Goal: Transaction & Acquisition: Subscribe to service/newsletter

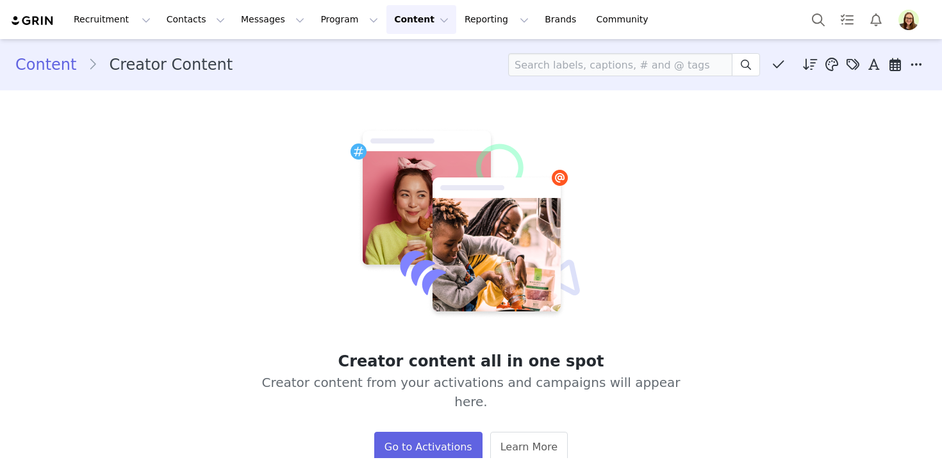
click at [904, 24] on img "Profile" at bounding box center [909, 20] width 21 height 21
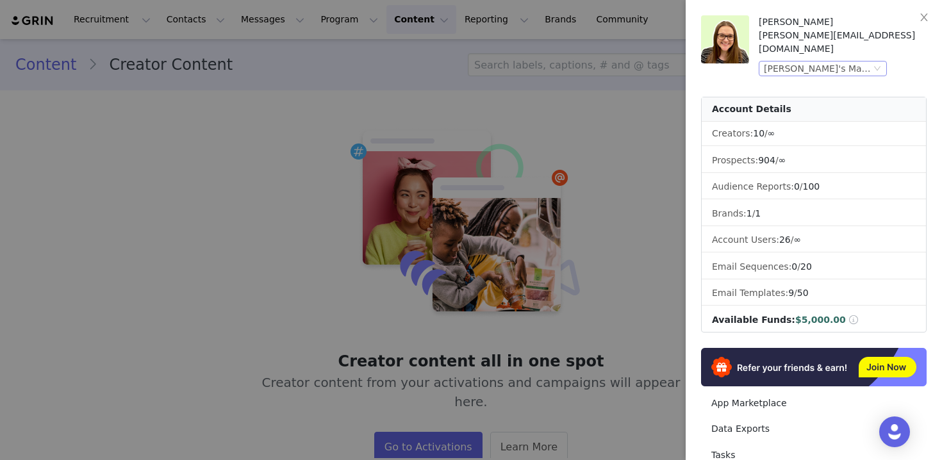
click at [854, 62] on div "Kate's Magik (Joybyte)" at bounding box center [817, 69] width 107 height 14
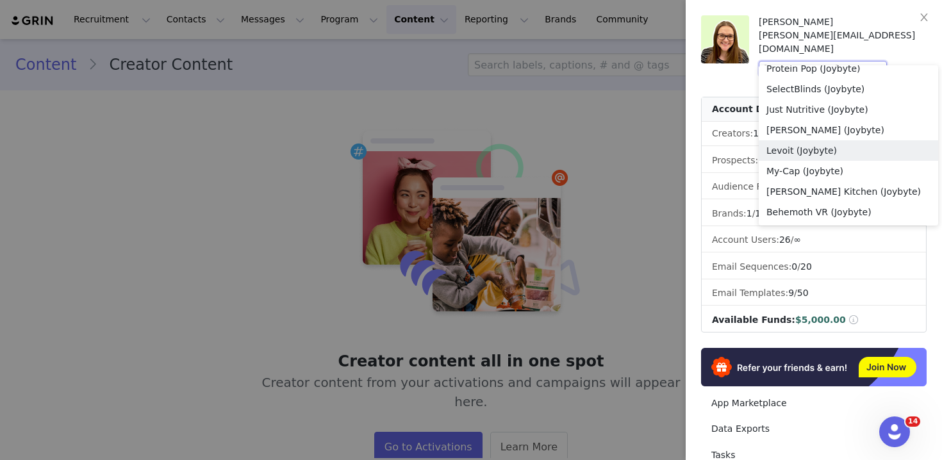
scroll to position [887, 0]
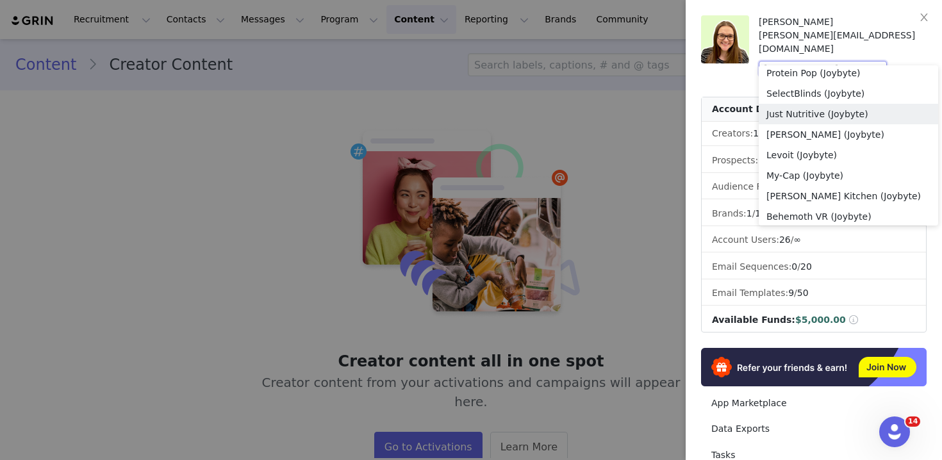
click at [781, 114] on li "Just Nutritive (Joybyte)" at bounding box center [848, 114] width 179 height 21
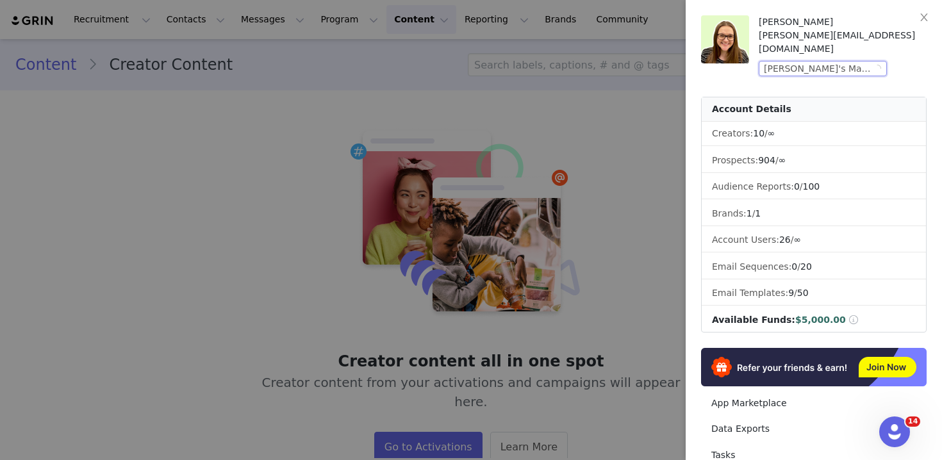
click at [781, 122] on li "Creators: 10 / ∞" at bounding box center [814, 134] width 224 height 24
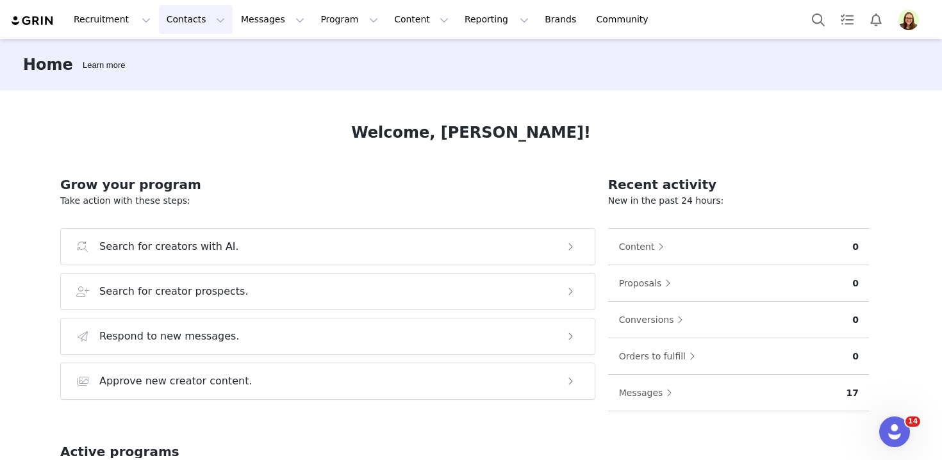
click at [205, 19] on button "Contacts Contacts" at bounding box center [196, 19] width 74 height 29
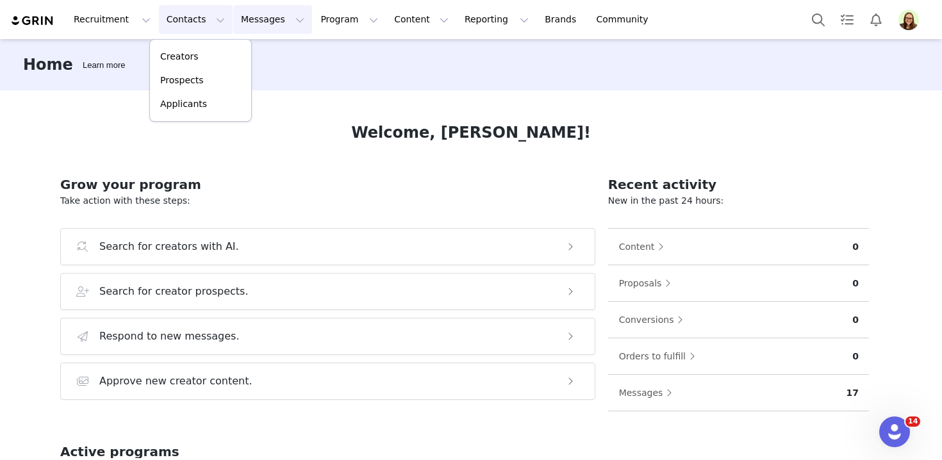
click at [236, 27] on button "Messages Messages" at bounding box center [272, 19] width 79 height 29
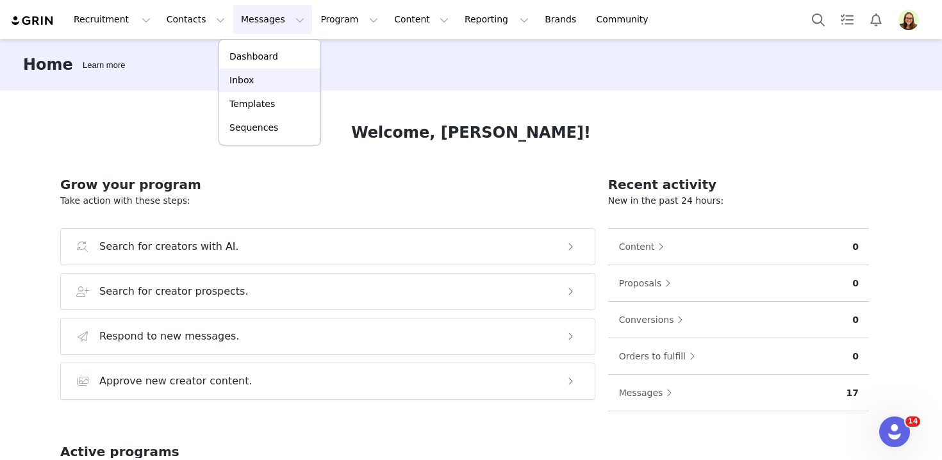
click at [246, 72] on link "Inbox" at bounding box center [269, 81] width 101 height 24
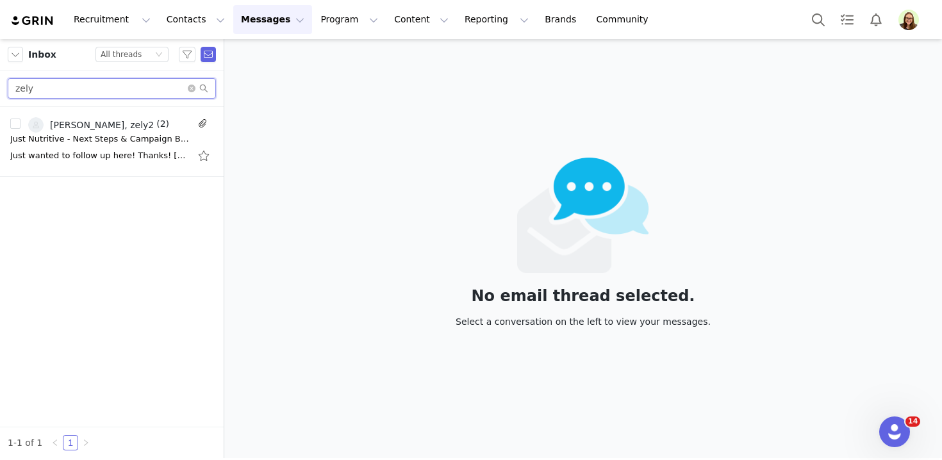
click at [114, 81] on input "zely" at bounding box center [112, 88] width 208 height 21
type input "[PERSON_NAME]"
click at [108, 153] on div "Hi Sadie! I have ANOTHER one for you! :) We'd love for this to be high priority…" at bounding box center [99, 155] width 179 height 13
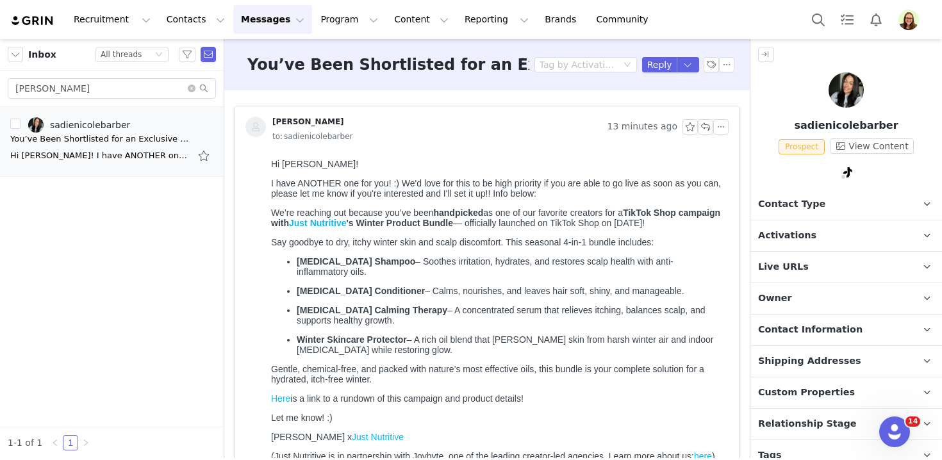
click at [802, 237] on span "Activations" at bounding box center [787, 236] width 58 height 14
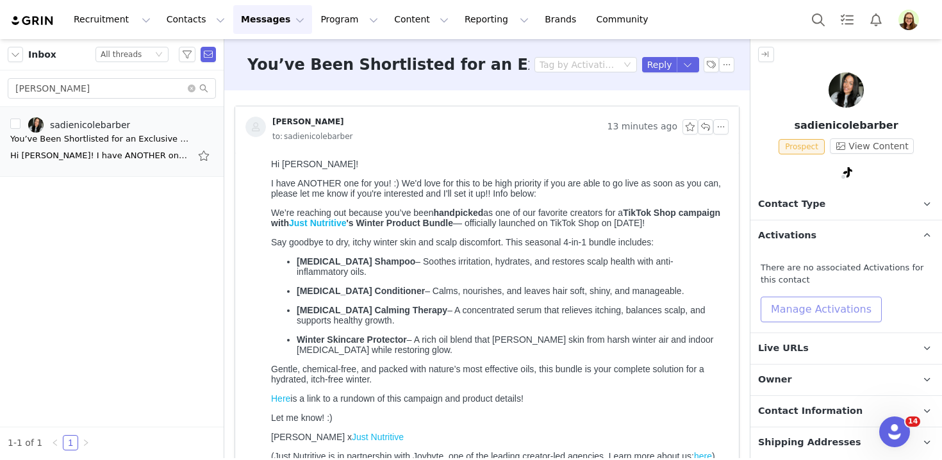
click at [801, 301] on button "Manage Activations" at bounding box center [821, 310] width 121 height 26
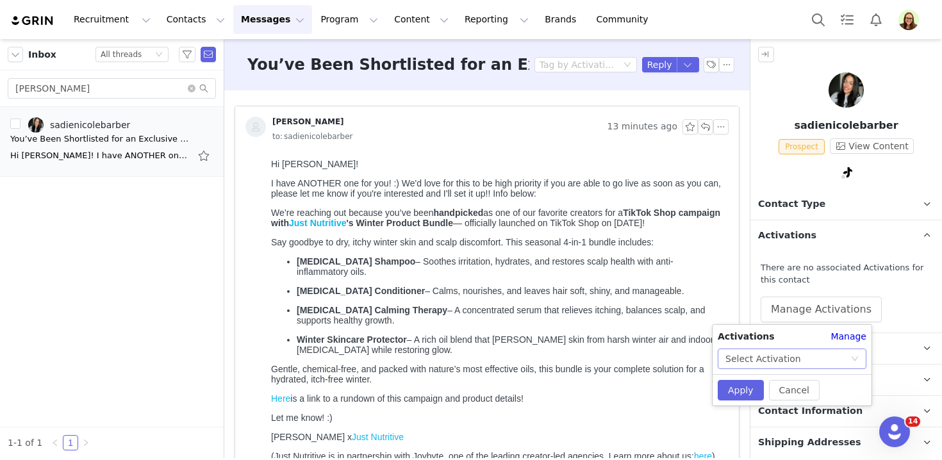
click at [800, 356] on div "Select Activation" at bounding box center [788, 358] width 125 height 19
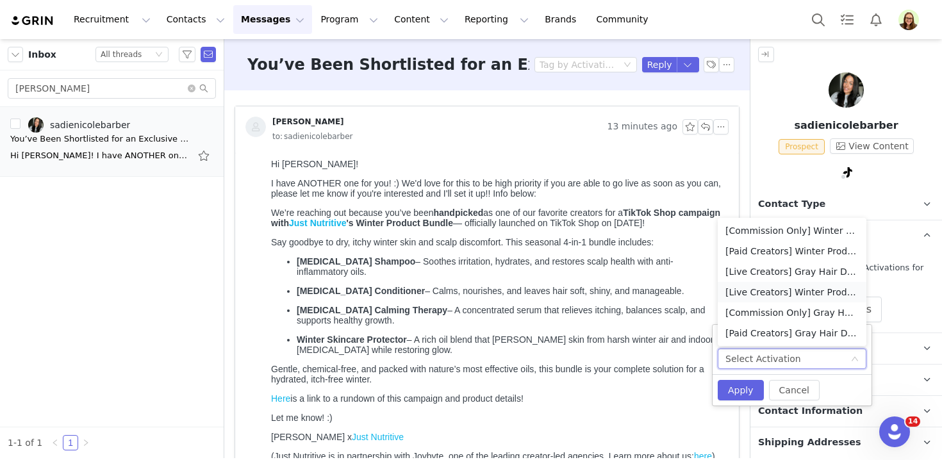
click at [766, 286] on li "[Live Creators] Winter Product Bundle TTS Affiliate Campaign" at bounding box center [792, 292] width 149 height 21
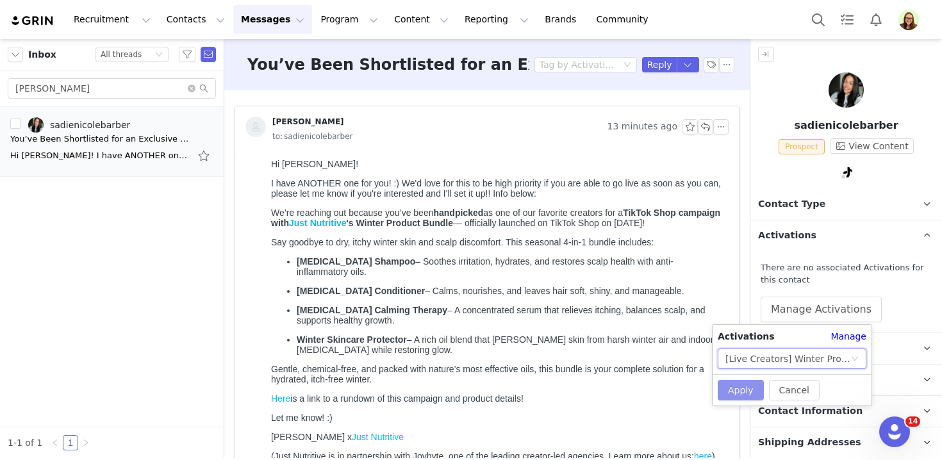
click at [743, 388] on button "Apply" at bounding box center [741, 390] width 46 height 21
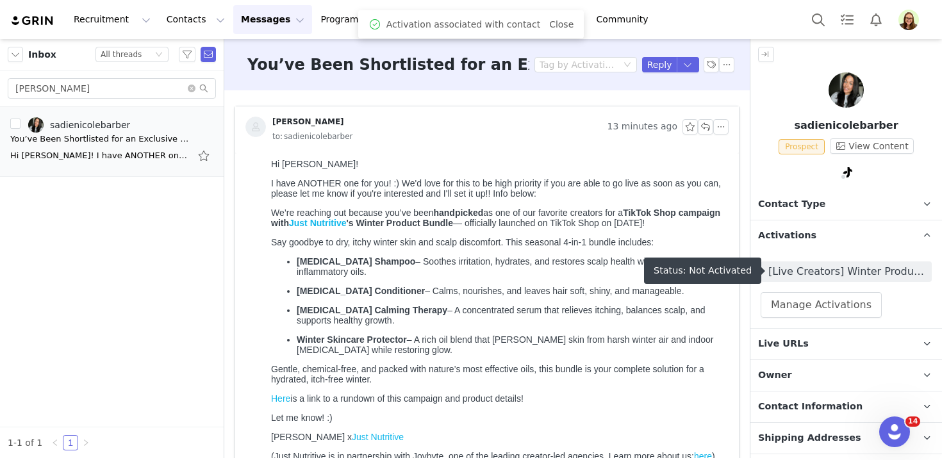
click at [797, 278] on span "[Live Creators] Winter Product Bundle TTS Affiliate Campaign" at bounding box center [846, 272] width 171 height 21
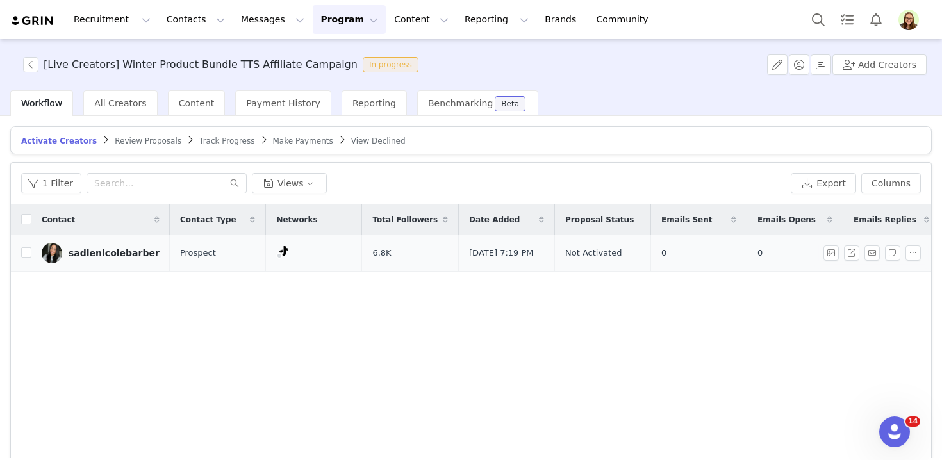
click at [114, 258] on div "sadienicolebarber" at bounding box center [114, 253] width 91 height 10
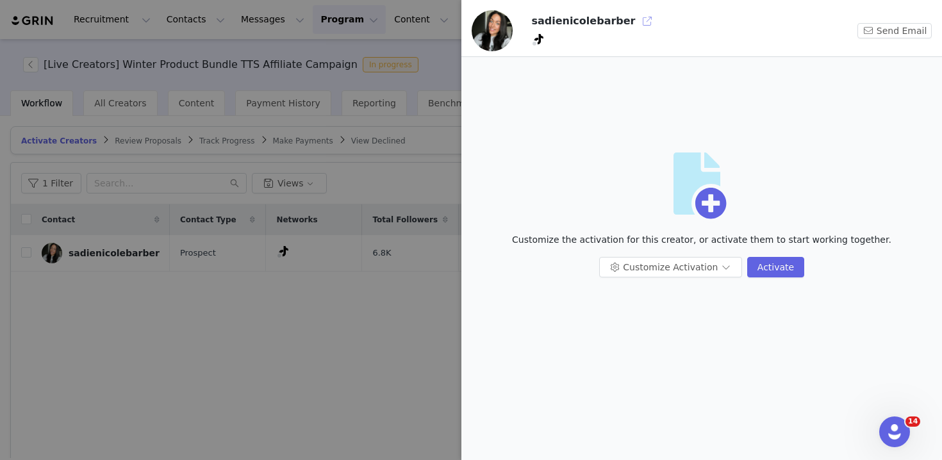
click at [637, 26] on button "button" at bounding box center [647, 21] width 21 height 21
click at [323, 278] on div at bounding box center [471, 230] width 942 height 460
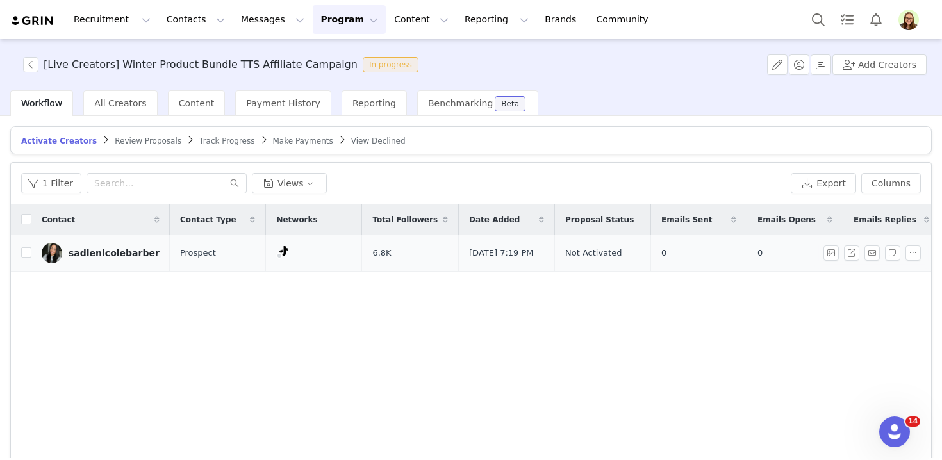
click at [89, 262] on link "sadienicolebarber" at bounding box center [101, 253] width 118 height 21
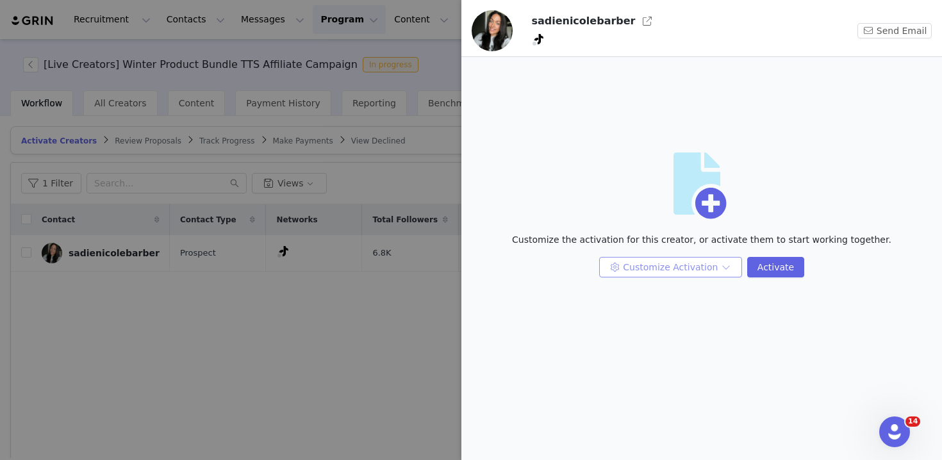
click at [661, 260] on button "Customize Activation" at bounding box center [670, 267] width 143 height 21
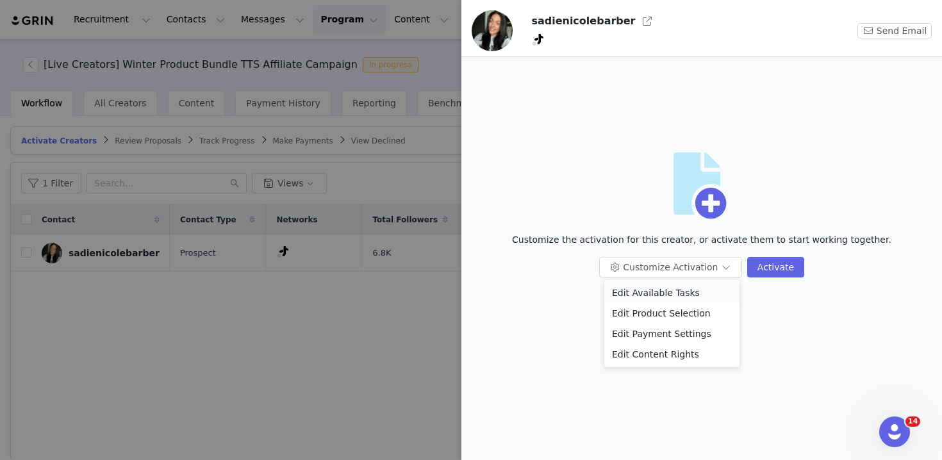
click at [662, 284] on li "Edit Available Tasks" at bounding box center [671, 293] width 135 height 21
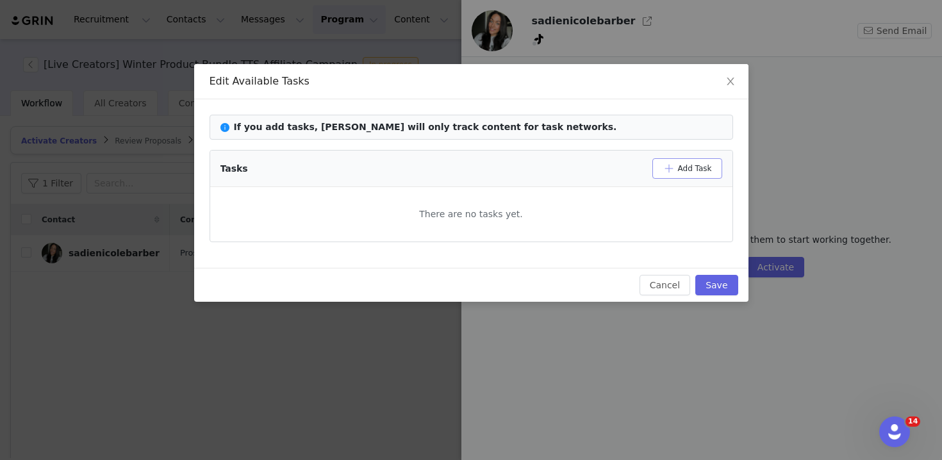
click at [675, 160] on button "Add Task" at bounding box center [688, 168] width 70 height 21
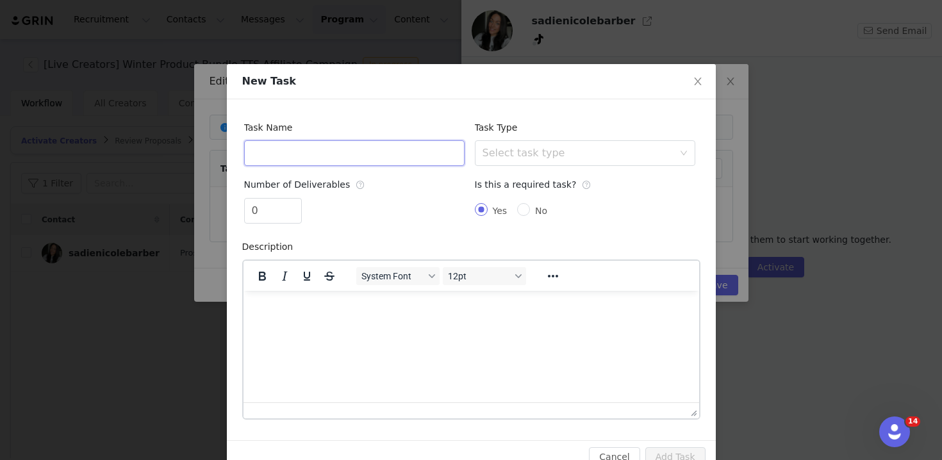
click at [312, 144] on input "text" at bounding box center [354, 153] width 221 height 26
type input "(3) one hour TikTok Shop Lives"
click at [269, 210] on input "0" at bounding box center [273, 211] width 56 height 24
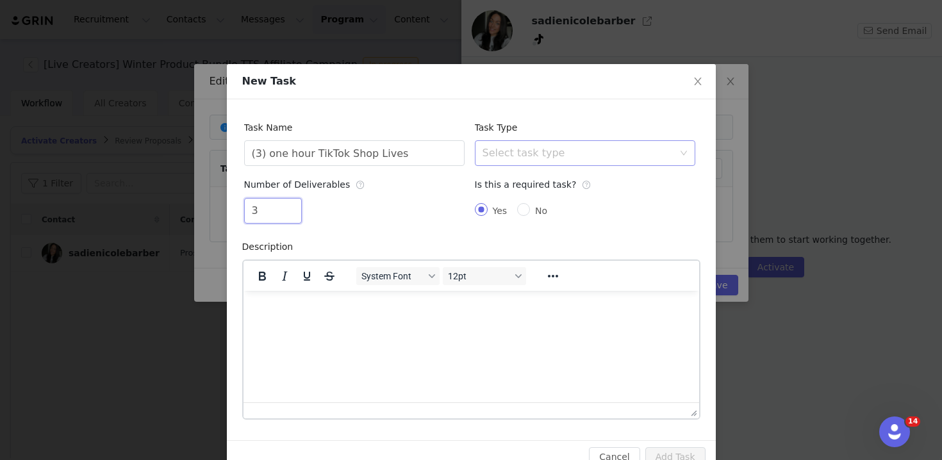
type input "3"
click at [494, 142] on div "Select task type" at bounding box center [581, 153] width 197 height 24
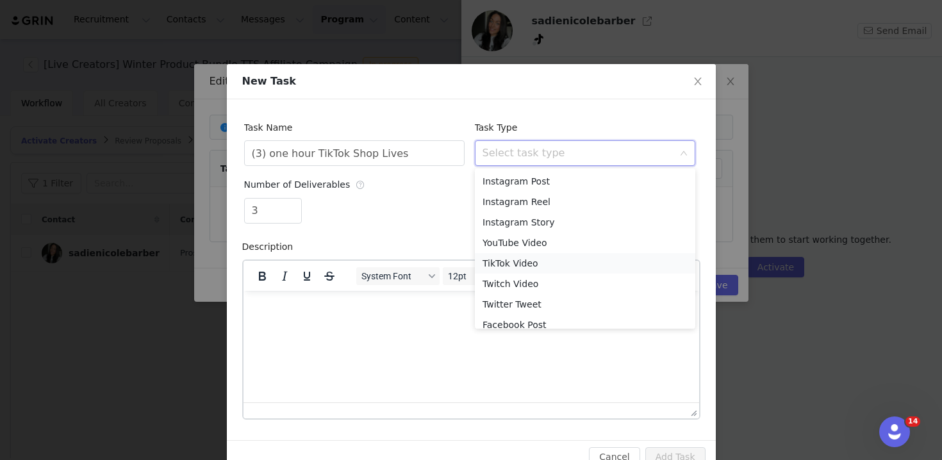
scroll to position [50, 0]
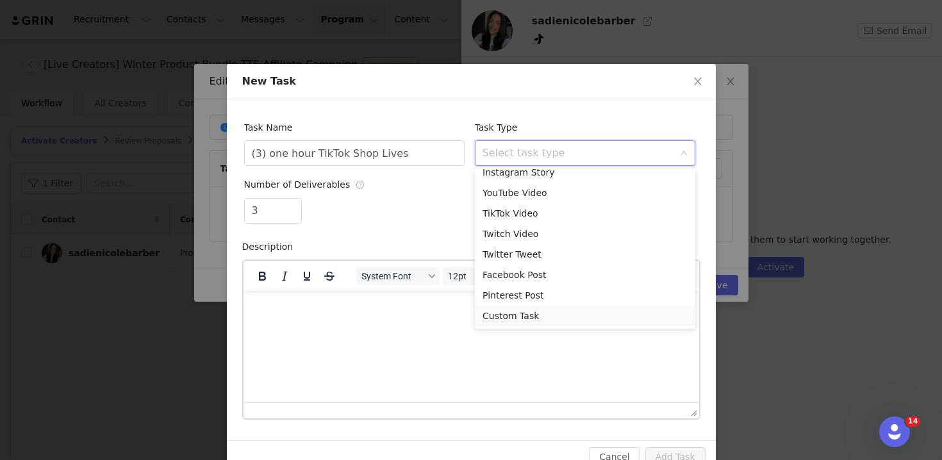
click at [524, 315] on li "Custom Task" at bounding box center [585, 316] width 221 height 21
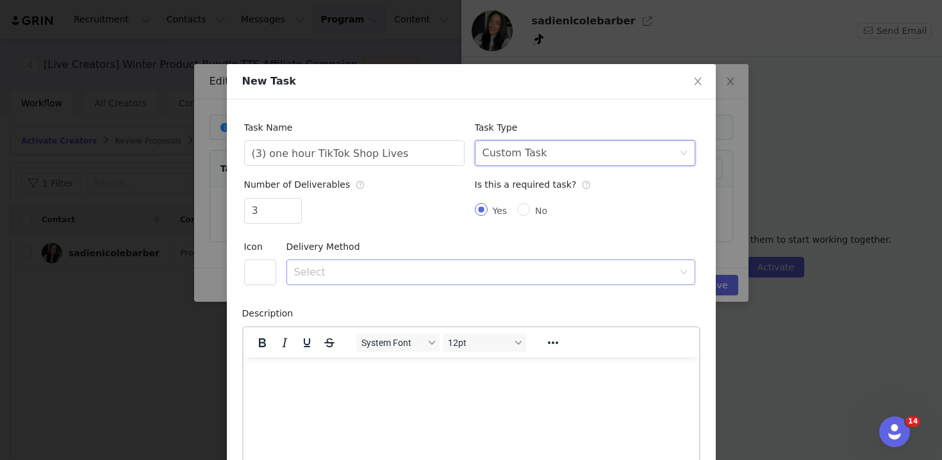
click at [488, 270] on div "Select" at bounding box center [483, 272] width 379 height 13
click at [418, 342] on li "Text" at bounding box center [491, 341] width 409 height 21
click at [272, 285] on div "Icon" at bounding box center [260, 267] width 42 height 67
click at [269, 278] on button "button" at bounding box center [260, 273] width 32 height 26
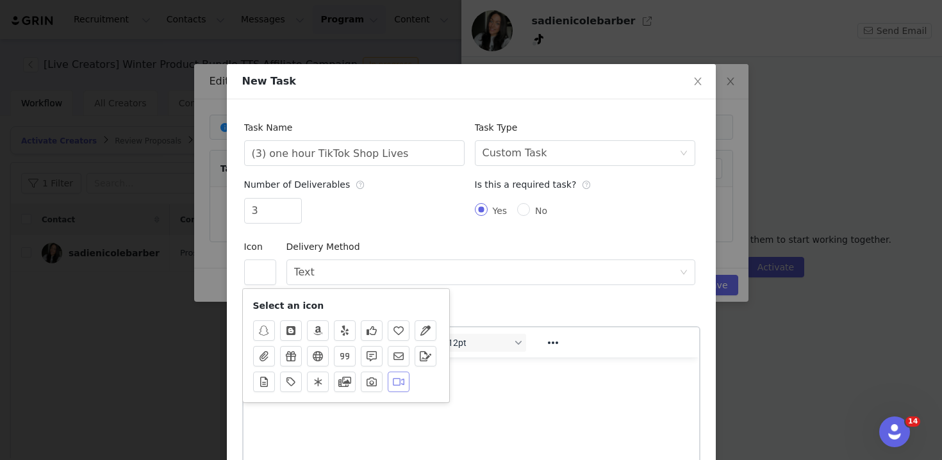
click at [395, 380] on button "button" at bounding box center [399, 382] width 22 height 21
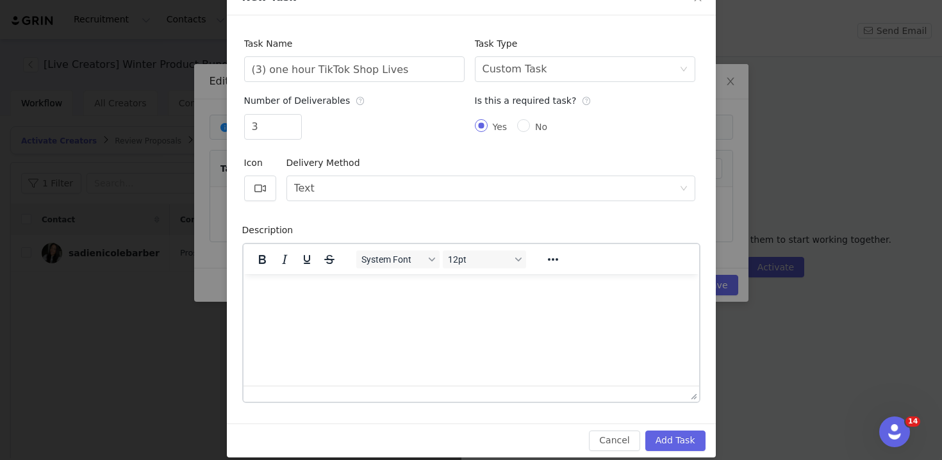
scroll to position [96, 0]
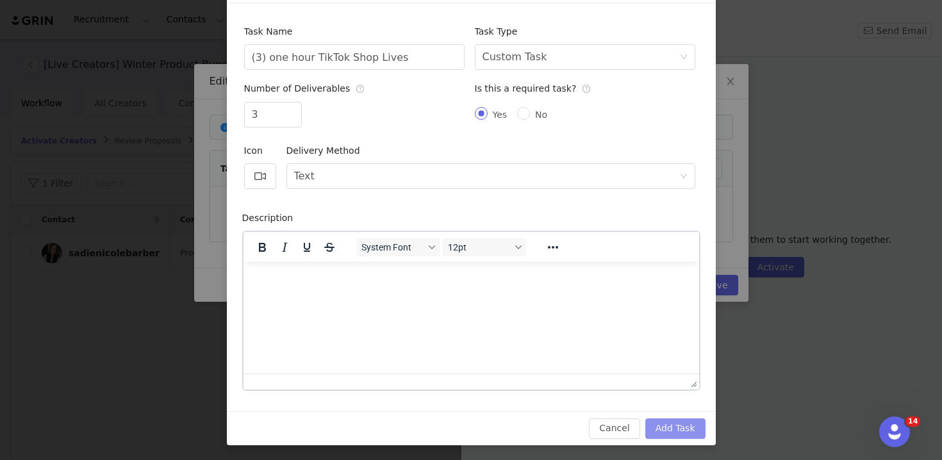
click at [667, 437] on button "Add Task" at bounding box center [676, 429] width 60 height 21
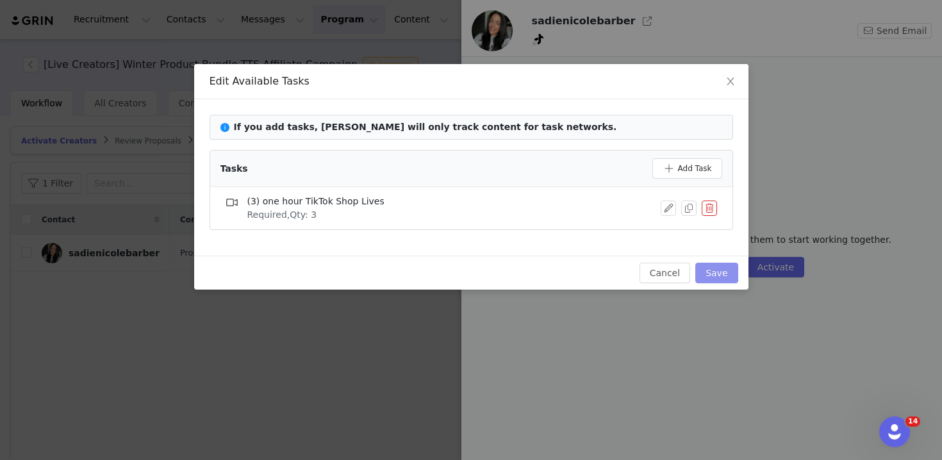
click at [711, 270] on button "Save" at bounding box center [717, 273] width 42 height 21
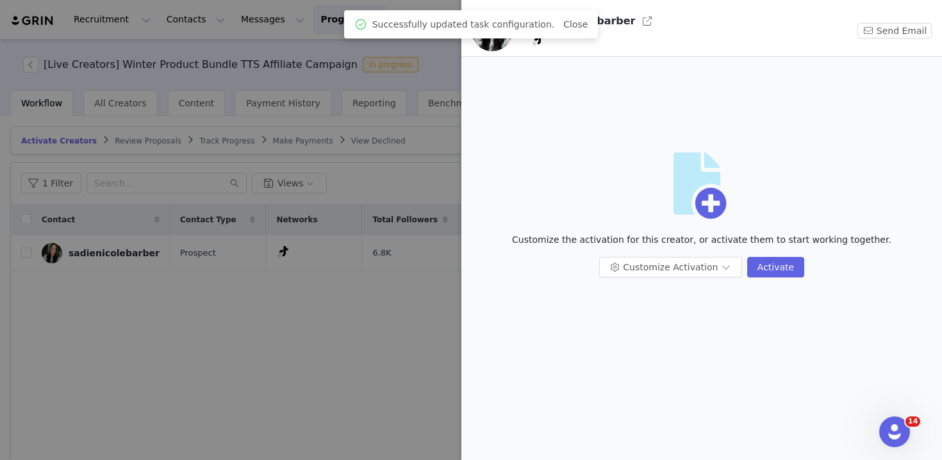
click at [329, 221] on div at bounding box center [471, 230] width 942 height 460
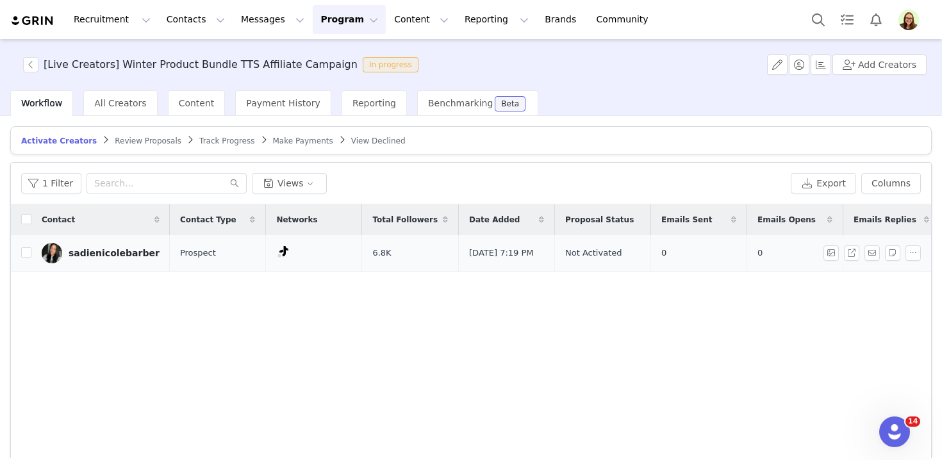
click at [131, 255] on div "sadienicolebarber" at bounding box center [114, 253] width 91 height 10
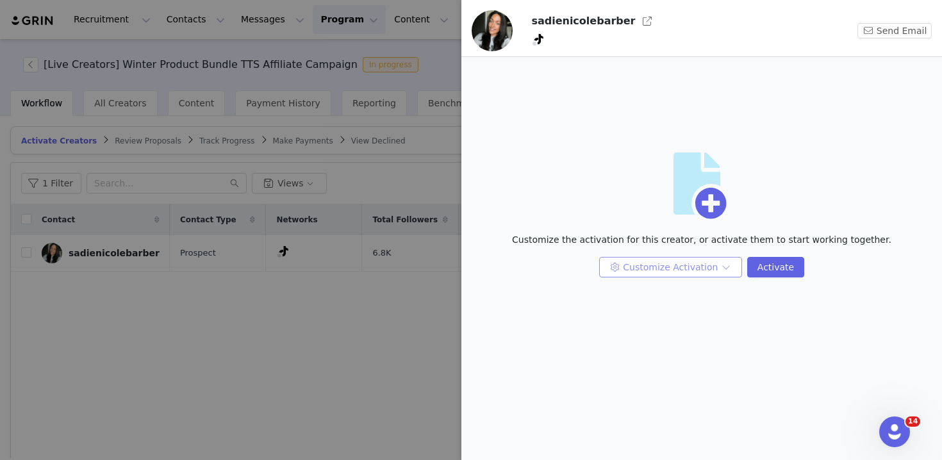
click at [681, 262] on button "Customize Activation" at bounding box center [670, 267] width 143 height 21
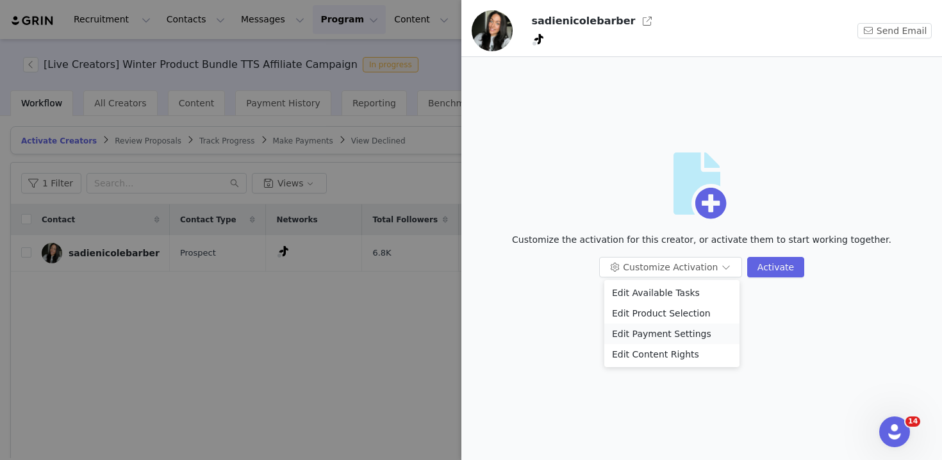
click at [671, 334] on li "Edit Payment Settings" at bounding box center [671, 334] width 135 height 21
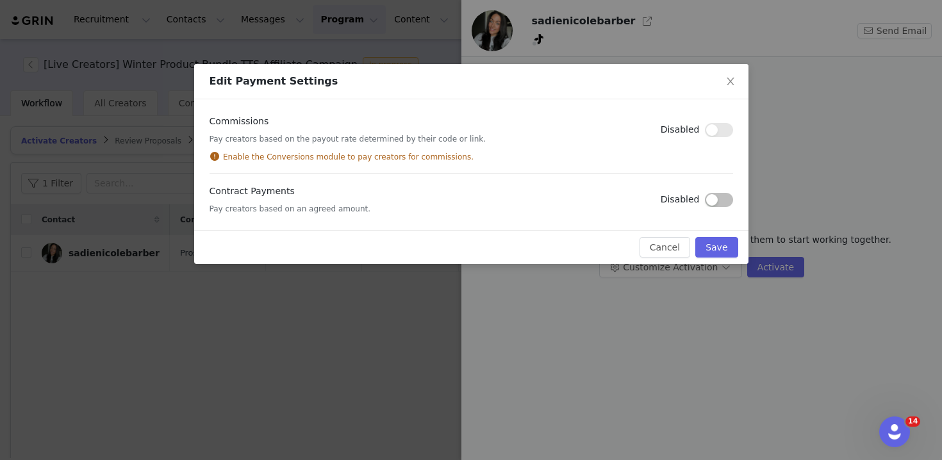
click at [712, 205] on button "button" at bounding box center [719, 200] width 28 height 14
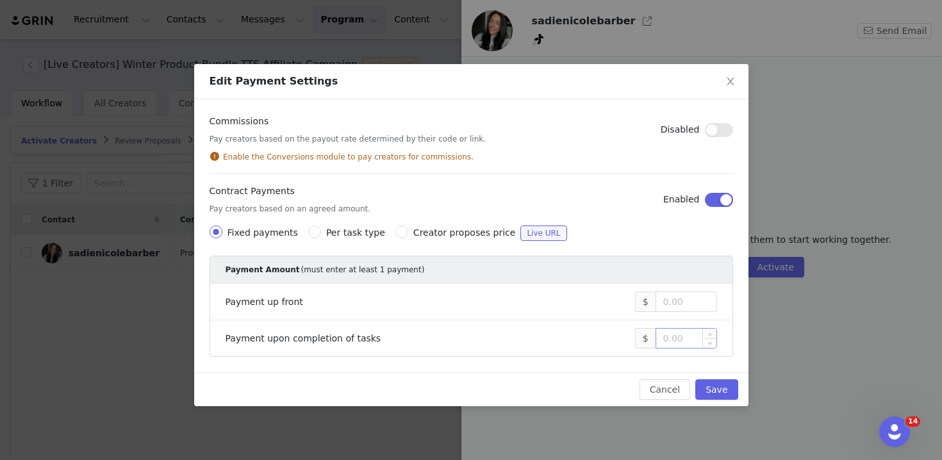
click at [687, 341] on input at bounding box center [686, 338] width 60 height 19
type input "0"
type input "600"
click at [721, 390] on button "Save" at bounding box center [717, 389] width 42 height 21
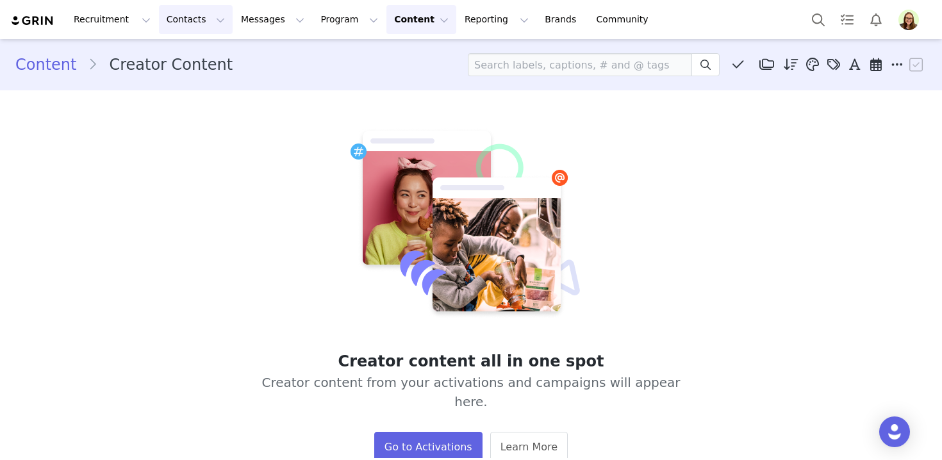
click at [204, 20] on button "Contacts Contacts" at bounding box center [196, 19] width 74 height 29
click at [219, 59] on div "Creators" at bounding box center [201, 56] width 86 height 13
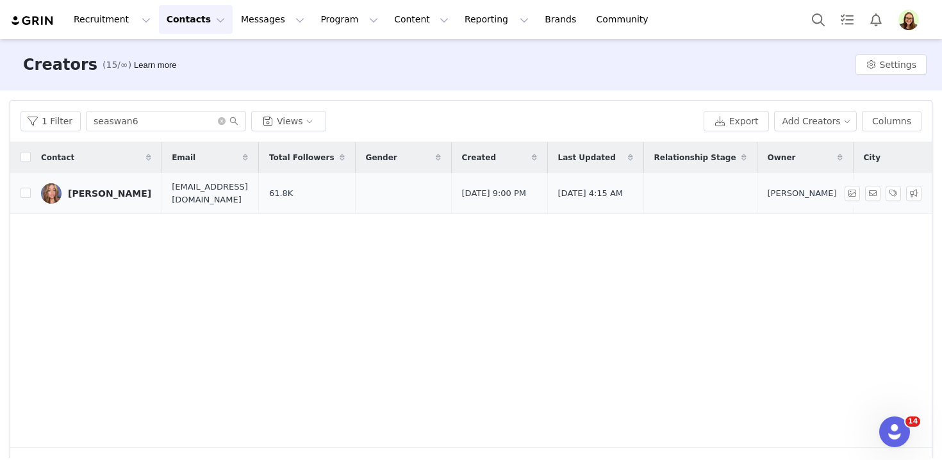
click at [106, 197] on div "Cherie Gyllenswan" at bounding box center [109, 193] width 83 height 10
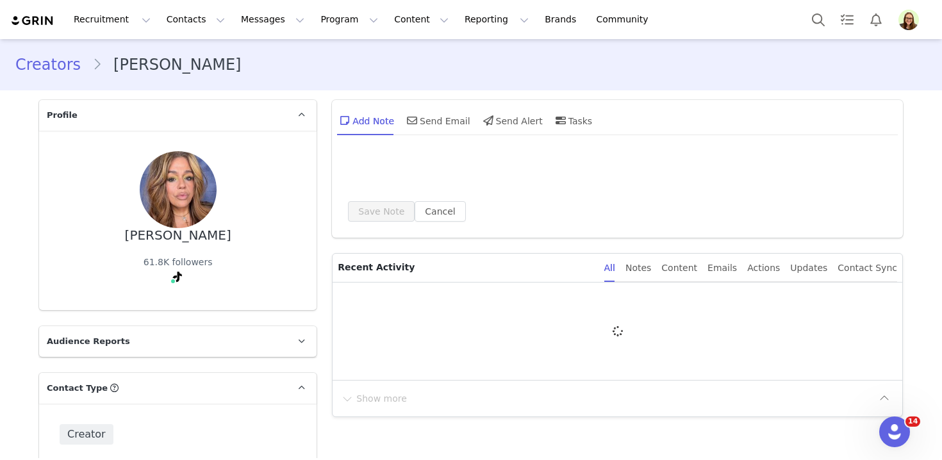
type input "+1 ([GEOGRAPHIC_DATA])"
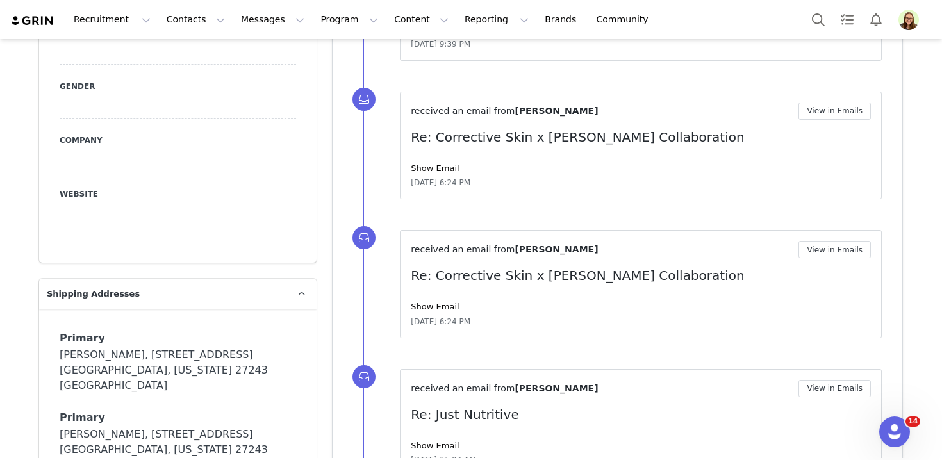
scroll to position [816, 0]
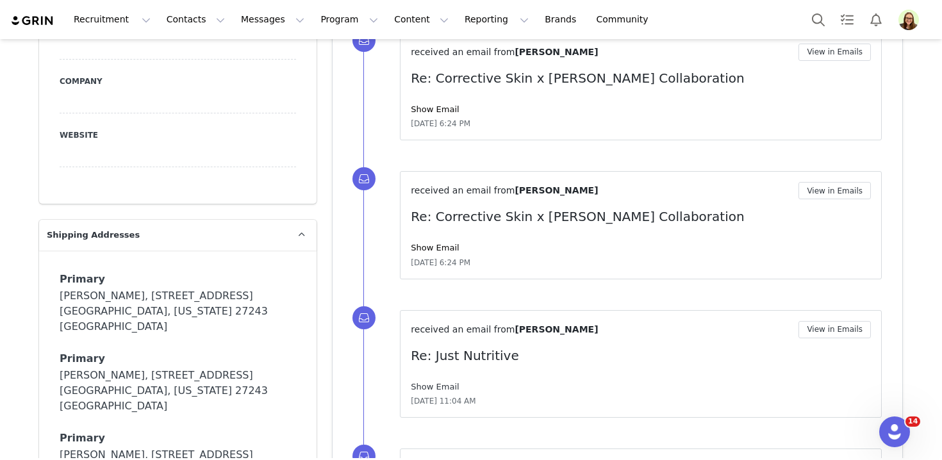
click at [442, 390] on link "Show Email" at bounding box center [435, 387] width 48 height 10
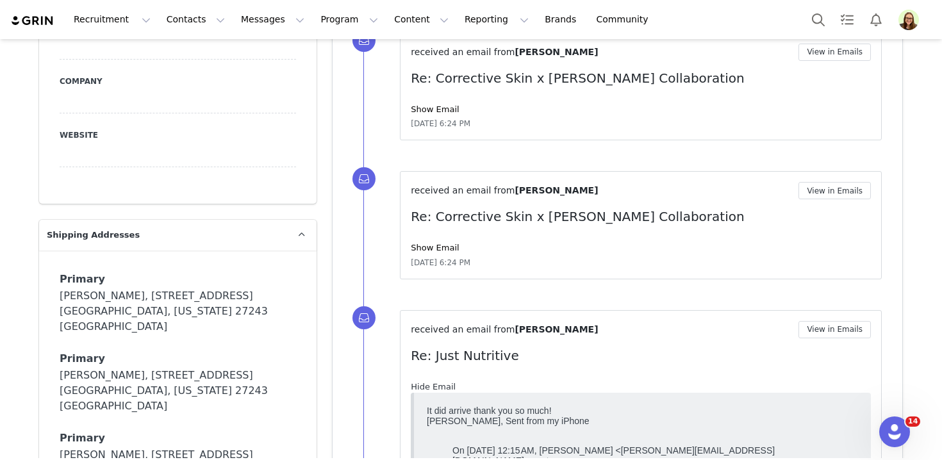
scroll to position [0, 0]
click at [442, 390] on link "Hide Email" at bounding box center [433, 387] width 45 height 10
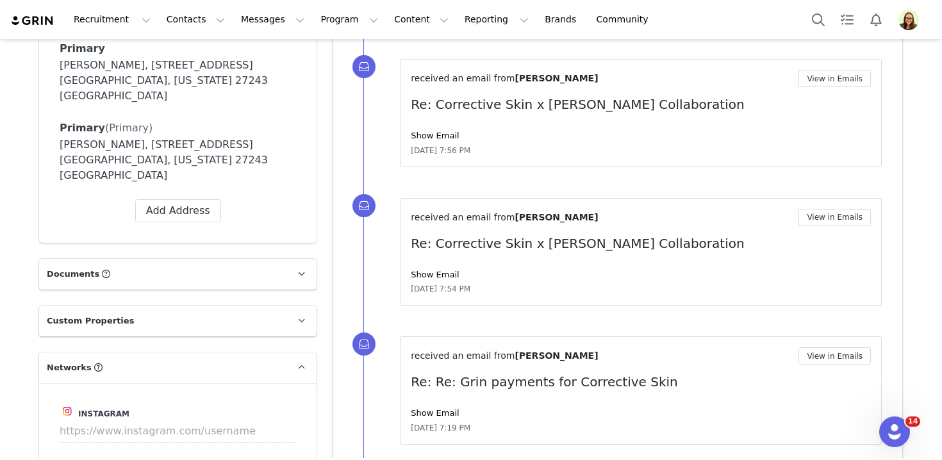
scroll to position [922, 0]
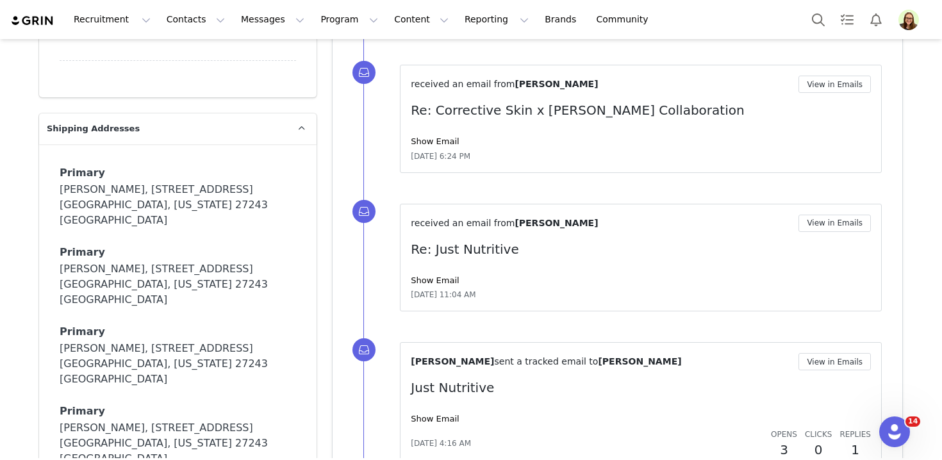
click at [431, 285] on div "Show Email" at bounding box center [641, 280] width 460 height 13
click at [431, 276] on link "Show Email" at bounding box center [435, 281] width 48 height 10
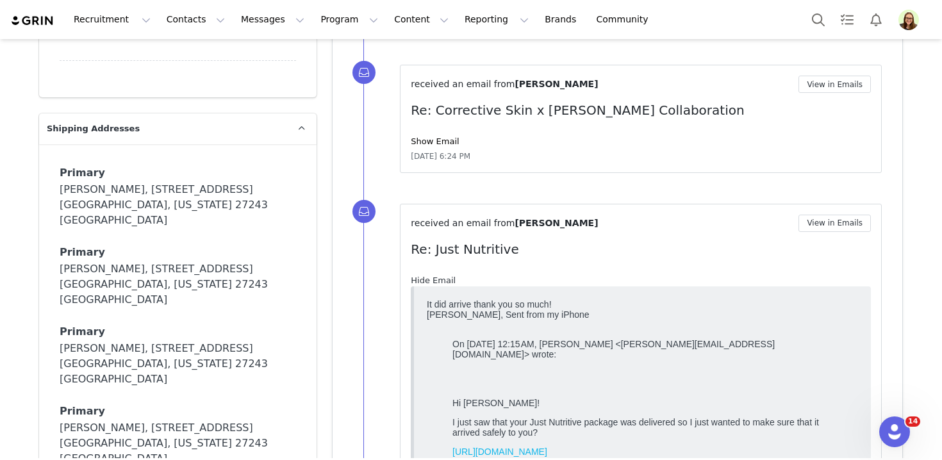
scroll to position [0, 0]
click at [852, 232] on div "received an email from Cherie Gyllenswan View in Emails Re: Just Nutritive Hide…" at bounding box center [641, 391] width 460 height 353
click at [849, 228] on button "View in Emails" at bounding box center [835, 223] width 72 height 17
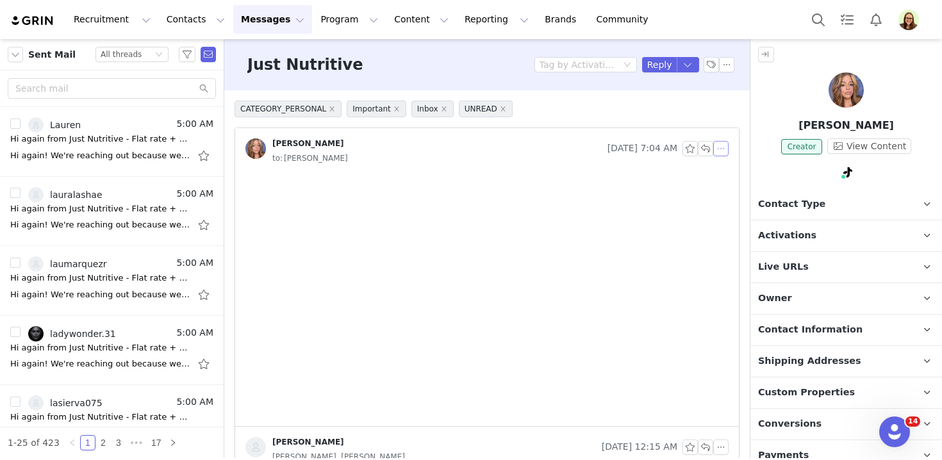
click at [722, 154] on button "button" at bounding box center [720, 148] width 15 height 15
click at [729, 170] on li "Reply All" at bounding box center [740, 172] width 54 height 21
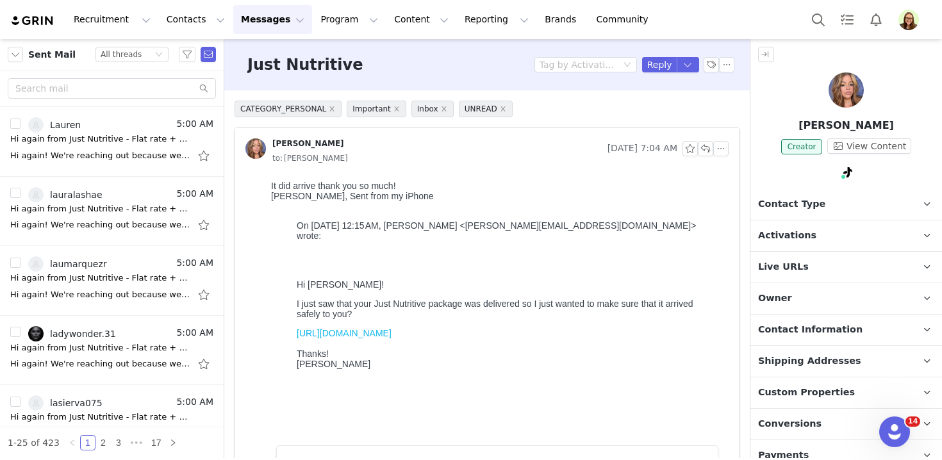
scroll to position [348, 0]
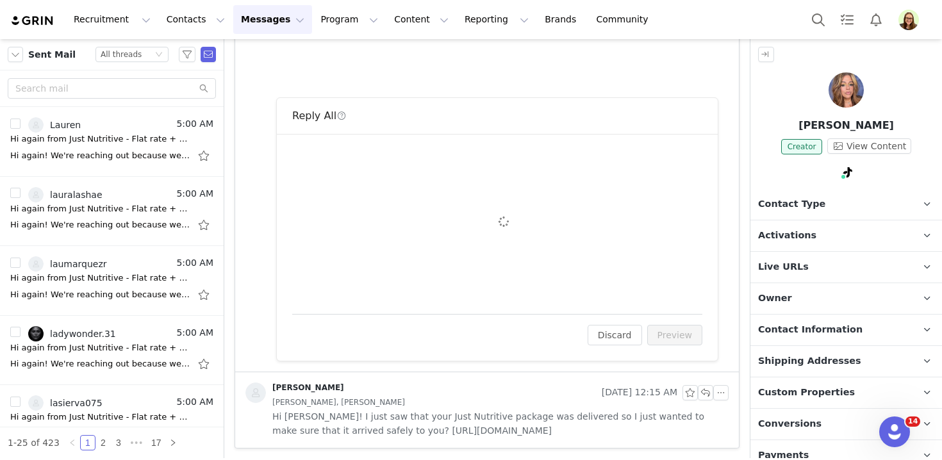
click at [578, 221] on div "To: seaswanbeautyover50@gmail.com Cc Cc: Attach a file Sending Options Send now…" at bounding box center [497, 223] width 410 height 149
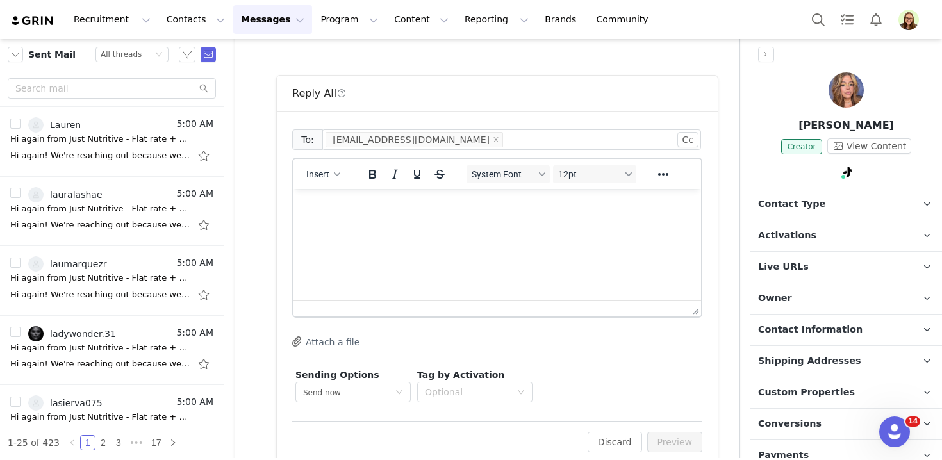
scroll to position [0, 0]
click at [578, 221] on html at bounding box center [498, 206] width 408 height 35
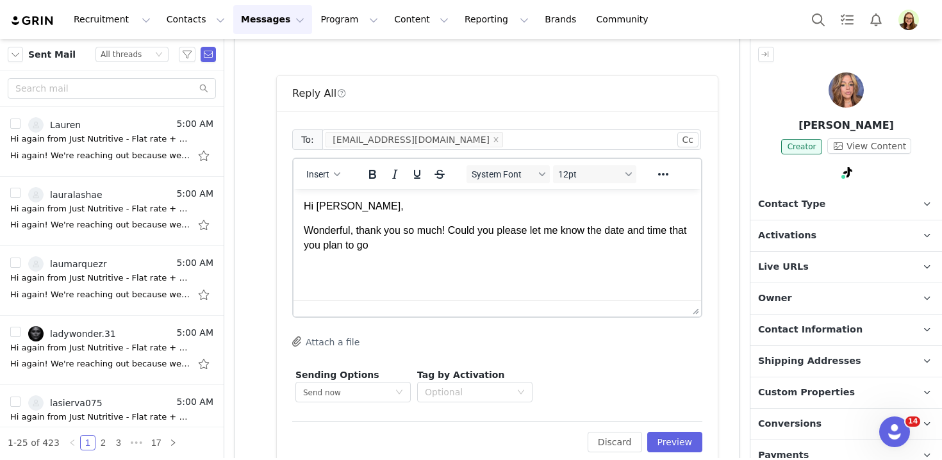
click at [682, 230] on p "Wonderful, thank you so much! Could you please let me know the date and time th…" at bounding box center [497, 238] width 387 height 29
click at [628, 231] on p "Wonderful, thank you so much! Could you please let me know the date and time (i…" at bounding box center [497, 238] width 387 height 29
click at [687, 235] on p "Wonderful, thank you so much! Could you please let me know the dates and time (…" at bounding box center [497, 238] width 387 height 29
click at [538, 263] on html "Hi Cherie, Wonderful, thank you so much! Could you please let me know the dates…" at bounding box center [498, 226] width 408 height 74
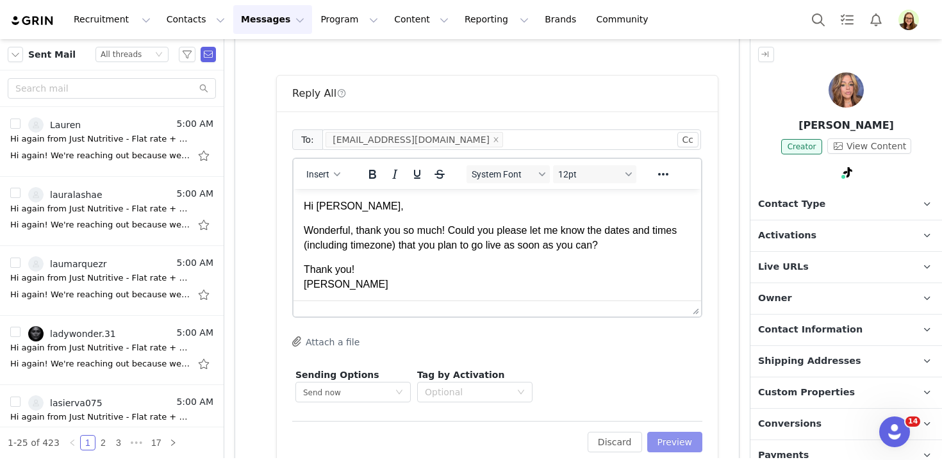
click at [660, 440] on button "Preview" at bounding box center [675, 442] width 56 height 21
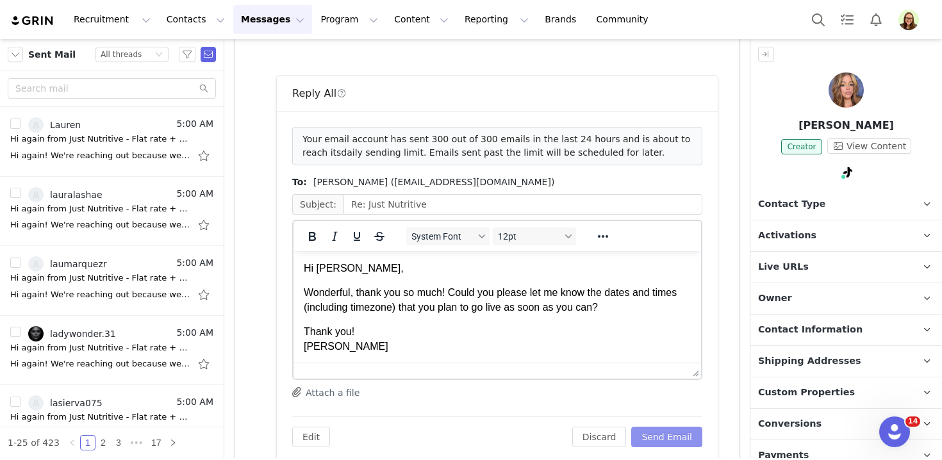
click at [669, 427] on button "Send Email" at bounding box center [666, 437] width 71 height 21
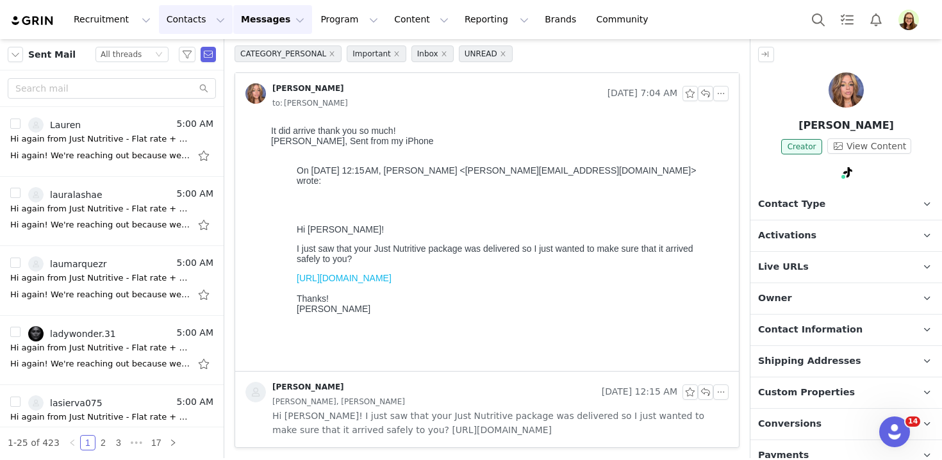
click at [188, 27] on button "Contacts Contacts" at bounding box center [196, 19] width 74 height 29
click at [196, 54] on p "Creators" at bounding box center [179, 56] width 38 height 13
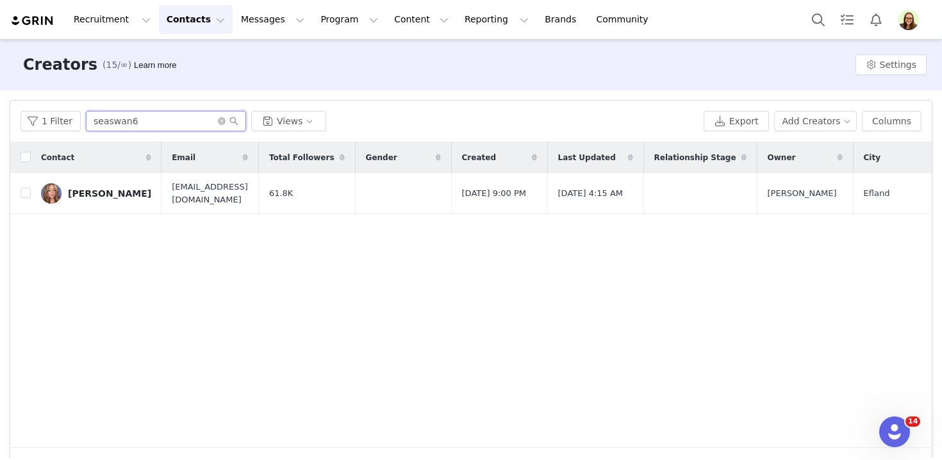
click at [142, 126] on input "seaswan6" at bounding box center [166, 121] width 160 height 21
click at [321, 20] on button "Program Program" at bounding box center [349, 19] width 73 height 29
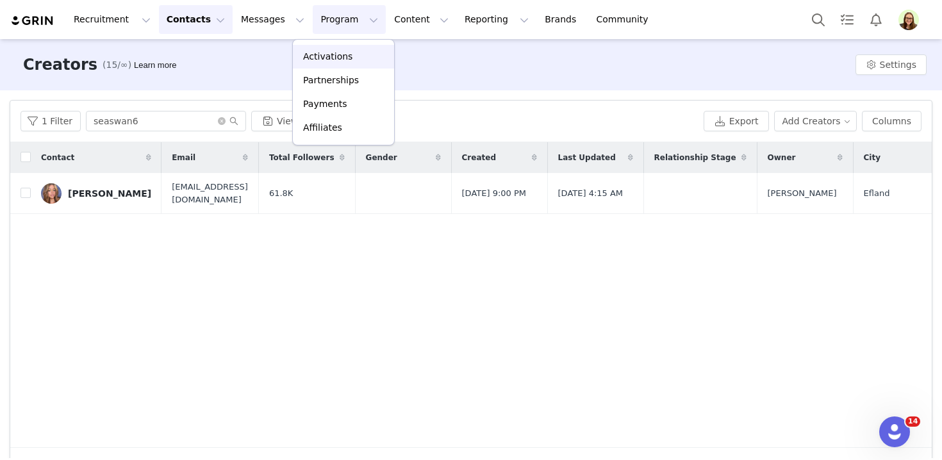
click at [329, 53] on p "Activations" at bounding box center [327, 56] width 49 height 13
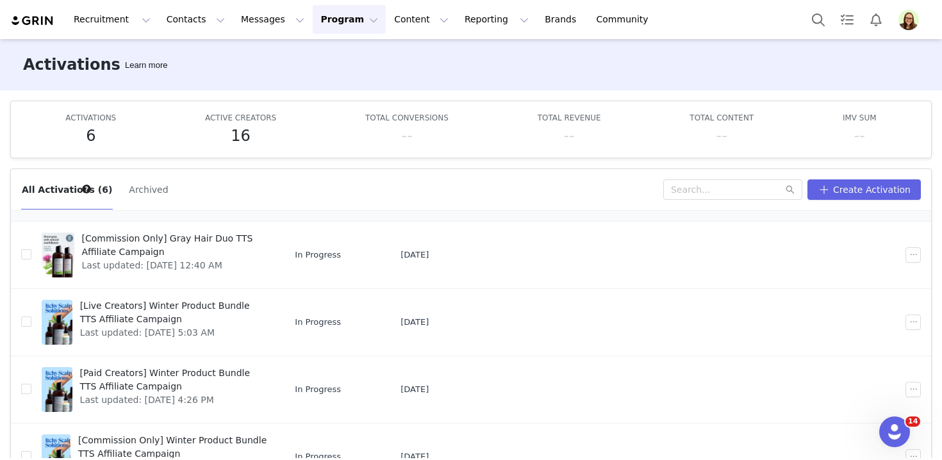
scroll to position [167, 0]
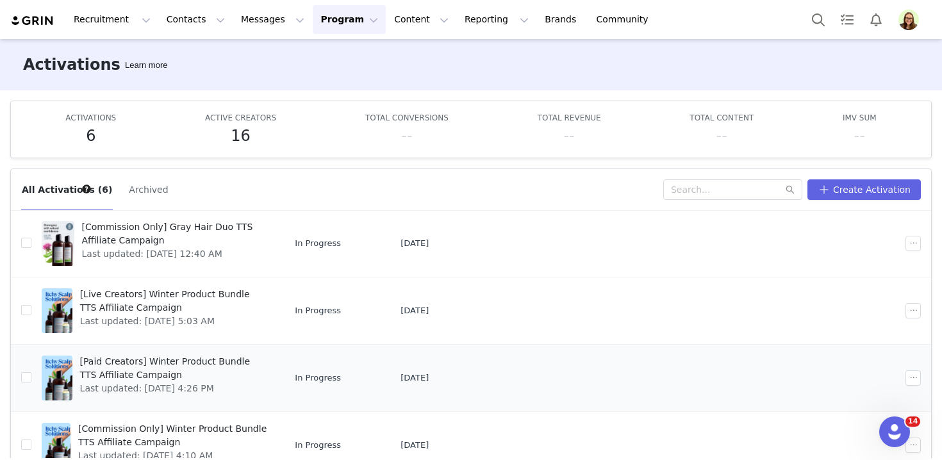
click at [223, 365] on span "[Paid Creators] Winter Product Bundle TTS Affiliate Campaign" at bounding box center [173, 368] width 187 height 27
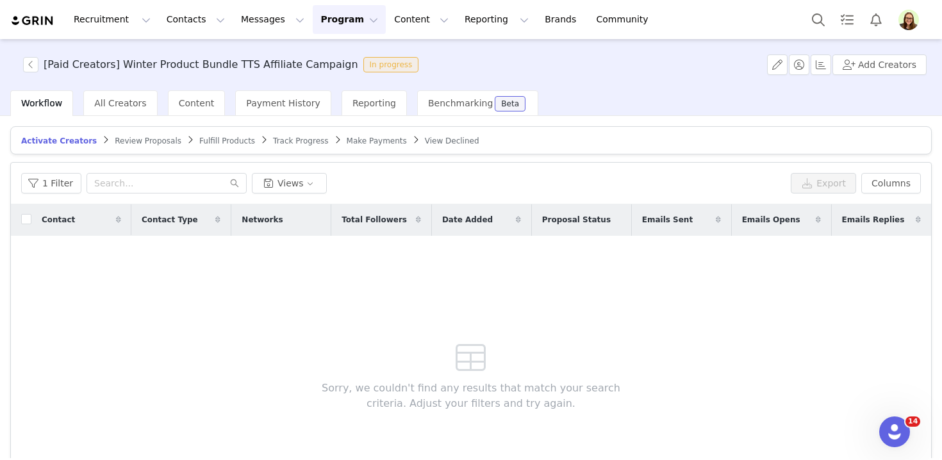
click at [115, 139] on span "Review Proposals" at bounding box center [148, 141] width 67 height 9
click at [298, 139] on span "Track Progress" at bounding box center [301, 141] width 55 height 9
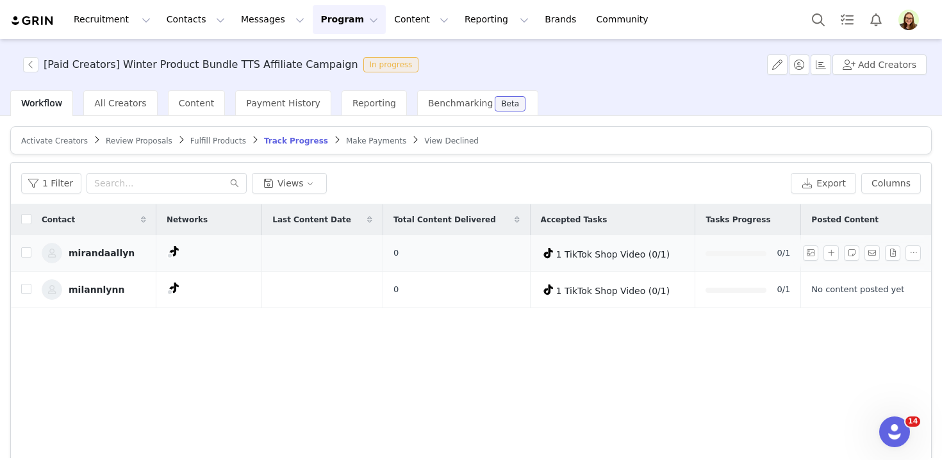
click at [103, 258] on link "mirandaallyn" at bounding box center [94, 253] width 104 height 21
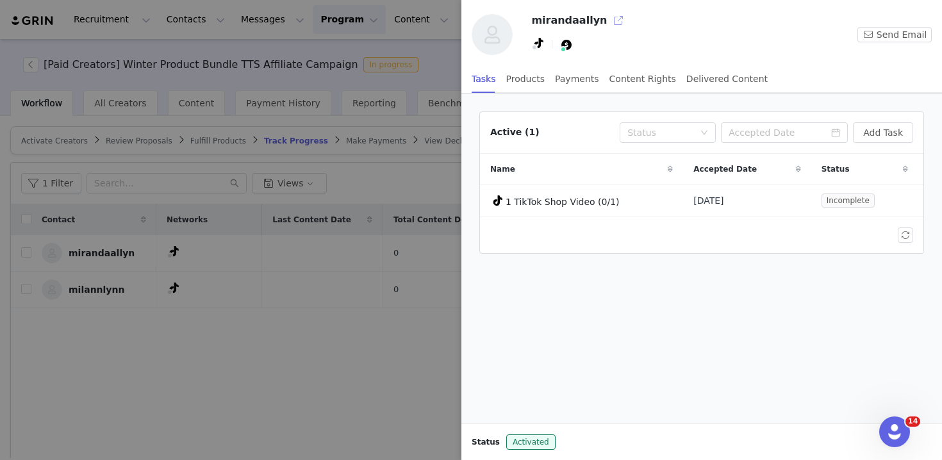
click at [610, 28] on button "button" at bounding box center [618, 20] width 21 height 21
click at [251, 179] on div at bounding box center [471, 230] width 942 height 460
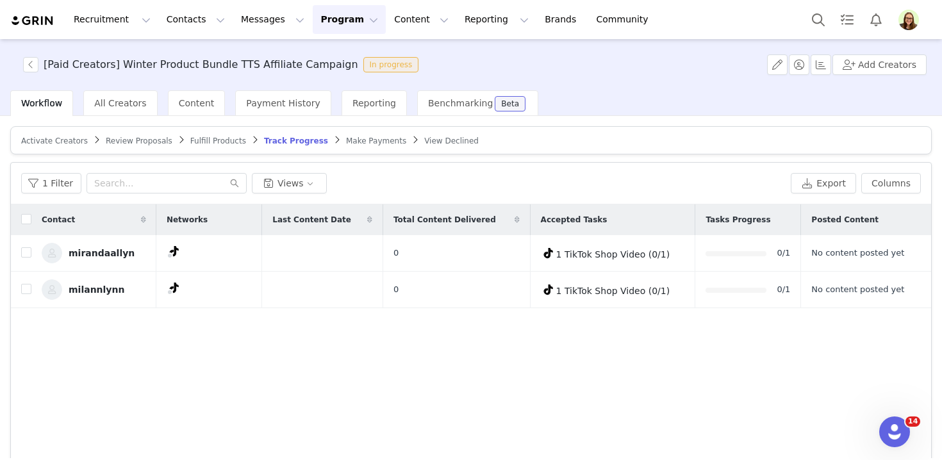
click at [97, 292] on div "milannlynn" at bounding box center [97, 290] width 56 height 10
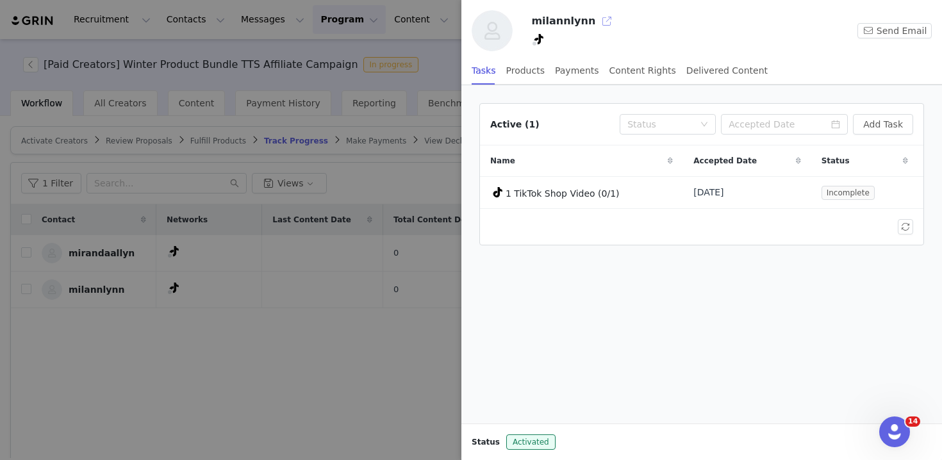
click at [597, 20] on button "button" at bounding box center [607, 21] width 21 height 21
click at [217, 60] on div at bounding box center [471, 230] width 942 height 460
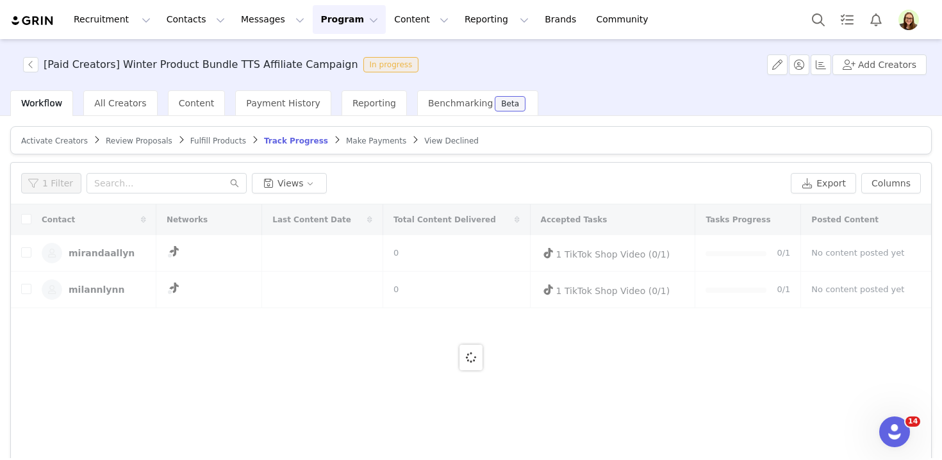
click at [202, 28] on button "Contacts Contacts" at bounding box center [196, 19] width 74 height 29
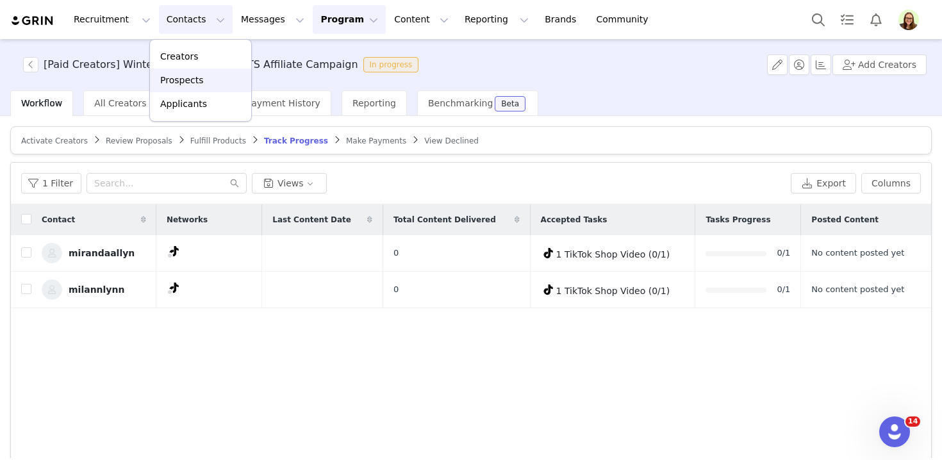
click at [205, 74] on div "Prospects" at bounding box center [201, 80] width 86 height 13
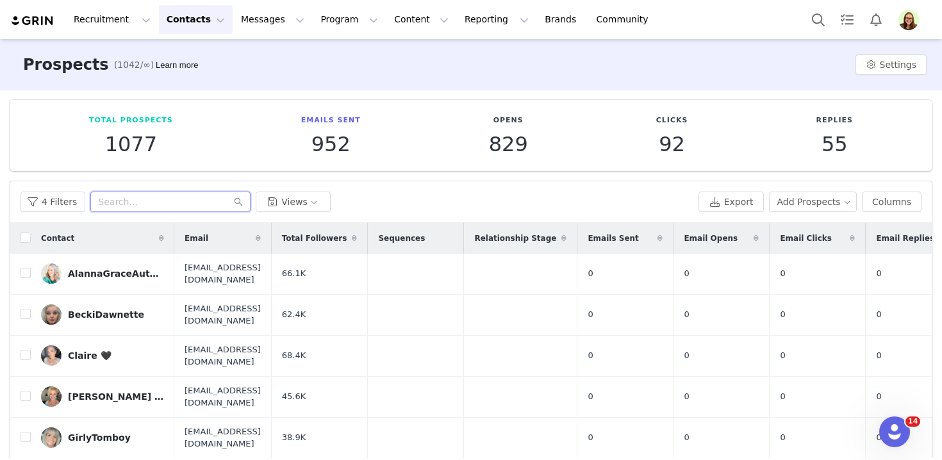
click at [171, 198] on input "text" at bounding box center [170, 202] width 160 height 21
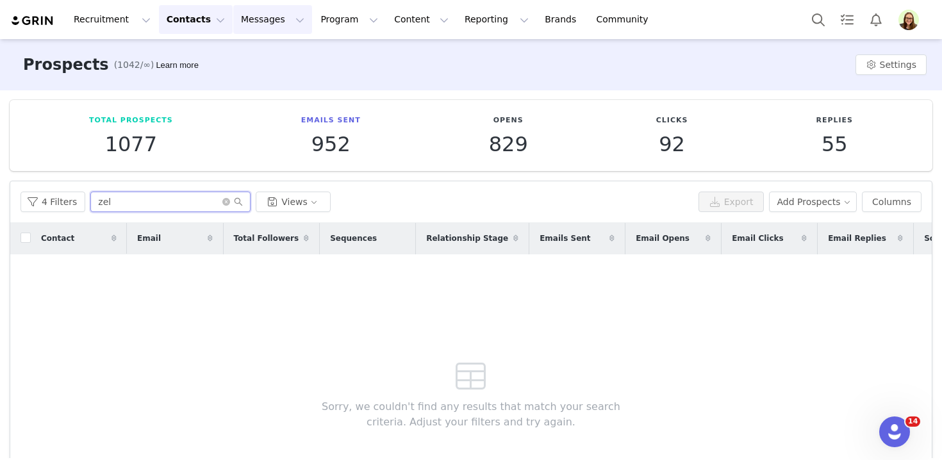
type input "zel"
click at [234, 27] on button "Messages Messages" at bounding box center [272, 19] width 79 height 29
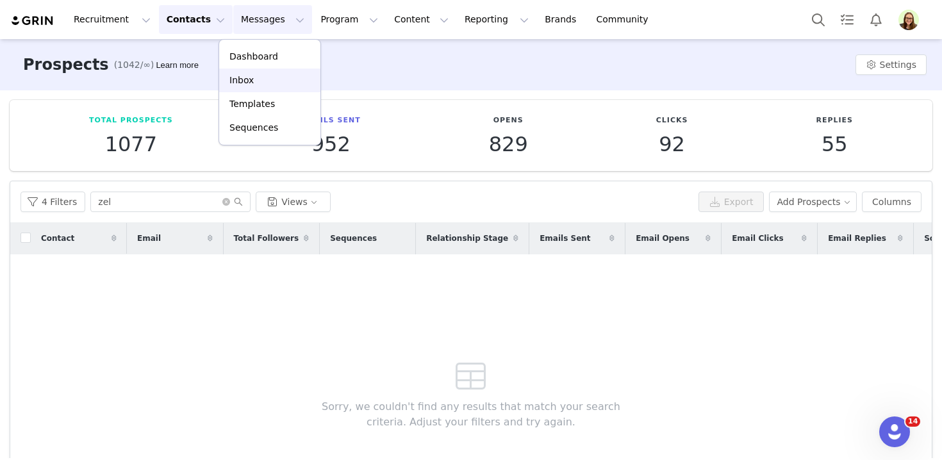
click at [237, 79] on p "Inbox" at bounding box center [241, 80] width 24 height 13
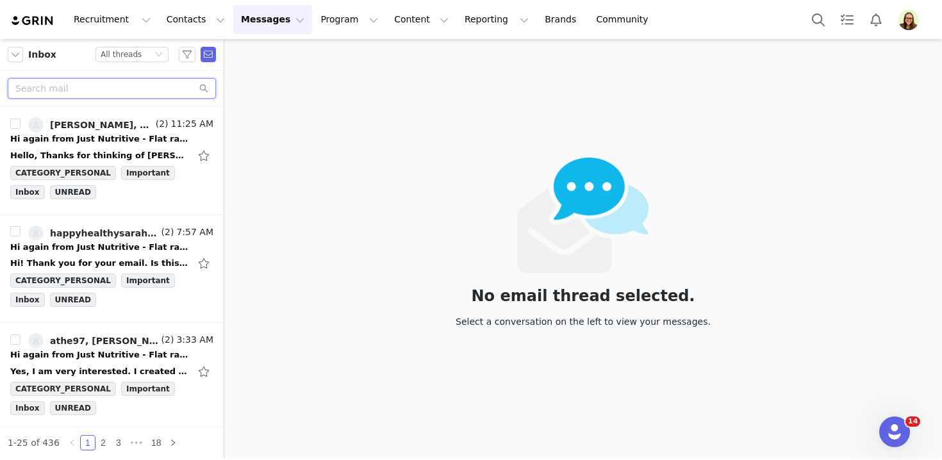
click at [120, 78] on input "text" at bounding box center [112, 88] width 208 height 21
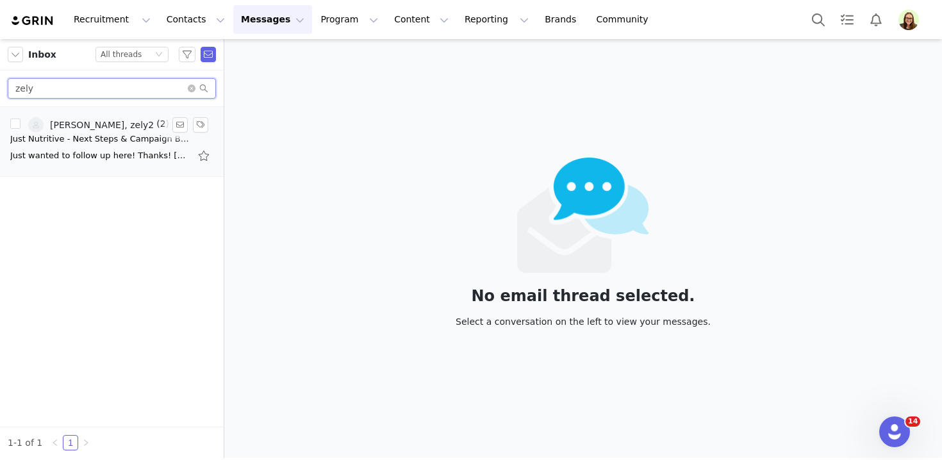
type input "zely"
click at [121, 126] on div "Rosellen Quist, zely2" at bounding box center [102, 125] width 104 height 10
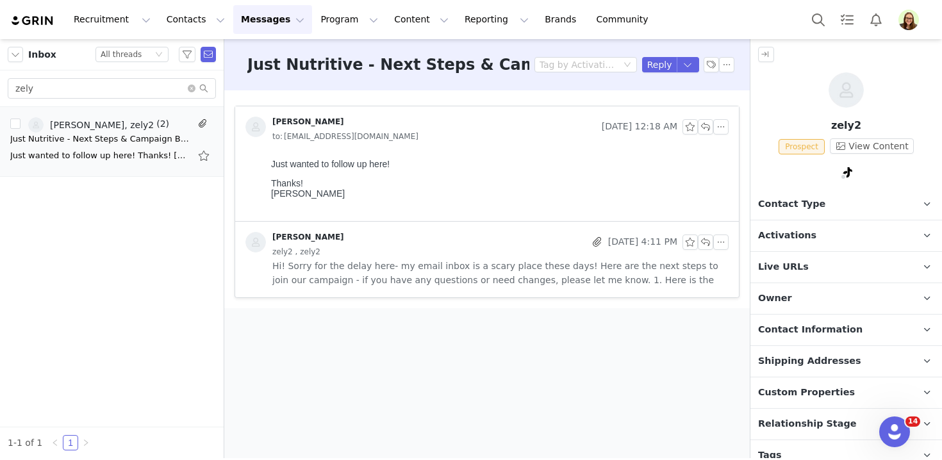
click at [851, 94] on img at bounding box center [846, 89] width 35 height 35
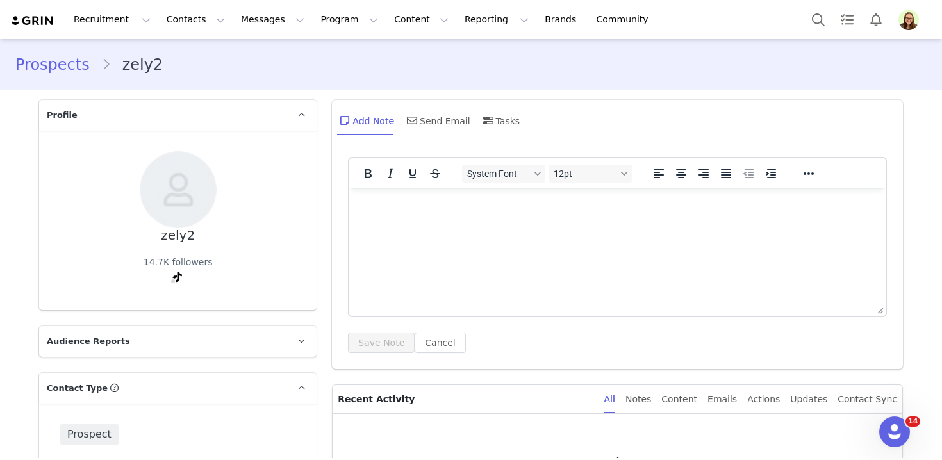
type input "+1 ([GEOGRAPHIC_DATA])"
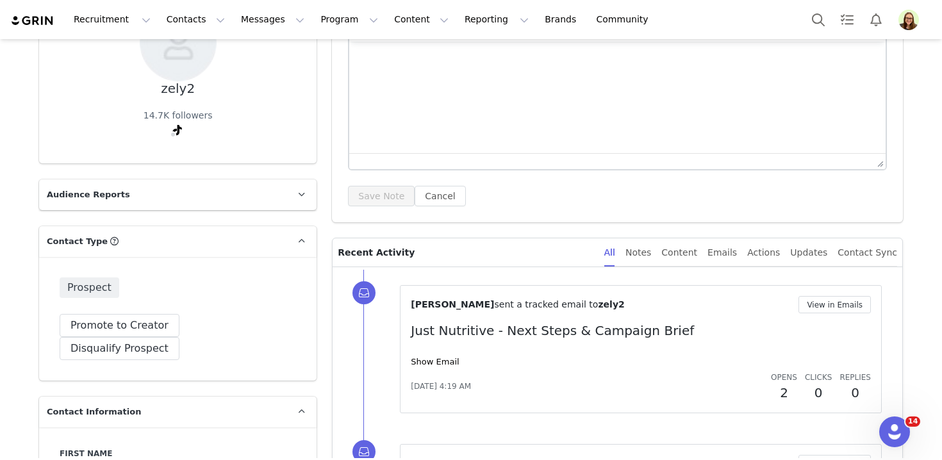
scroll to position [148, 0]
click at [900, 19] on img "Profile" at bounding box center [909, 20] width 21 height 21
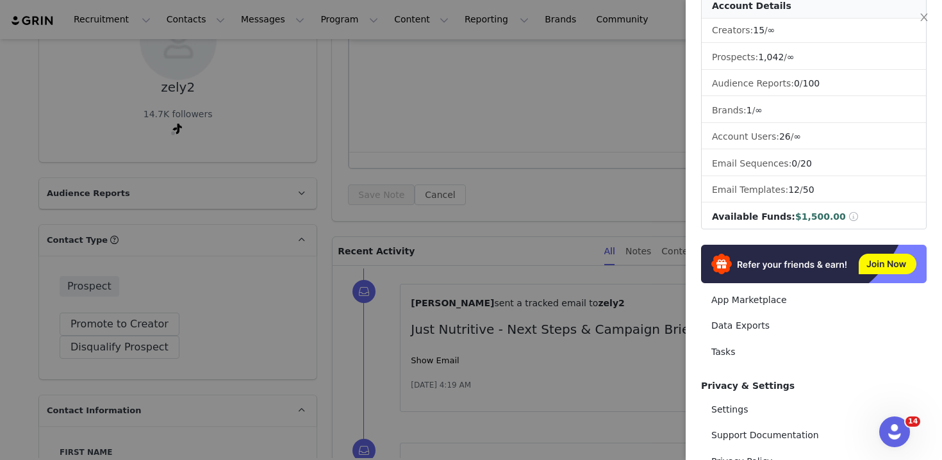
scroll to position [189, 0]
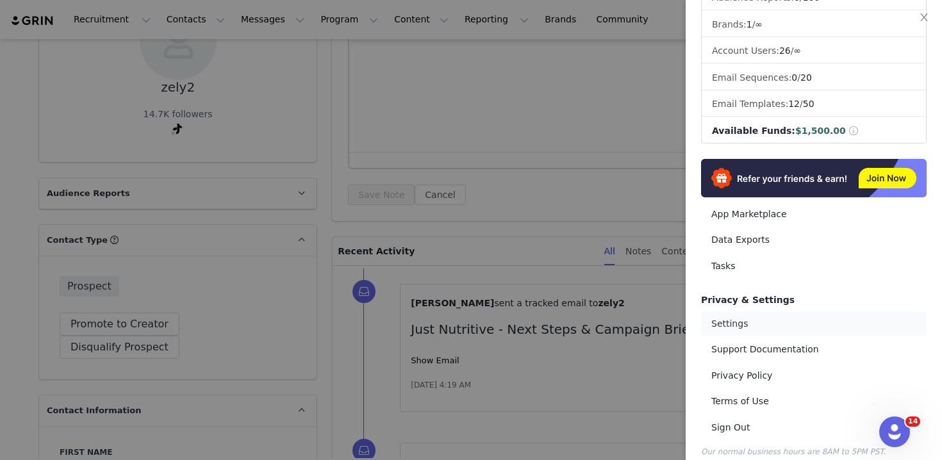
click at [756, 312] on link "Settings" at bounding box center [814, 324] width 226 height 24
select select "UTC"
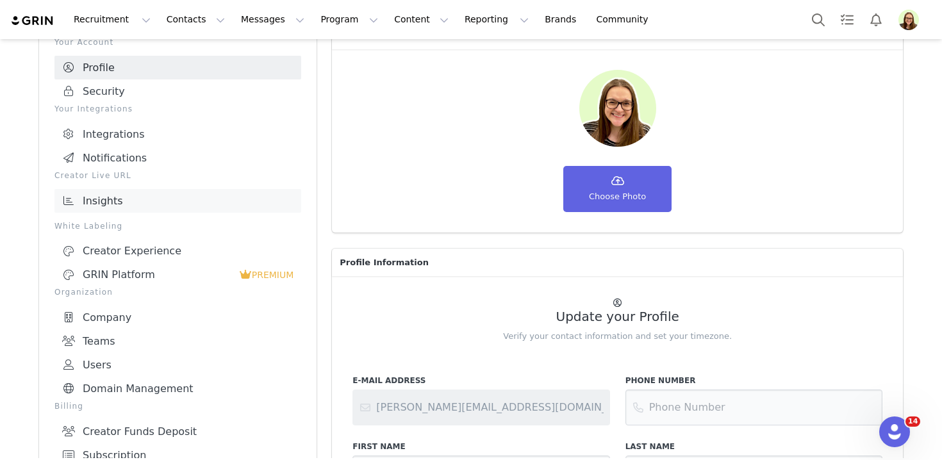
scroll to position [80, 0]
click at [171, 124] on link "Integrations" at bounding box center [177, 133] width 247 height 24
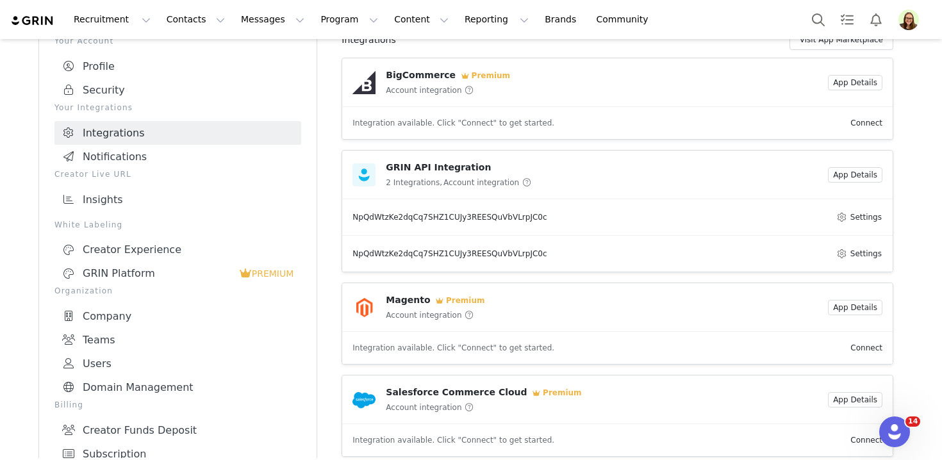
scroll to position [505, 0]
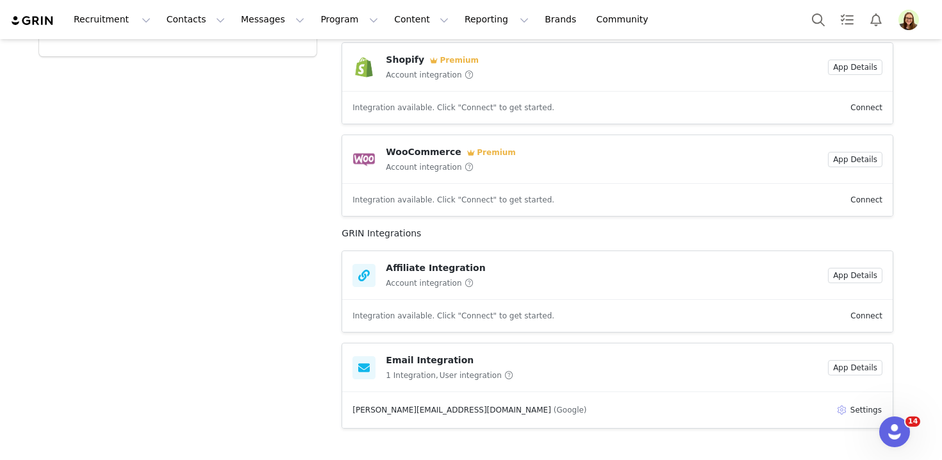
click at [853, 409] on button "Settings" at bounding box center [859, 410] width 47 height 15
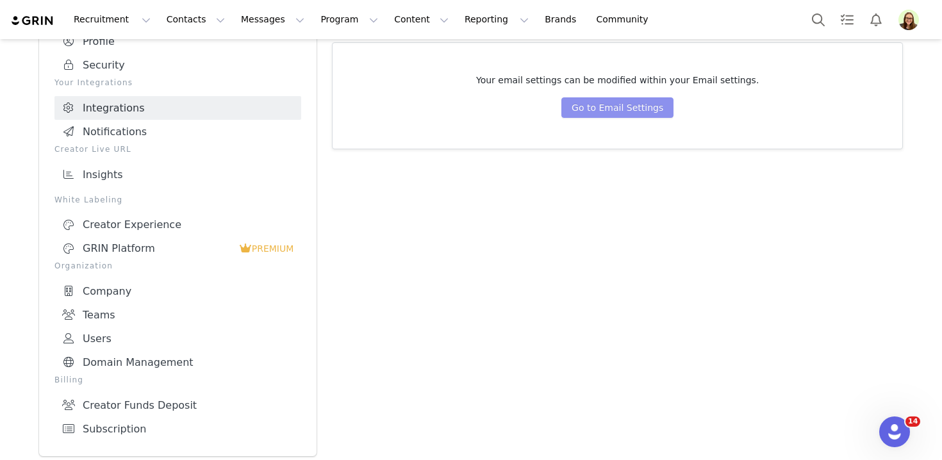
click at [621, 112] on button "Go to Email Settings" at bounding box center [618, 107] width 112 height 21
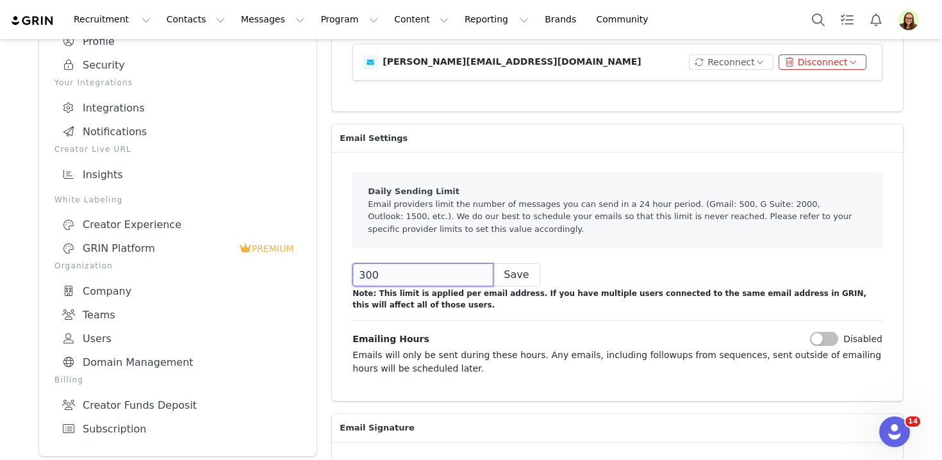
click at [440, 269] on input "300" at bounding box center [423, 274] width 141 height 23
type input "2000"
click at [523, 285] on div "2000 Save" at bounding box center [618, 274] width 530 height 23
click at [518, 279] on button "Save" at bounding box center [516, 274] width 47 height 23
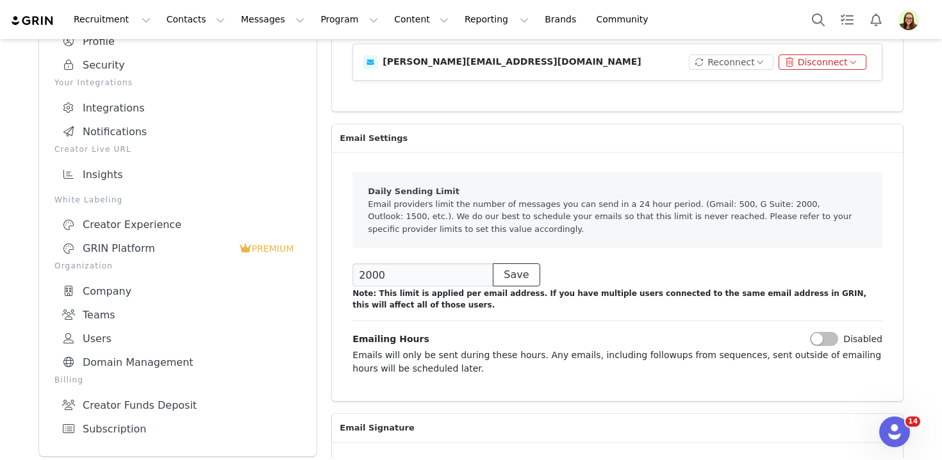
scroll to position [189, 0]
click at [183, 15] on button "Contacts Contacts" at bounding box center [196, 19] width 74 height 29
click at [190, 51] on p "Creators" at bounding box center [179, 56] width 38 height 13
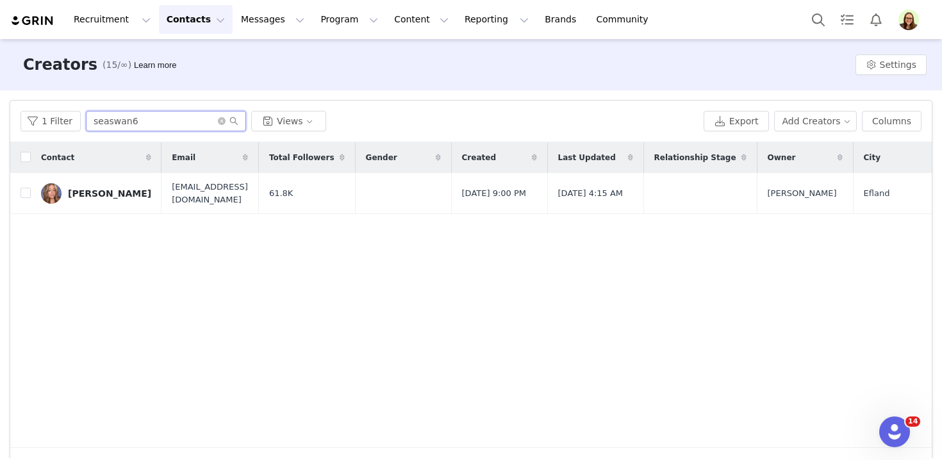
click at [128, 122] on input "seaswan6" at bounding box center [166, 121] width 160 height 21
paste input "alanahcole"
type input "alanahcole"
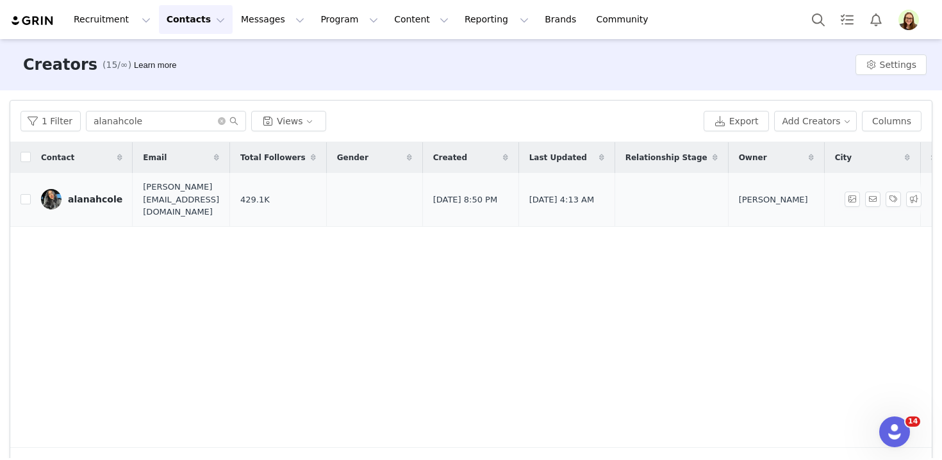
click at [103, 194] on div "alanahcole" at bounding box center [95, 199] width 54 height 10
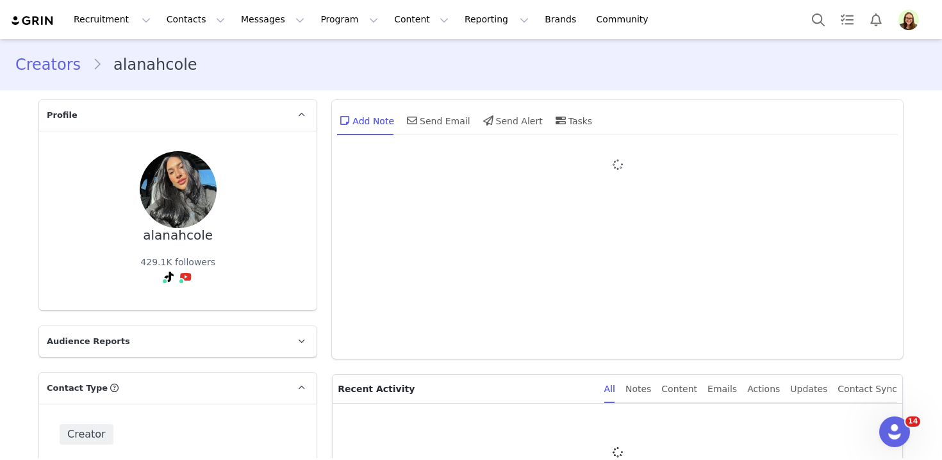
type input "+1 ([GEOGRAPHIC_DATA])"
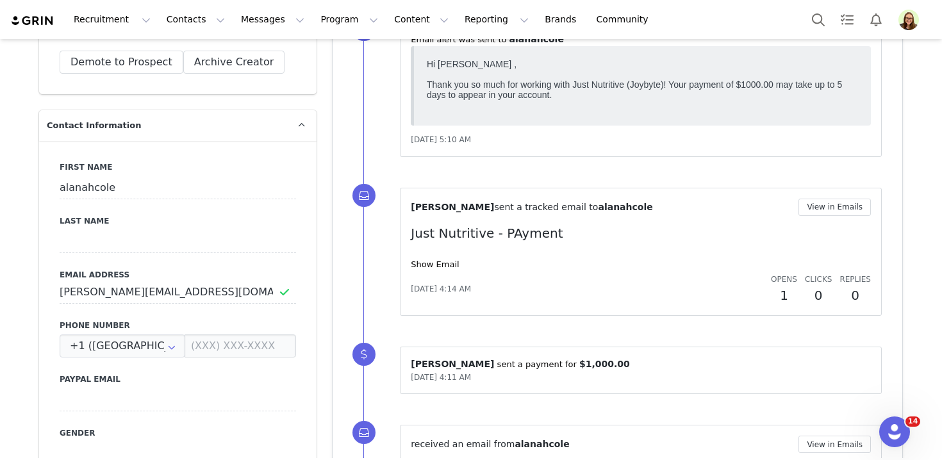
scroll to position [424, 0]
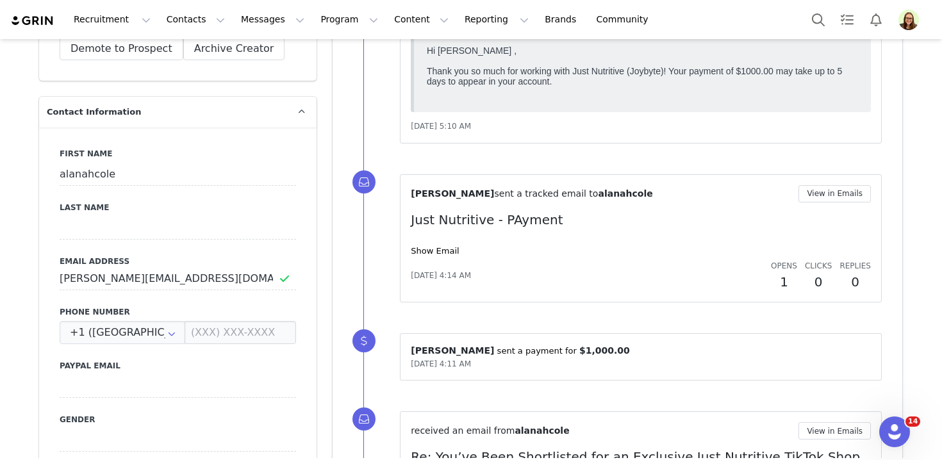
click at [434, 255] on div "Show Email" at bounding box center [641, 251] width 460 height 13
click at [434, 251] on link "Show Email" at bounding box center [435, 251] width 48 height 10
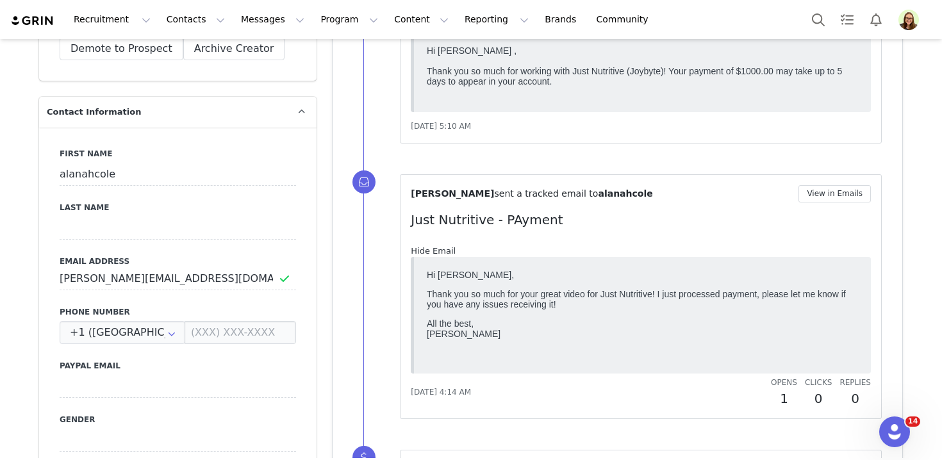
scroll to position [0, 0]
click at [434, 251] on link "Hide Email" at bounding box center [433, 251] width 45 height 10
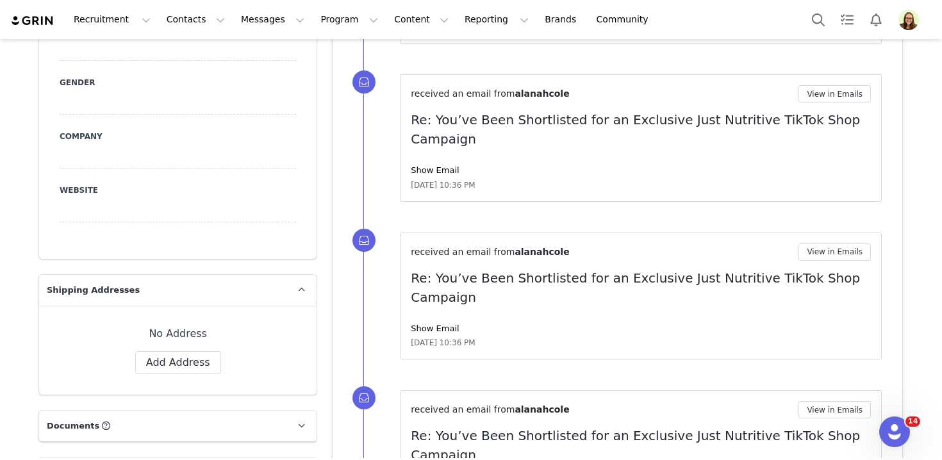
scroll to position [860, 0]
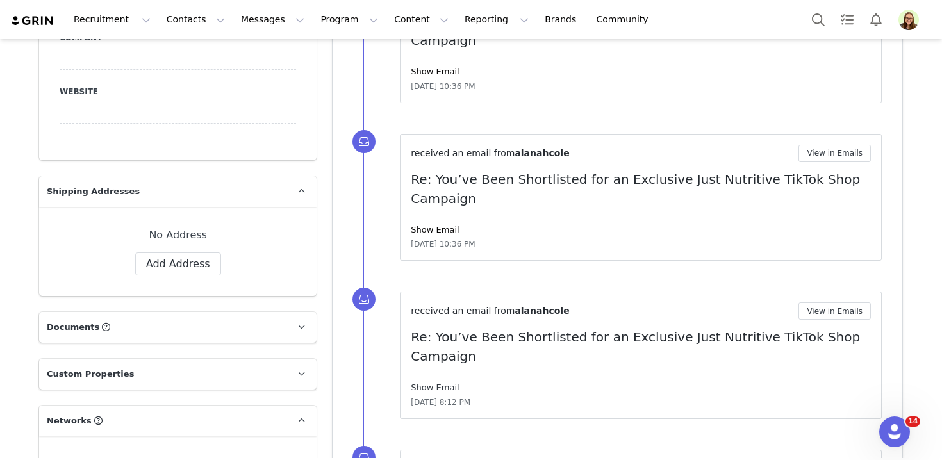
click at [431, 383] on link "Show Email" at bounding box center [435, 388] width 48 height 10
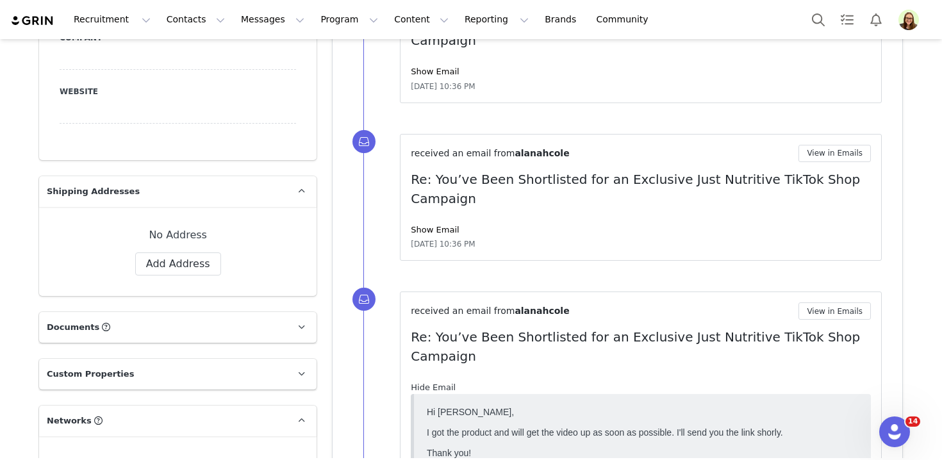
scroll to position [0, 0]
click at [428, 225] on link "Show Email" at bounding box center [435, 230] width 48 height 10
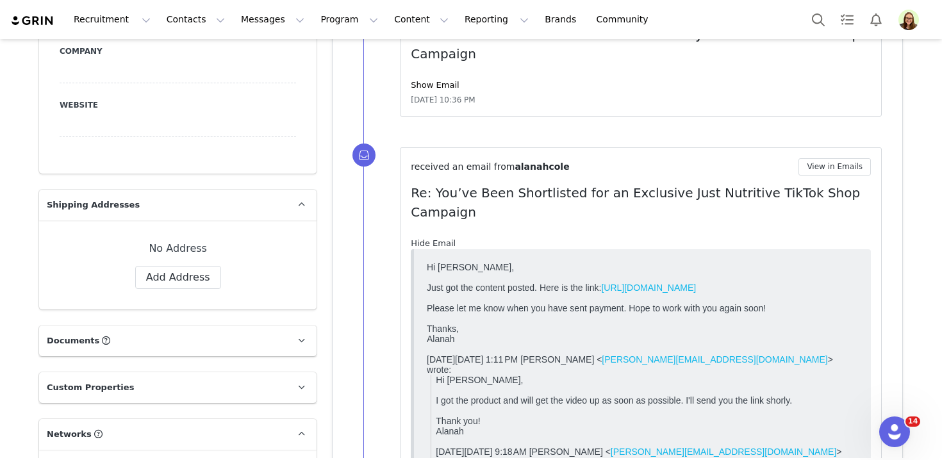
scroll to position [846, 0]
click at [612, 288] on link "https://www.tiktok.com/t/ZTMNdoEAq/" at bounding box center [648, 288] width 95 height 10
click at [196, 23] on button "Contacts Contacts" at bounding box center [196, 19] width 74 height 29
click at [206, 53] on div "Creators" at bounding box center [201, 56] width 86 height 13
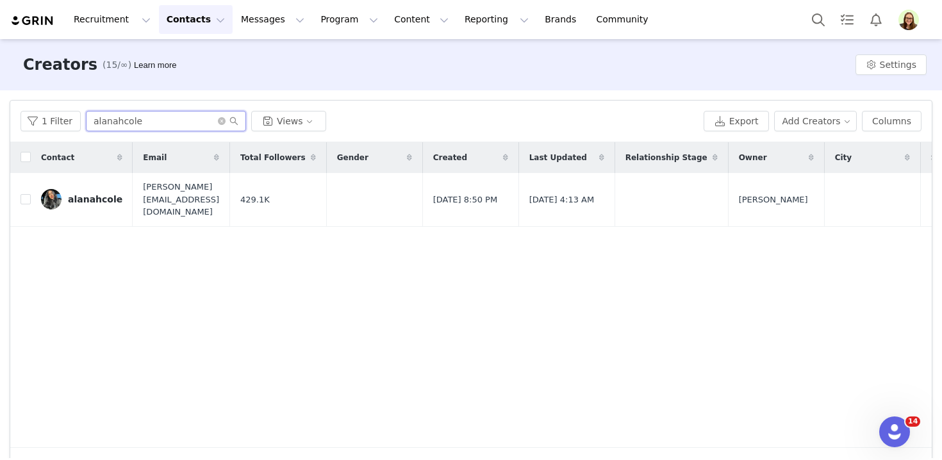
click at [171, 122] on input "alanahcole" at bounding box center [166, 121] width 160 height 21
paste input "milannlynn"
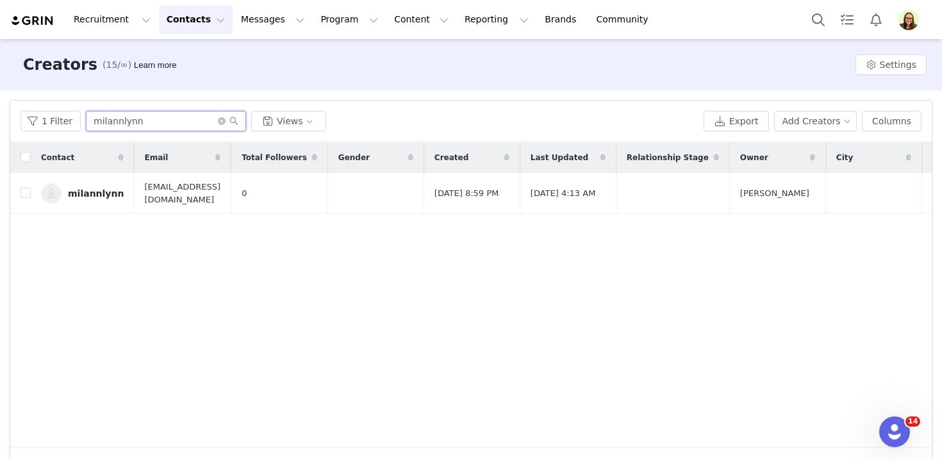
click at [123, 121] on input "milannlynn" at bounding box center [166, 121] width 160 height 21
type input "miranda"
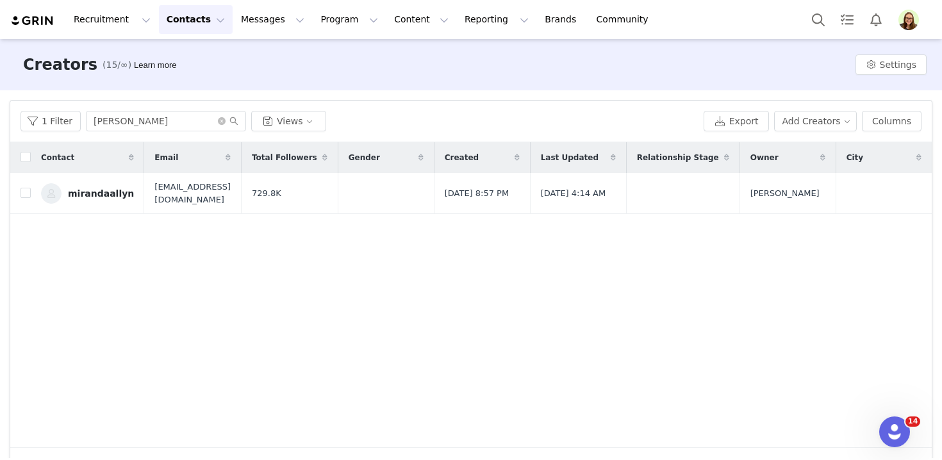
click at [101, 199] on link "mirandaallyn" at bounding box center [87, 193] width 93 height 21
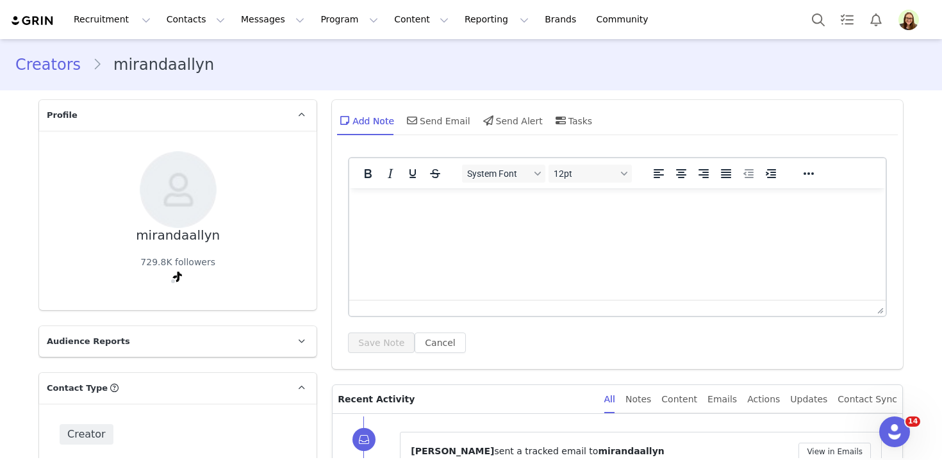
scroll to position [240, 0]
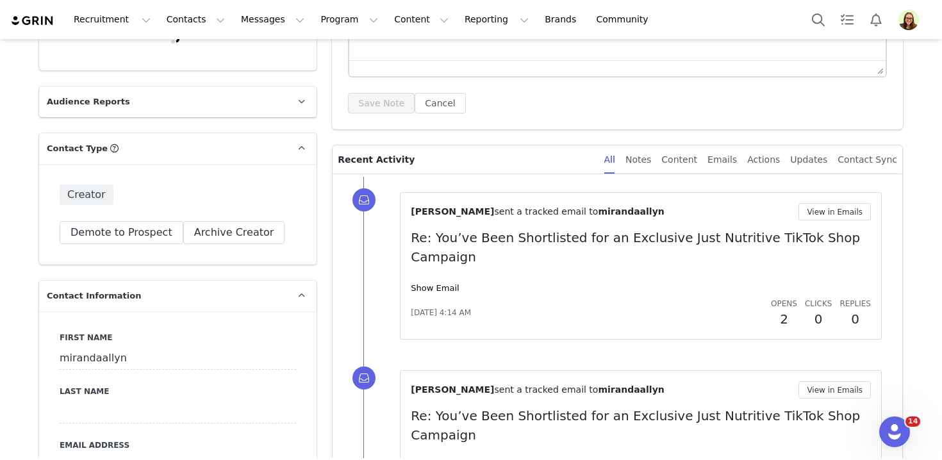
click at [429, 275] on div "Rosellen Quist sent a tracked email to mirandaallyn View in Emails Re: You’ve B…" at bounding box center [641, 266] width 460 height 126
click at [429, 283] on link "Show Email" at bounding box center [435, 288] width 48 height 10
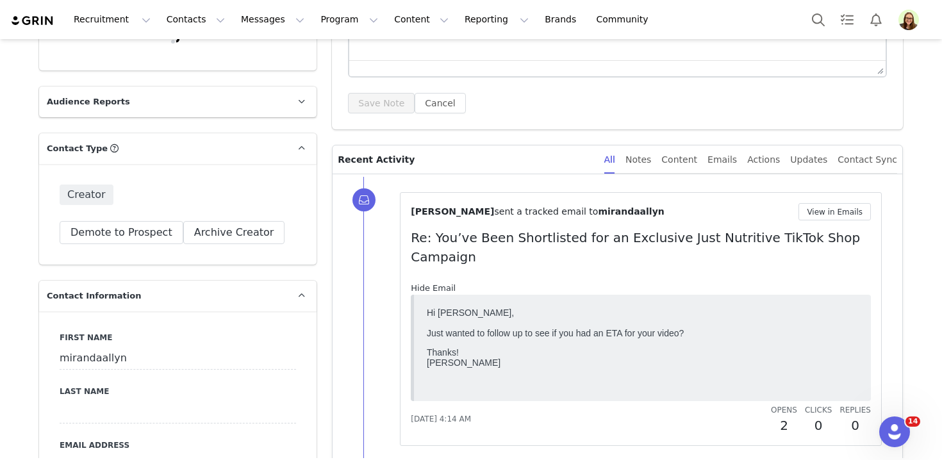
scroll to position [0, 0]
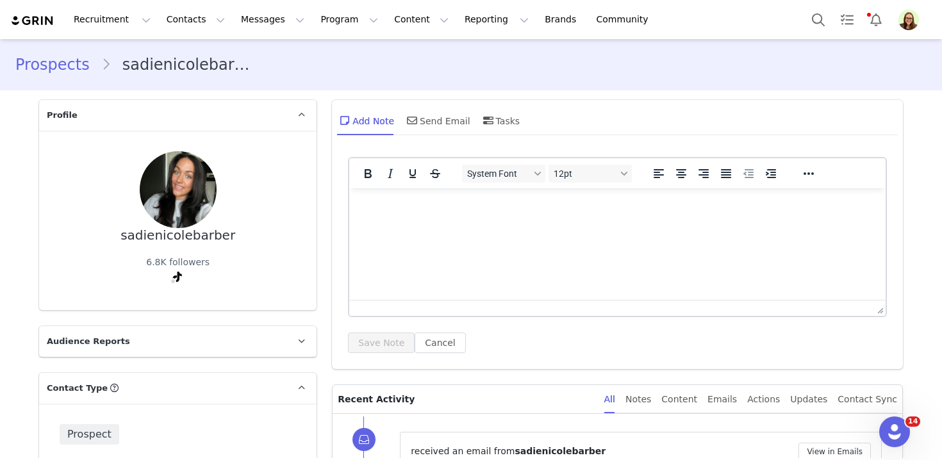
scroll to position [400, 0]
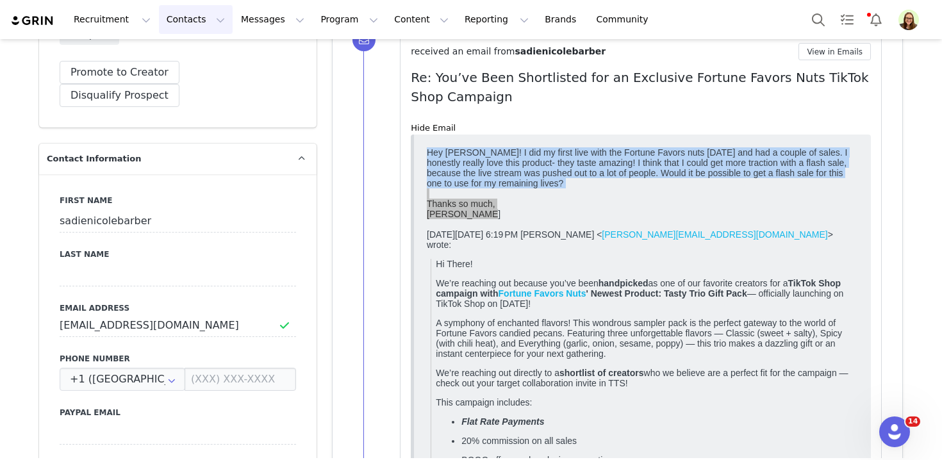
click at [159, 8] on button "Contacts Contacts" at bounding box center [196, 19] width 74 height 29
click at [176, 74] on p "Prospects" at bounding box center [181, 80] width 43 height 13
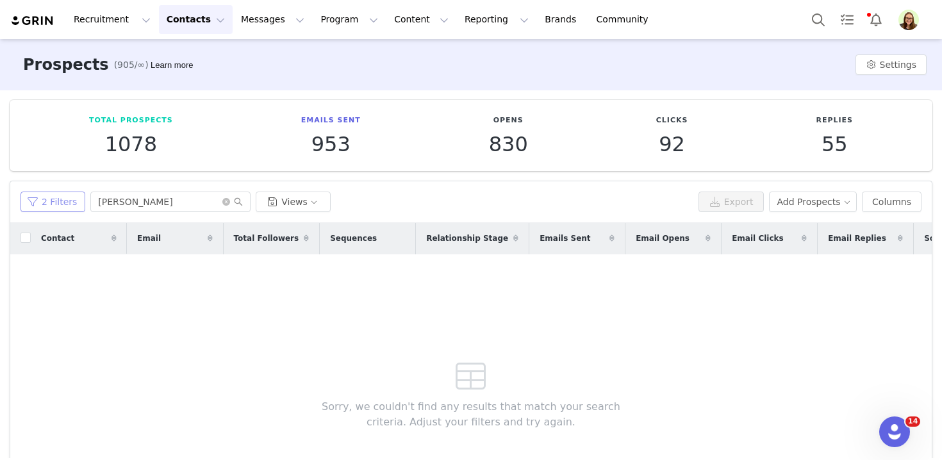
click at [62, 201] on button "2 Filters" at bounding box center [53, 202] width 65 height 21
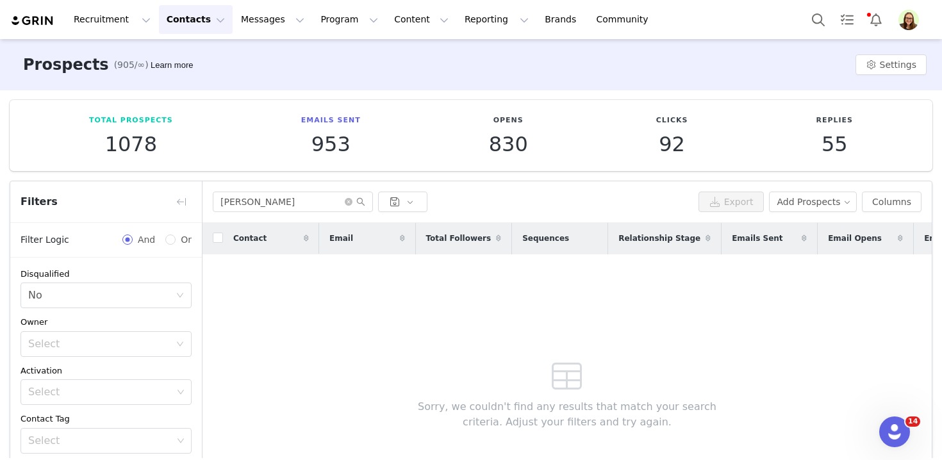
click at [278, 187] on div "sadie Export Add Prospects Columns" at bounding box center [567, 202] width 729 height 42
click at [278, 194] on input "[PERSON_NAME]" at bounding box center [293, 202] width 160 height 21
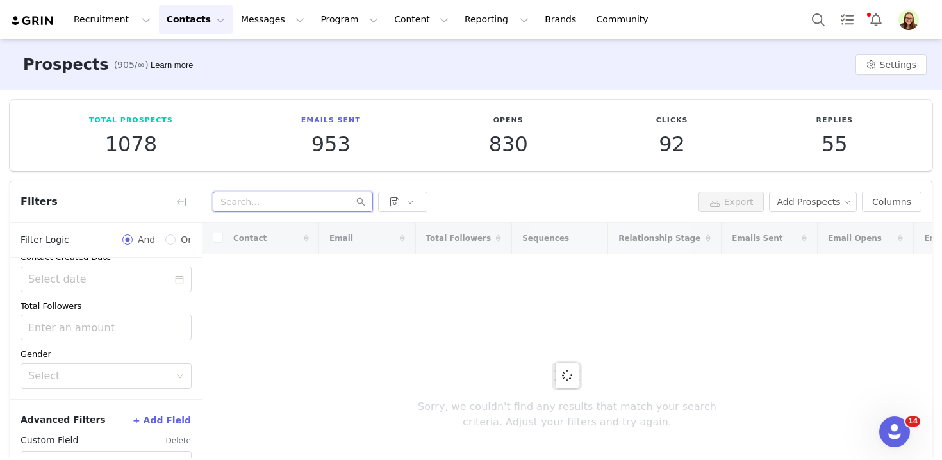
scroll to position [116, 0]
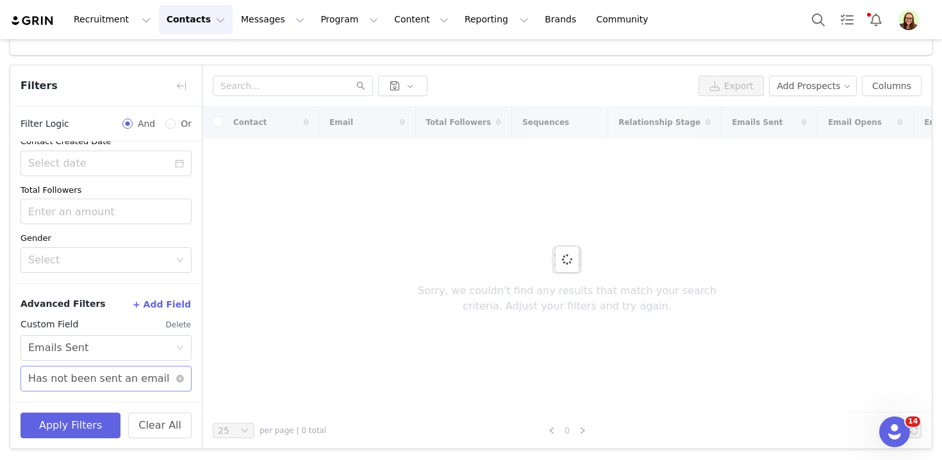
click at [113, 372] on div "Has not been sent an email" at bounding box center [98, 379] width 141 height 24
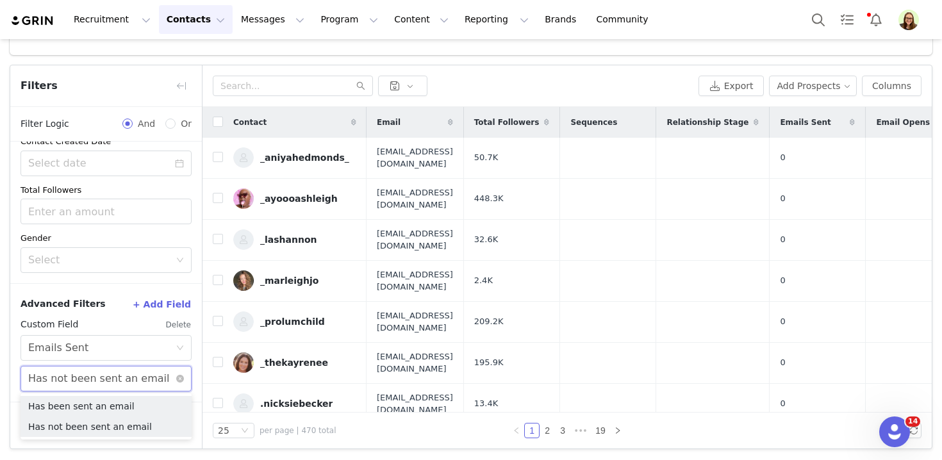
click at [111, 404] on li "Has been sent an email" at bounding box center [106, 406] width 171 height 21
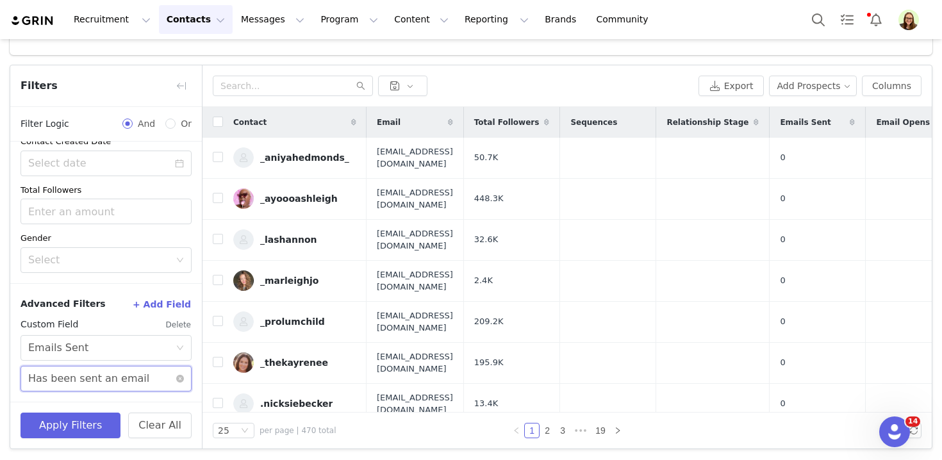
click at [87, 385] on div "Has been sent an email" at bounding box center [88, 379] width 121 height 24
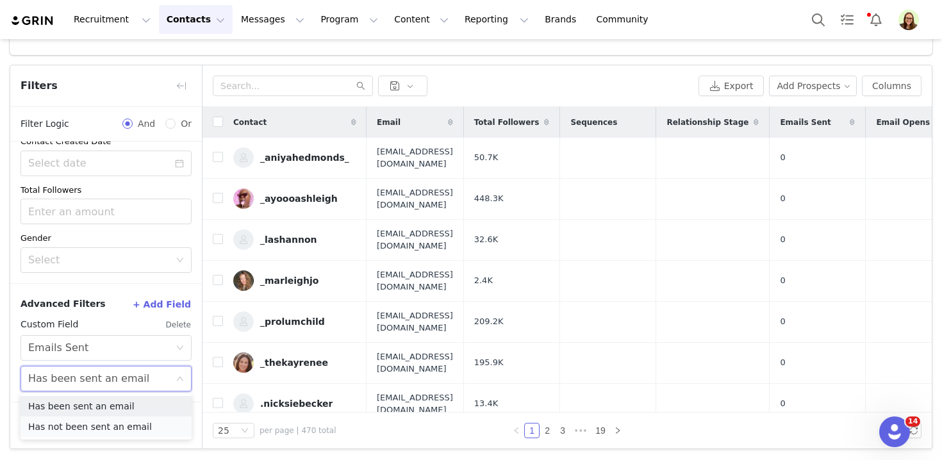
click at [92, 428] on li "Has not been sent an email" at bounding box center [106, 427] width 171 height 21
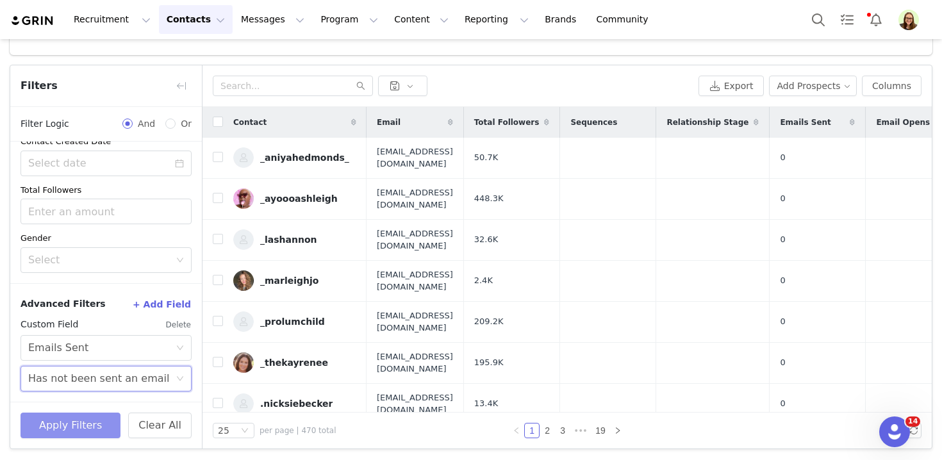
click at [71, 424] on button "Apply Filters" at bounding box center [71, 426] width 100 height 26
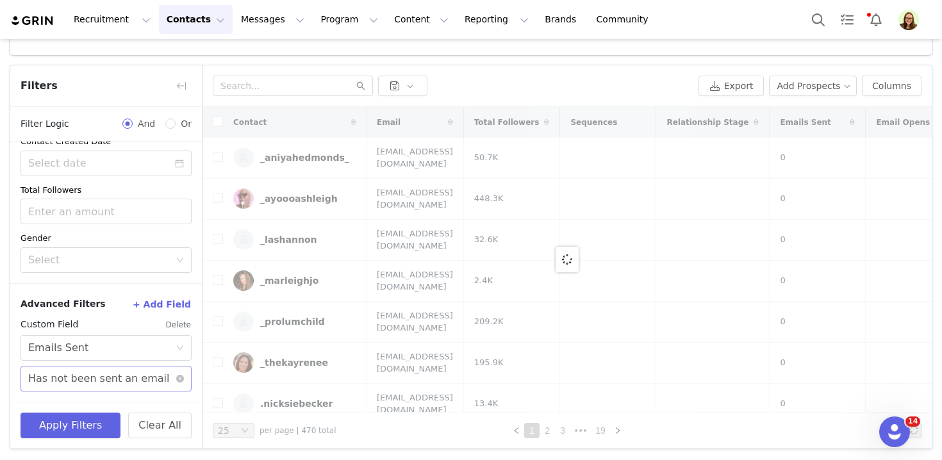
click at [92, 379] on div "Has not been sent an email" at bounding box center [98, 379] width 141 height 24
click at [94, 400] on li "Has been sent an email" at bounding box center [106, 406] width 171 height 21
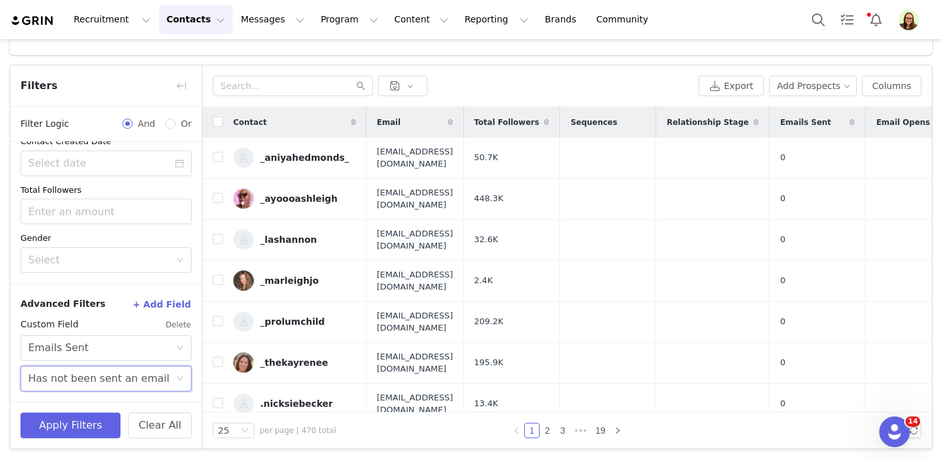
click at [164, 307] on button "+ Add Field" at bounding box center [162, 304] width 60 height 21
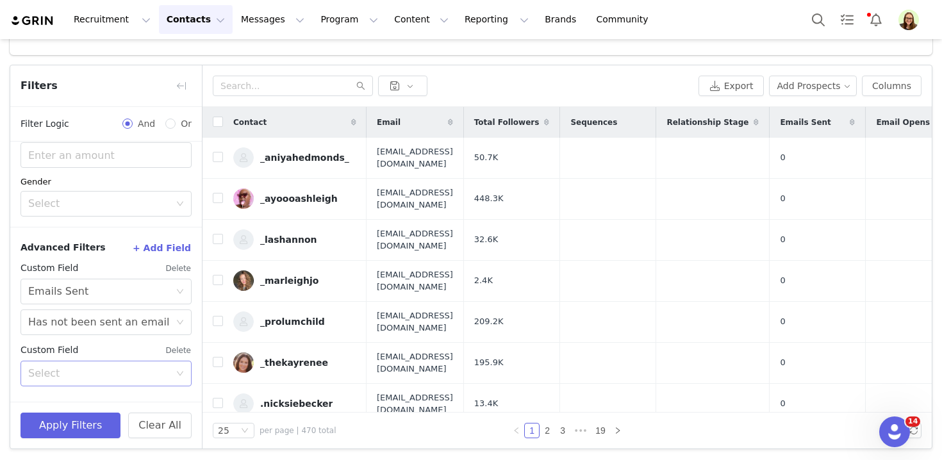
click at [138, 371] on div "Select" at bounding box center [99, 373] width 142 height 13
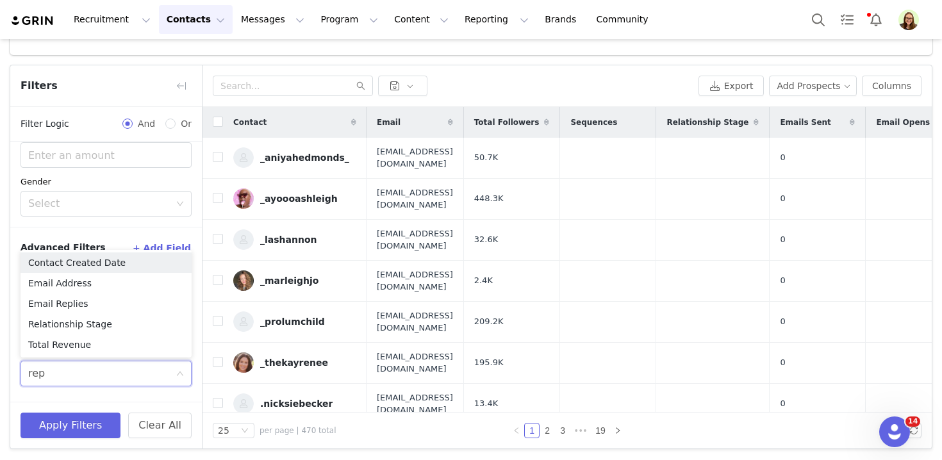
type input "repl"
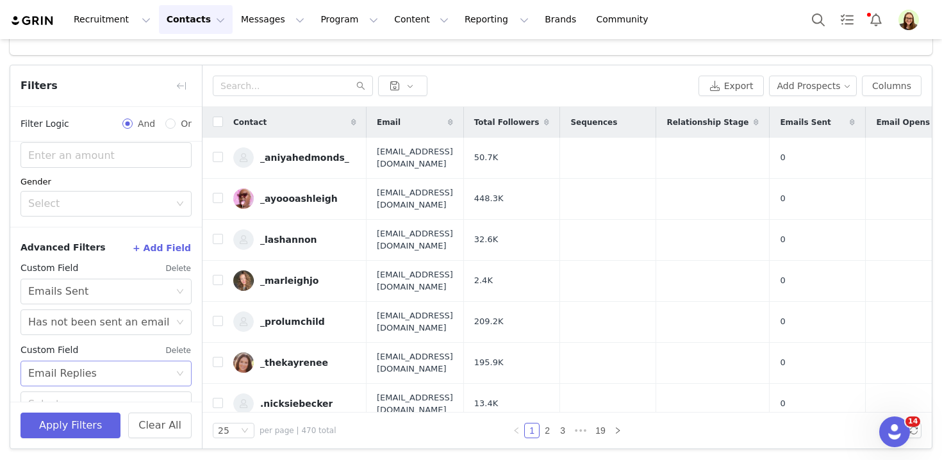
scroll to position [340, 0]
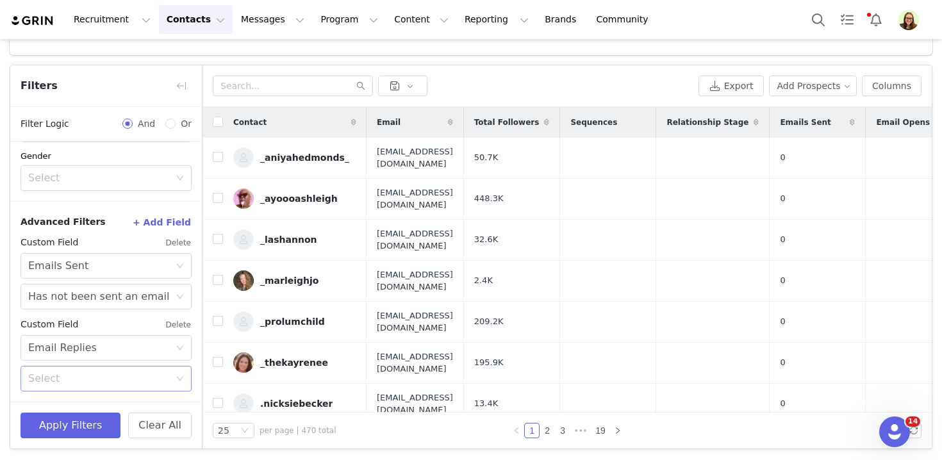
click at [135, 383] on div "Select" at bounding box center [99, 378] width 142 height 13
click at [115, 426] on li "Has not replied to an email" at bounding box center [106, 427] width 171 height 21
click at [85, 385] on div "Has not replied to an email" at bounding box center [97, 379] width 139 height 24
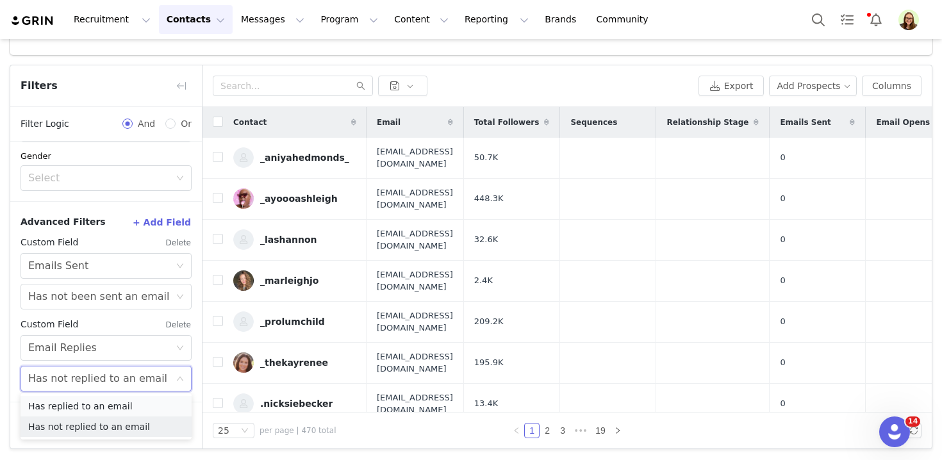
click at [87, 401] on li "Has replied to an email" at bounding box center [106, 406] width 171 height 21
click at [101, 417] on button "Apply Filters" at bounding box center [71, 426] width 100 height 26
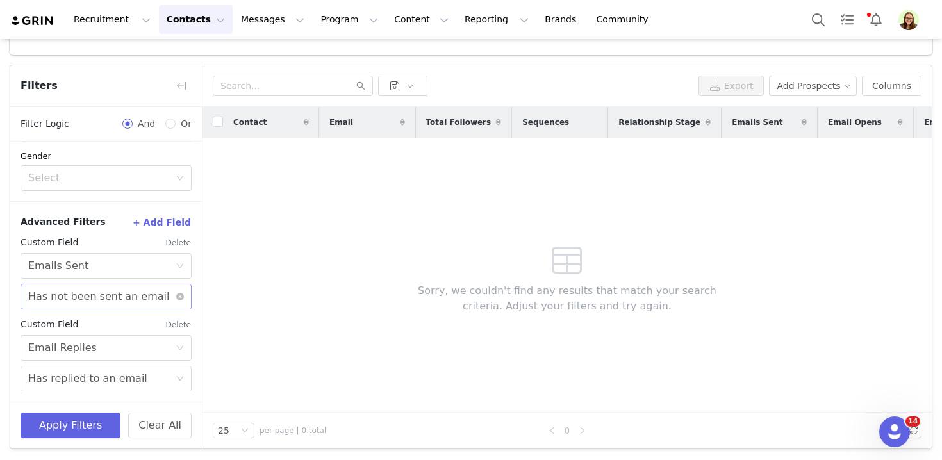
click at [138, 293] on div "Has not been sent an email" at bounding box center [98, 297] width 141 height 24
click at [131, 324] on li "Has been sent an email" at bounding box center [106, 324] width 171 height 21
click at [173, 216] on button "+ Add Field" at bounding box center [162, 222] width 60 height 21
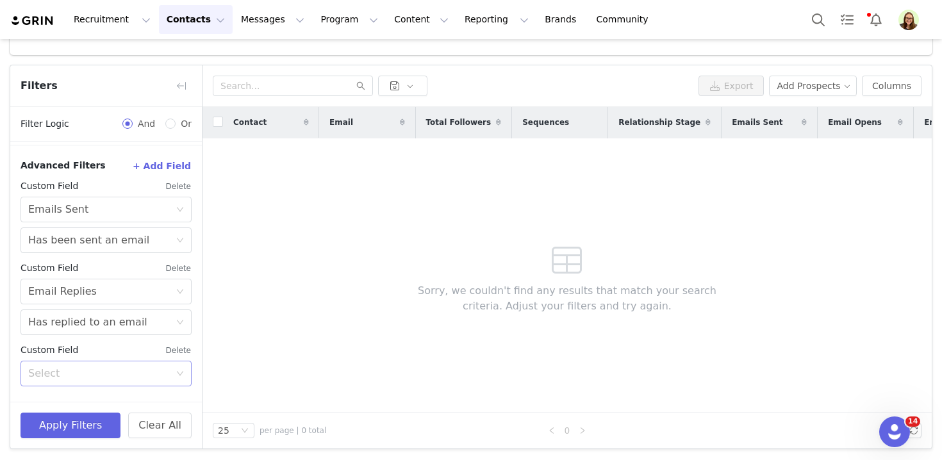
click at [129, 368] on div "Select" at bounding box center [99, 373] width 142 height 13
type input "activa"
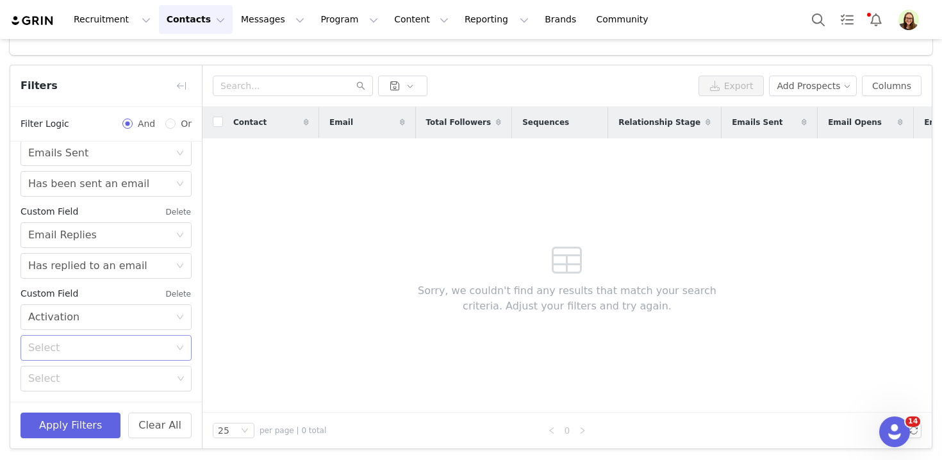
click at [116, 356] on div "Select" at bounding box center [101, 348] width 147 height 24
click at [110, 412] on li "None" at bounding box center [106, 416] width 171 height 21
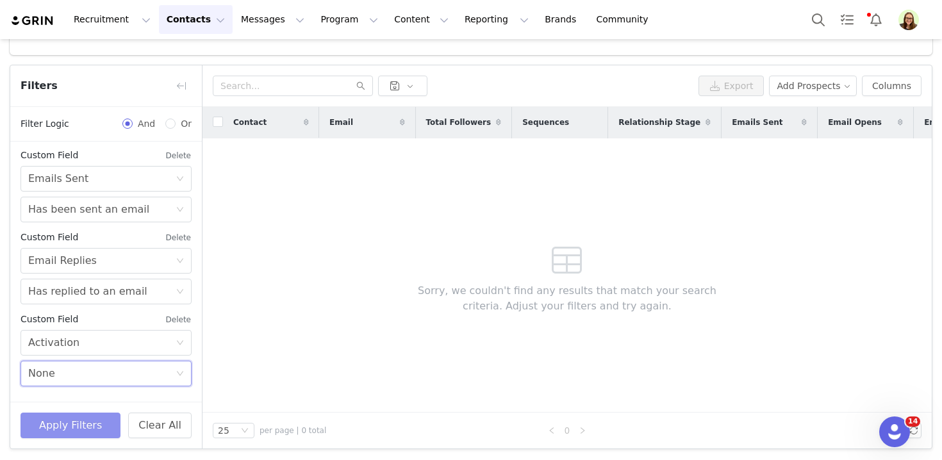
click at [103, 429] on button "Apply Filters" at bounding box center [71, 426] width 100 height 26
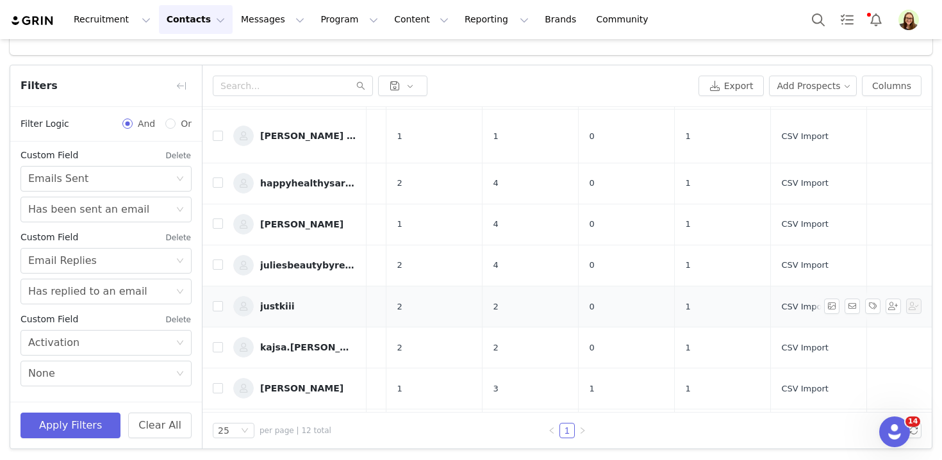
scroll to position [163, 556]
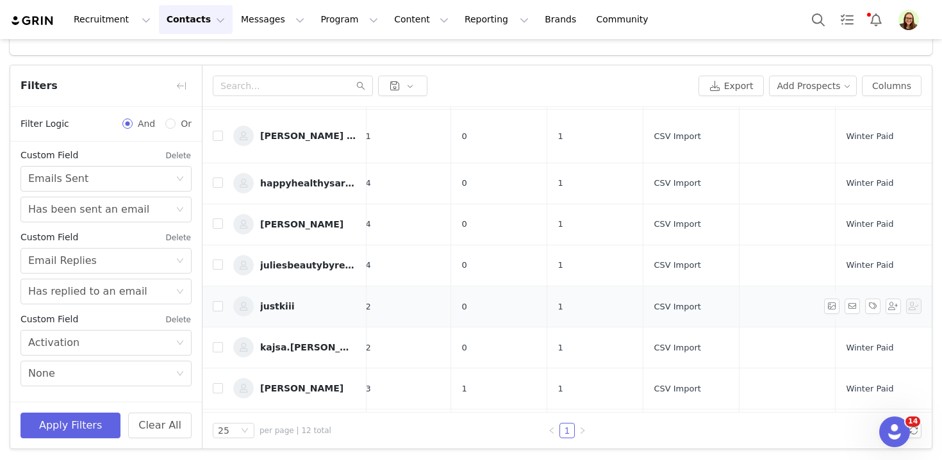
click at [278, 301] on div "justkiii" at bounding box center [277, 306] width 35 height 10
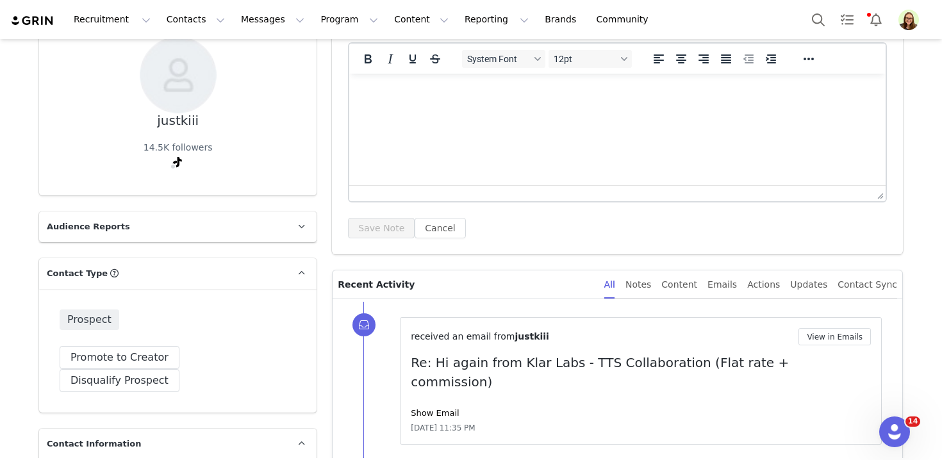
click at [427, 383] on div "received an email from justkiii View in Emails Re: Hi again from Klar Labs - TT…" at bounding box center [641, 381] width 460 height 106
click at [429, 408] on link "Show Email" at bounding box center [435, 413] width 48 height 10
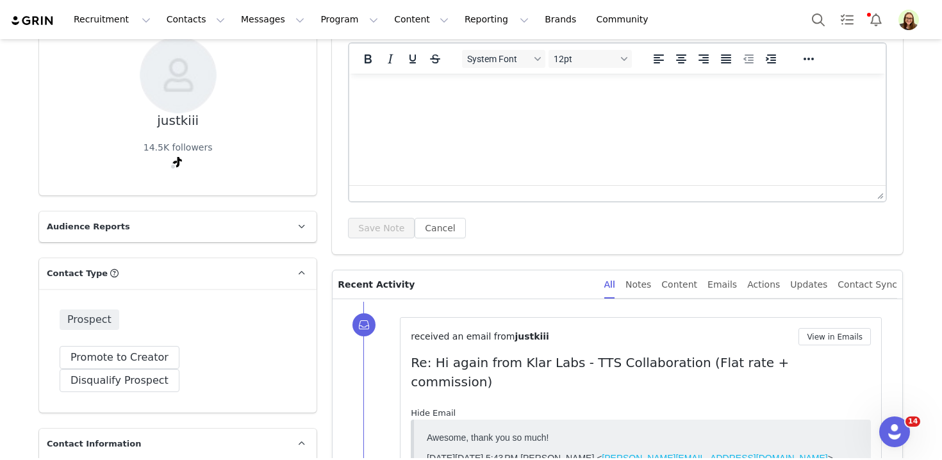
scroll to position [159, 0]
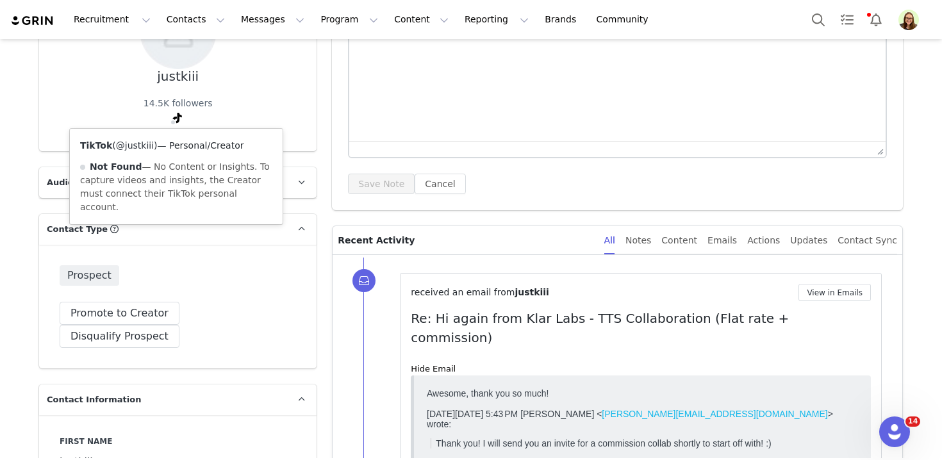
click at [153, 144] on link "@justkiii" at bounding box center [135, 145] width 38 height 10
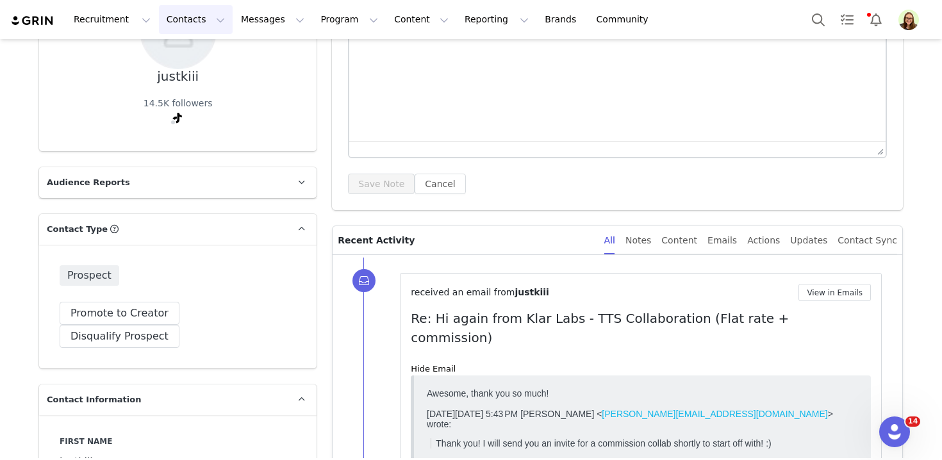
click at [204, 17] on button "Contacts Contacts" at bounding box center [196, 19] width 74 height 29
click at [203, 69] on link "Prospects" at bounding box center [200, 81] width 101 height 24
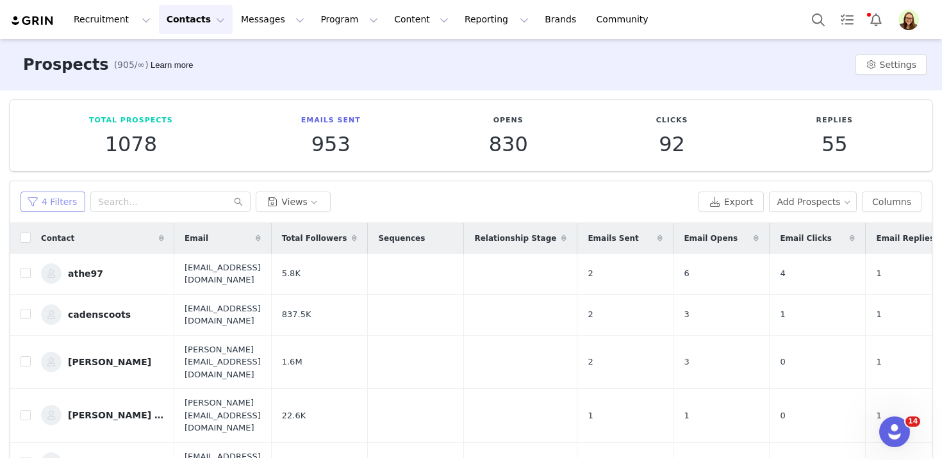
click at [63, 208] on button "4 Filters" at bounding box center [53, 202] width 65 height 21
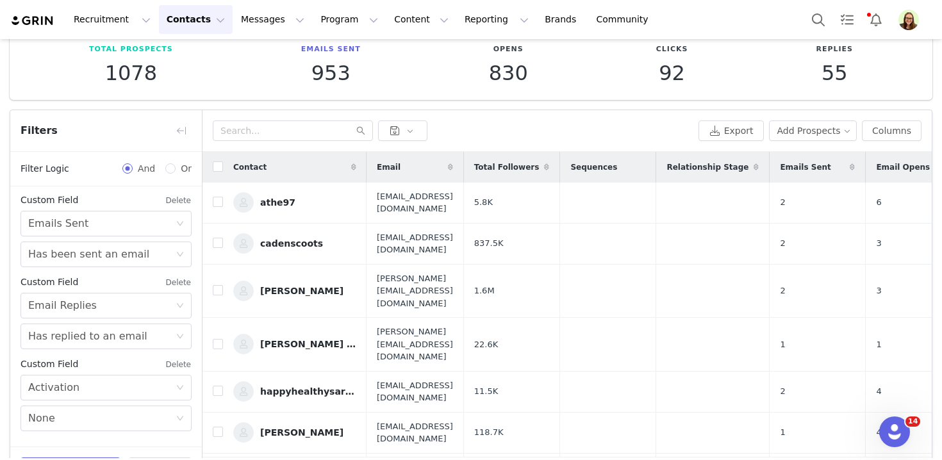
scroll to position [116, 0]
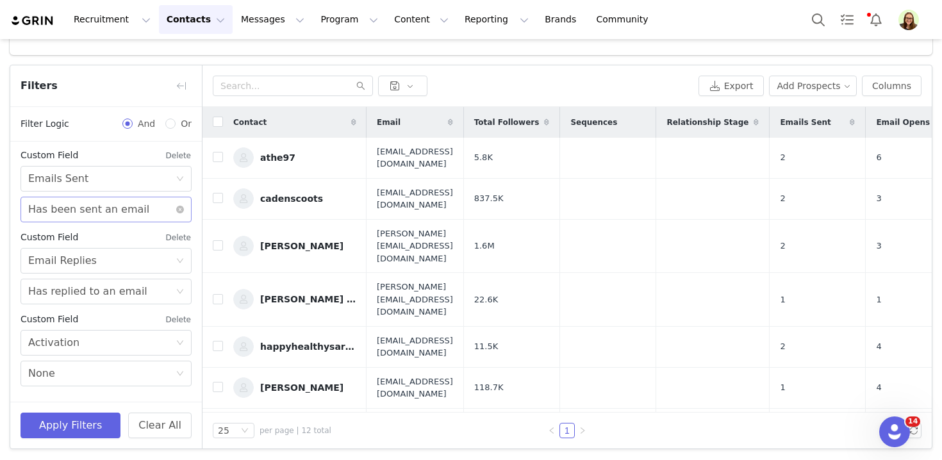
click at [94, 209] on div "Has been sent an email" at bounding box center [88, 209] width 121 height 24
click at [85, 258] on li "Has not been sent an email" at bounding box center [106, 257] width 171 height 21
click at [84, 425] on button "Apply Filters" at bounding box center [71, 426] width 100 height 26
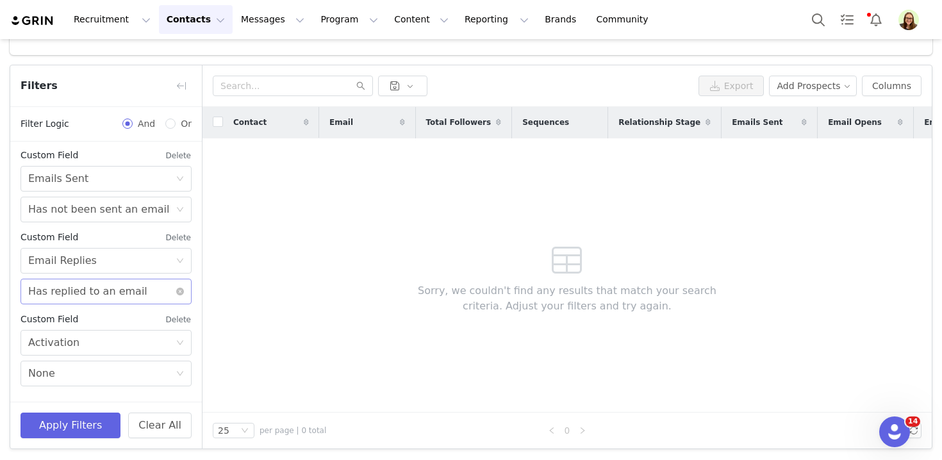
click at [116, 294] on div "Has replied to an email" at bounding box center [87, 291] width 119 height 24
click at [101, 343] on li "Has not replied to an email" at bounding box center [106, 339] width 171 height 21
click at [88, 413] on button "Apply Filters" at bounding box center [71, 426] width 100 height 26
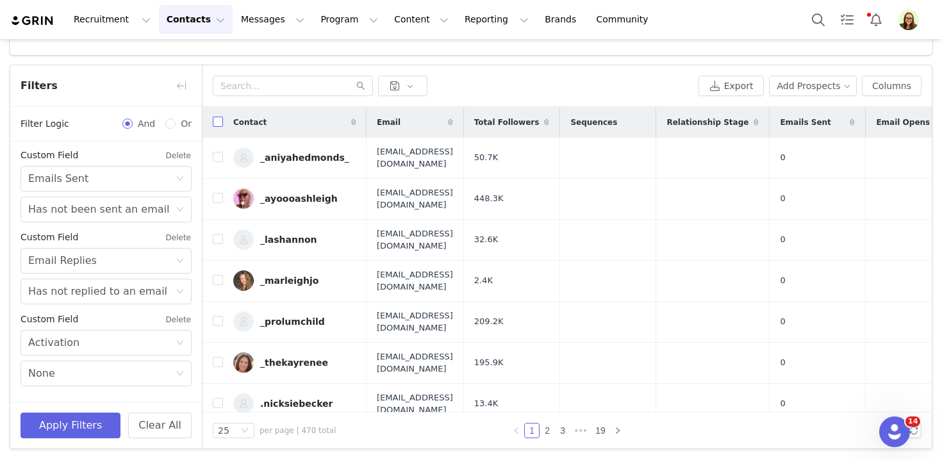
click at [218, 122] on input "checkbox" at bounding box center [218, 122] width 10 height 10
checkbox input "true"
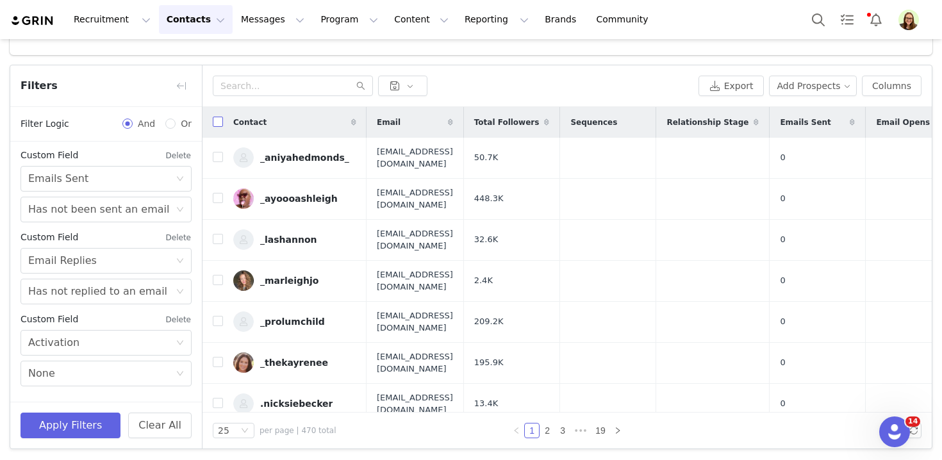
checkbox input "true"
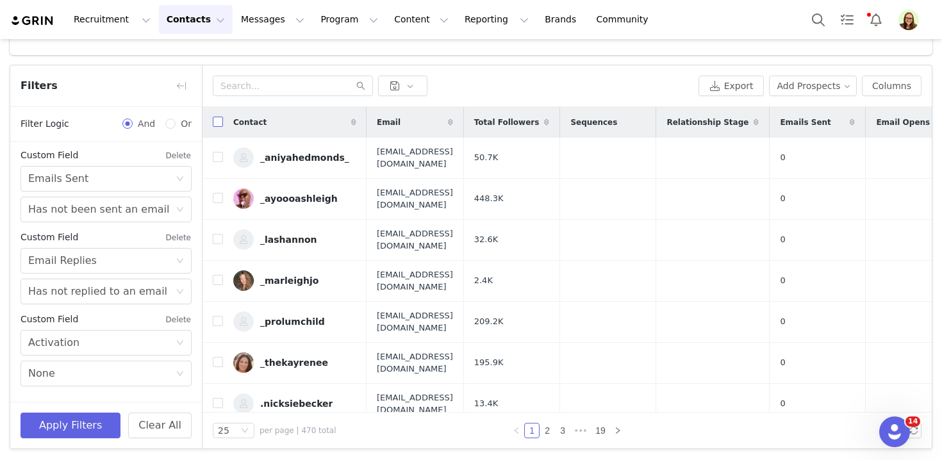
checkbox input "true"
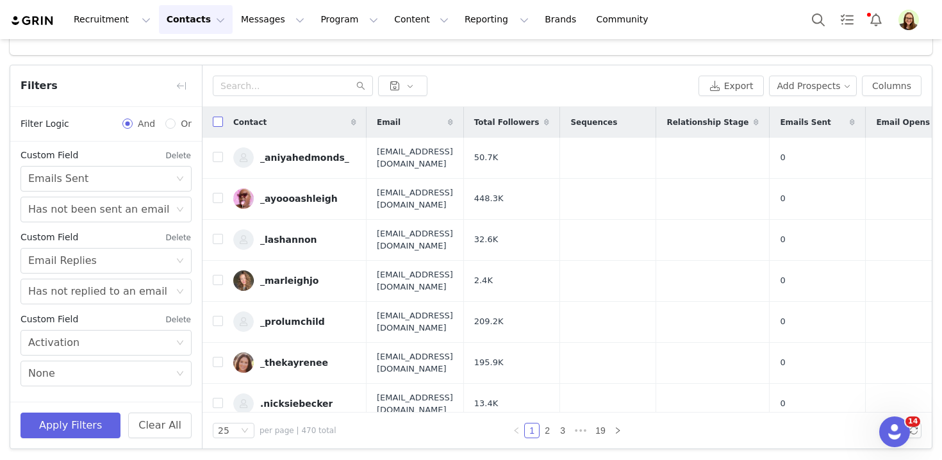
checkbox input "true"
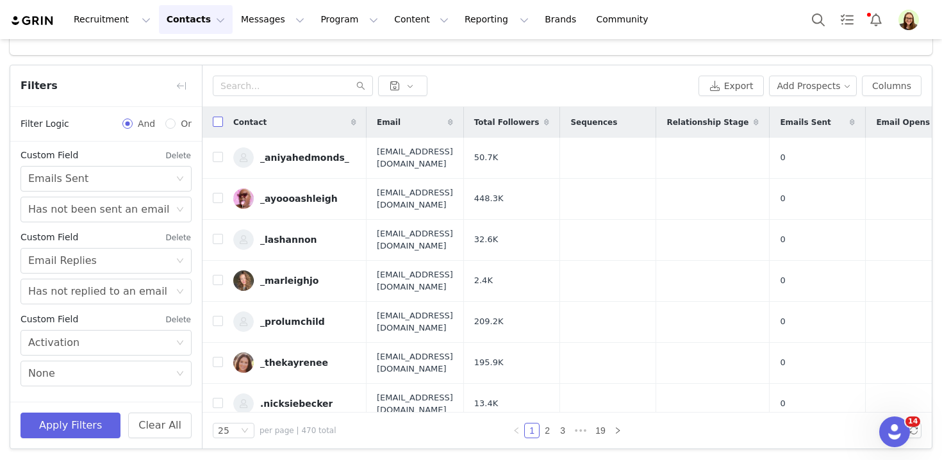
checkbox input "true"
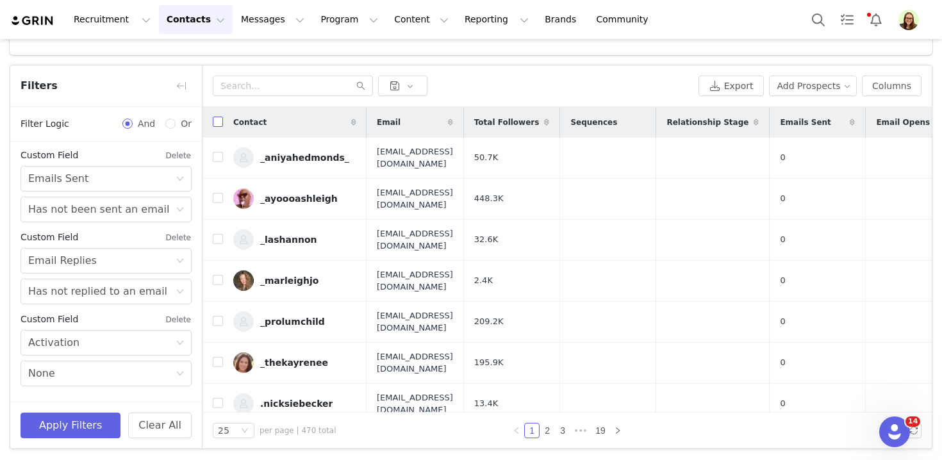
checkbox input "true"
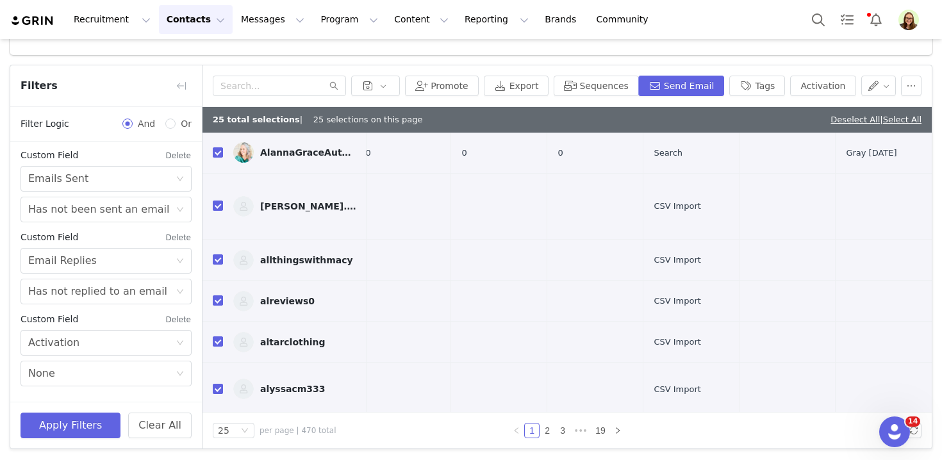
scroll to position [664, 561]
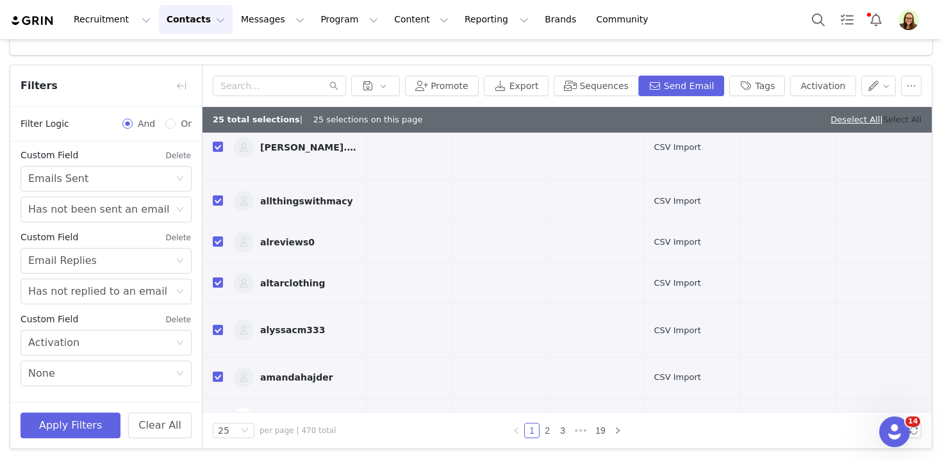
click at [888, 120] on link "Select All" at bounding box center [902, 120] width 38 height 10
click at [671, 86] on button "Send Email" at bounding box center [681, 86] width 87 height 21
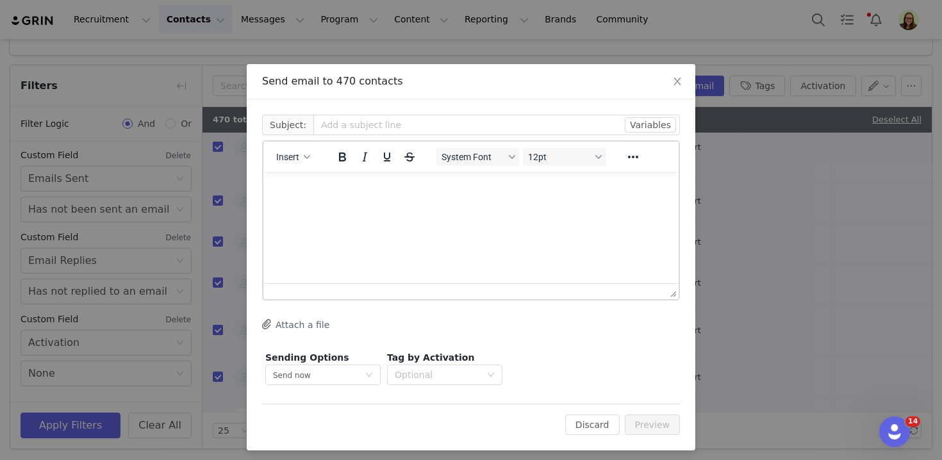
scroll to position [0, 0]
click at [276, 158] on span "Insert" at bounding box center [287, 157] width 23 height 10
click at [283, 185] on div "Insert Template" at bounding box center [339, 179] width 115 height 15
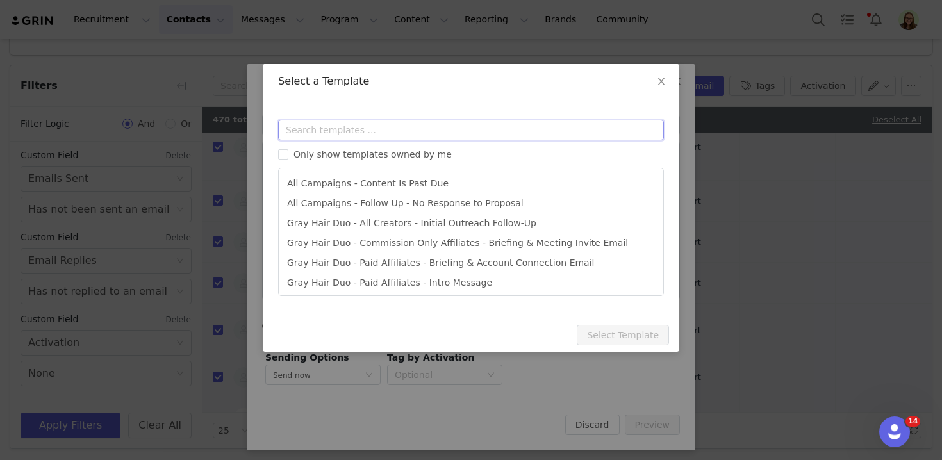
click at [290, 131] on input "text" at bounding box center [471, 130] width 386 height 21
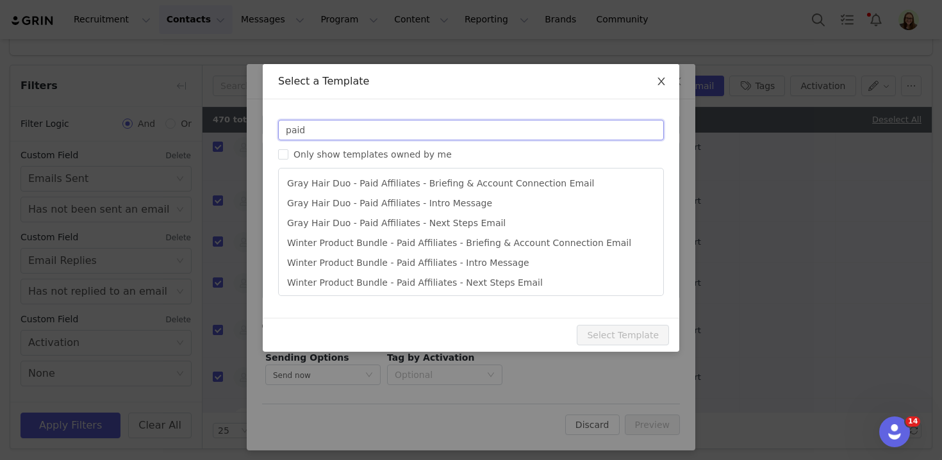
type input "paid"
click at [657, 90] on span "Close" at bounding box center [662, 82] width 36 height 36
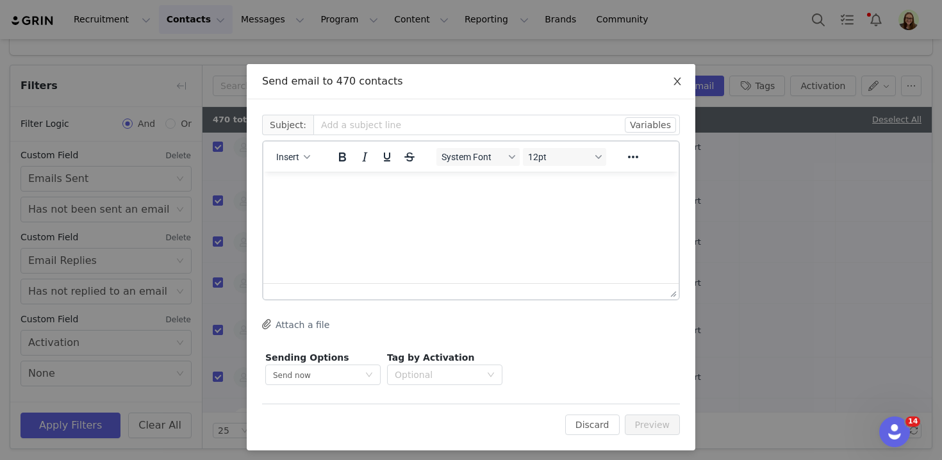
click at [677, 80] on icon "icon: close" at bounding box center [677, 81] width 10 height 10
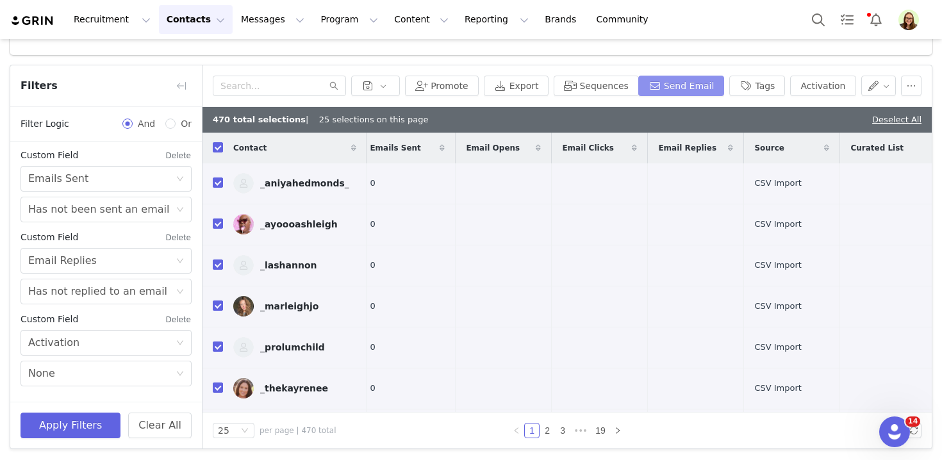
scroll to position [0, 561]
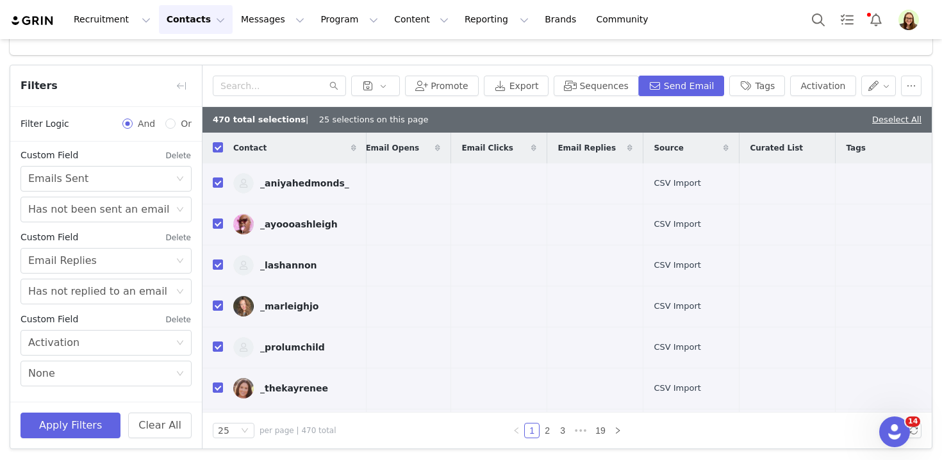
click at [186, 17] on button "Contacts Contacts" at bounding box center [196, 19] width 74 height 29
click at [192, 83] on p "Prospects" at bounding box center [181, 80] width 43 height 13
click at [912, 82] on button "button" at bounding box center [911, 86] width 21 height 21
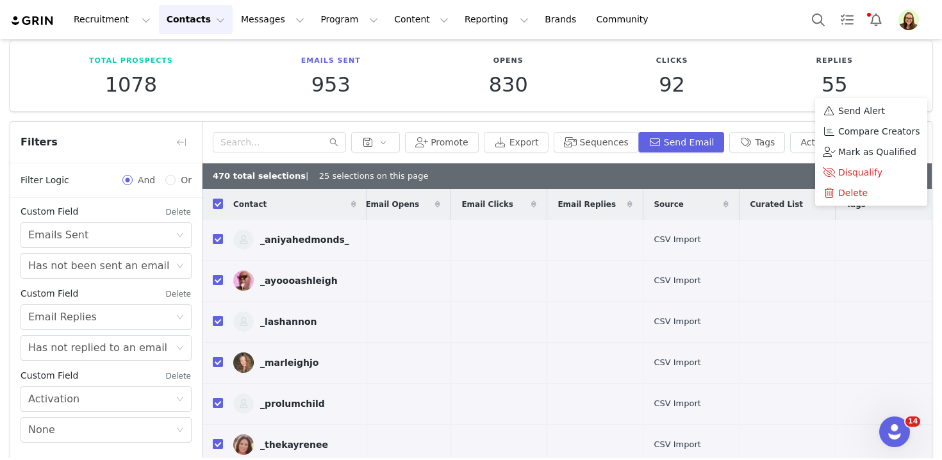
scroll to position [0, 0]
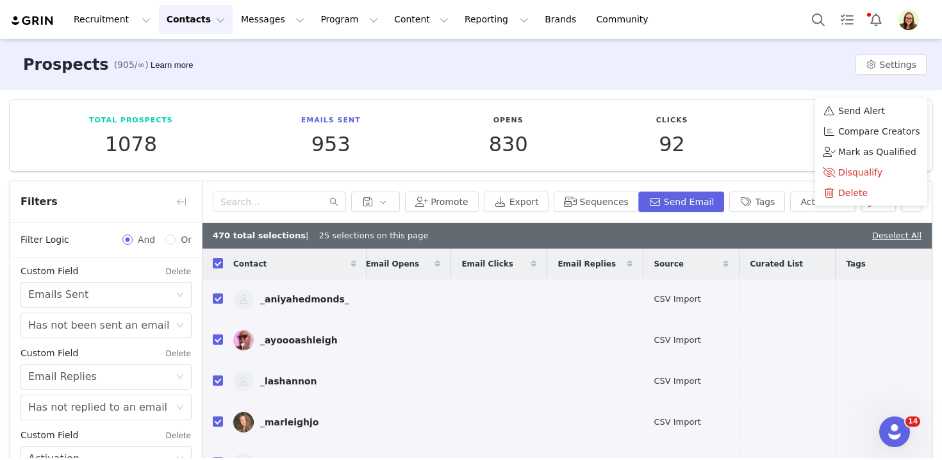
click at [217, 67] on div "Prospects (905/∞) Learn more Settings" at bounding box center [471, 64] width 942 height 51
click at [41, 22] on img at bounding box center [32, 21] width 45 height 12
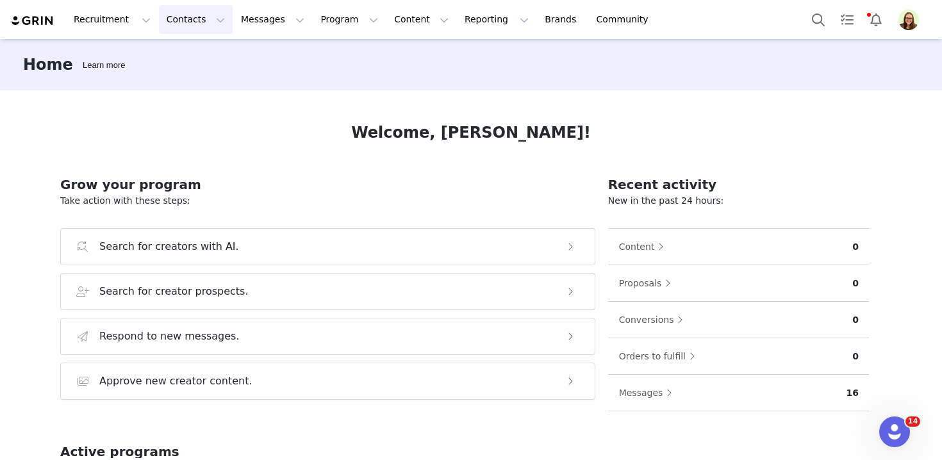
click at [160, 17] on button "Contacts Contacts" at bounding box center [196, 19] width 74 height 29
click at [169, 78] on p "Prospects" at bounding box center [181, 80] width 43 height 13
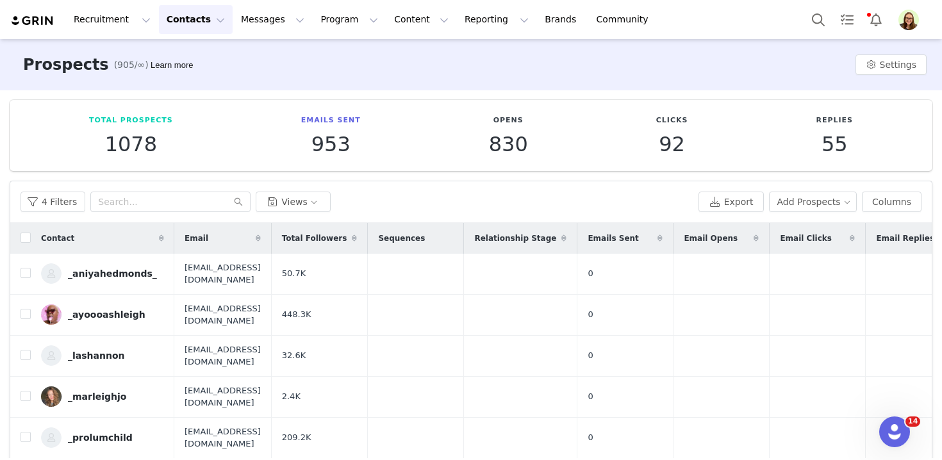
click at [188, 38] on div "Recruitment Recruitment Creator Search Curated Lists Landing Pages Web Extensio…" at bounding box center [471, 19] width 942 height 39
click at [190, 31] on button "Contacts Contacts" at bounding box center [196, 19] width 74 height 29
click at [190, 81] on p "Prospects" at bounding box center [181, 80] width 43 height 13
click at [892, 69] on button "Settings" at bounding box center [891, 64] width 71 height 21
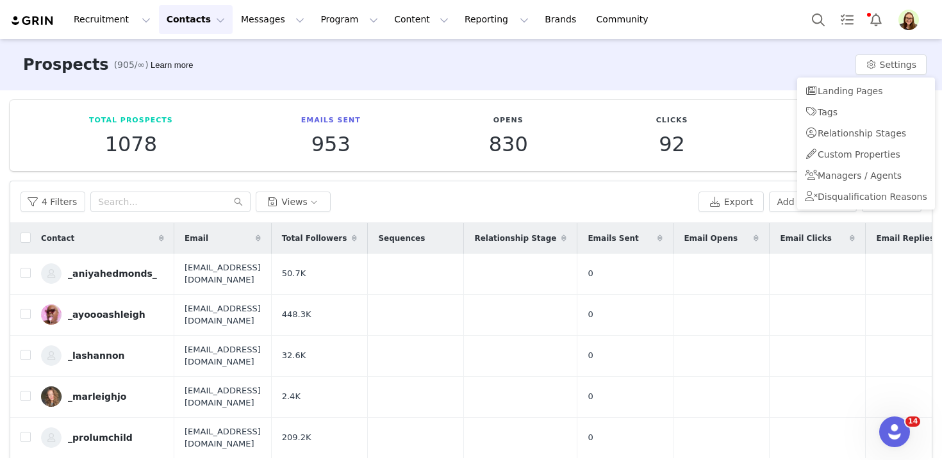
click at [751, 178] on div "Total Prospects 1078 Emails Sent 953 Opens 830 Clicks 92 Replies 55 Filters Fil…" at bounding box center [471, 332] width 942 height 485
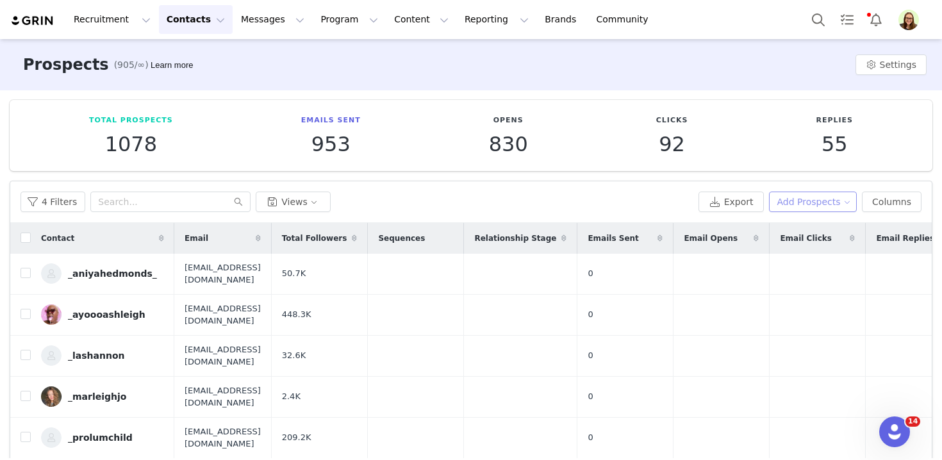
click at [785, 196] on button "Add Prospects" at bounding box center [813, 202] width 88 height 21
click at [792, 233] on span "Add a Prospect" at bounding box center [814, 228] width 67 height 14
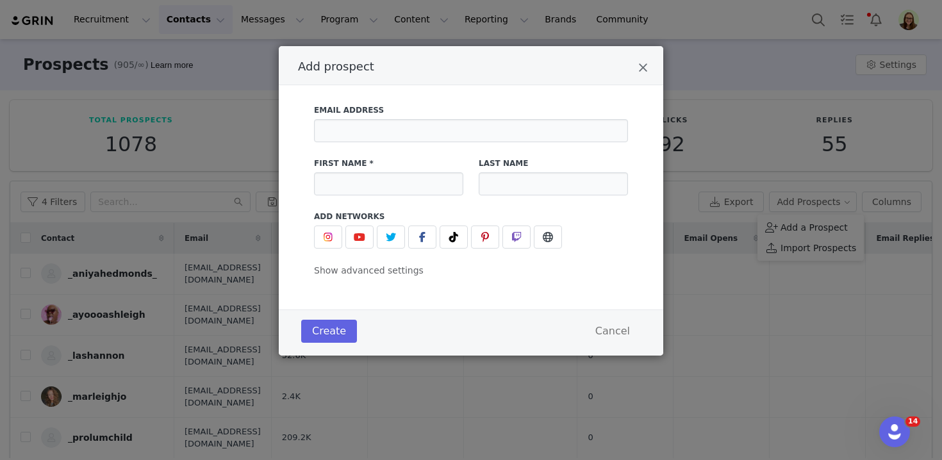
click at [657, 56] on div "Add prospect" at bounding box center [471, 65] width 385 height 39
click at [649, 63] on div "Add prospect" at bounding box center [471, 65] width 385 height 39
click at [647, 64] on icon "Close" at bounding box center [643, 68] width 10 height 13
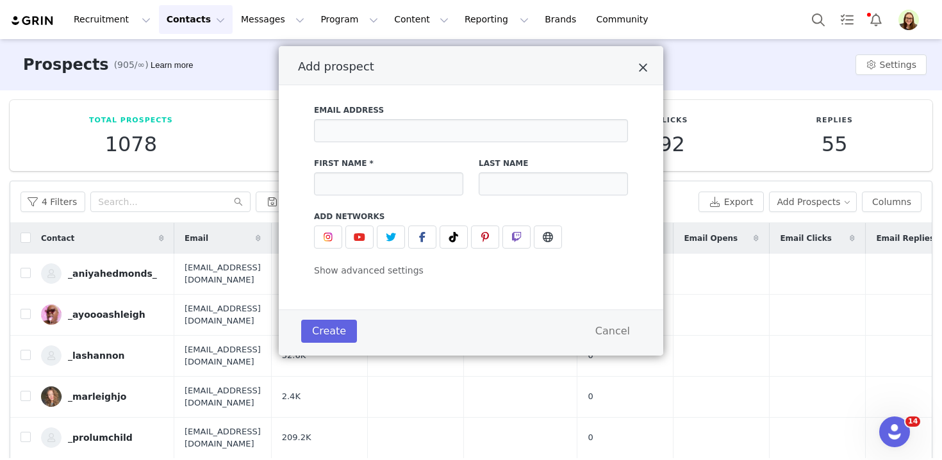
click at [647, 64] on button "Close" at bounding box center [643, 69] width 10 height 15
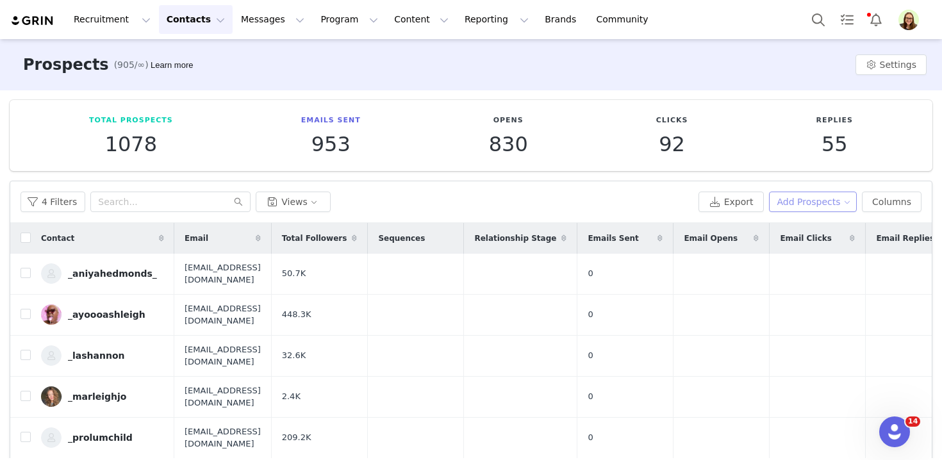
click at [820, 207] on button "Add Prospects" at bounding box center [813, 202] width 88 height 21
click at [815, 244] on span "Import Prospects" at bounding box center [819, 248] width 76 height 14
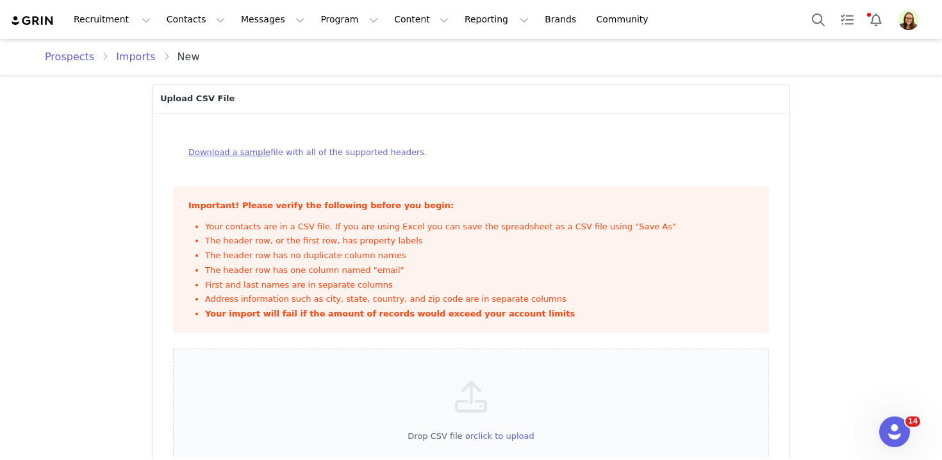
click at [53, 63] on link "Prospects" at bounding box center [73, 56] width 57 height 15
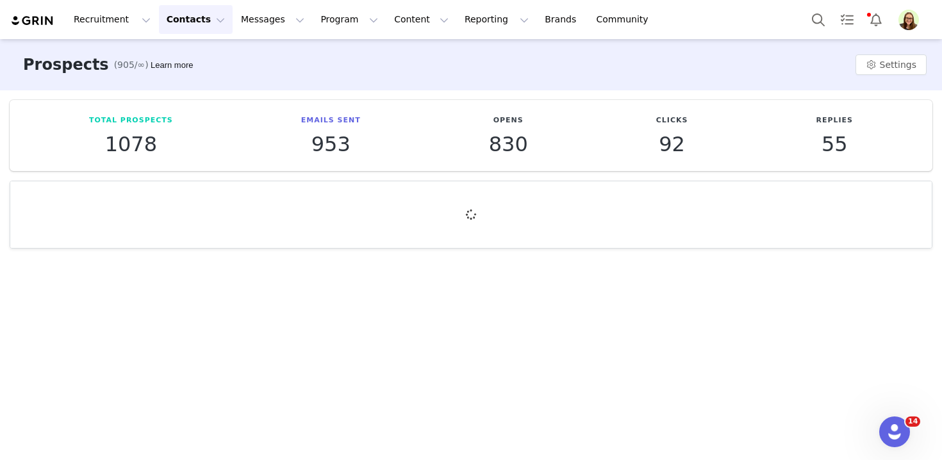
click at [175, 11] on button "Contacts Contacts" at bounding box center [196, 19] width 74 height 29
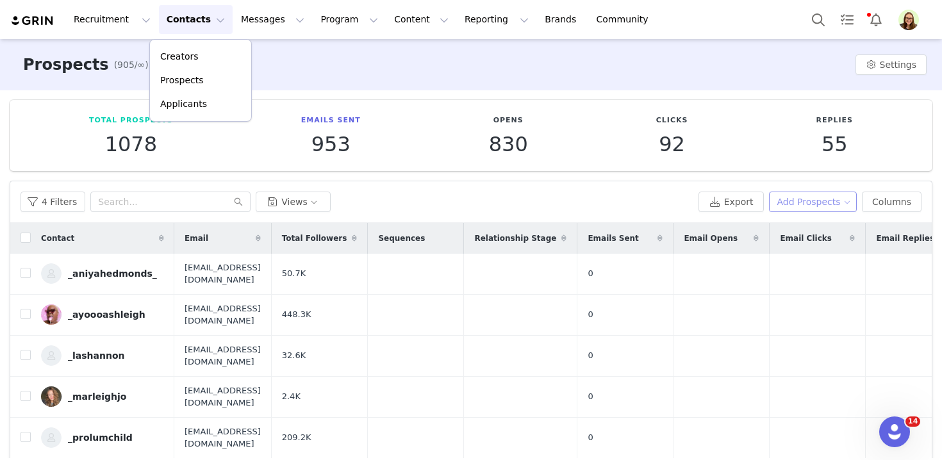
click at [828, 206] on button "Add Prospects" at bounding box center [813, 202] width 88 height 21
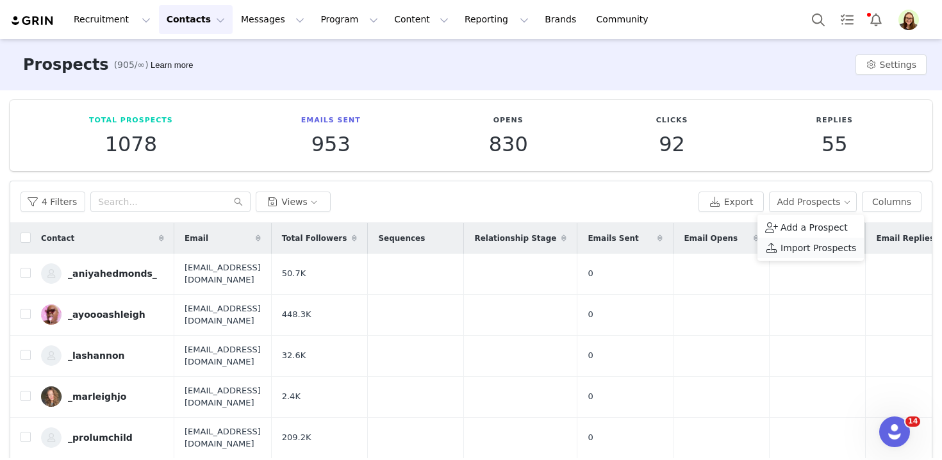
click at [809, 256] on li "Import Prospects" at bounding box center [811, 248] width 106 height 21
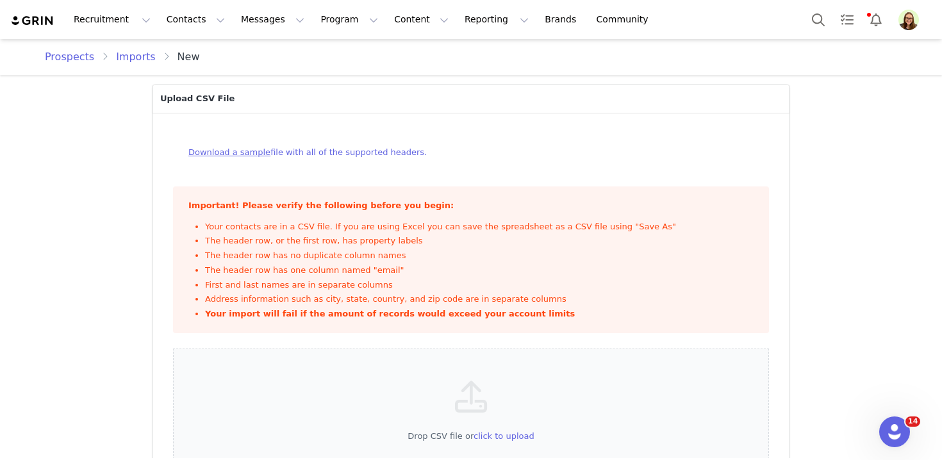
click at [115, 56] on link "Imports" at bounding box center [135, 56] width 54 height 15
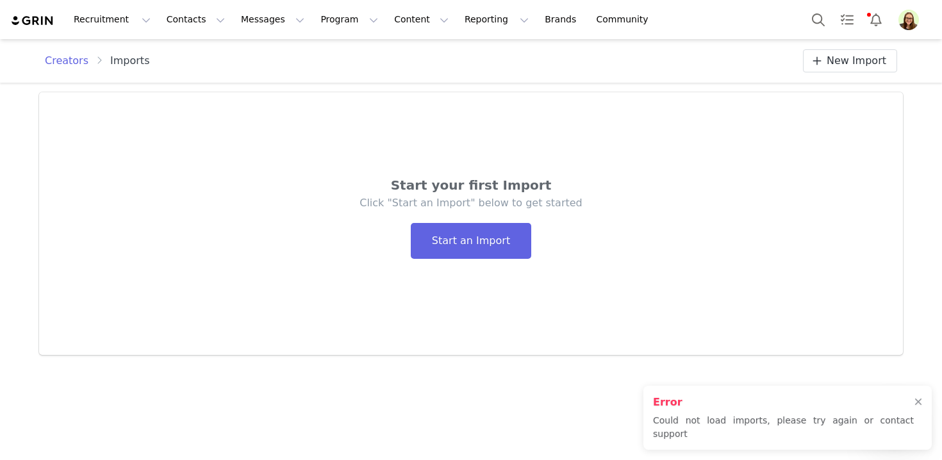
click at [913, 18] on img "Profile" at bounding box center [909, 20] width 21 height 21
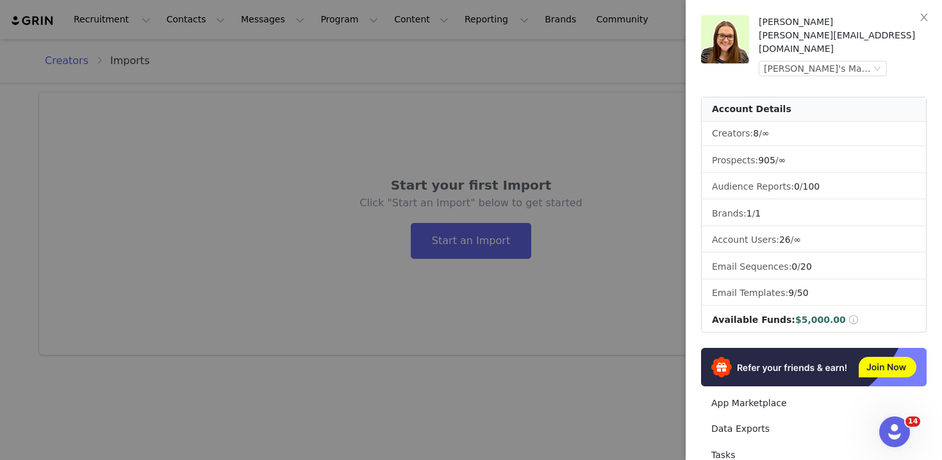
click at [423, 126] on div at bounding box center [471, 230] width 942 height 460
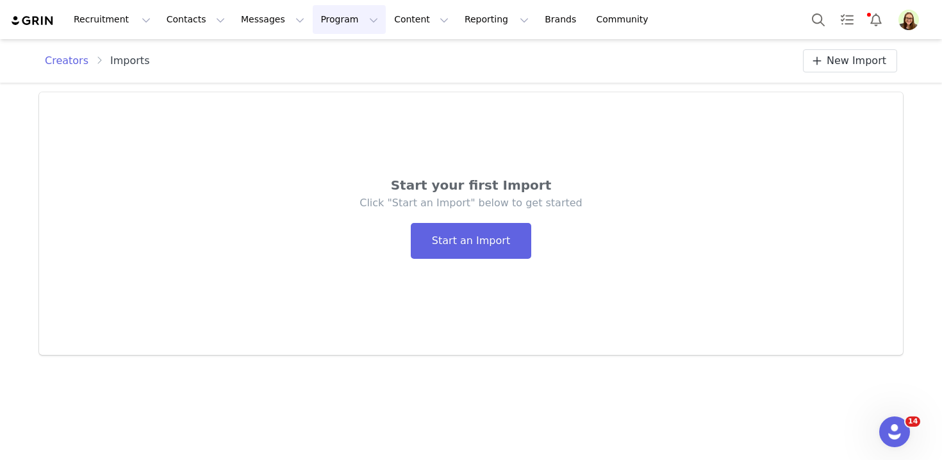
click at [326, 20] on button "Program Program" at bounding box center [349, 19] width 73 height 29
click at [328, 54] on p "Activations" at bounding box center [327, 56] width 49 height 13
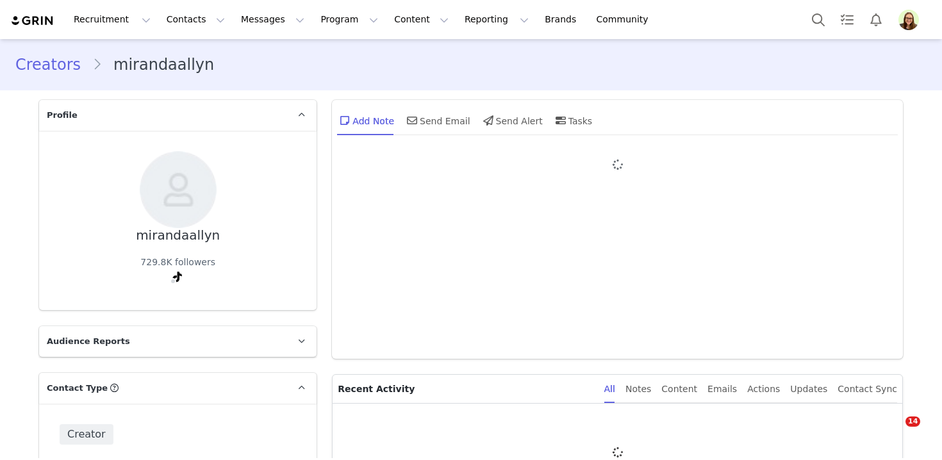
type input "+1 ([GEOGRAPHIC_DATA])"
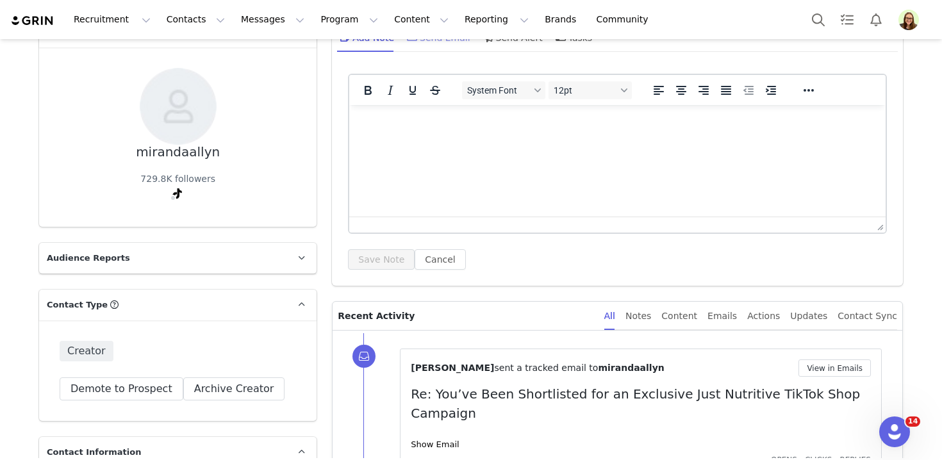
scroll to position [190, 0]
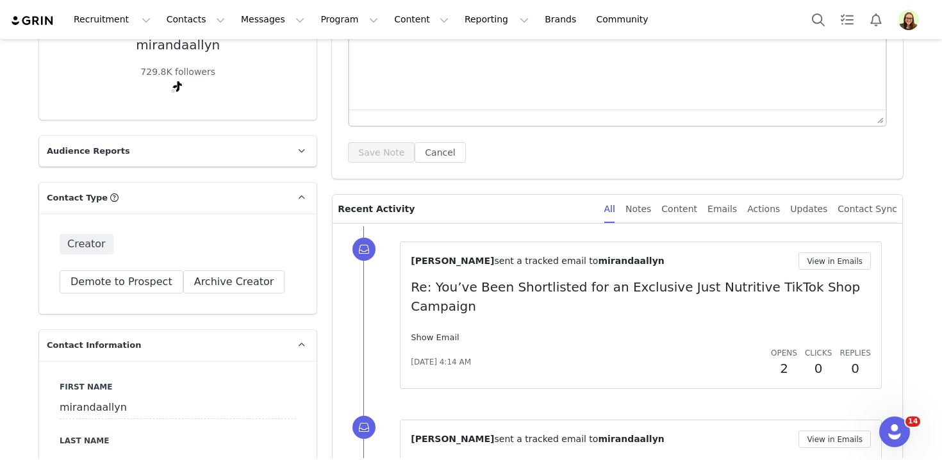
click at [447, 333] on link "Show Email" at bounding box center [435, 338] width 48 height 10
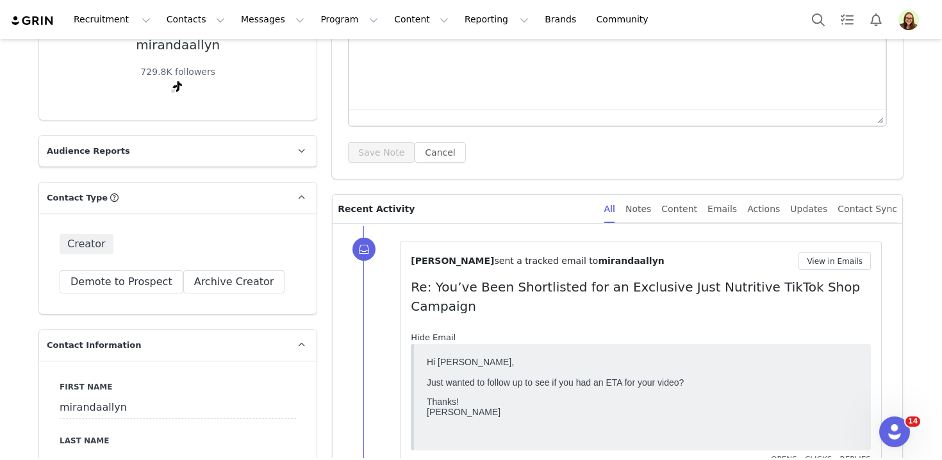
scroll to position [0, 0]
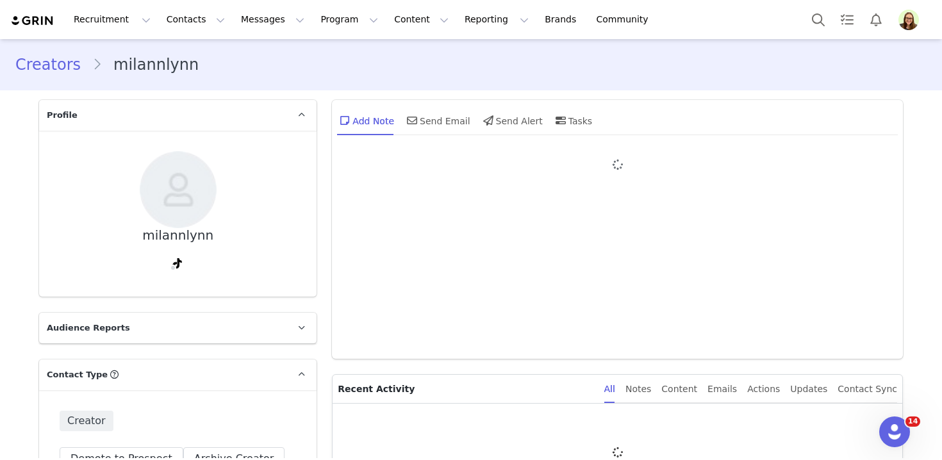
type input "+1 ([GEOGRAPHIC_DATA])"
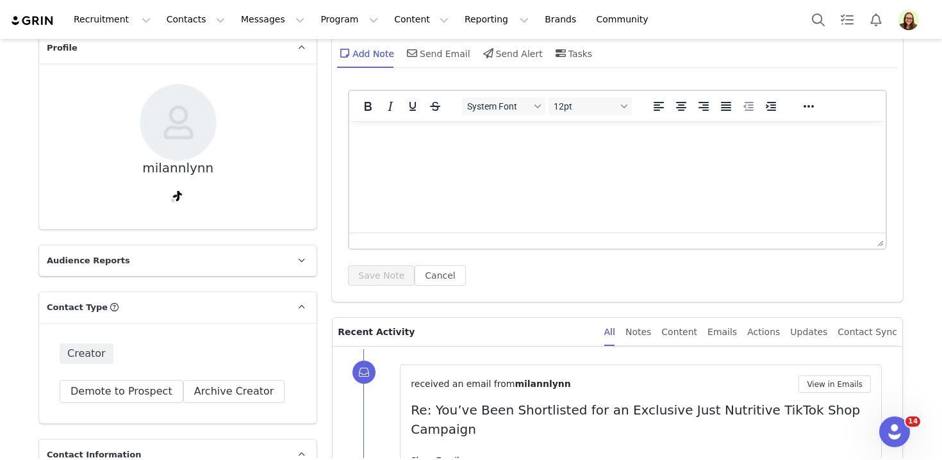
scroll to position [160, 0]
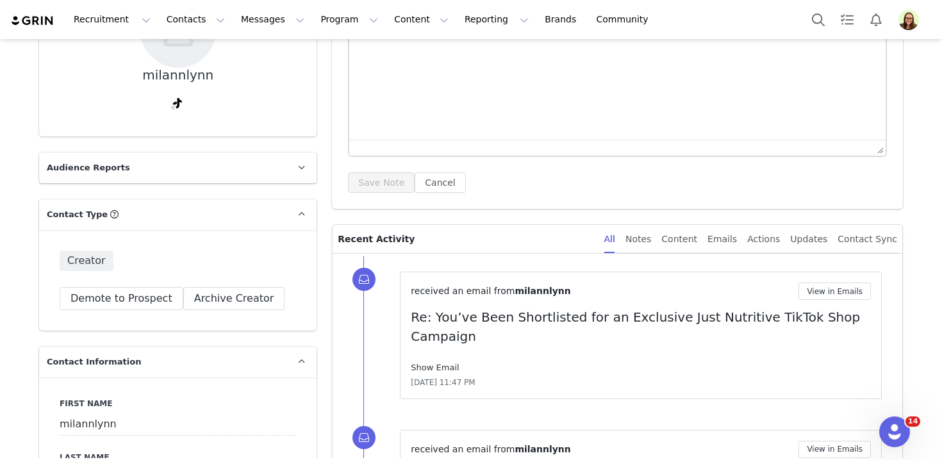
click at [453, 363] on link "Show Email" at bounding box center [435, 368] width 48 height 10
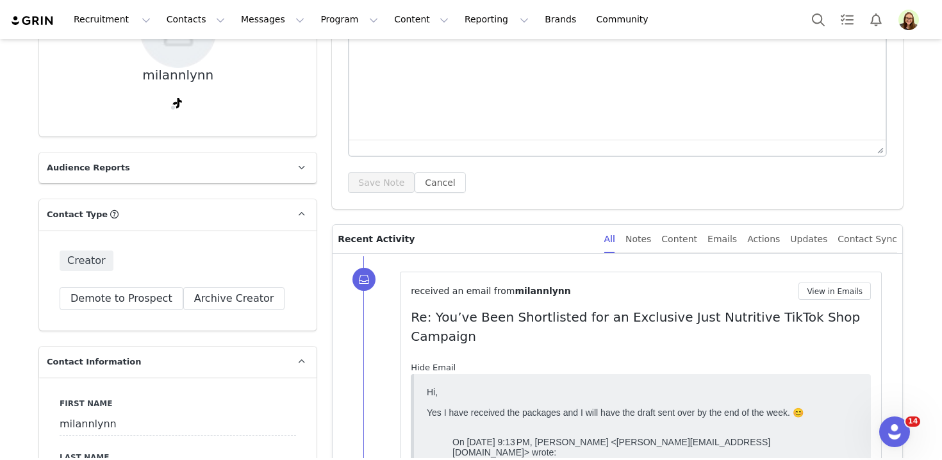
scroll to position [0, 0]
click at [201, 22] on button "Contacts Contacts" at bounding box center [196, 19] width 74 height 29
click at [203, 56] on div "Creators" at bounding box center [201, 56] width 86 height 13
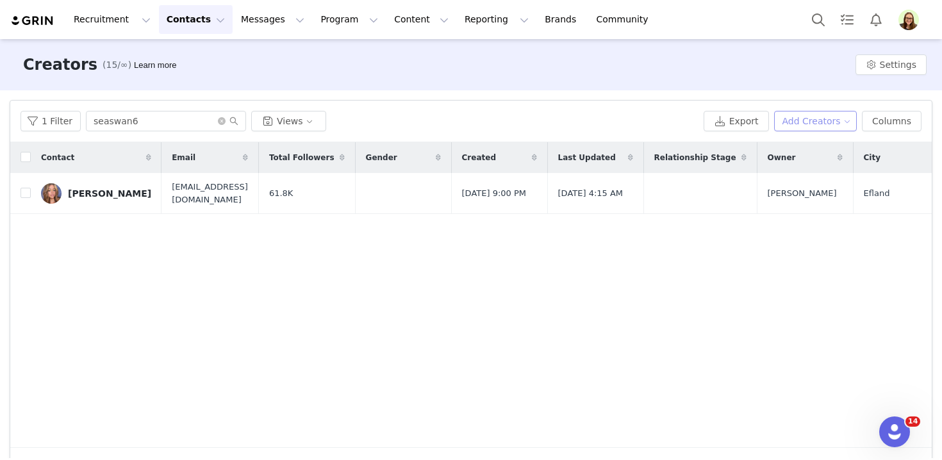
click at [804, 122] on button "Add Creators" at bounding box center [815, 121] width 83 height 21
click at [804, 147] on span "Add a Creator" at bounding box center [818, 147] width 62 height 14
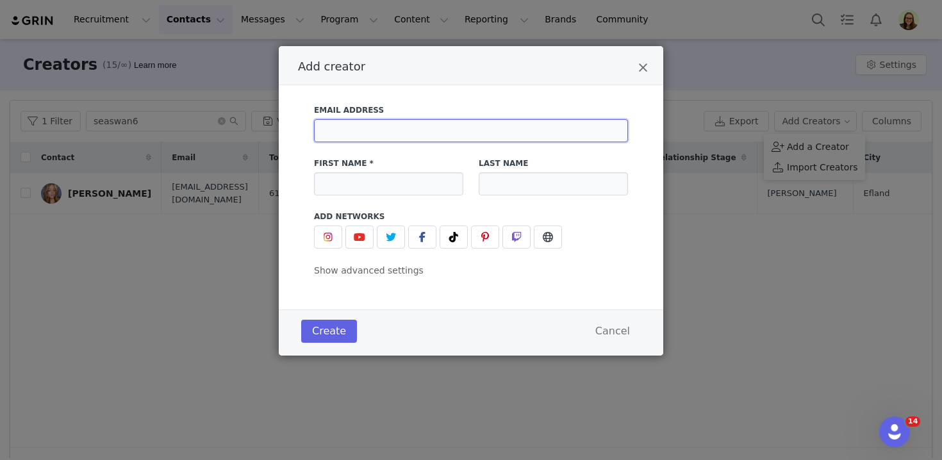
click at [406, 124] on input "Add creator" at bounding box center [471, 130] width 314 height 23
click at [351, 178] on input "Add creator" at bounding box center [388, 183] width 149 height 23
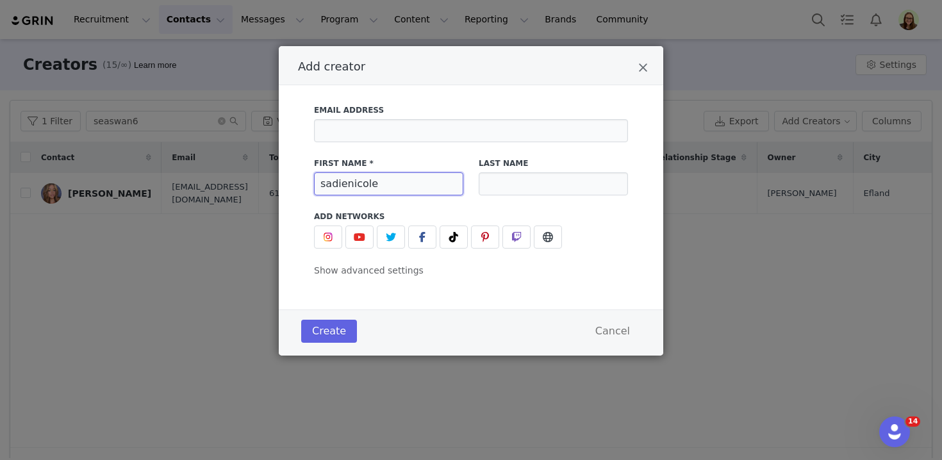
type input "sadienicole"
click at [83, 210] on div "Add creator Email Address First Name * sadienicole Last Name Add Networks insta…" at bounding box center [471, 230] width 942 height 460
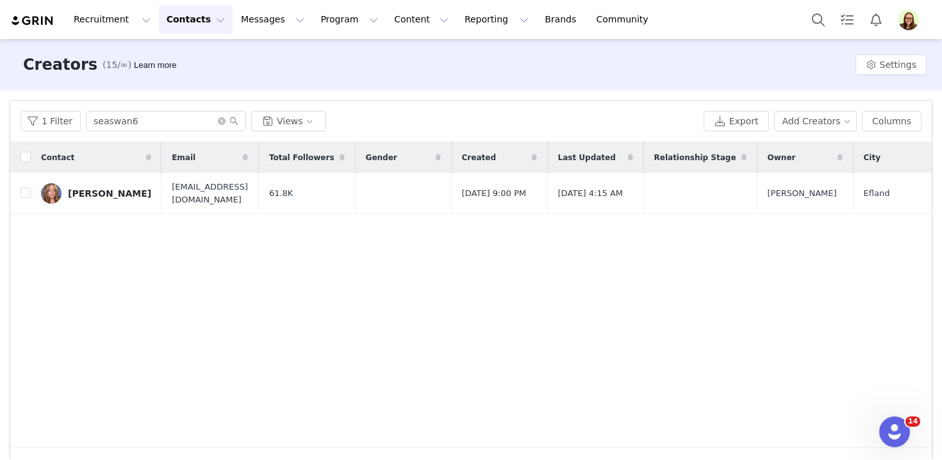
click at [189, 11] on button "Contacts Contacts" at bounding box center [196, 19] width 74 height 29
click at [196, 75] on p "Prospects" at bounding box center [181, 80] width 43 height 13
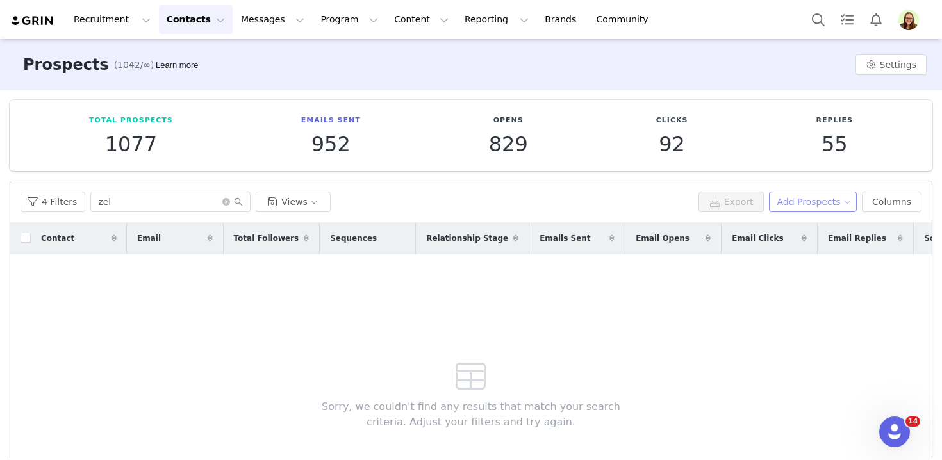
click at [807, 203] on button "Add Prospects" at bounding box center [813, 202] width 88 height 21
click at [807, 225] on span "Add a Prospect" at bounding box center [814, 228] width 67 height 14
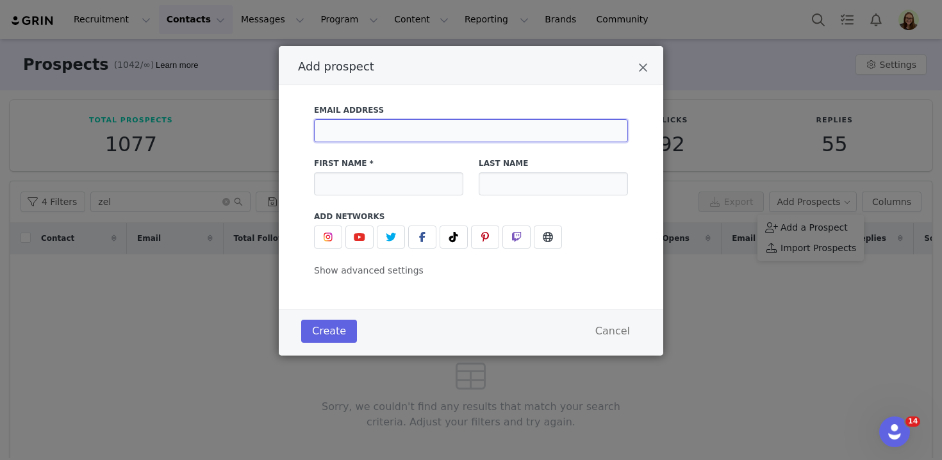
click at [572, 139] on input "Add prospect" at bounding box center [471, 130] width 314 height 23
paste input "[EMAIL_ADDRESS][DOMAIN_NAME]"
type input "[EMAIL_ADDRESS][DOMAIN_NAME]"
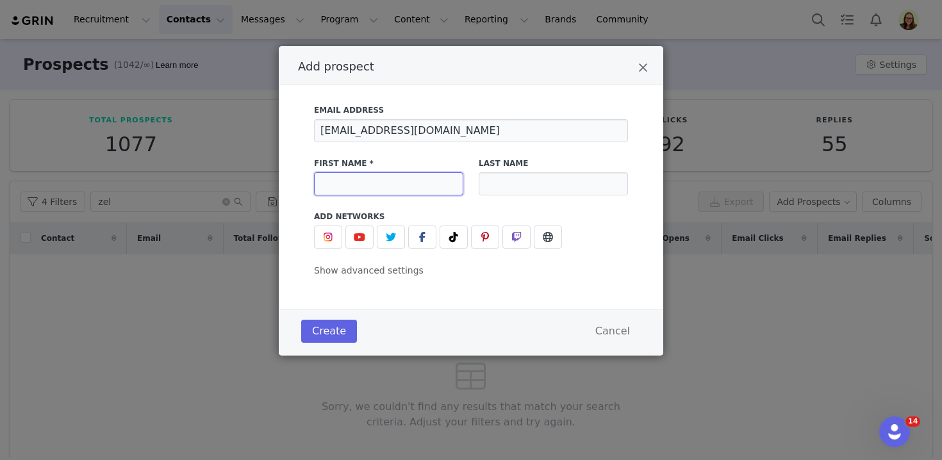
click at [381, 184] on input "Add prospect" at bounding box center [388, 183] width 149 height 23
click at [374, 129] on input "[EMAIL_ADDRESS][DOMAIN_NAME]" at bounding box center [471, 130] width 314 height 23
click at [346, 187] on input "Add prospect" at bounding box center [388, 183] width 149 height 23
paste input "sadienicolebarber"
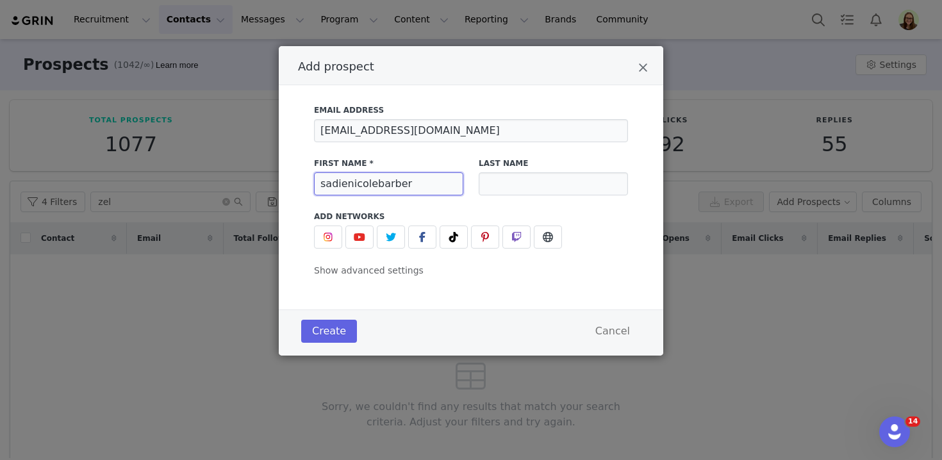
type input "sadienicolebarber"
click at [456, 237] on icon "Add prospect" at bounding box center [453, 237] width 9 height 10
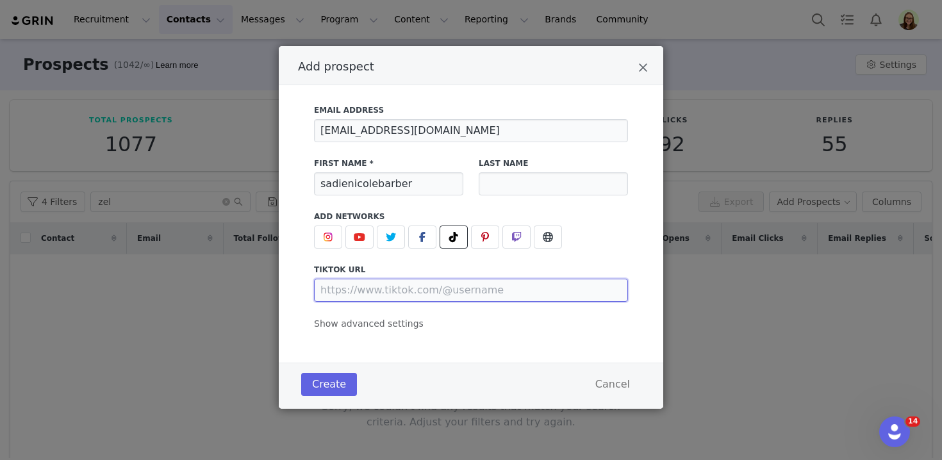
click at [427, 291] on input "Add prospect" at bounding box center [471, 290] width 314 height 23
paste input "sadienicolebarber"
type input "[URL][DOMAIN_NAME]"
click at [389, 329] on div "Email Address [EMAIL_ADDRESS][DOMAIN_NAME] First Name * sadienicolebarber Last …" at bounding box center [471, 214] width 314 height 234
click at [390, 317] on div "Email Address [EMAIL_ADDRESS][DOMAIN_NAME] First Name * sadienicolebarber Last …" at bounding box center [471, 214] width 314 height 234
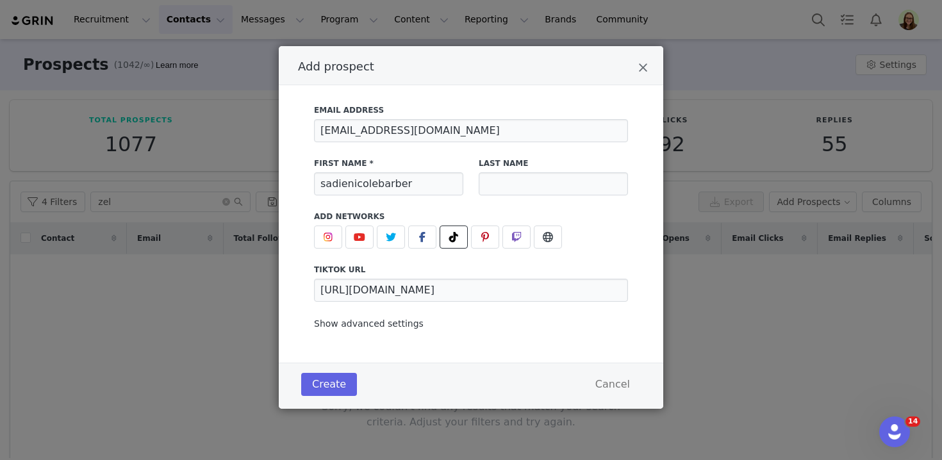
click at [392, 328] on span "Show advanced settings" at bounding box center [369, 324] width 110 height 10
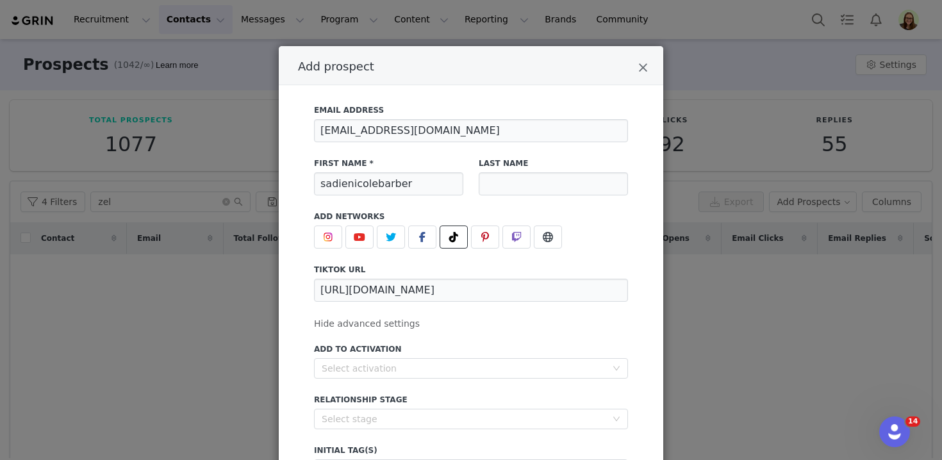
scroll to position [124, 0]
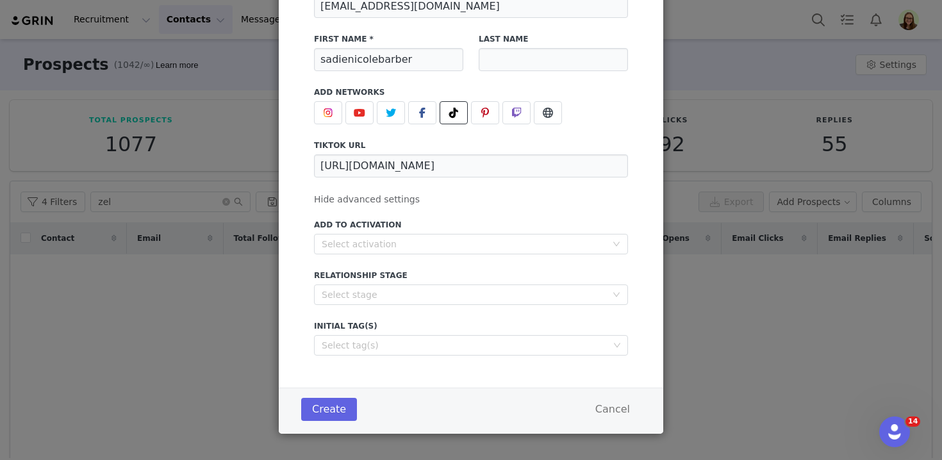
click at [378, 357] on div "Email Address [EMAIL_ADDRESS][DOMAIN_NAME] First Name * sadienicolebarber Last …" at bounding box center [471, 174] width 385 height 427
click at [378, 348] on div "Select tag(s)" at bounding box center [465, 345] width 287 height 13
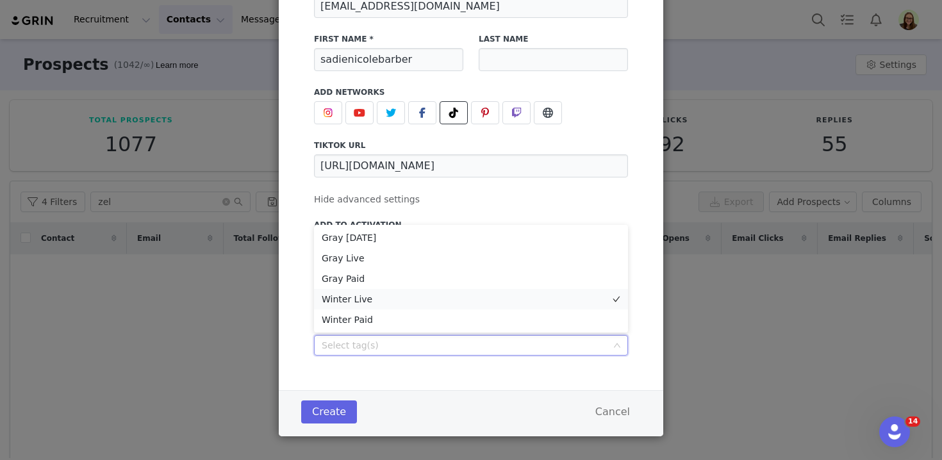
click at [374, 306] on li "Winter Live" at bounding box center [471, 299] width 314 height 21
click at [346, 410] on button "Create" at bounding box center [329, 412] width 56 height 23
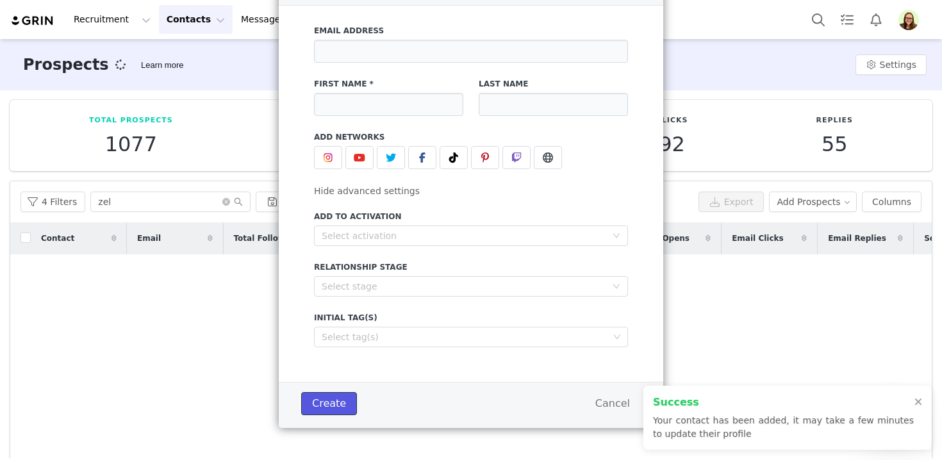
scroll to position [79, 0]
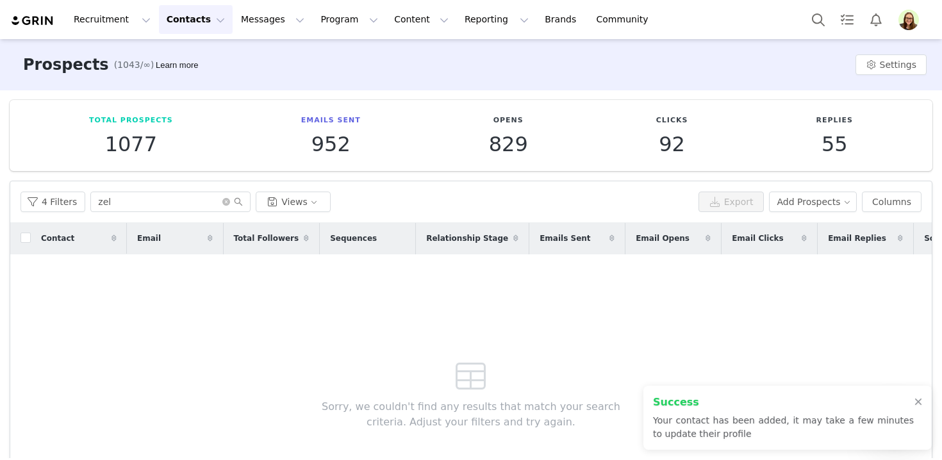
click at [285, 349] on div "Contact Email Total Followers Sequences Relationship Stage Emails Sent Email Op…" at bounding box center [471, 376] width 922 height 306
click at [192, 200] on input "zel" at bounding box center [170, 202] width 160 height 21
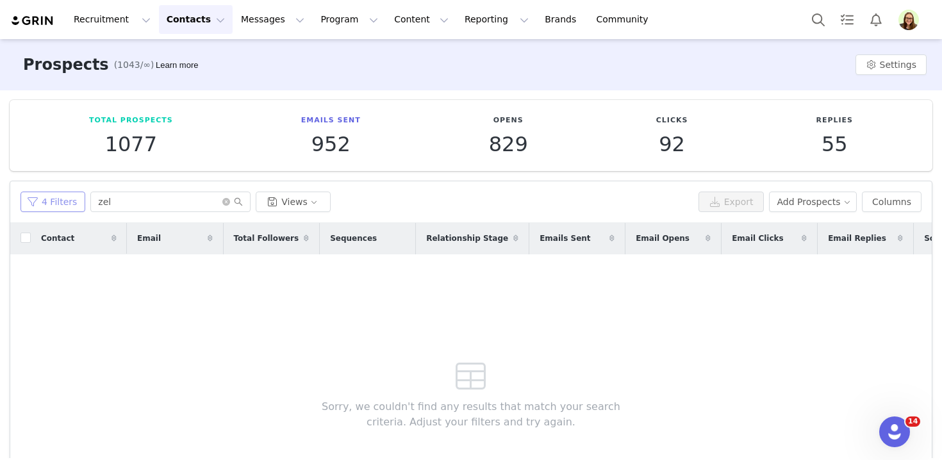
click at [55, 194] on button "4 Filters" at bounding box center [53, 202] width 65 height 21
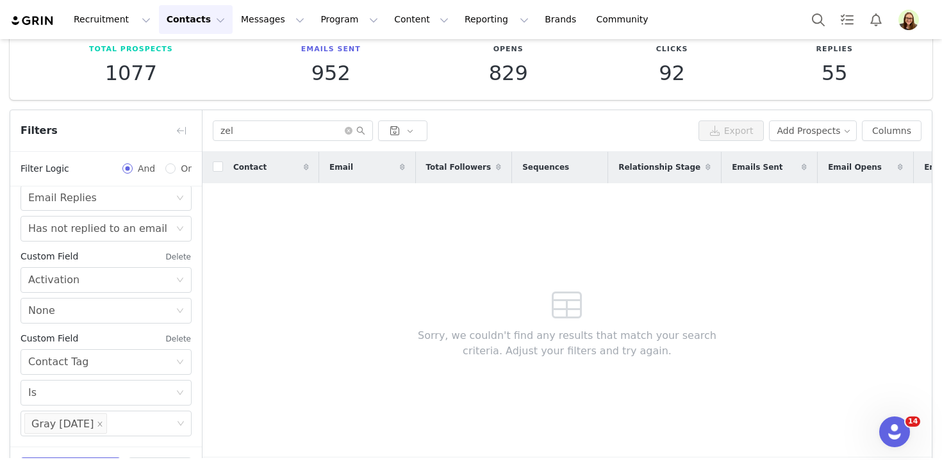
scroll to position [116, 0]
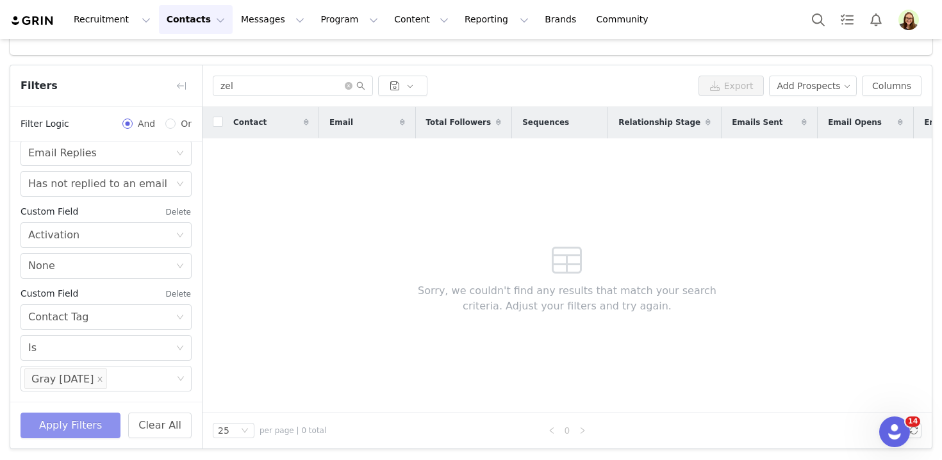
click at [101, 435] on button "Apply Filters" at bounding box center [71, 426] width 100 height 26
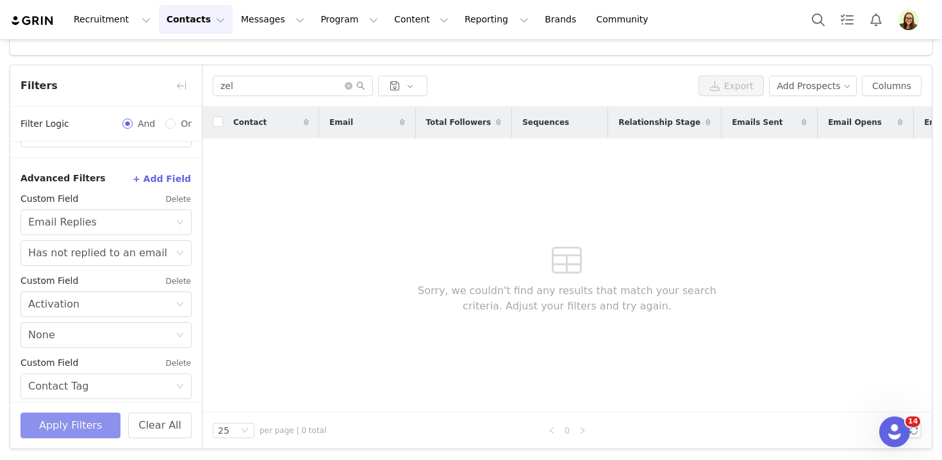
scroll to position [383, 0]
click at [93, 258] on div "Has not replied to an email" at bounding box center [97, 254] width 139 height 24
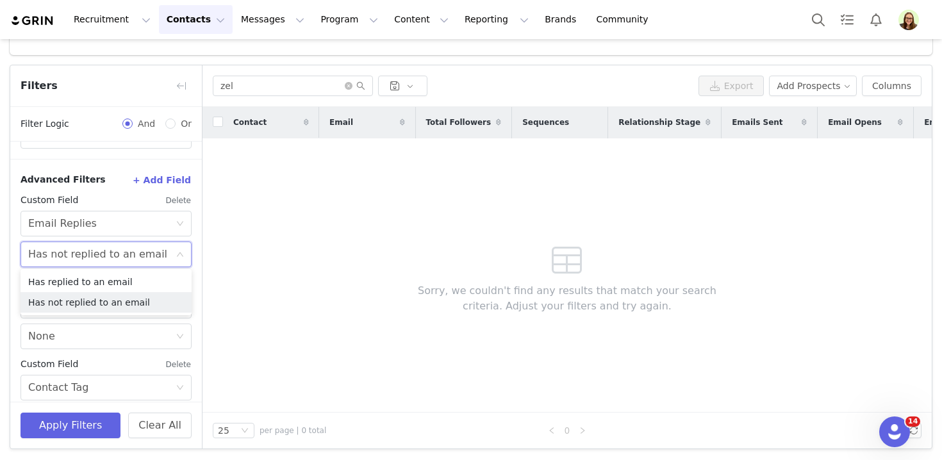
click at [158, 183] on button "+ Add Field" at bounding box center [162, 180] width 60 height 21
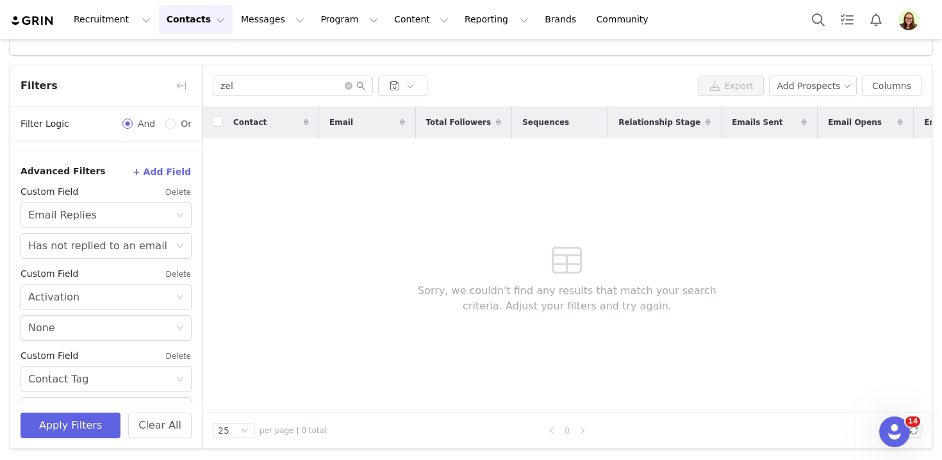
click at [180, 271] on button "Delete" at bounding box center [178, 274] width 26 height 21
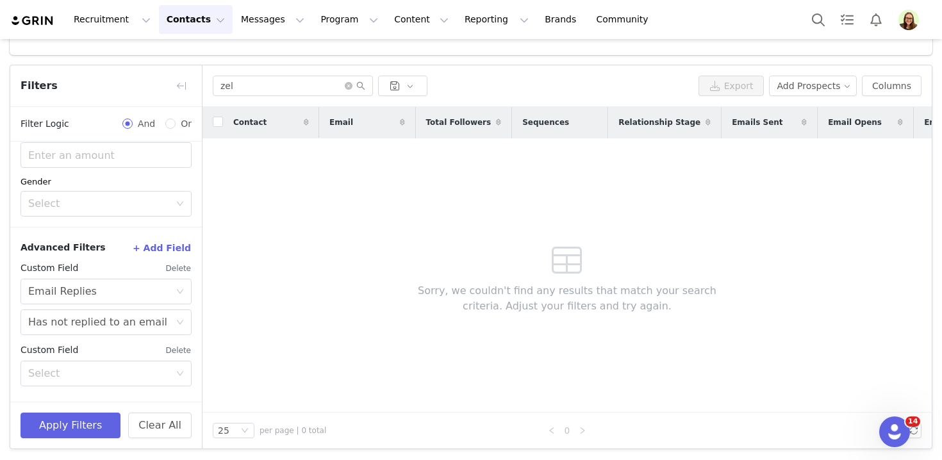
scroll to position [315, 0]
click at [181, 268] on button "Delete" at bounding box center [178, 268] width 26 height 21
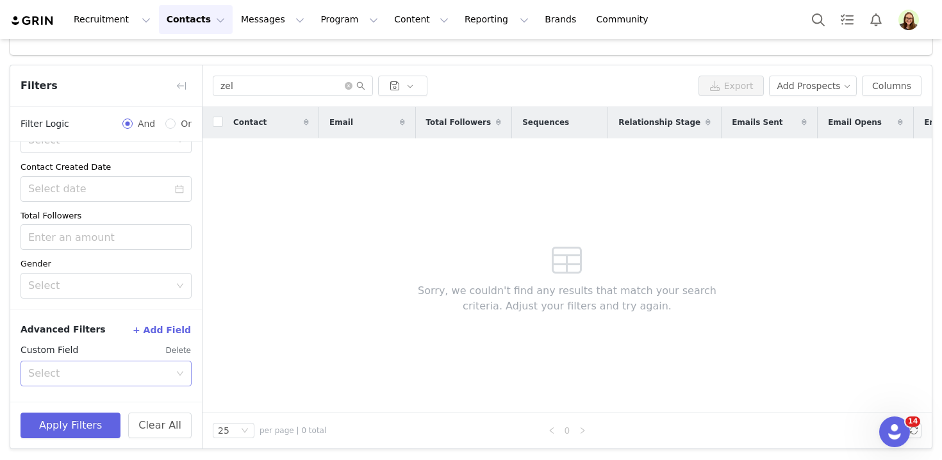
click at [145, 362] on div "Select" at bounding box center [101, 374] width 147 height 24
type input "sent"
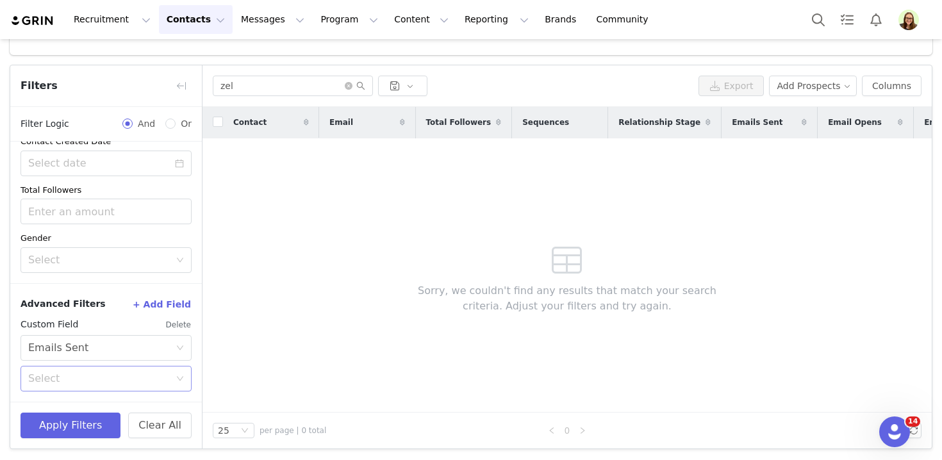
click at [134, 385] on div "Select" at bounding box center [101, 379] width 147 height 24
click at [131, 423] on li "Has not been sent an email" at bounding box center [106, 427] width 171 height 21
click at [109, 425] on button "Apply Filters" at bounding box center [71, 426] width 100 height 26
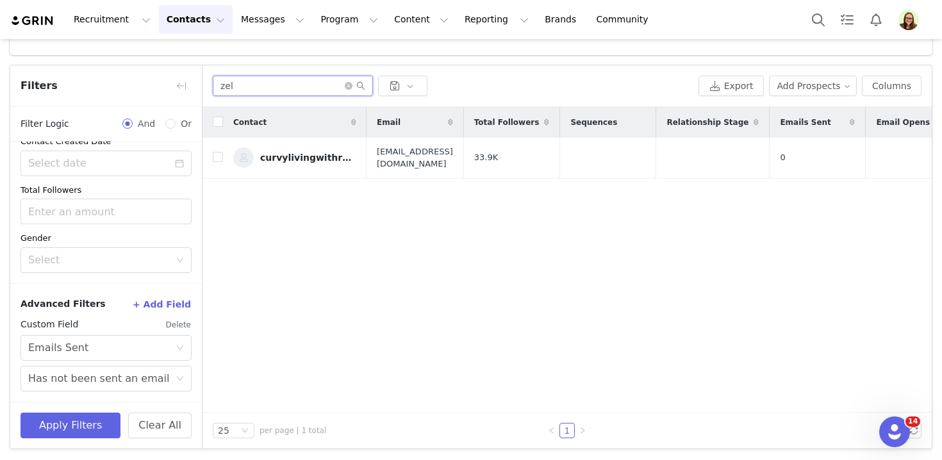
click at [266, 95] on input "zel" at bounding box center [293, 86] width 160 height 21
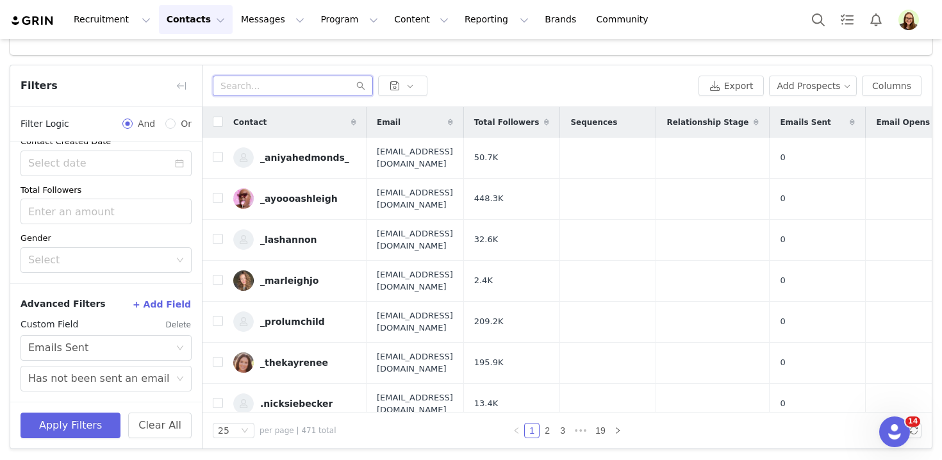
click at [280, 87] on input "text" at bounding box center [293, 86] width 160 height 21
type input "[PERSON_NAME]"
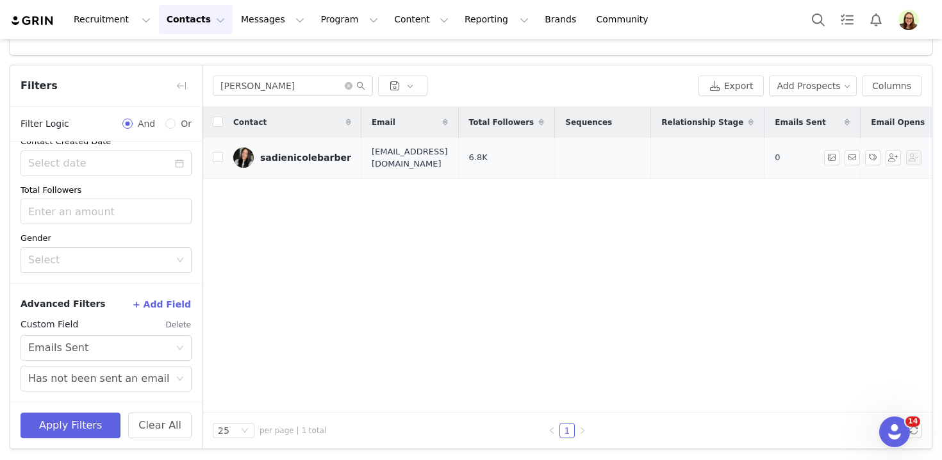
click at [285, 161] on link "sadienicolebarber" at bounding box center [292, 157] width 118 height 21
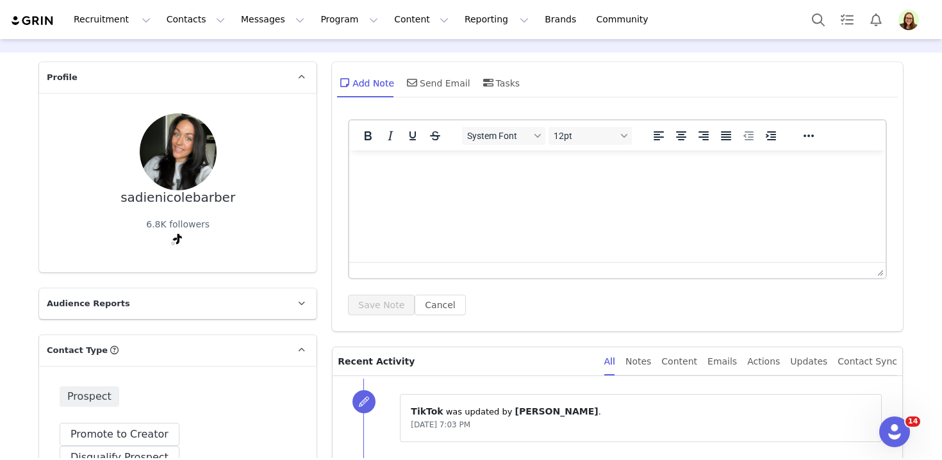
scroll to position [42, 0]
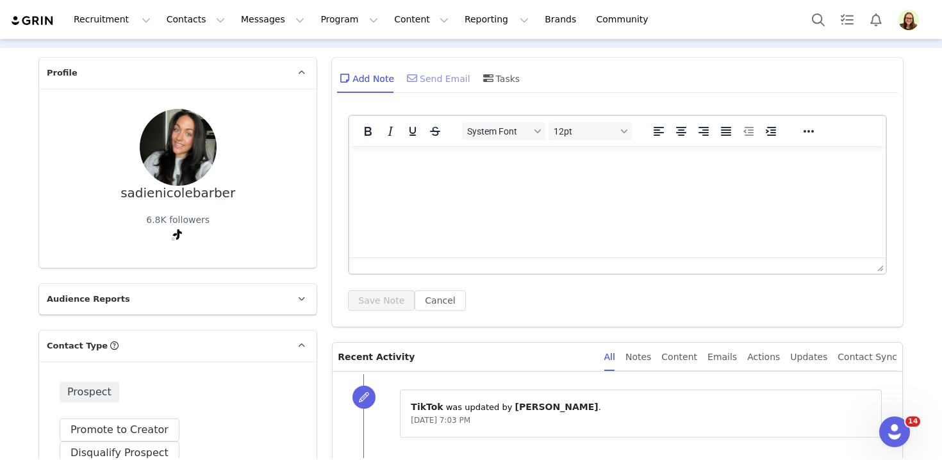
click at [412, 85] on span at bounding box center [411, 78] width 15 height 15
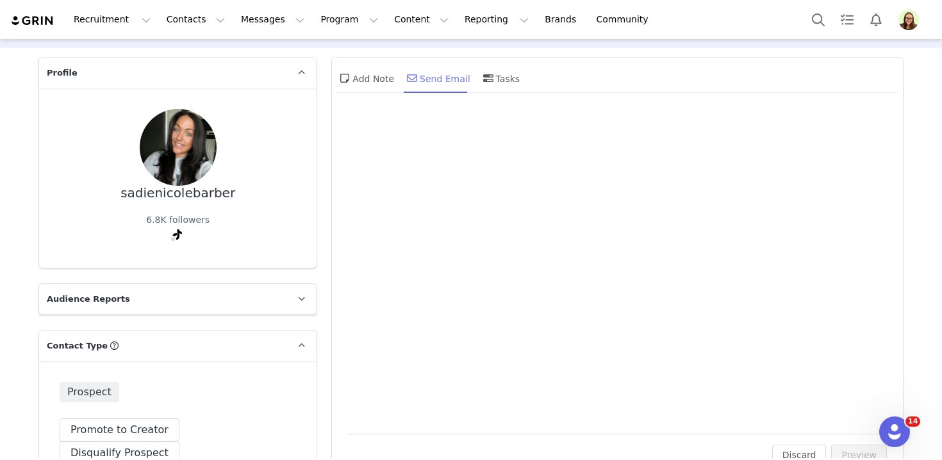
scroll to position [0, 0]
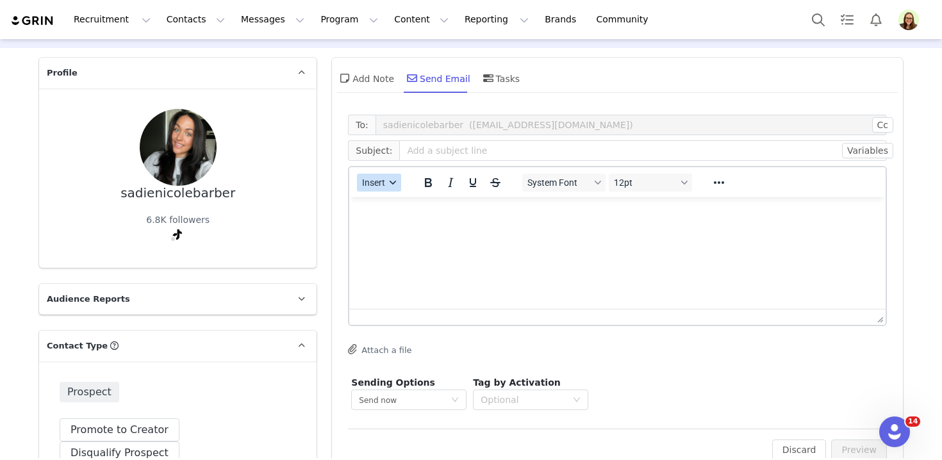
click at [390, 183] on icon "button" at bounding box center [393, 182] width 6 height 6
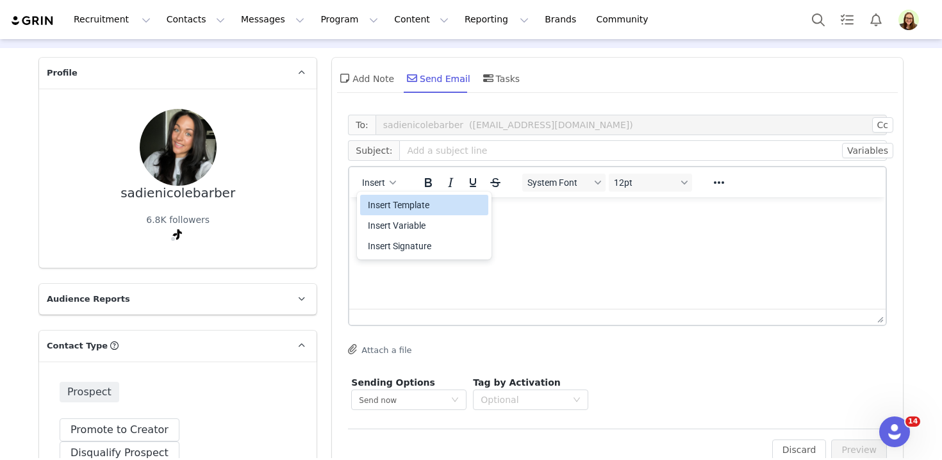
click at [394, 210] on div "Insert Template" at bounding box center [425, 204] width 115 height 15
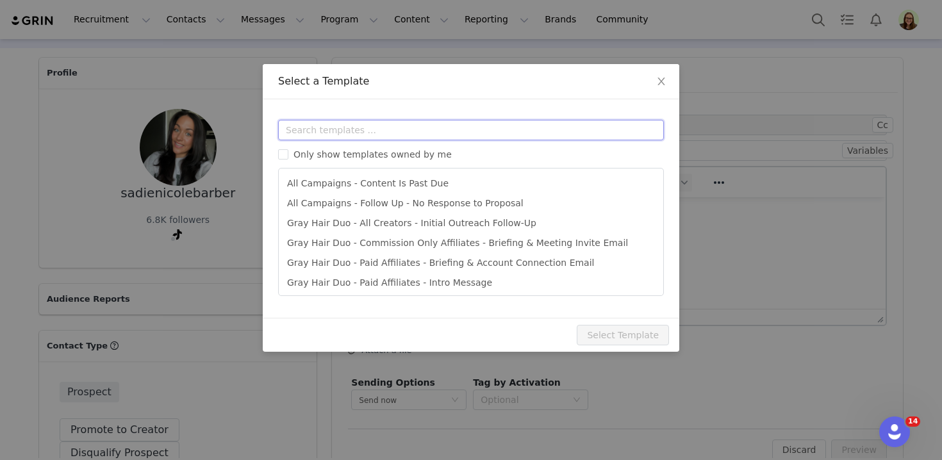
click at [389, 120] on input "text" at bounding box center [471, 130] width 386 height 21
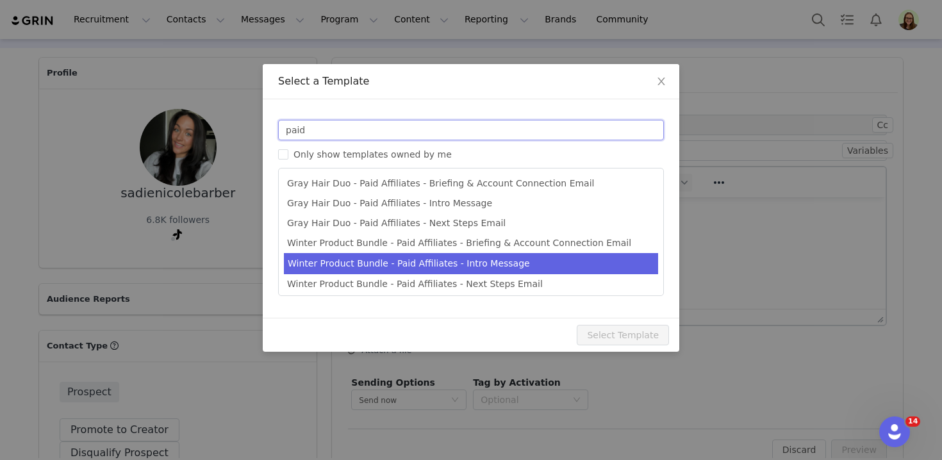
type input "paid"
click at [421, 260] on li "Winter Product Bundle - Paid Affiliates - Intro Message" at bounding box center [471, 263] width 374 height 21
type input "You’ve Been Shortlisted for an Exclusive Just Nutritive TikTok Shop Campaign"
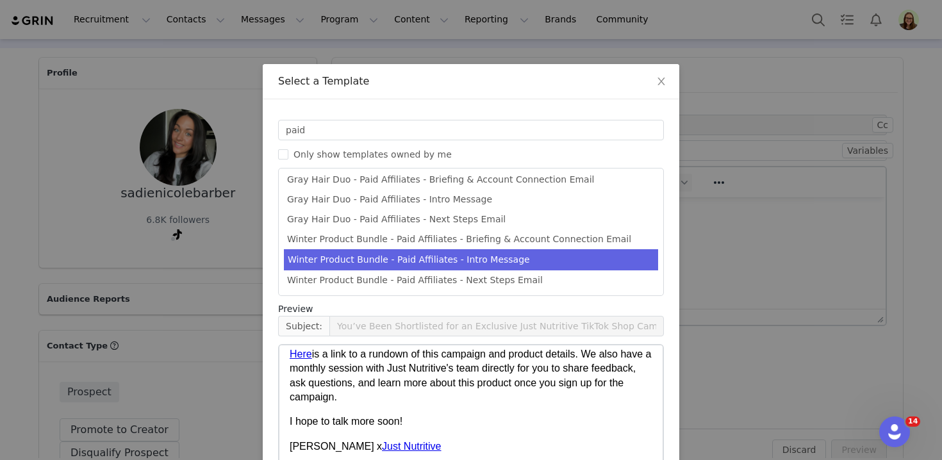
scroll to position [109, 0]
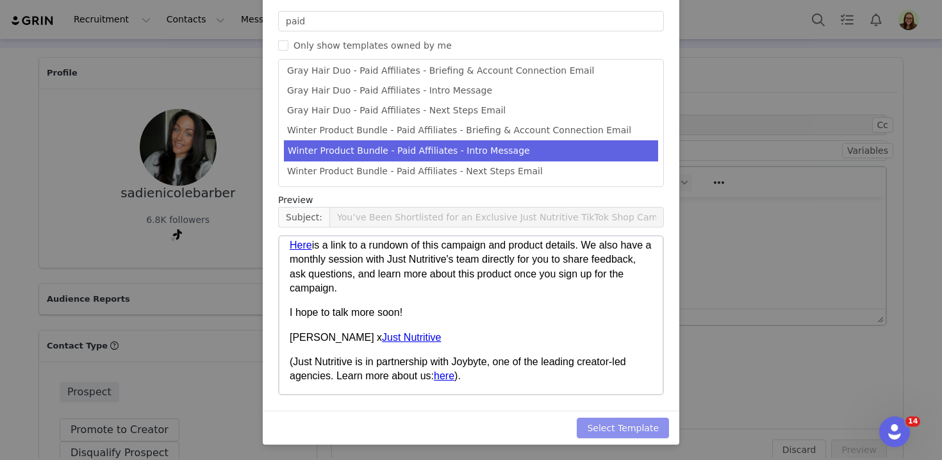
click at [616, 422] on button "Select Template" at bounding box center [623, 428] width 92 height 21
type input "You’ve Been Shortlisted for an Exclusive Just Nutritive TikTok Shop Campaign"
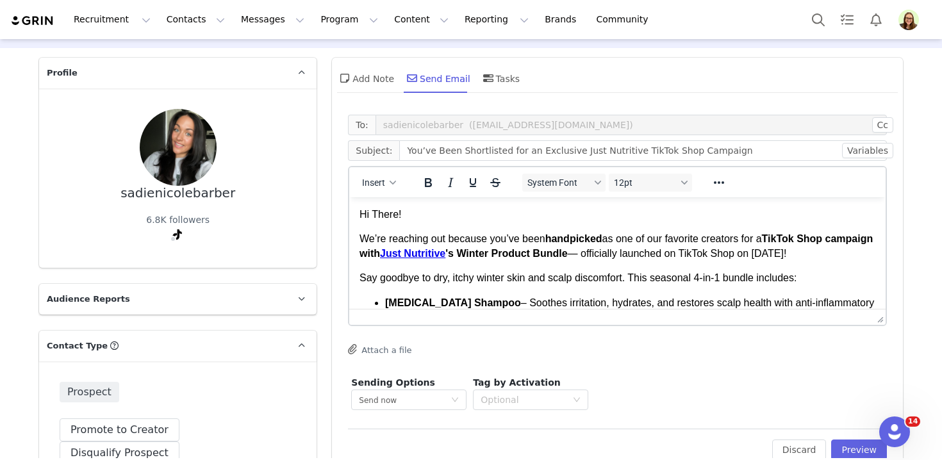
scroll to position [0, 0]
click at [597, 248] on strong "TikTok Shop campaign with Just Nutritive 's Winter Product Bundle" at bounding box center [616, 245] width 513 height 25
click at [383, 213] on p "Hi There!" at bounding box center [618, 215] width 516 height 14
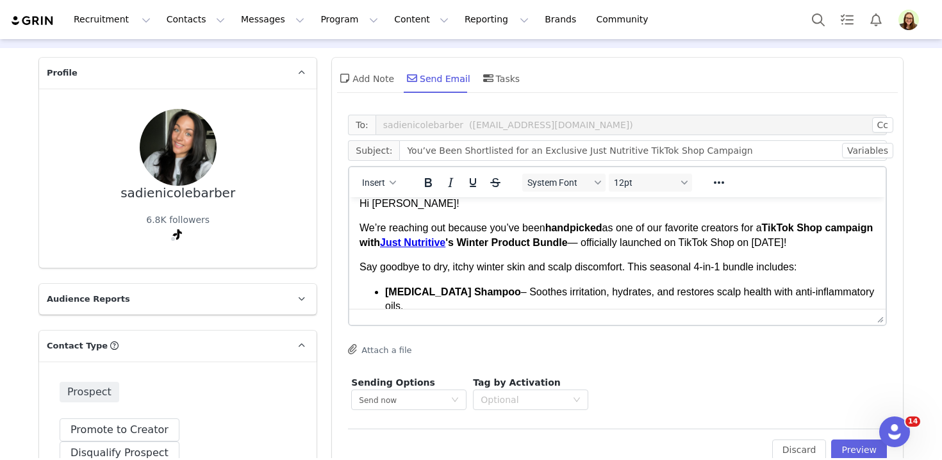
scroll to position [15, 0]
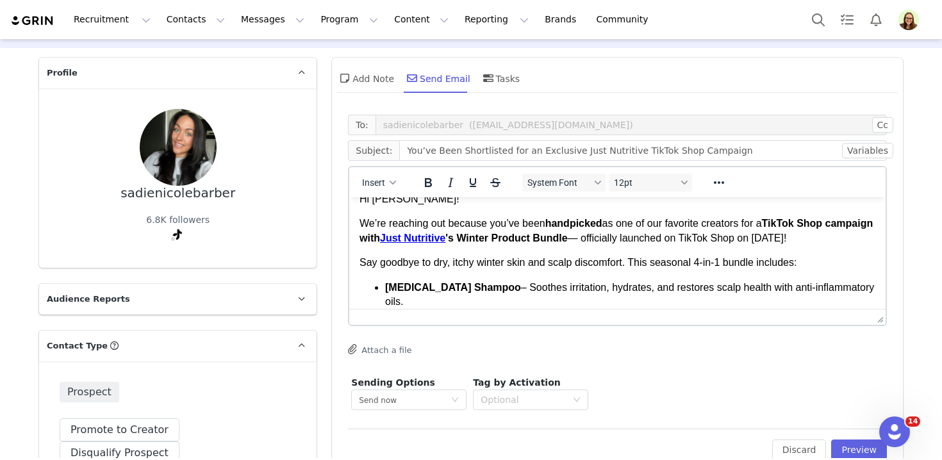
click at [405, 201] on p "Hi [PERSON_NAME]!" at bounding box center [618, 199] width 516 height 14
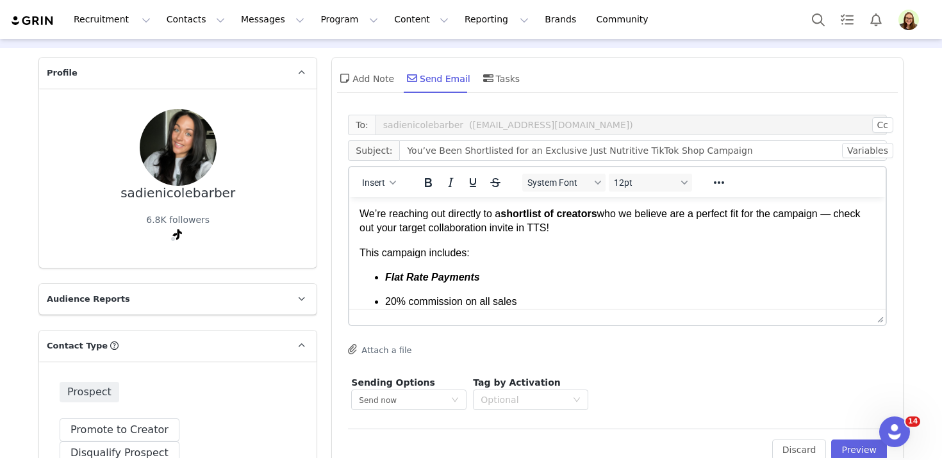
scroll to position [309, 0]
click at [363, 229] on p "We’re reaching out directly to a shortlist of creators who we believe are a per…" at bounding box center [618, 220] width 516 height 29
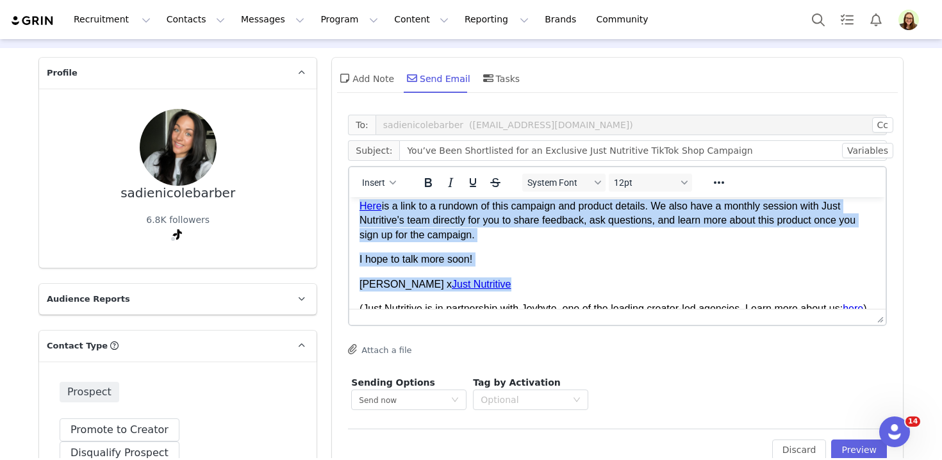
scroll to position [631, 0]
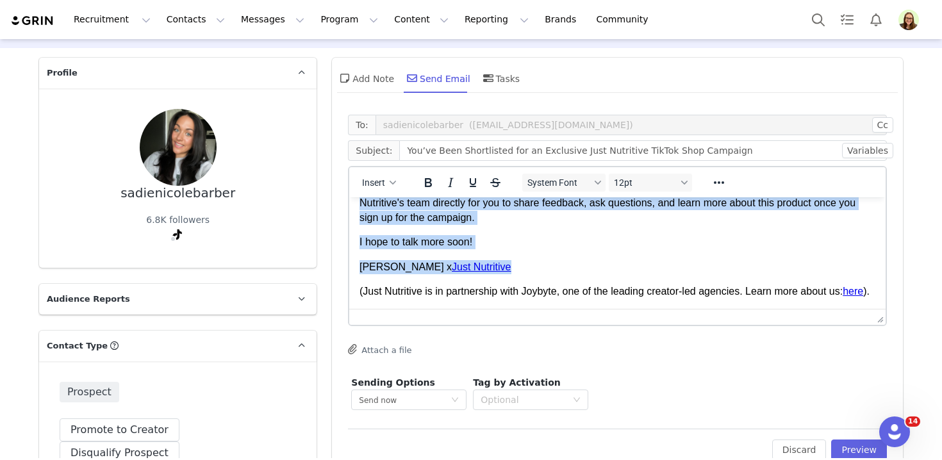
drag, startPoint x: 362, startPoint y: 226, endPoint x: 488, endPoint y: 229, distance: 126.3
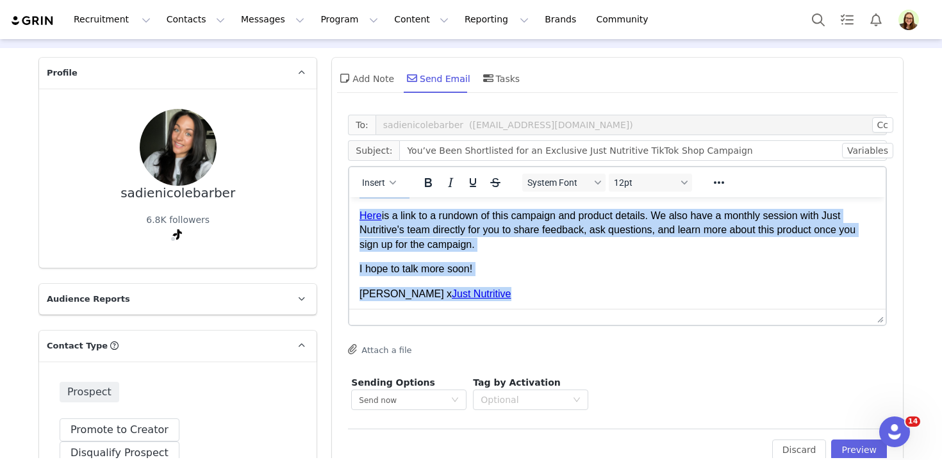
scroll to position [574, 0]
click at [488, 229] on p "Here is a link to a rundown of this campaign and product details. We also have …" at bounding box center [618, 231] width 516 height 43
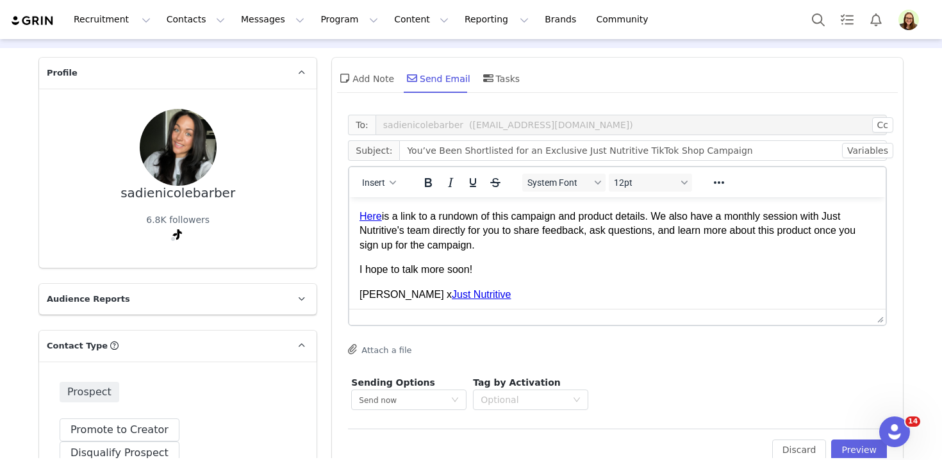
drag, startPoint x: 484, startPoint y: 280, endPoint x: 345, endPoint y: 278, distance: 139.1
drag, startPoint x: 526, startPoint y: 264, endPoint x: 661, endPoint y: 229, distance: 139.0
click at [661, 229] on p "Here is a link to a rundown of this campaign and product details. We also have …" at bounding box center [618, 231] width 516 height 43
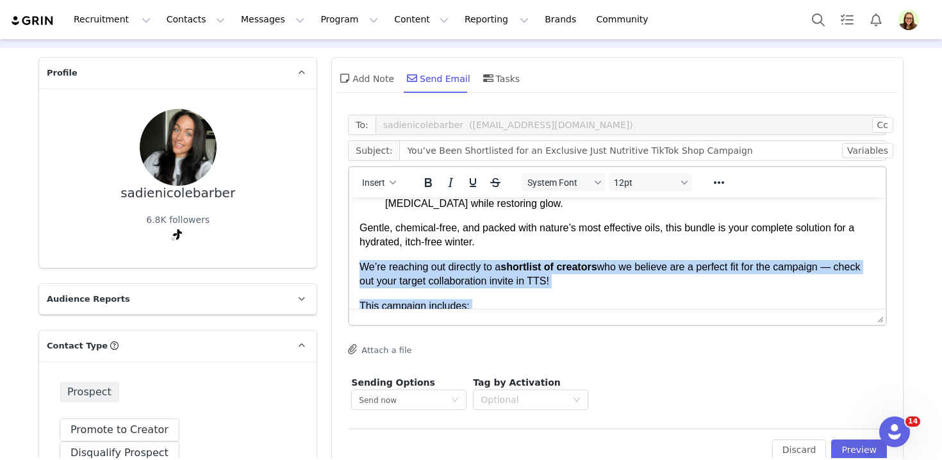
scroll to position [260, 0]
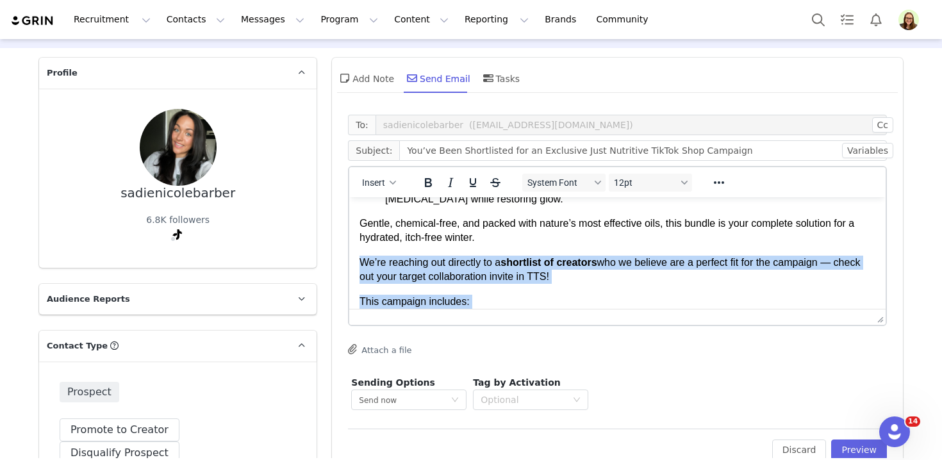
drag, startPoint x: 551, startPoint y: 272, endPoint x: 356, endPoint y: 274, distance: 194.2
click at [356, 274] on html "Hi [PERSON_NAME]! I have ANOTHER one for you! :) We'd love for this to be high …" at bounding box center [617, 280] width 537 height 685
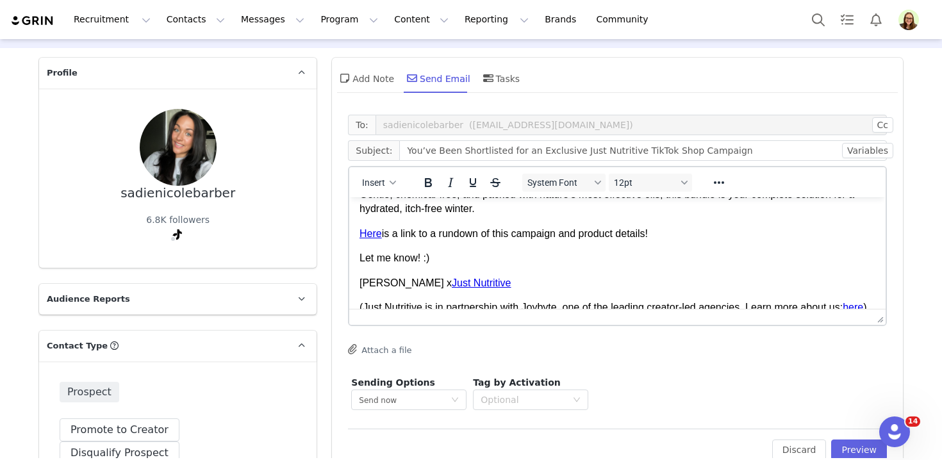
scroll to position [108, 0]
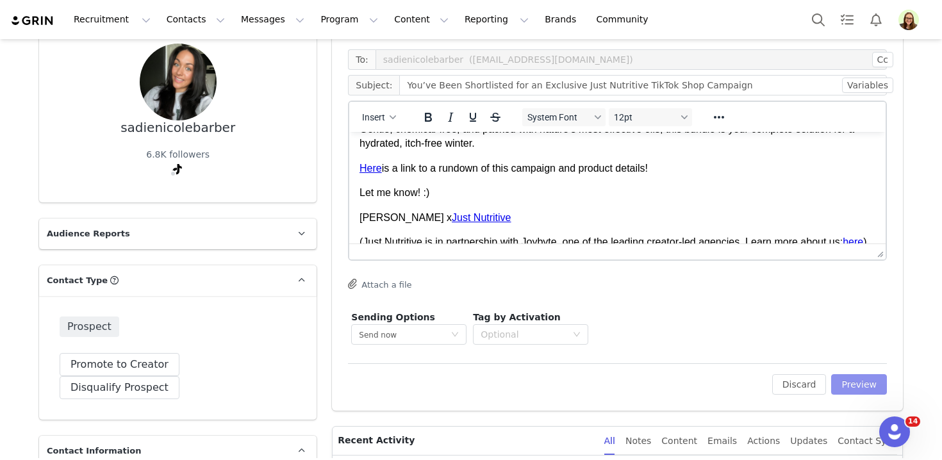
click at [844, 378] on button "Preview" at bounding box center [859, 384] width 56 height 21
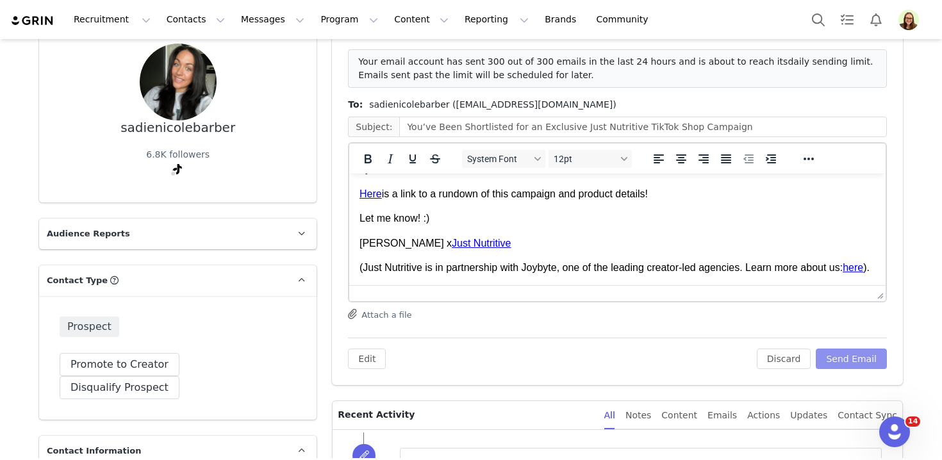
scroll to position [333, 0]
click at [472, 24] on button "Reporting Reporting" at bounding box center [496, 19] width 79 height 29
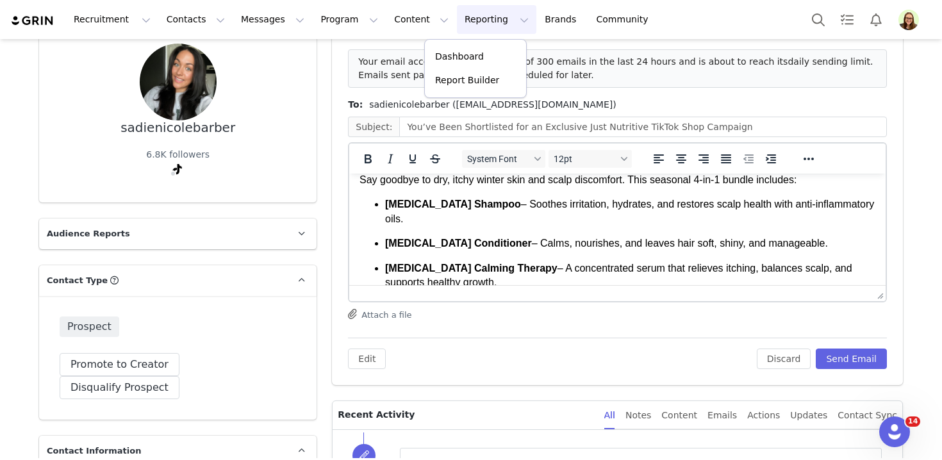
scroll to position [0, 0]
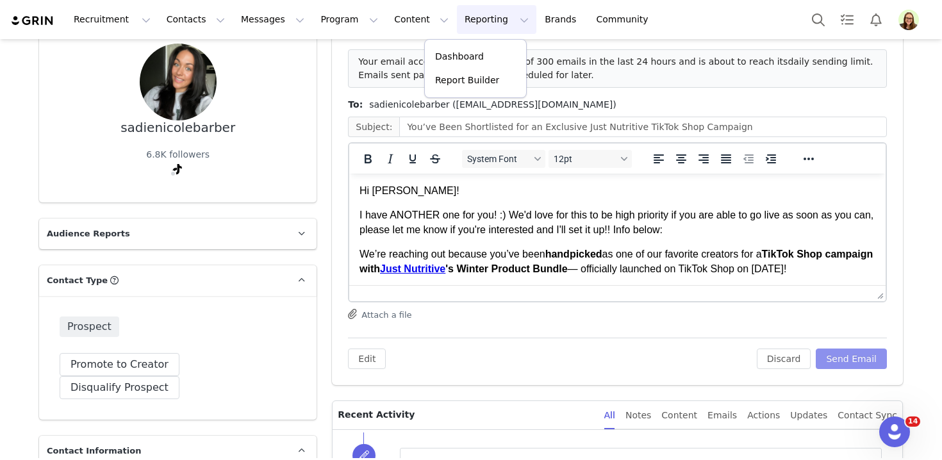
click at [878, 356] on button "Send Email" at bounding box center [851, 359] width 71 height 21
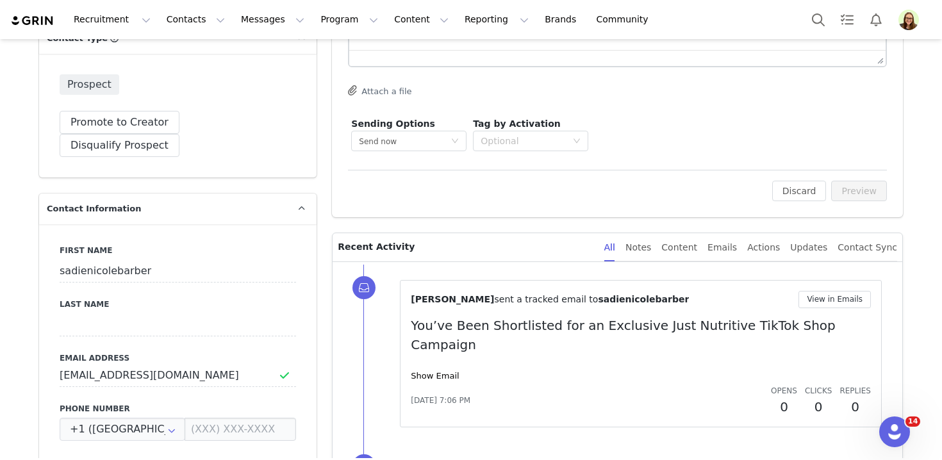
scroll to position [416, 0]
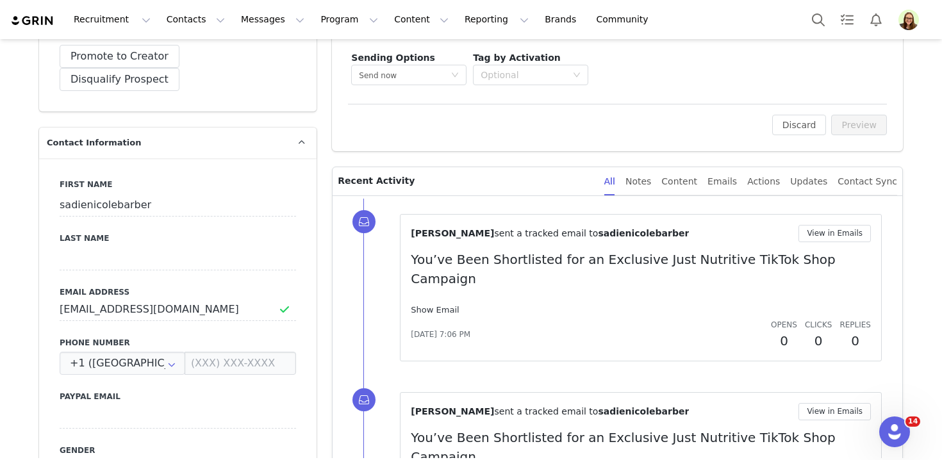
click at [444, 305] on link "Show Email" at bounding box center [435, 310] width 48 height 10
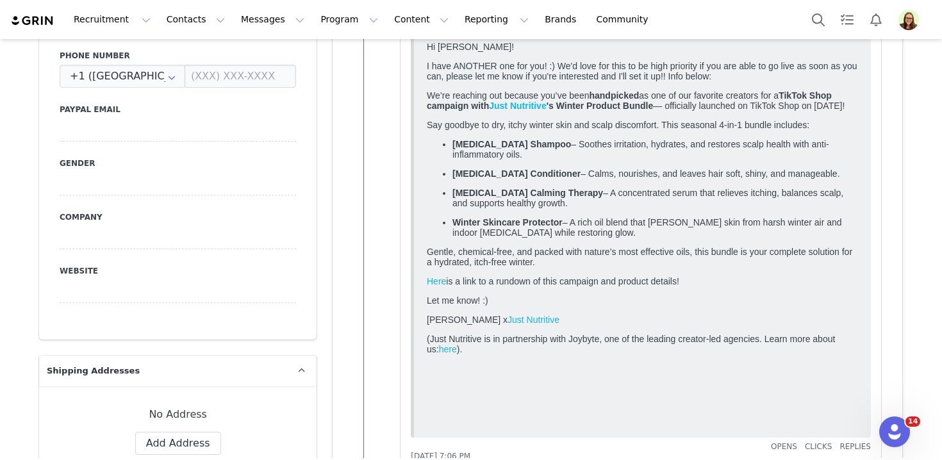
scroll to position [745, 0]
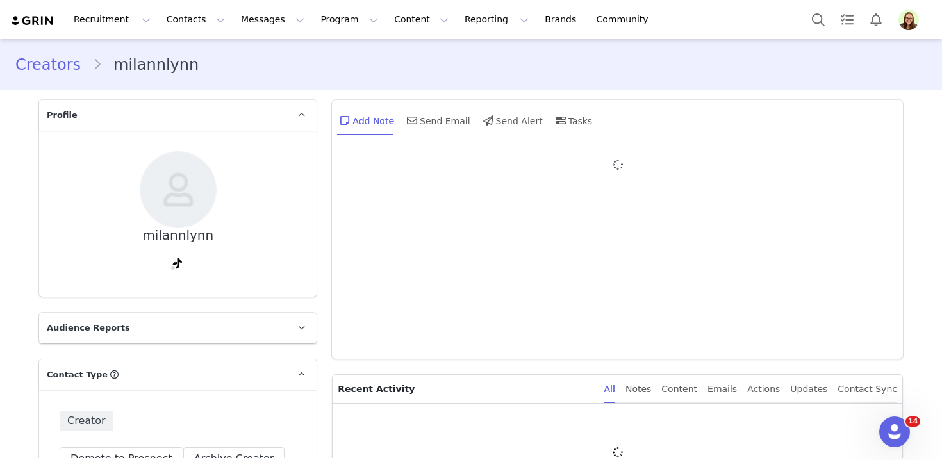
type input "+1 ([GEOGRAPHIC_DATA])"
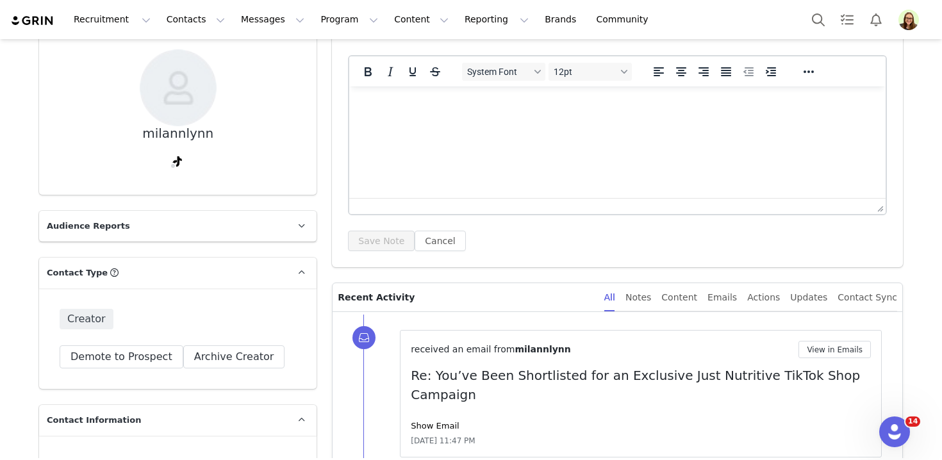
scroll to position [171, 0]
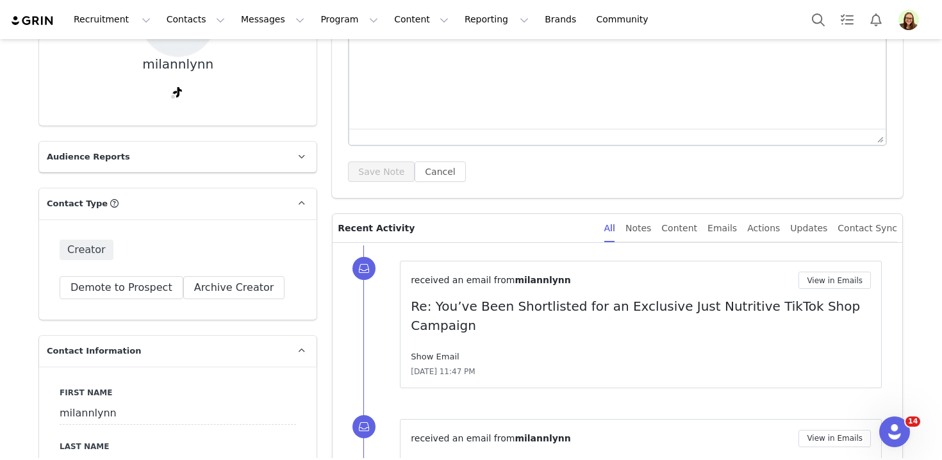
click at [426, 352] on link "Show Email" at bounding box center [435, 357] width 48 height 10
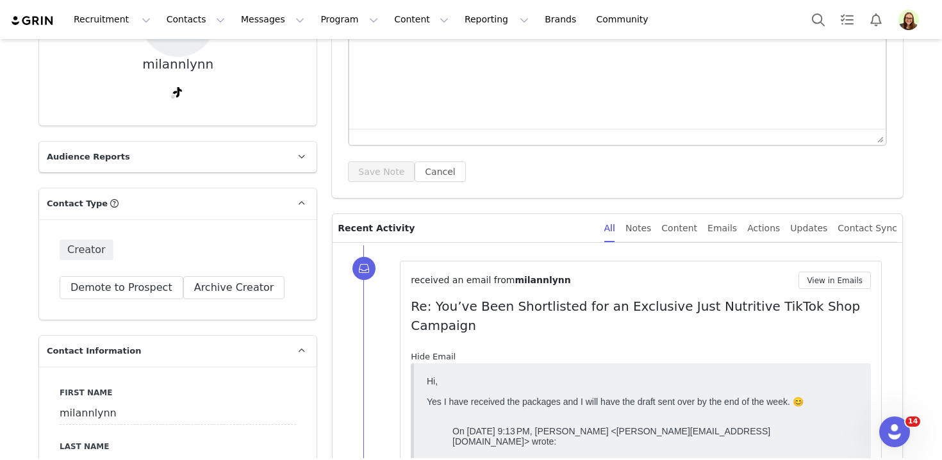
scroll to position [0, 0]
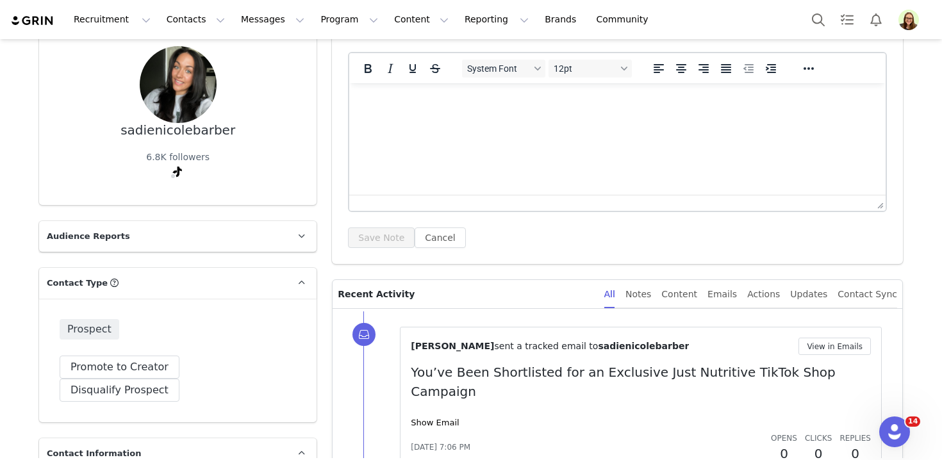
scroll to position [1688, 0]
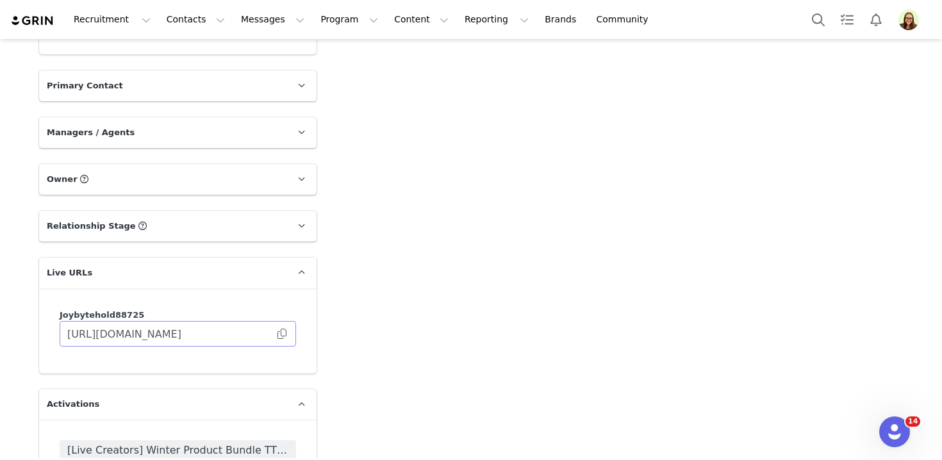
click at [285, 334] on span at bounding box center [282, 334] width 13 height 0
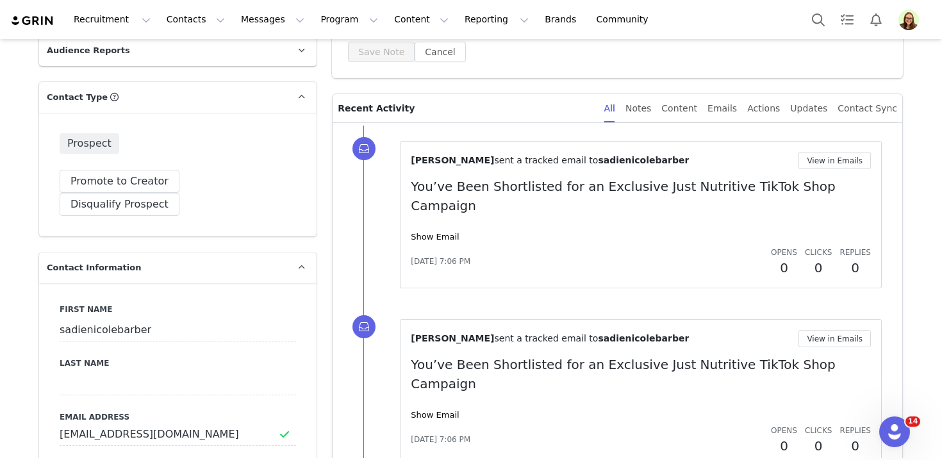
scroll to position [306, 0]
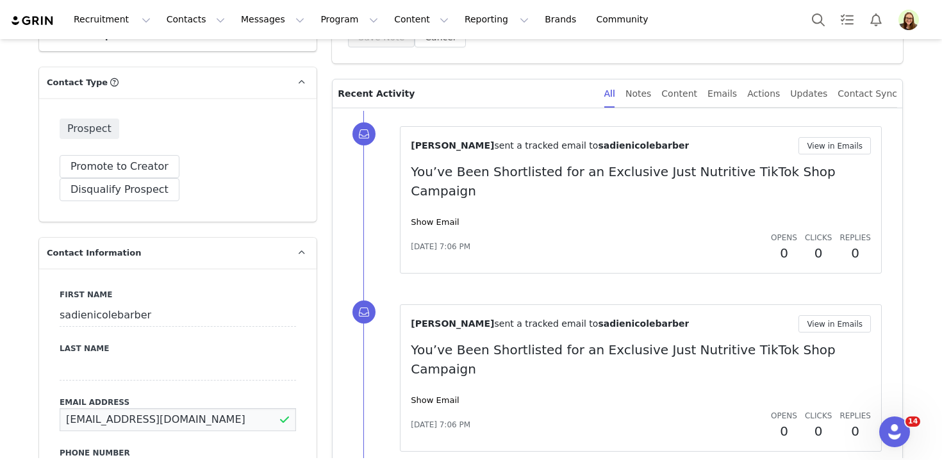
click at [162, 408] on input "[EMAIL_ADDRESS][DOMAIN_NAME]" at bounding box center [178, 419] width 237 height 23
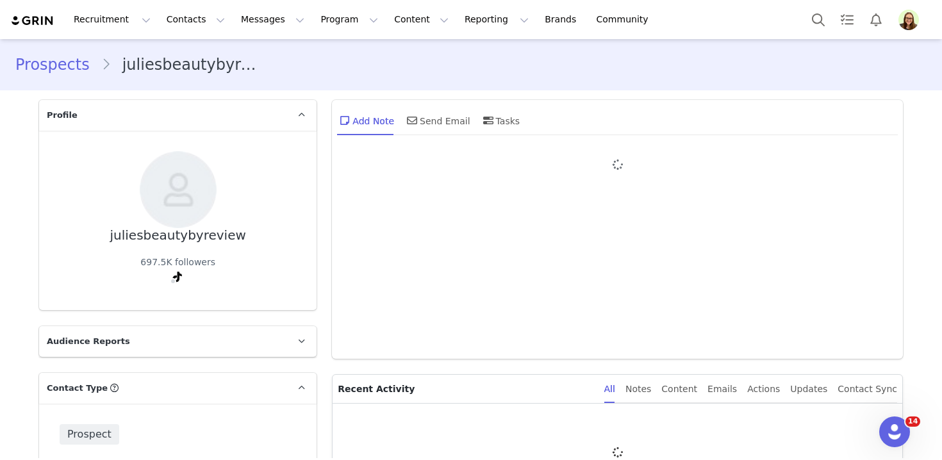
type input "+1 ([GEOGRAPHIC_DATA])"
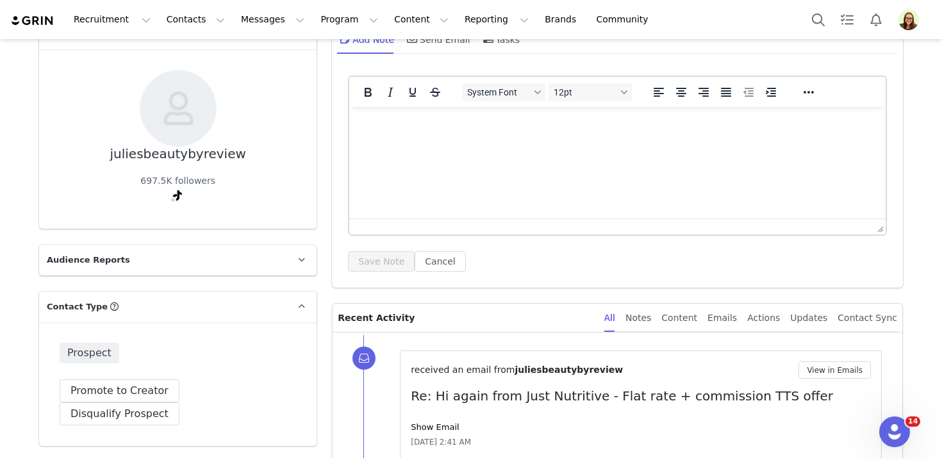
scroll to position [140, 0]
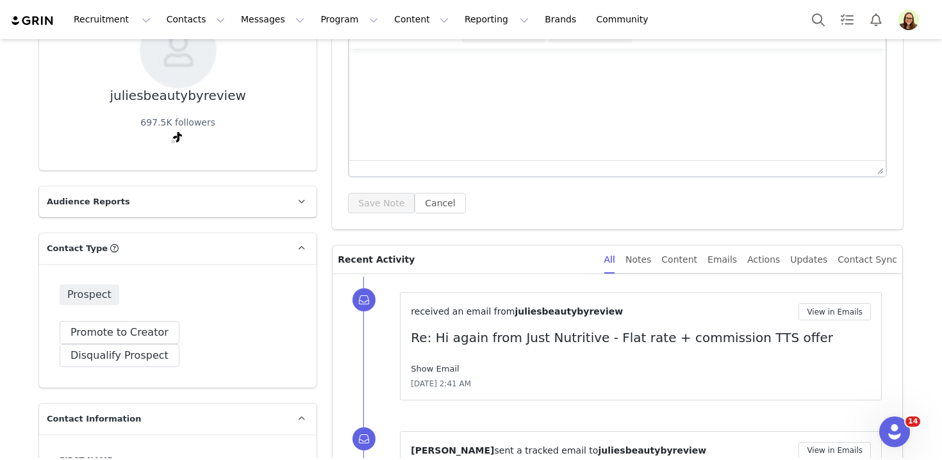
click at [432, 369] on link "Show Email" at bounding box center [435, 369] width 48 height 10
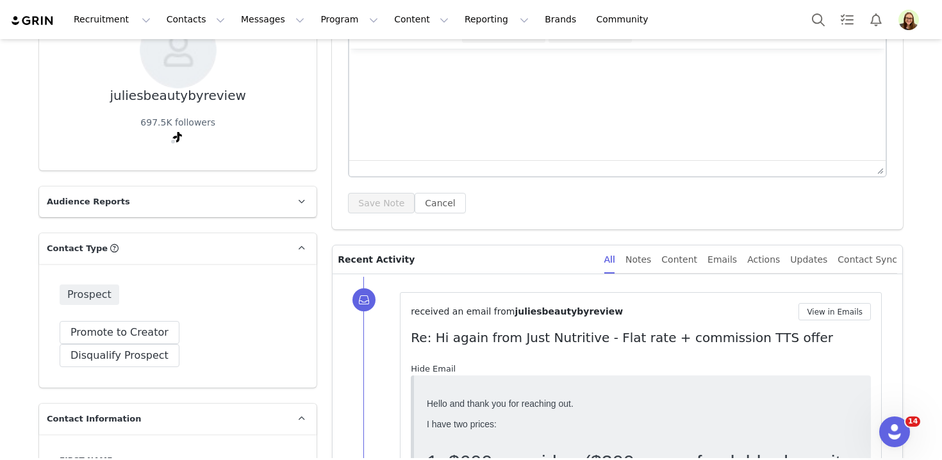
scroll to position [263, 0]
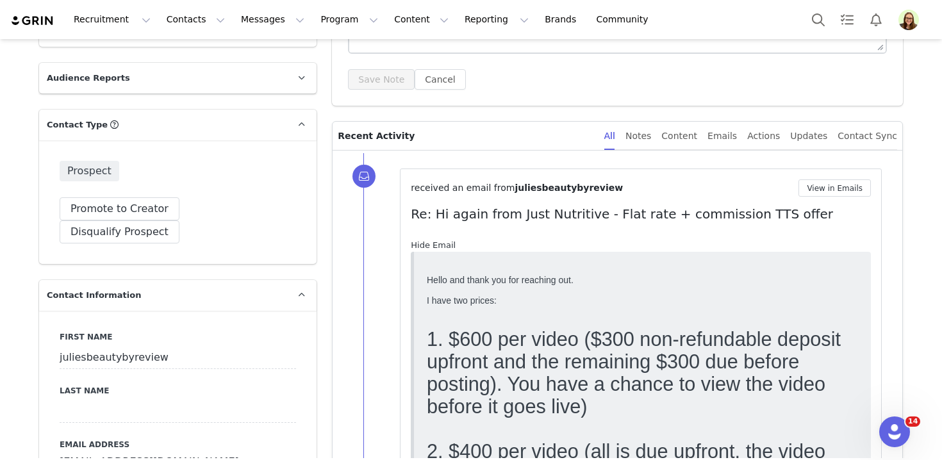
click at [431, 369] on span "1. $600 per video ($300 non-refundable deposit upfront and the remaining $300 d…" at bounding box center [634, 372] width 414 height 89
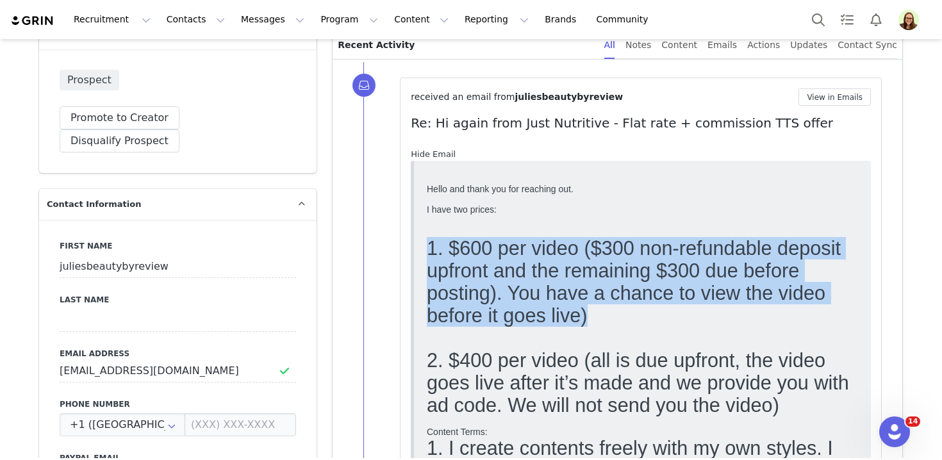
scroll to position [359, 0]
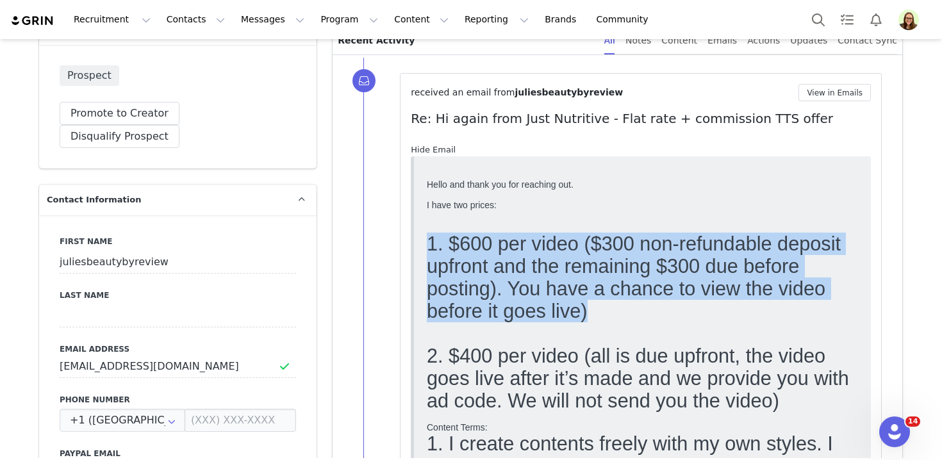
click at [431, 369] on span "2. $400 per video (all is due upfront, the video goes live after it’s made and …" at bounding box center [638, 377] width 422 height 67
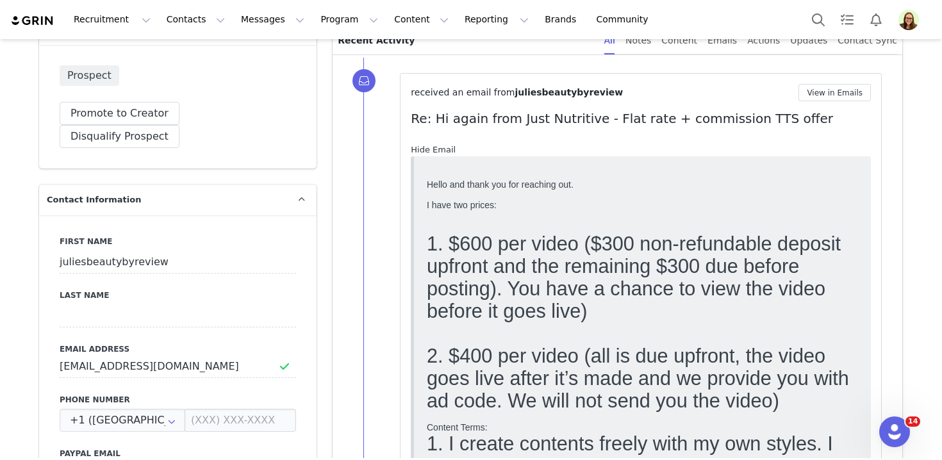
click at [431, 369] on span "2. $400 per video (all is due upfront, the video goes live after it’s made and …" at bounding box center [638, 377] width 422 height 67
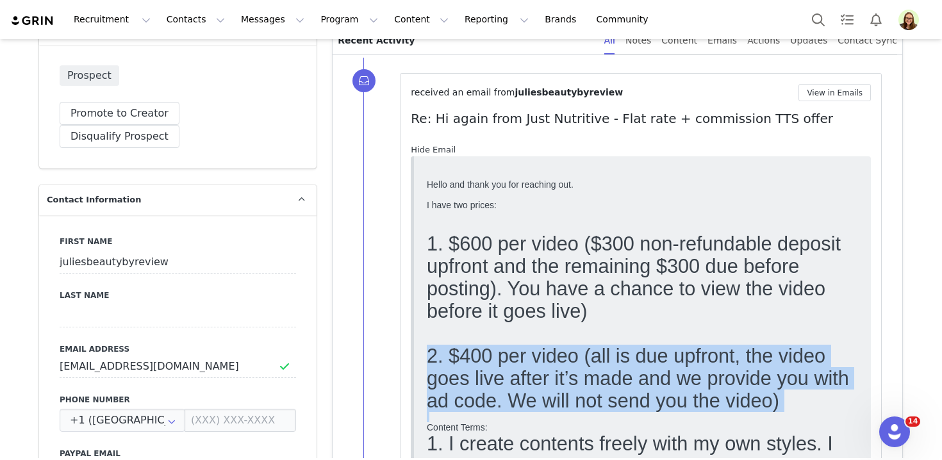
click at [431, 369] on span "2. $400 per video (all is due upfront, the video goes live after it’s made and …" at bounding box center [638, 377] width 422 height 67
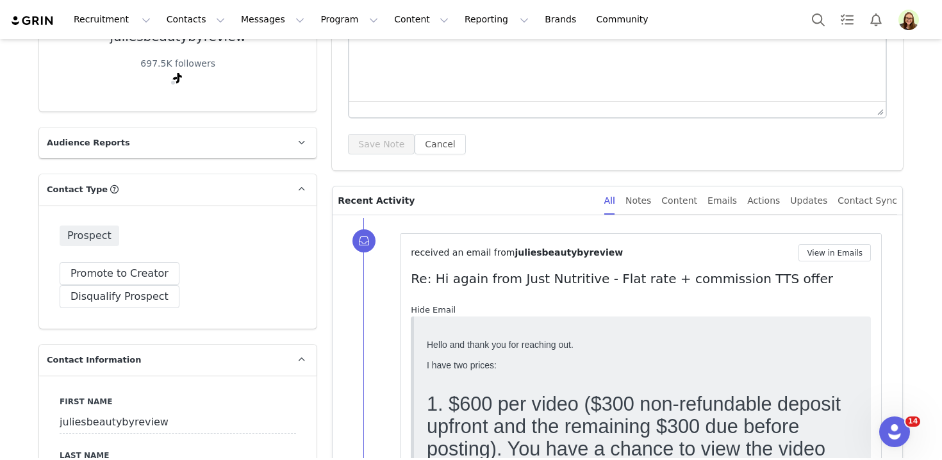
scroll to position [0, 0]
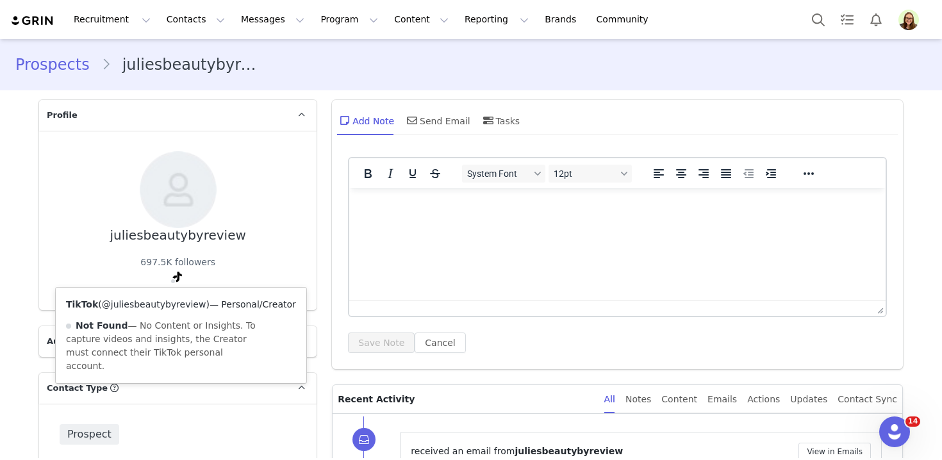
click at [169, 301] on link "@juliesbeautybyreview" at bounding box center [154, 304] width 104 height 10
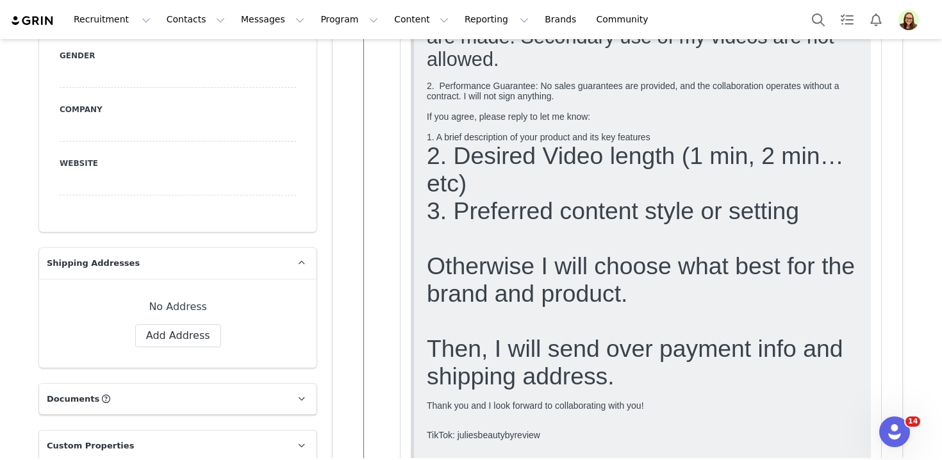
scroll to position [1013, 0]
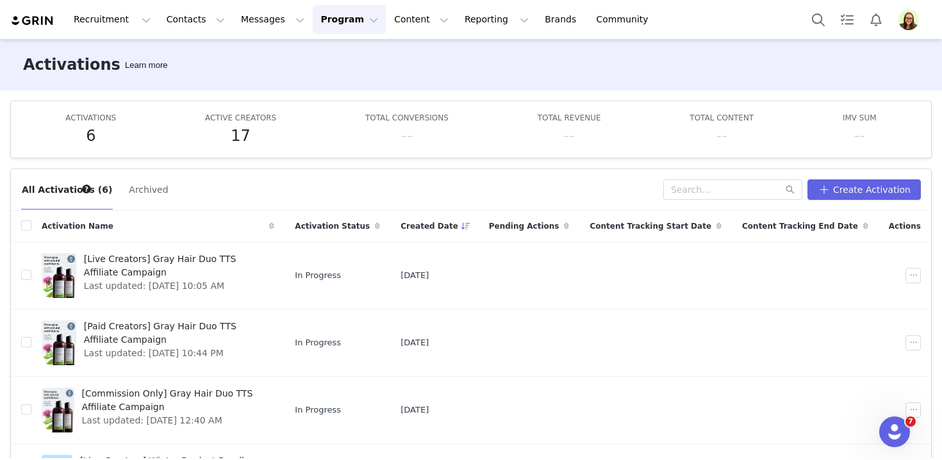
click at [195, 34] on div "Recruitment Recruitment Creator Search Curated Lists Landing Pages Web Extensio…" at bounding box center [471, 19] width 942 height 39
click at [194, 22] on button "Contacts Contacts" at bounding box center [196, 19] width 74 height 29
click at [196, 87] on p "Prospects" at bounding box center [181, 80] width 43 height 13
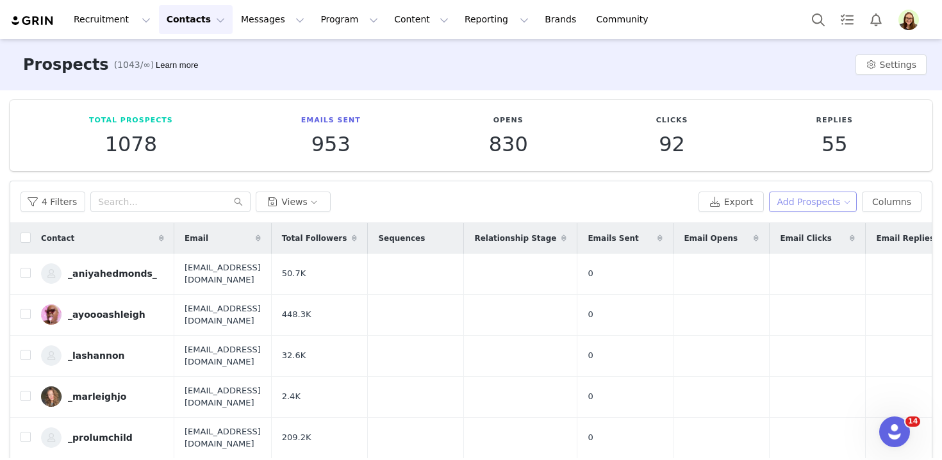
click at [813, 200] on button "Add Prospects" at bounding box center [813, 202] width 88 height 21
click at [801, 247] on span "Import Prospects" at bounding box center [819, 248] width 76 height 14
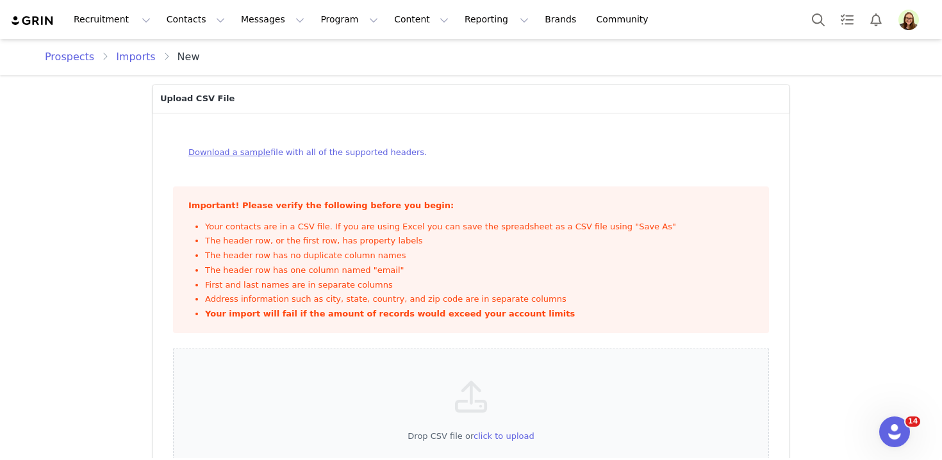
click at [119, 57] on link "Imports" at bounding box center [135, 56] width 54 height 15
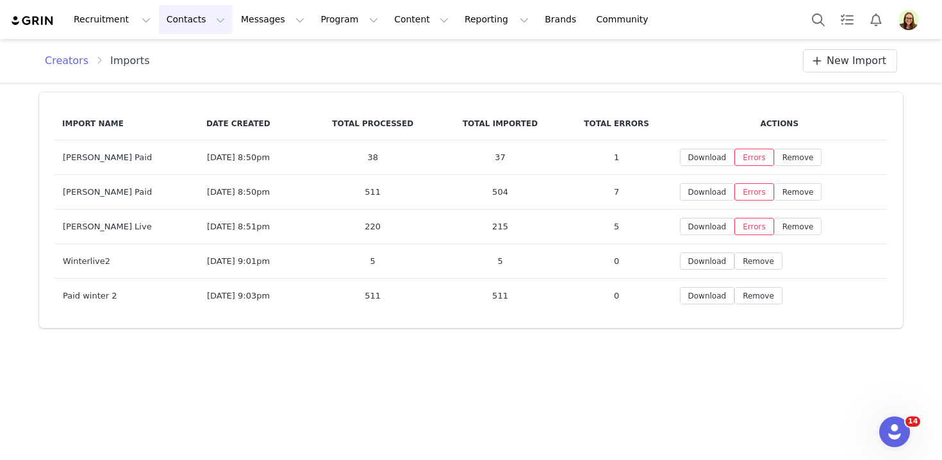
click at [159, 19] on button "Contacts Contacts" at bounding box center [196, 19] width 74 height 29
click at [164, 77] on p "Prospects" at bounding box center [181, 80] width 43 height 13
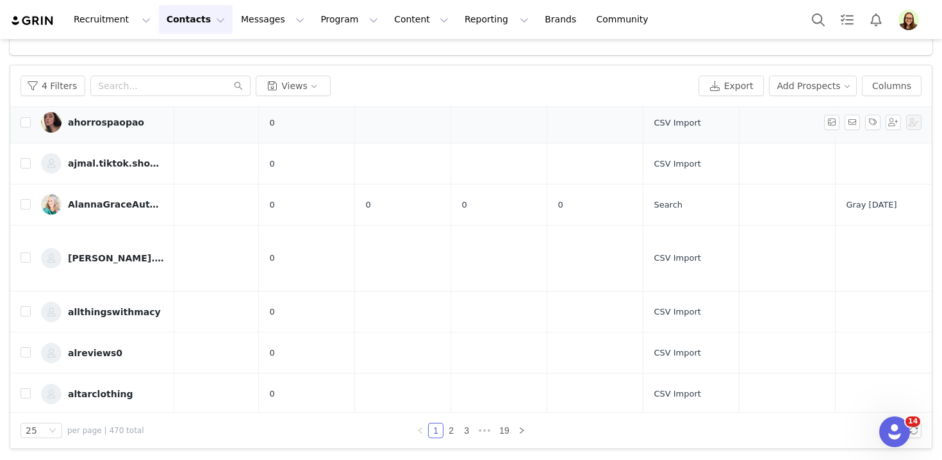
scroll to position [638, 369]
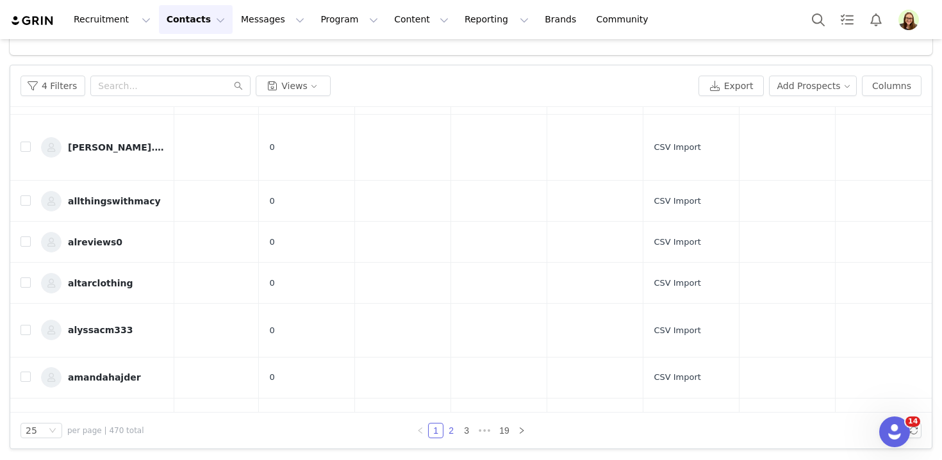
click at [451, 428] on link "2" at bounding box center [451, 431] width 14 height 14
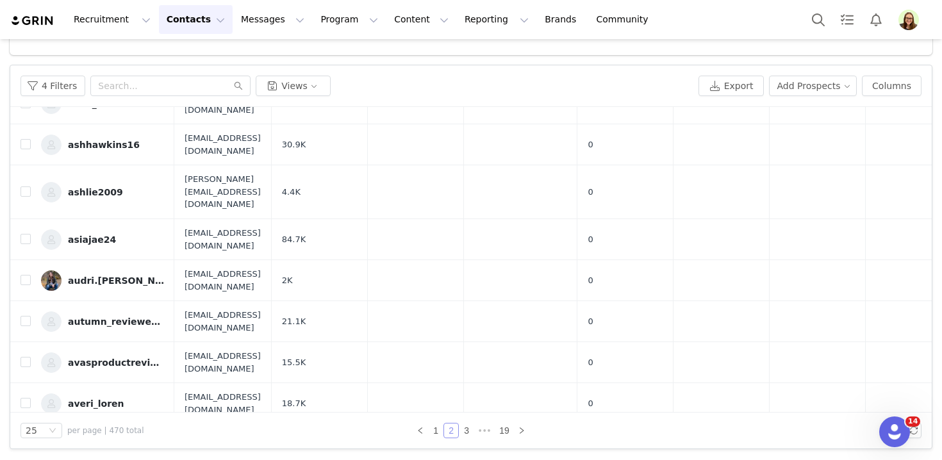
scroll to position [638, 0]
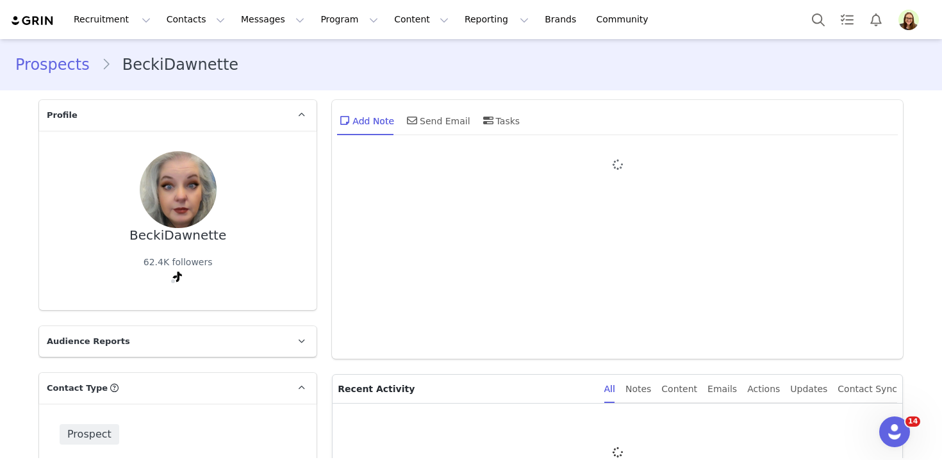
type input "+1 ([GEOGRAPHIC_DATA])"
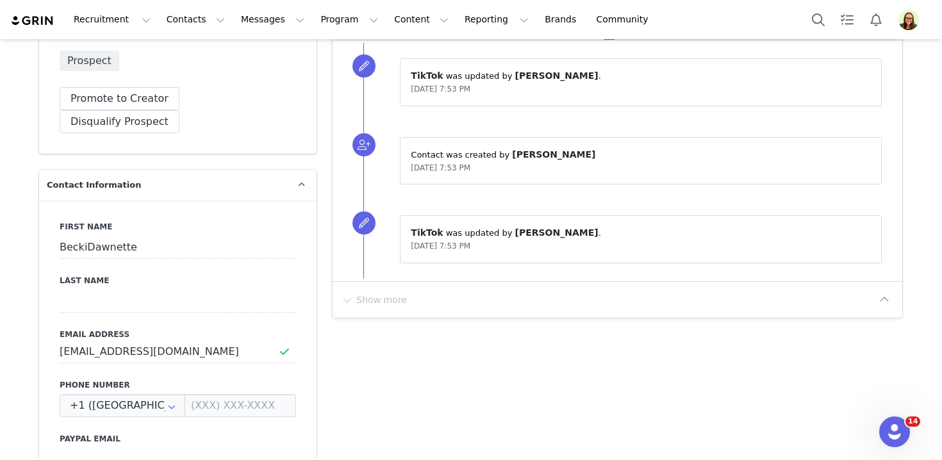
scroll to position [387, 0]
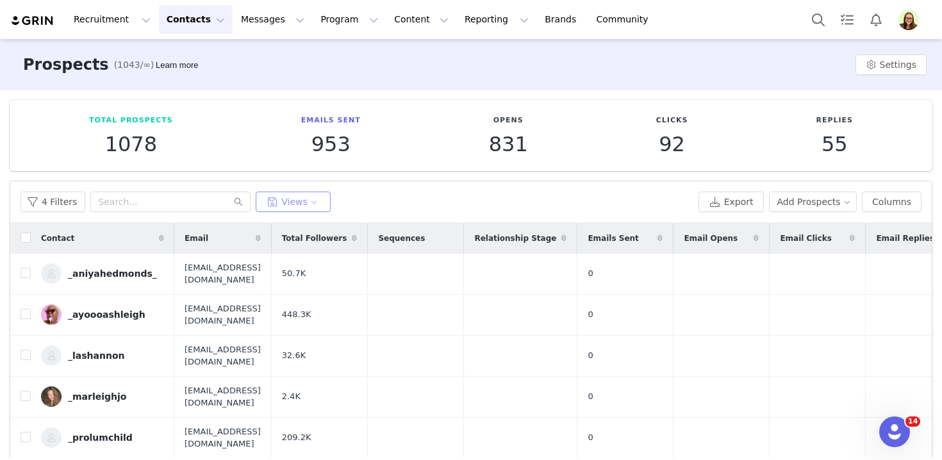
scroll to position [116, 0]
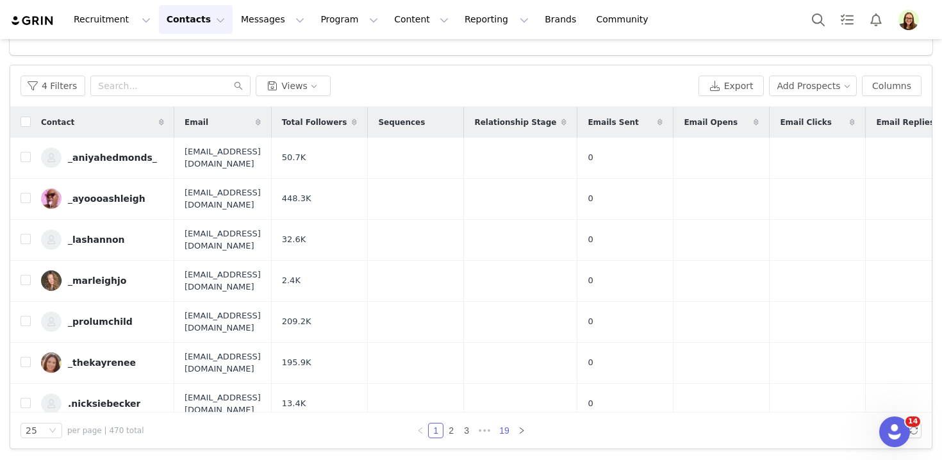
click at [497, 429] on link "19" at bounding box center [505, 431] width 18 height 14
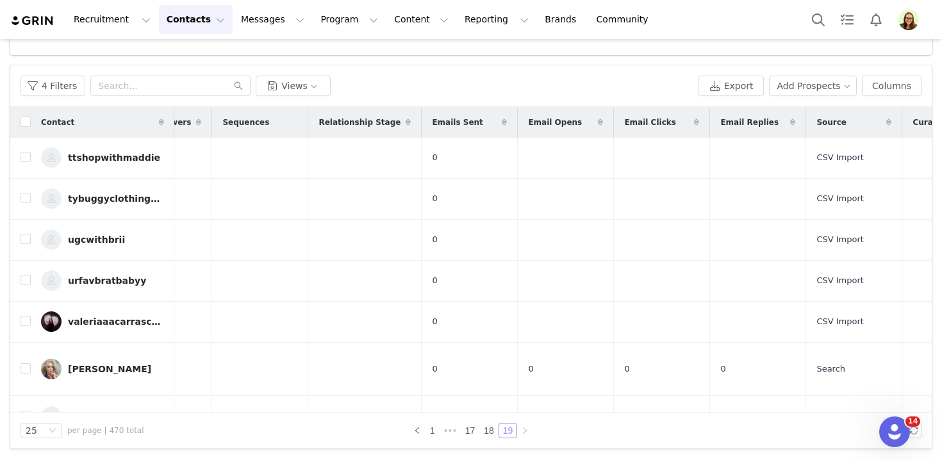
scroll to position [0, 378]
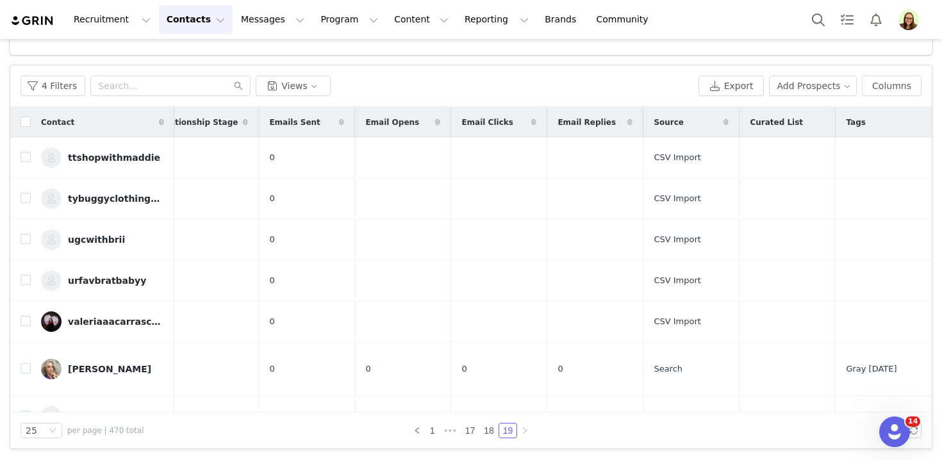
click at [662, 128] on div "Source" at bounding box center [692, 122] width 96 height 31
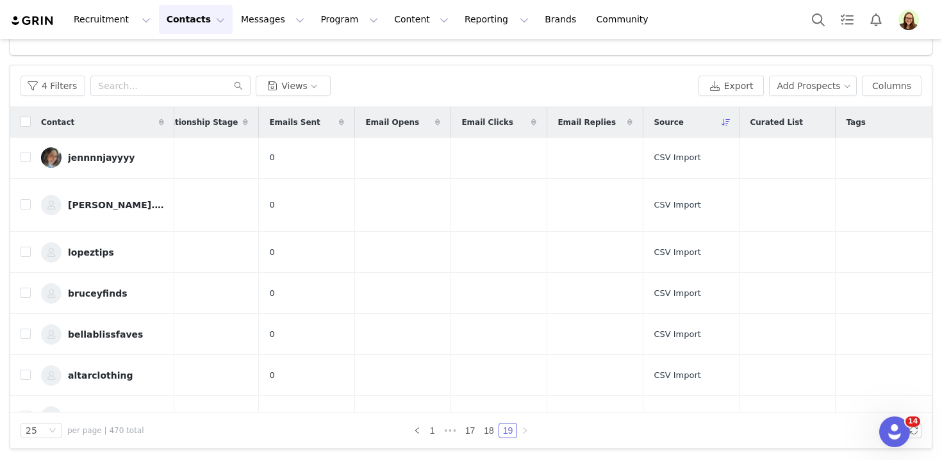
scroll to position [0, 361]
click at [687, 128] on div "Source" at bounding box center [692, 122] width 96 height 31
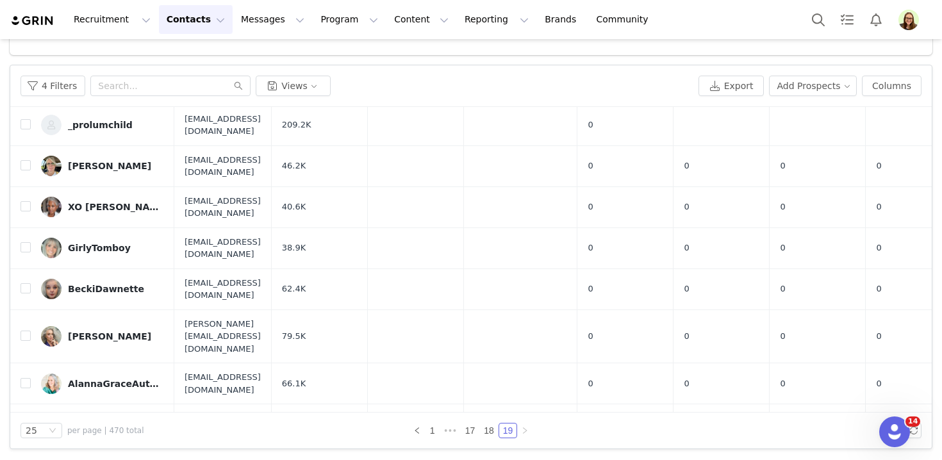
scroll to position [0, 0]
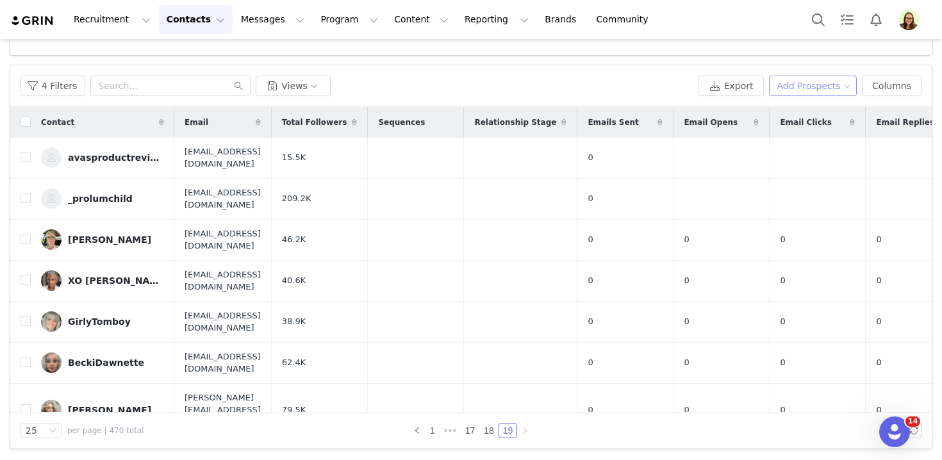
click at [804, 86] on button "Add Prospects" at bounding box center [813, 86] width 88 height 21
click at [798, 88] on button "Add Prospects" at bounding box center [813, 86] width 88 height 21
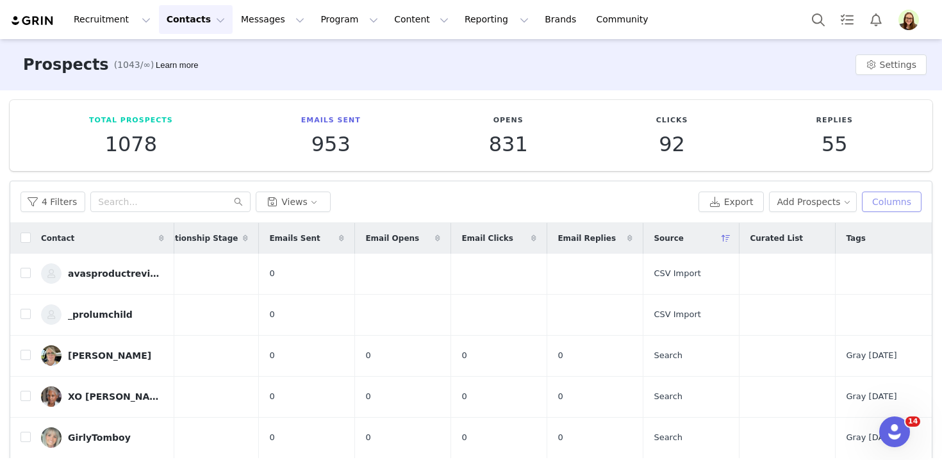
click at [886, 204] on button "Columns" at bounding box center [892, 202] width 60 height 21
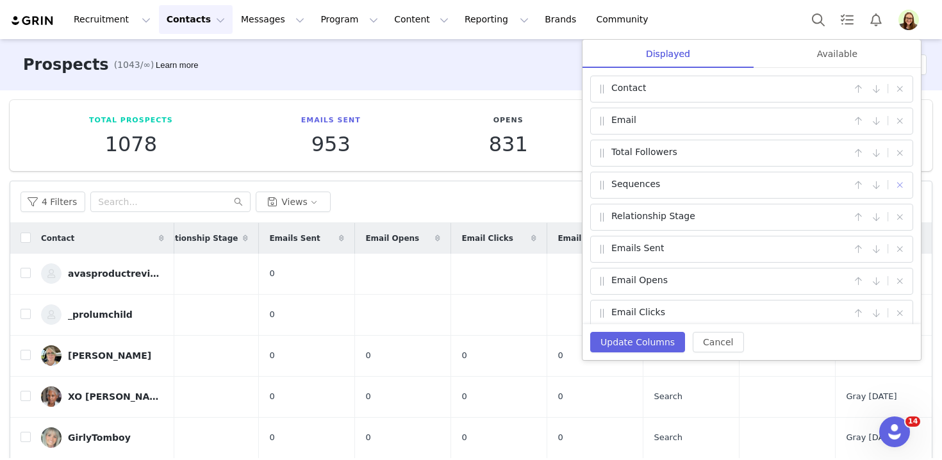
click at [900, 181] on button "button" at bounding box center [899, 185] width 15 height 15
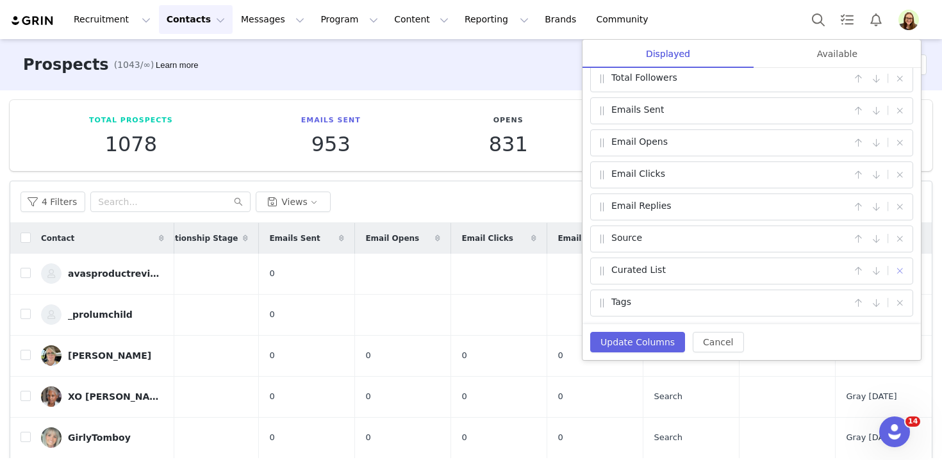
click at [896, 269] on button "button" at bounding box center [899, 270] width 15 height 15
click at [826, 58] on div "Available" at bounding box center [837, 54] width 167 height 29
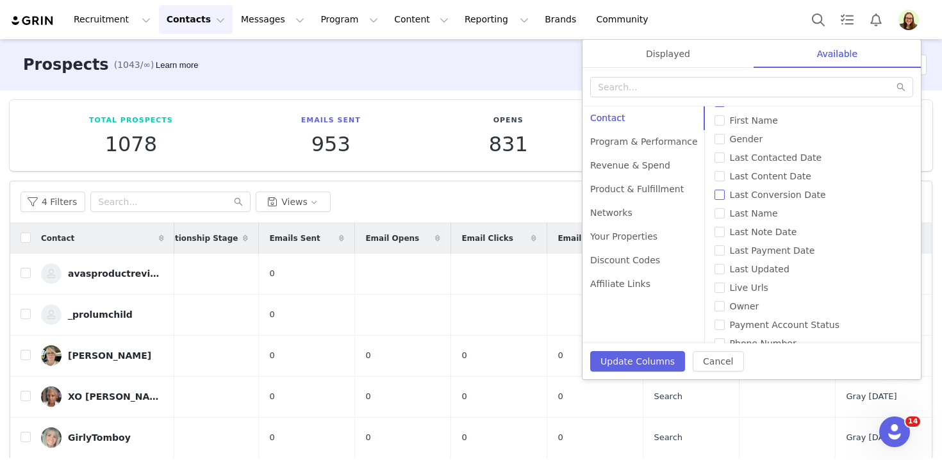
scroll to position [292, 0]
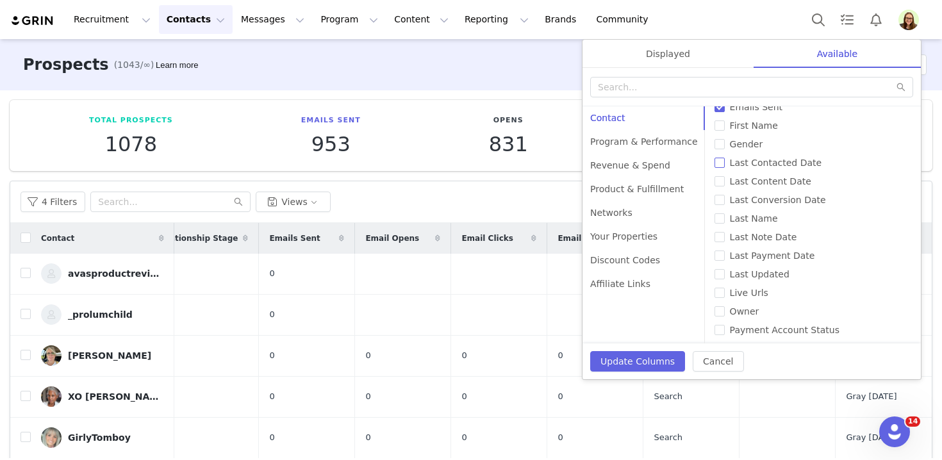
click at [735, 161] on span "Last Contacted Date" at bounding box center [776, 163] width 103 height 10
click at [725, 161] on input "Last Contacted Date" at bounding box center [720, 163] width 10 height 10
checkbox input "true"
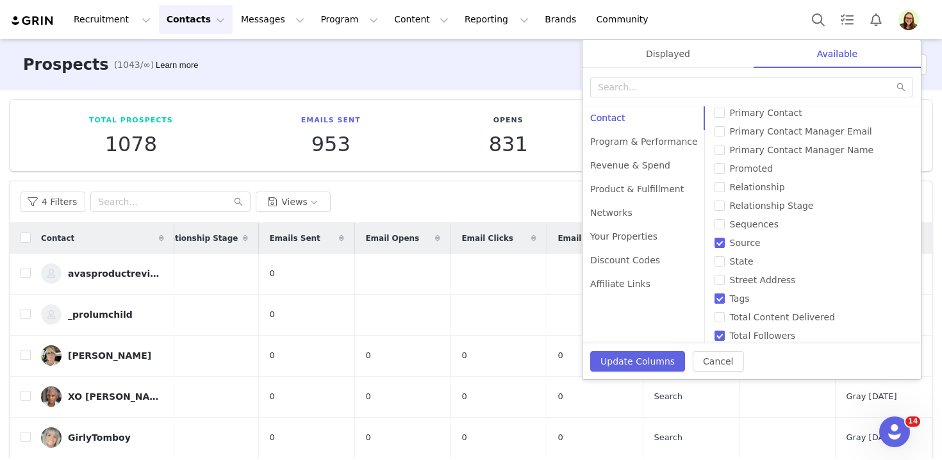
scroll to position [572, 0]
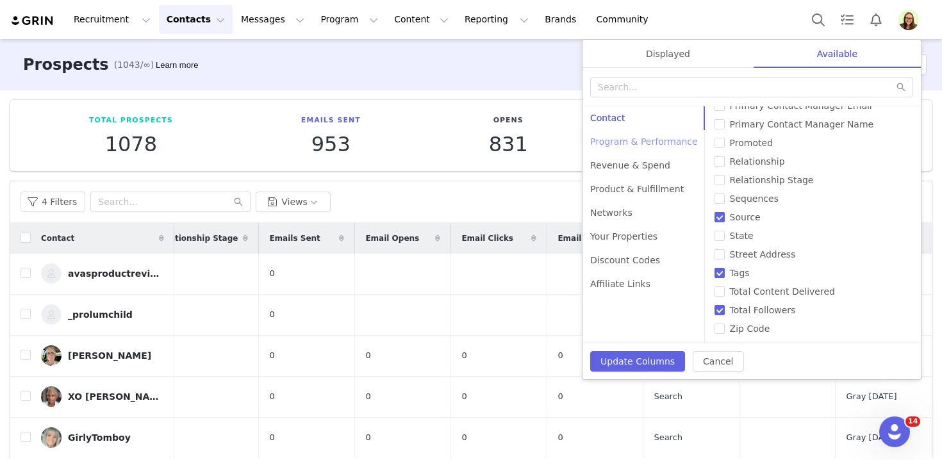
click at [642, 137] on div "Program & Performance" at bounding box center [644, 142] width 123 height 24
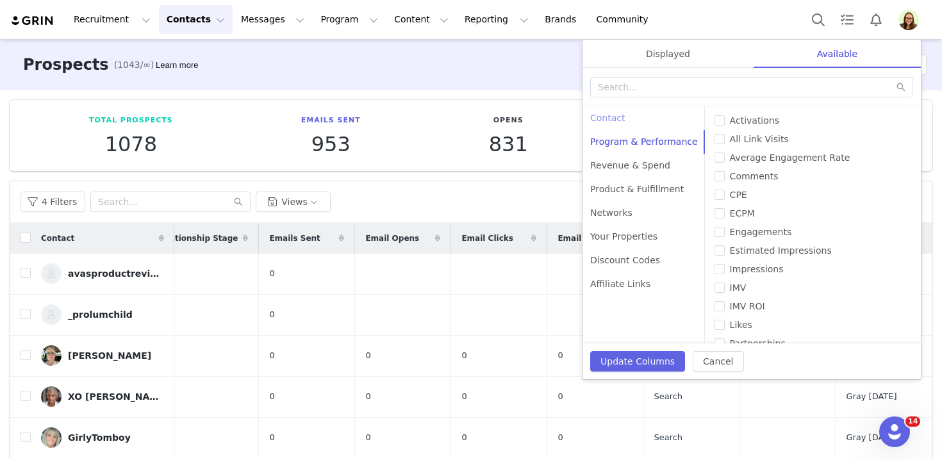
click at [638, 122] on div "Contact" at bounding box center [644, 118] width 123 height 24
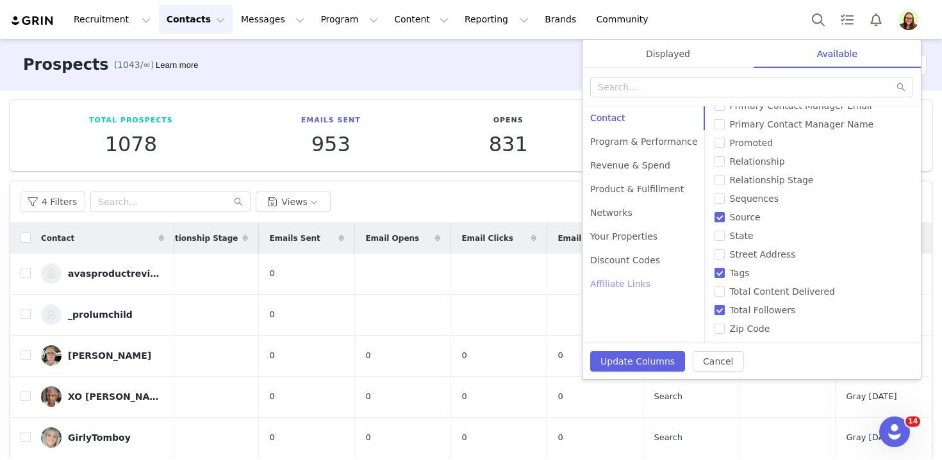
click at [636, 277] on div "Affiliate Links" at bounding box center [644, 284] width 123 height 24
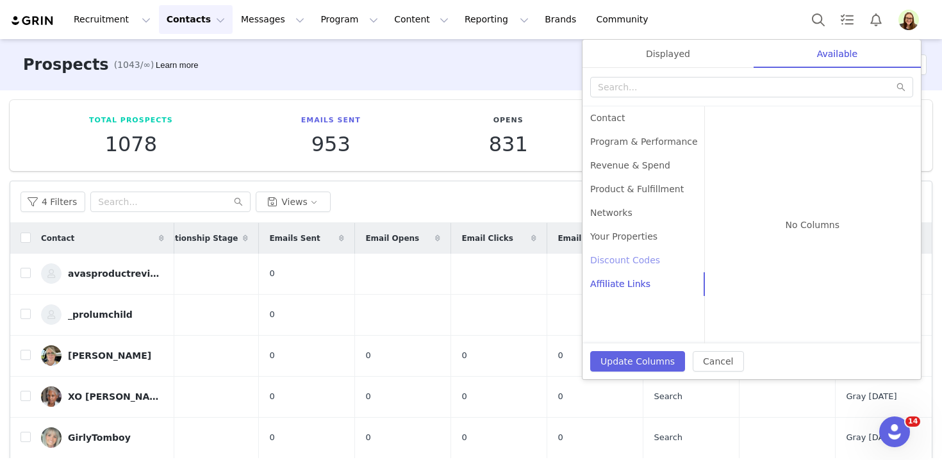
click at [637, 262] on div "Discount Codes" at bounding box center [644, 261] width 123 height 24
click at [640, 236] on div "Your Properties" at bounding box center [644, 237] width 123 height 24
click at [638, 208] on div "Networks" at bounding box center [644, 213] width 123 height 24
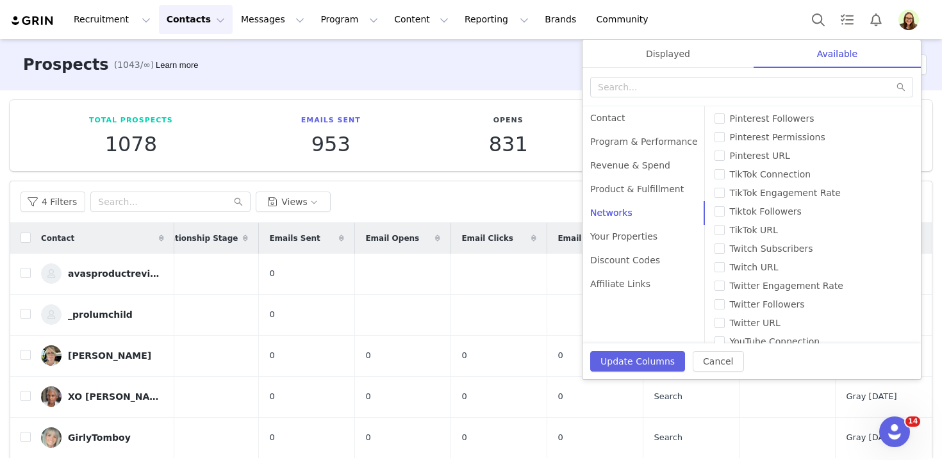
scroll to position [238, 0]
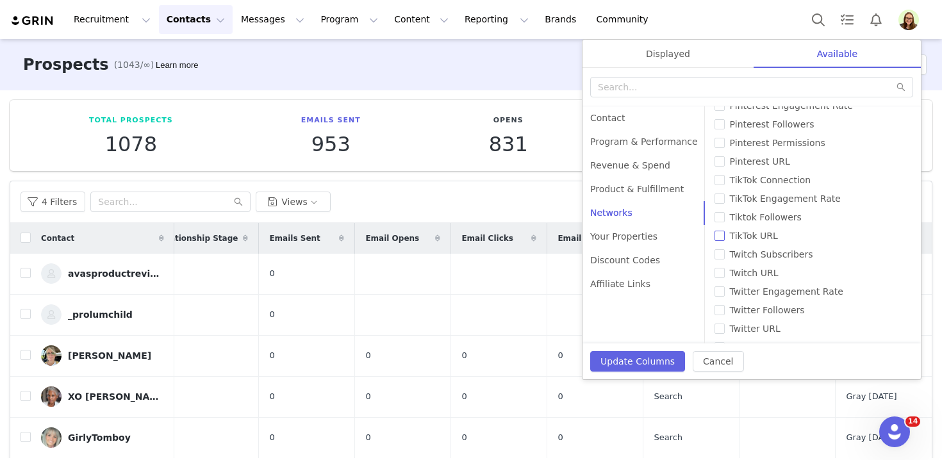
click at [715, 231] on input "TikTok URL" at bounding box center [720, 236] width 10 height 10
checkbox input "true"
click at [660, 360] on button "Update Columns" at bounding box center [637, 361] width 95 height 21
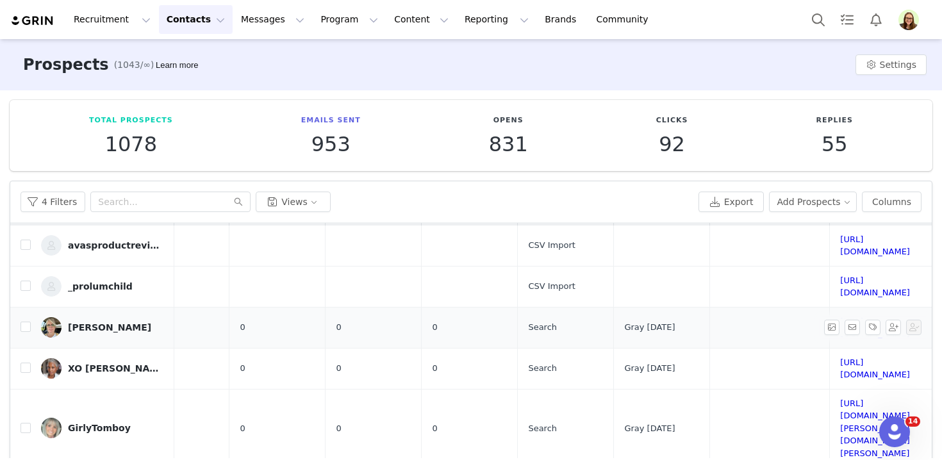
scroll to position [0, 401]
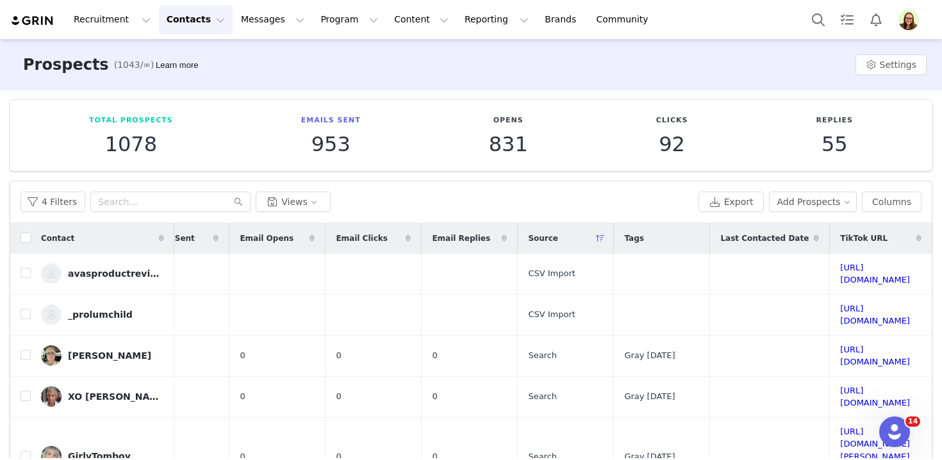
click at [614, 231] on div "Tags" at bounding box center [662, 238] width 96 height 27
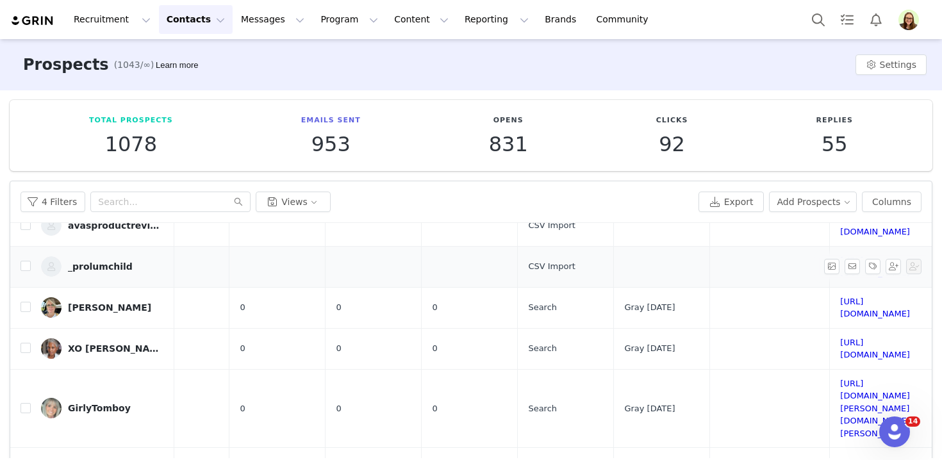
scroll to position [51, 401]
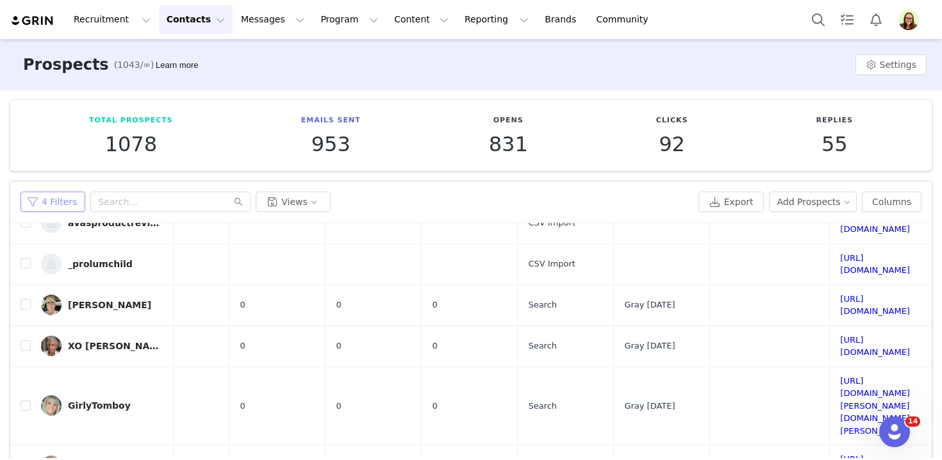
click at [31, 194] on button "4 Filters" at bounding box center [53, 202] width 65 height 21
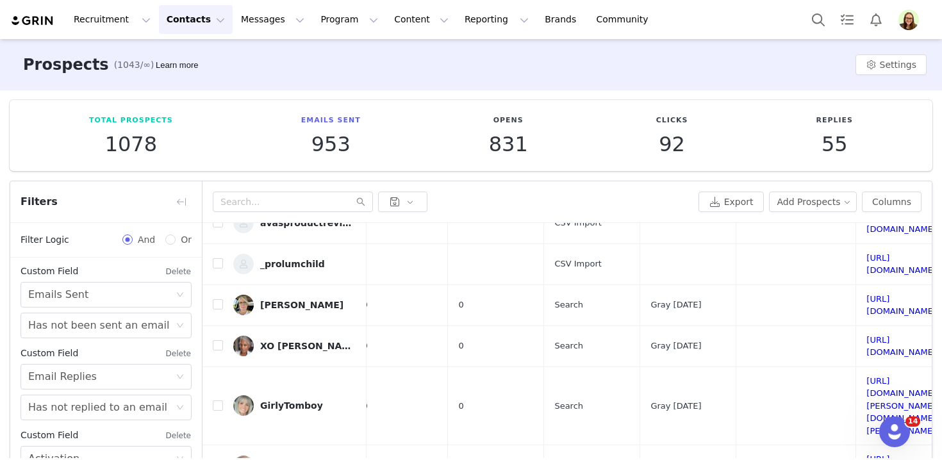
scroll to position [110, 0]
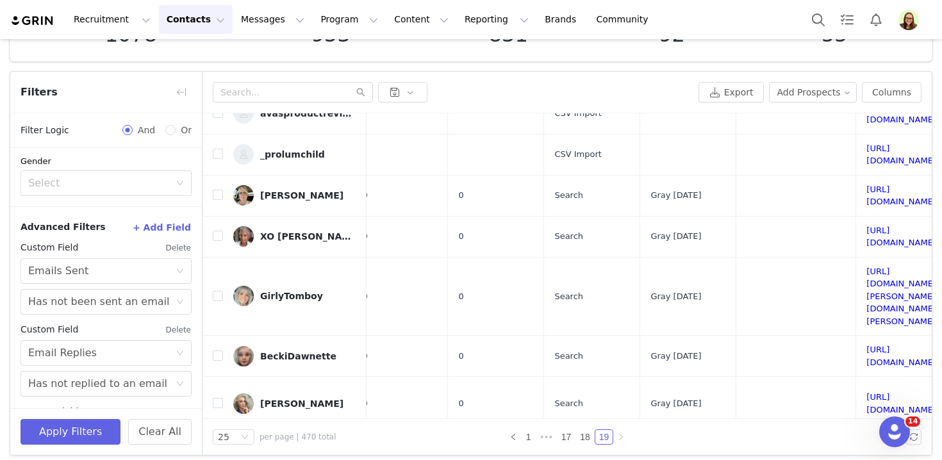
click at [164, 222] on button "+ Add Field" at bounding box center [162, 227] width 60 height 21
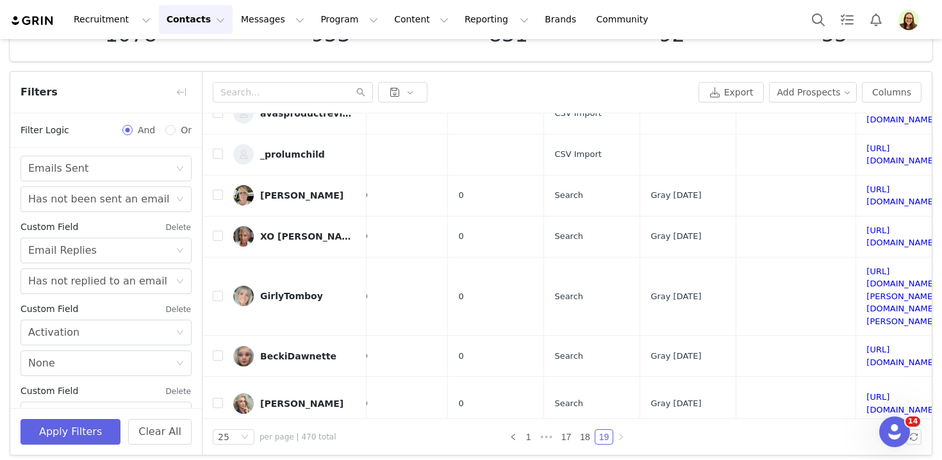
scroll to position [479, 0]
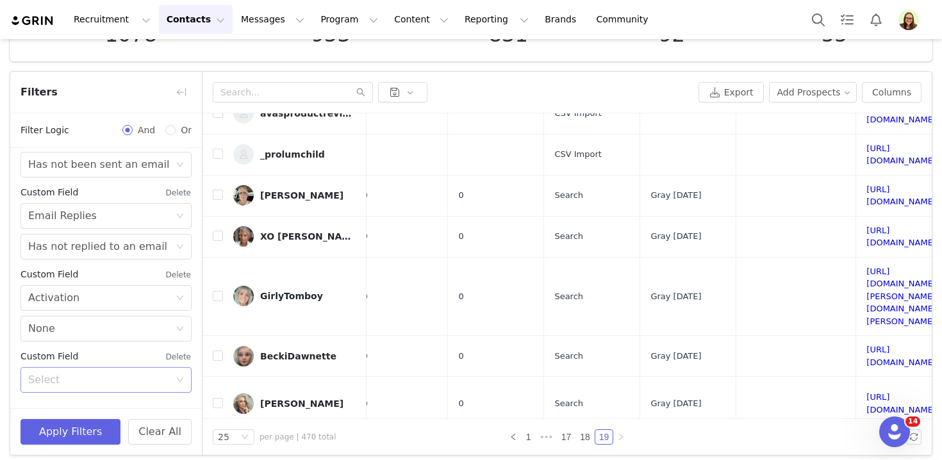
click at [107, 376] on div "Select" at bounding box center [99, 380] width 142 height 13
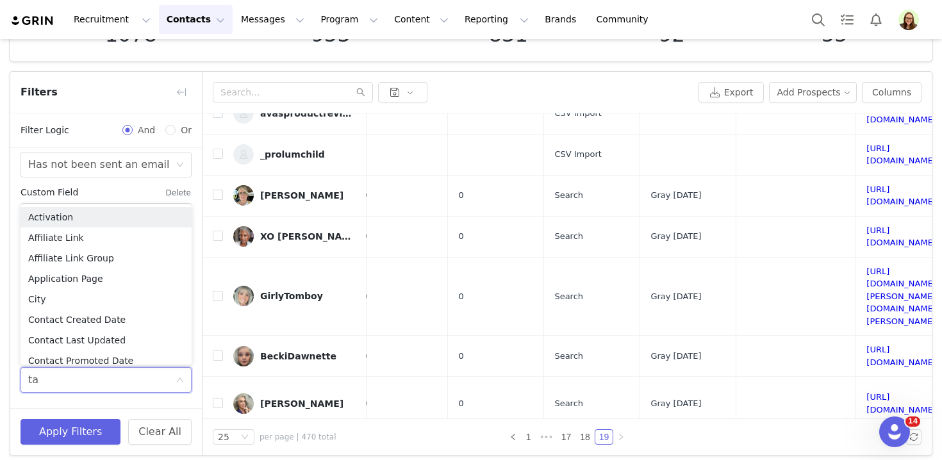
type input "tag"
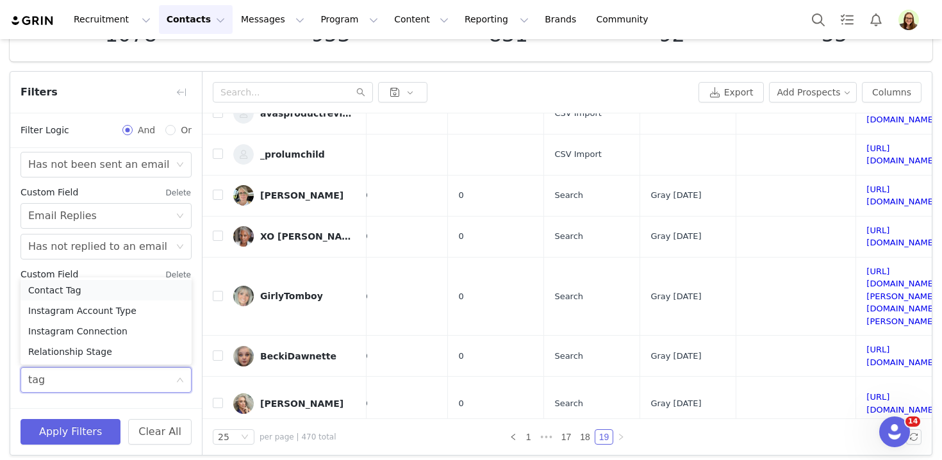
click at [91, 288] on li "Contact Tag" at bounding box center [106, 290] width 171 height 21
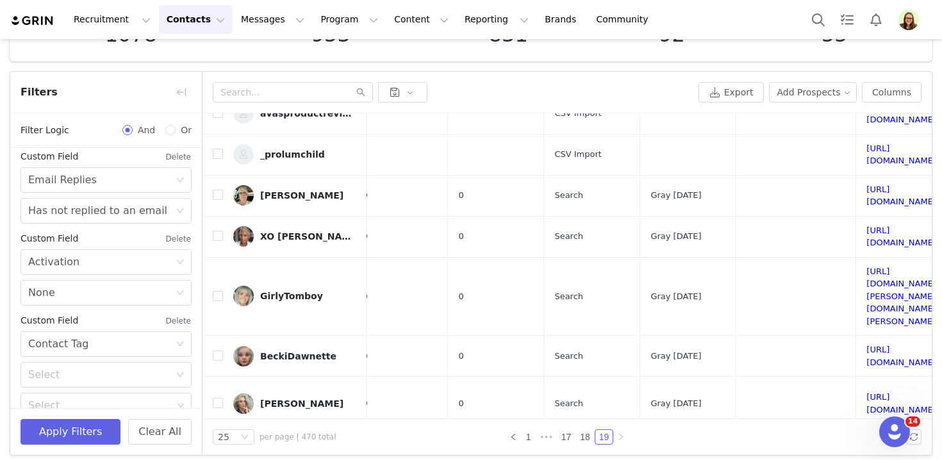
scroll to position [535, 0]
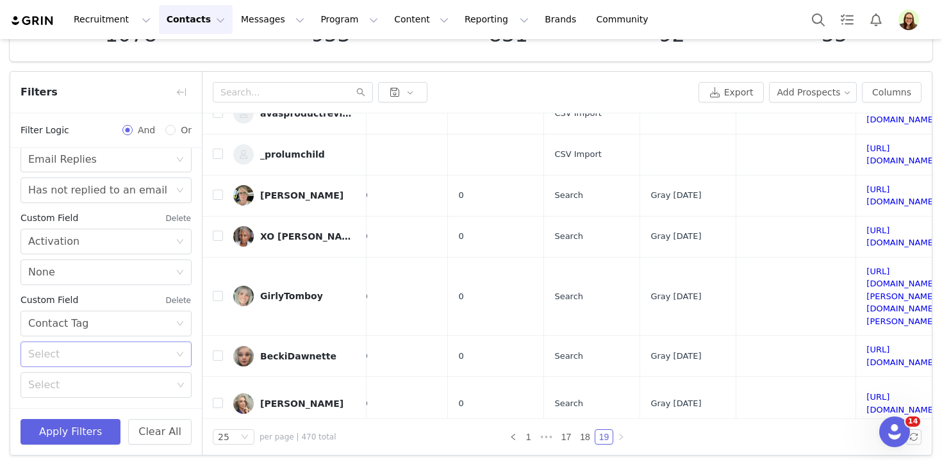
click at [86, 351] on div "Select" at bounding box center [99, 354] width 142 height 13
click at [86, 381] on li "Is" at bounding box center [106, 382] width 171 height 21
click at [86, 381] on div "Select" at bounding box center [100, 385] width 144 height 13
click at [86, 354] on li "Gray [DATE]" at bounding box center [106, 357] width 171 height 21
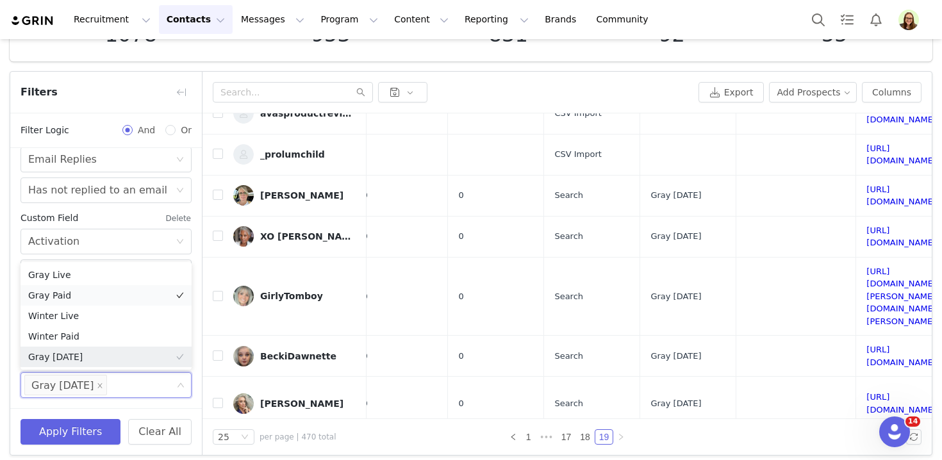
click at [81, 289] on li "Gray Paid" at bounding box center [106, 295] width 171 height 21
click at [82, 276] on li "Gray Live" at bounding box center [106, 275] width 171 height 21
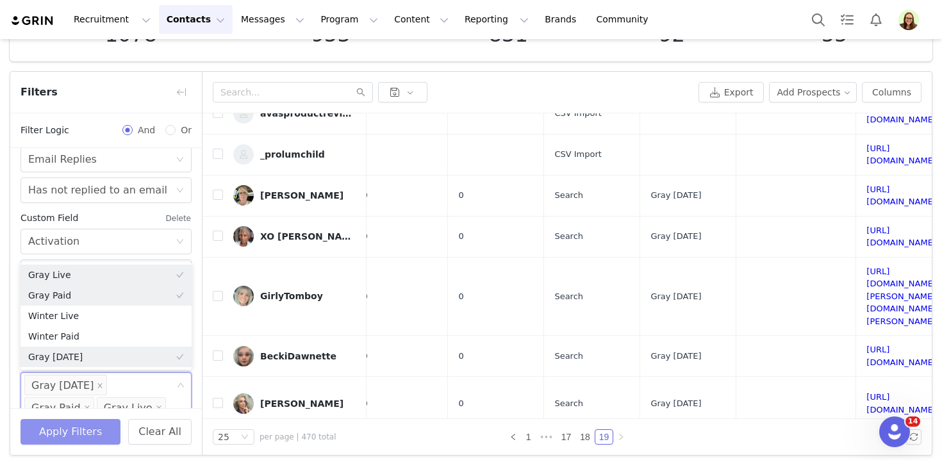
click at [70, 435] on button "Apply Filters" at bounding box center [71, 432] width 100 height 26
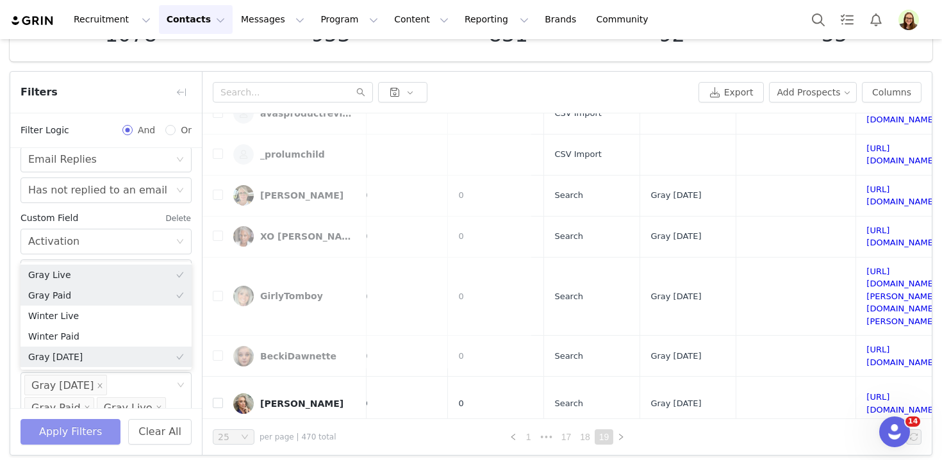
scroll to position [0, 0]
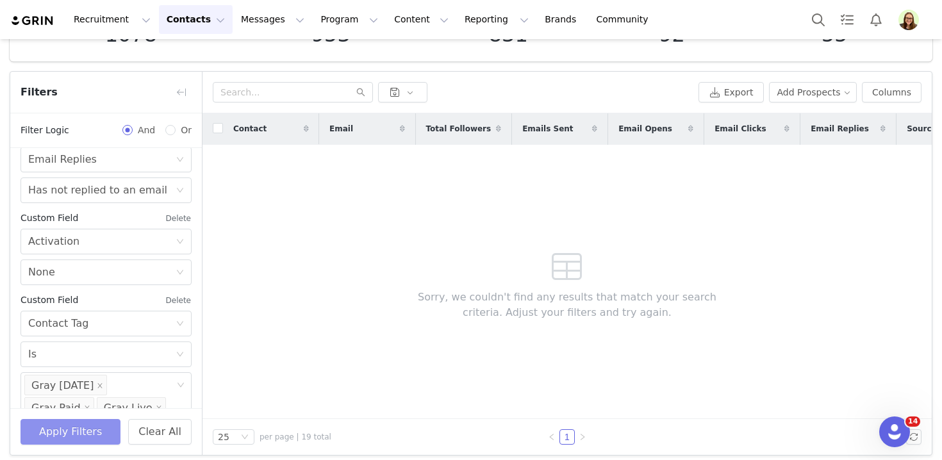
click at [110, 422] on button "Apply Filters" at bounding box center [71, 432] width 100 height 26
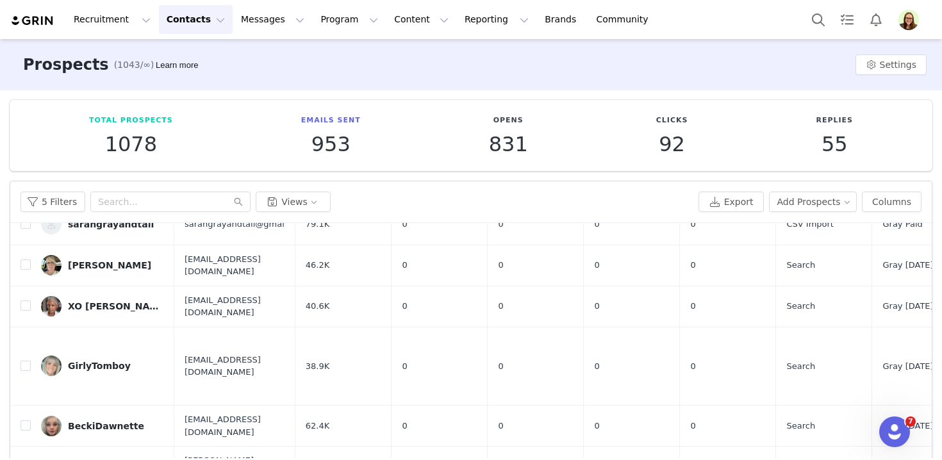
scroll to position [61, 0]
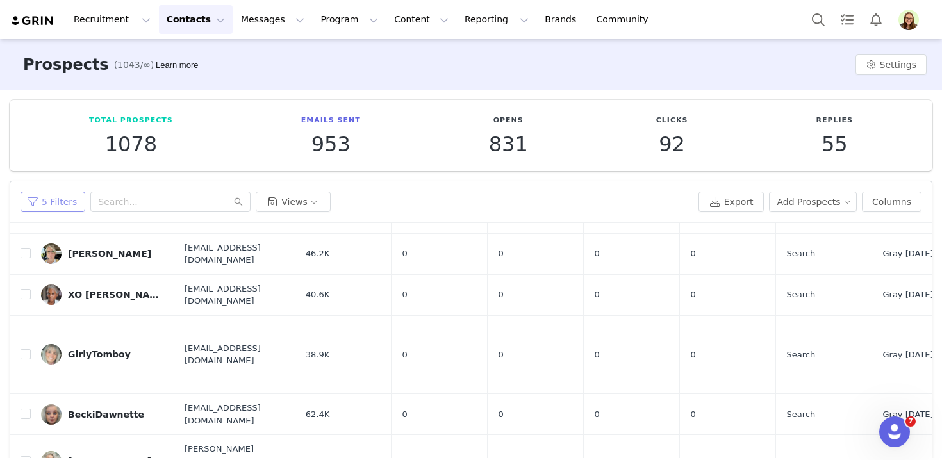
click at [67, 201] on button "5 Filters" at bounding box center [53, 202] width 65 height 21
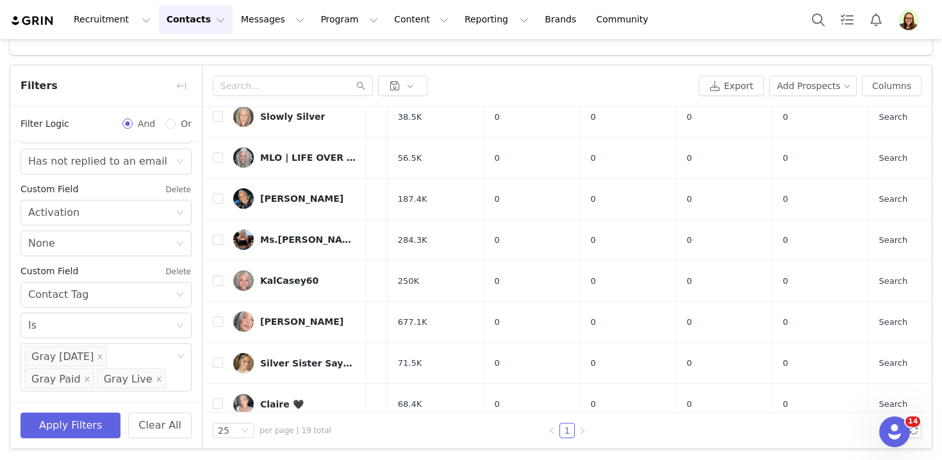
scroll to position [0, 100]
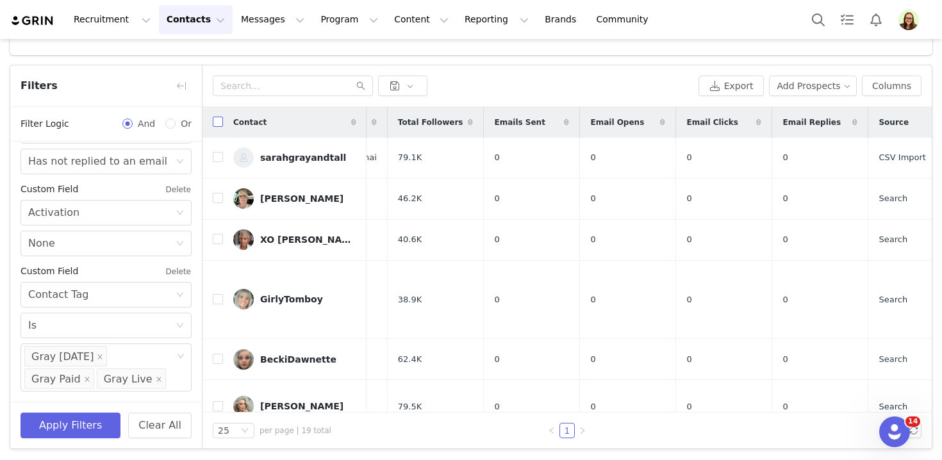
click at [215, 121] on input "checkbox" at bounding box center [218, 122] width 10 height 10
checkbox input "true"
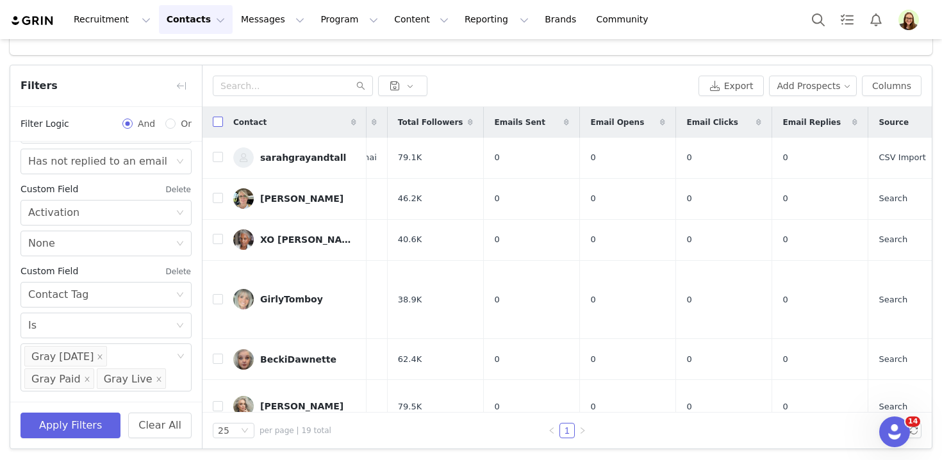
checkbox input "true"
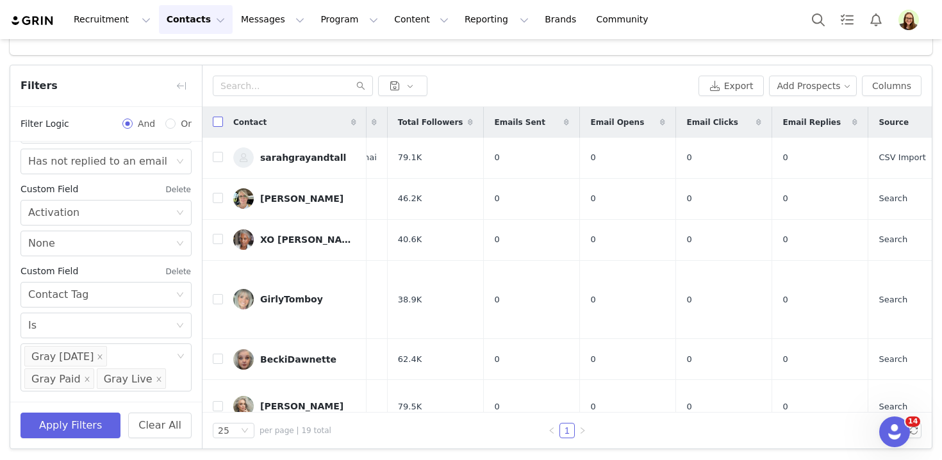
checkbox input "true"
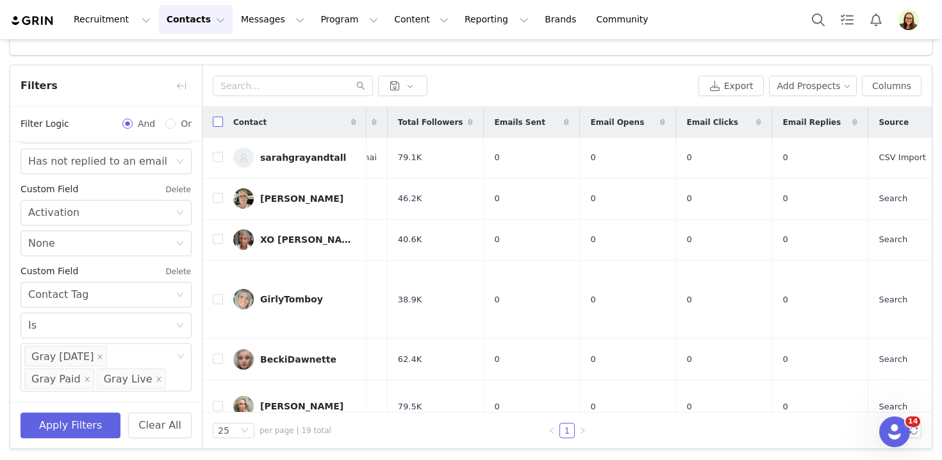
checkbox input "true"
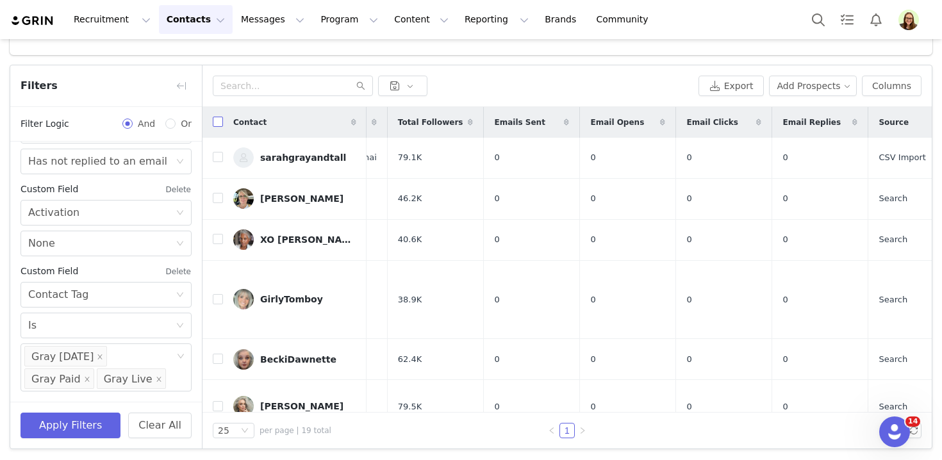
checkbox input "true"
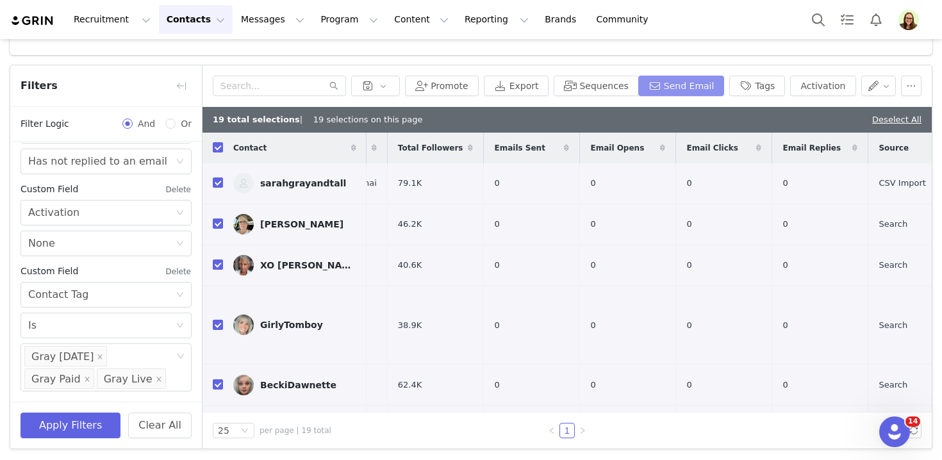
click at [688, 90] on button "Send Email" at bounding box center [681, 86] width 87 height 21
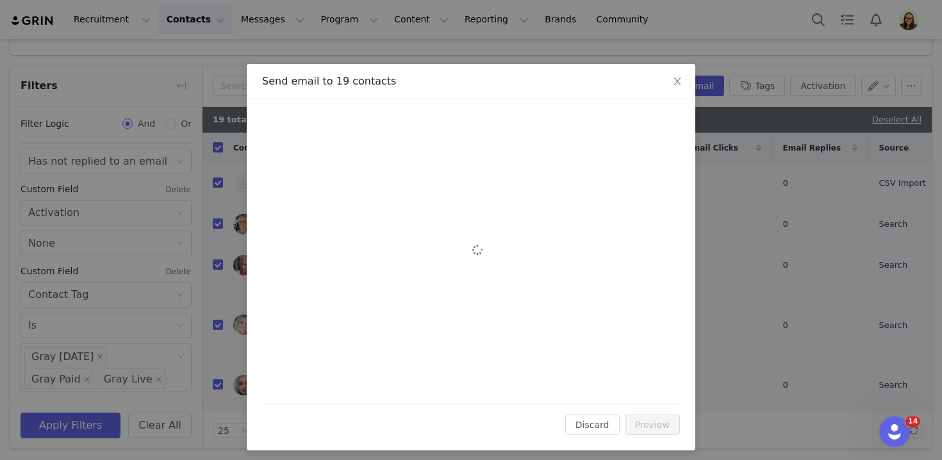
scroll to position [0, 0]
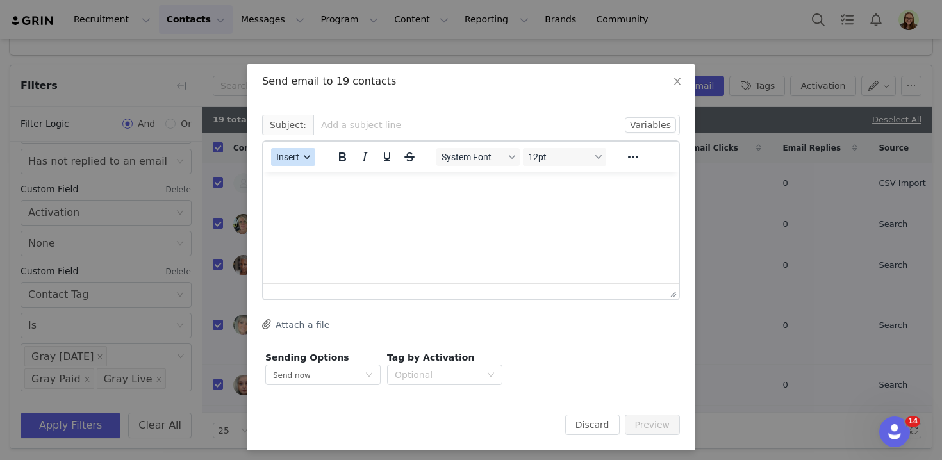
click at [294, 156] on span "Insert" at bounding box center [287, 157] width 23 height 10
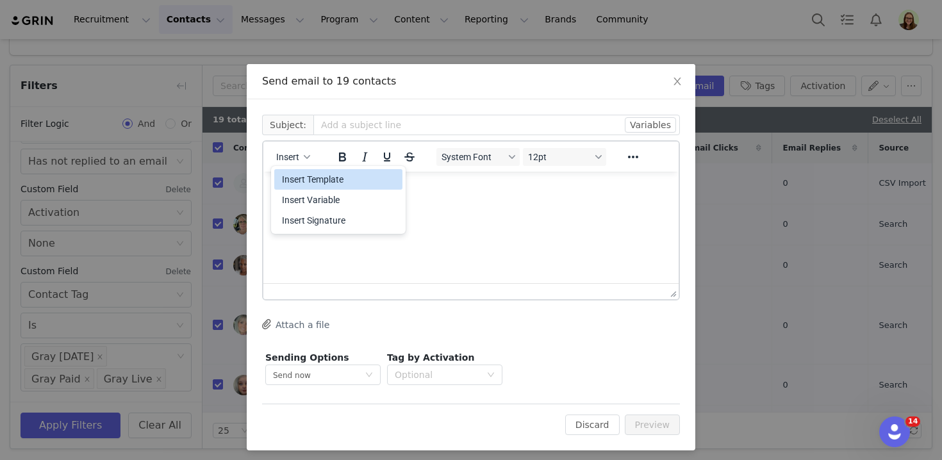
click at [298, 179] on div "Insert Template" at bounding box center [339, 179] width 115 height 15
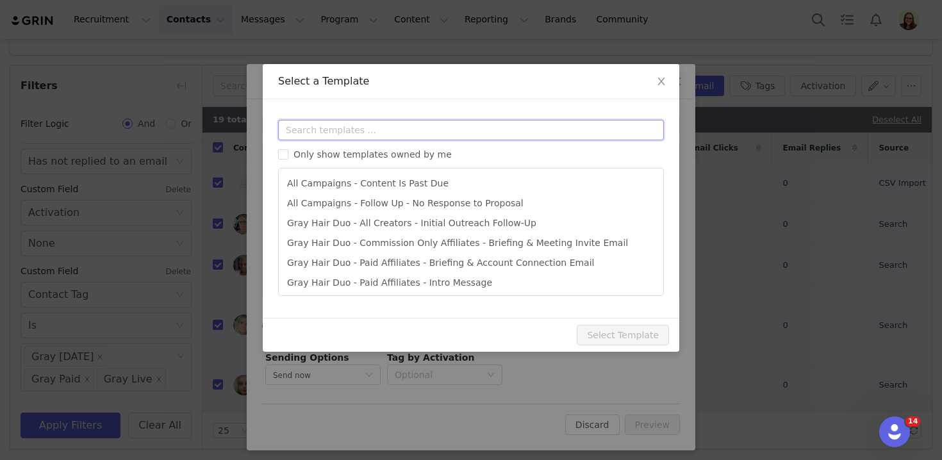
click at [303, 127] on input "text" at bounding box center [471, 130] width 386 height 21
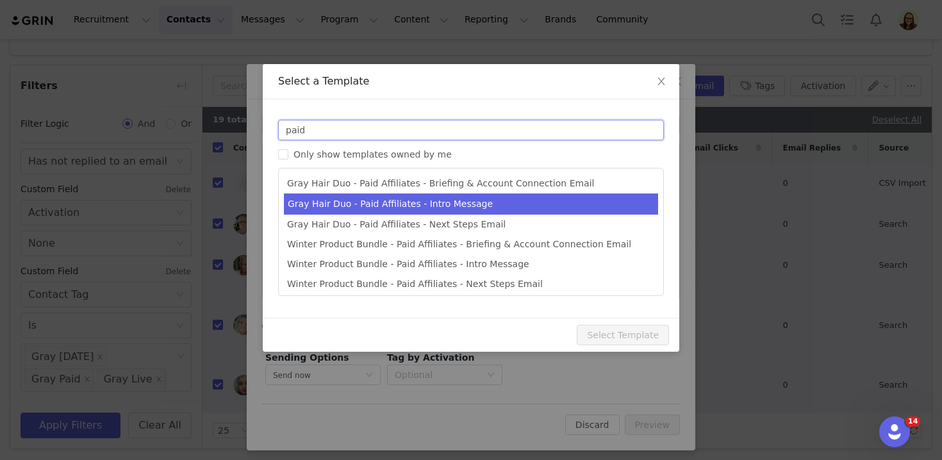
type input "paid"
click at [340, 198] on li "Gray Hair Duo - Paid Affiliates - Intro Message" at bounding box center [471, 204] width 374 height 21
type input "You’ve Been Shortlisted for an Exclusive Just Nutritive TikTok Shop Campaign"
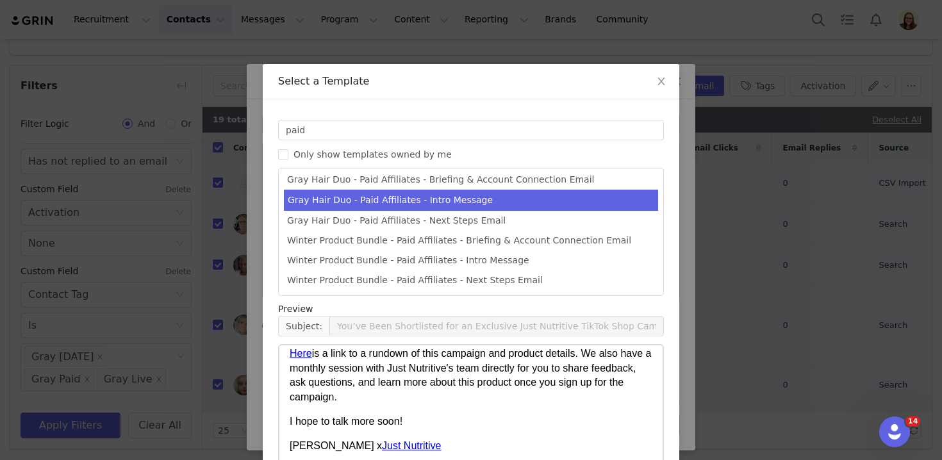
scroll to position [109, 0]
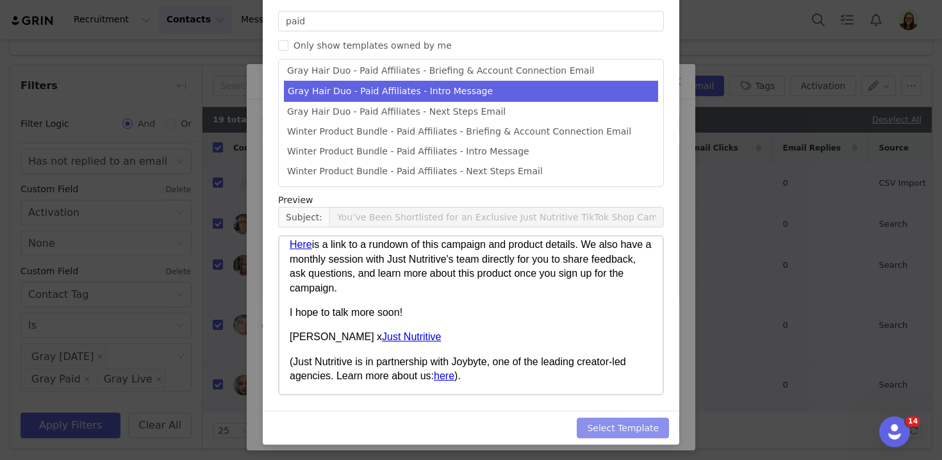
click at [603, 426] on button "Select Template" at bounding box center [623, 428] width 92 height 21
type input "You’ve Been Shortlisted for an Exclusive Just Nutritive TikTok Shop Campaign"
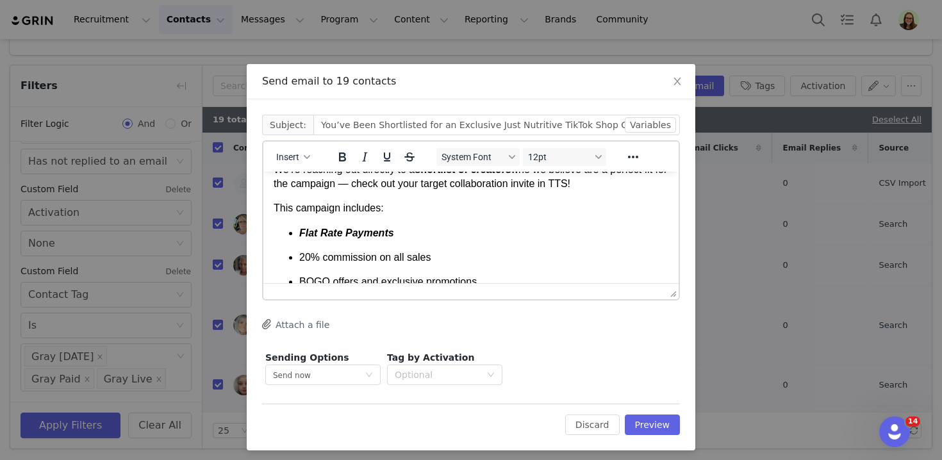
scroll to position [170, 0]
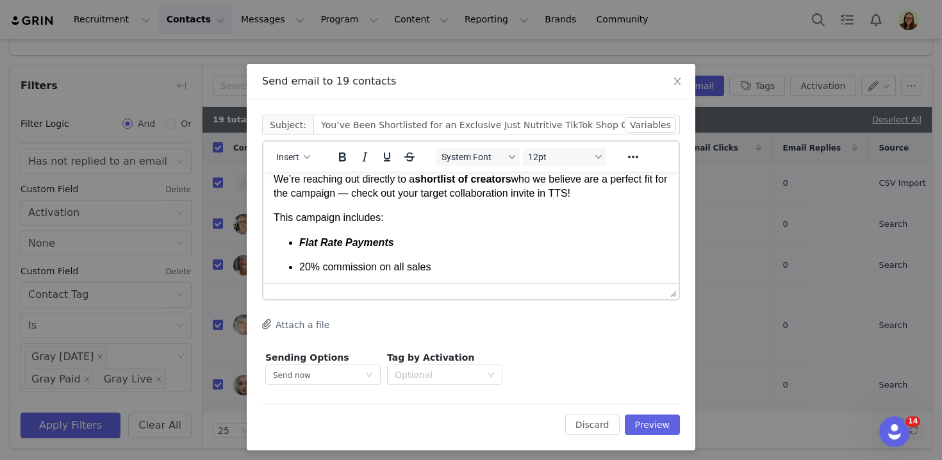
drag, startPoint x: 356, startPoint y: 209, endPoint x: 632, endPoint y: 213, distance: 276.3
click at [632, 201] on p "We’re reaching out directly to a shortlist of creators who we believe are a per…" at bounding box center [471, 186] width 395 height 29
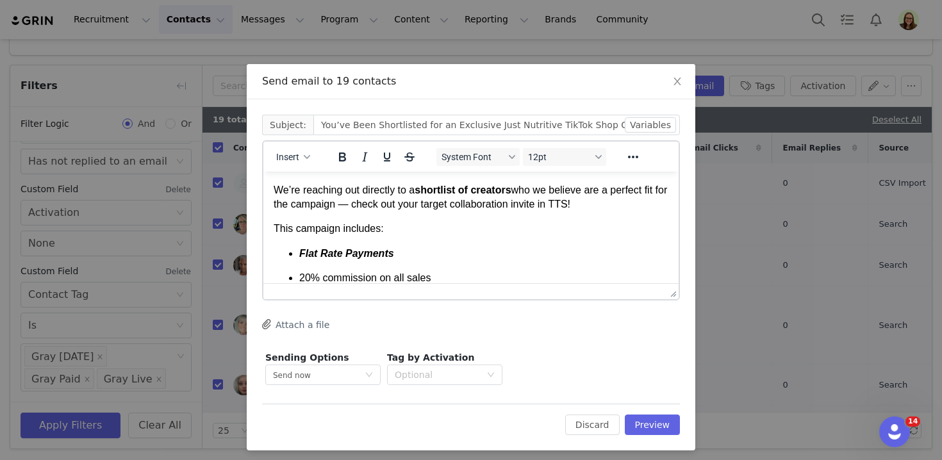
click at [597, 212] on p "We’re reaching out directly to a shortlist of creators who we believe are a per…" at bounding box center [471, 197] width 395 height 29
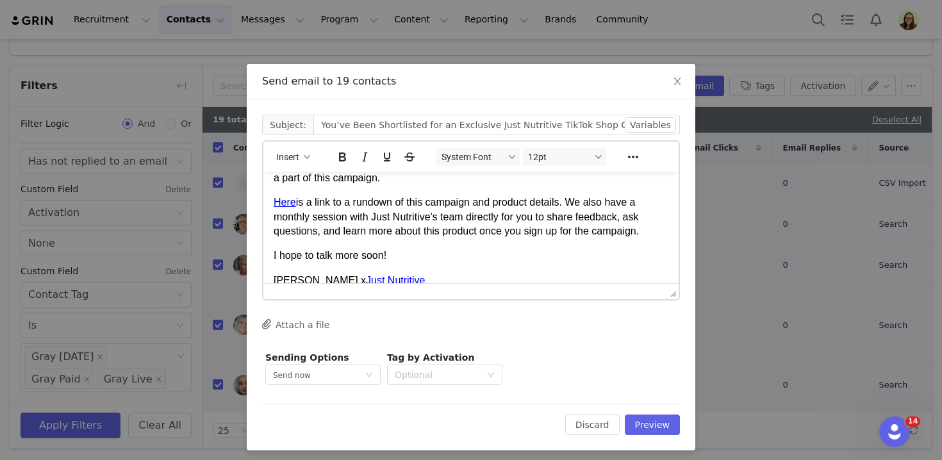
scroll to position [392, 0]
click at [660, 237] on p "Here is a link to a rundown of this campaign and product details. We also have …" at bounding box center [471, 215] width 395 height 43
click at [387, 121] on input "You’ve Been Shortlisted for an Exclusive Just Nutritive TikTok Shop Campaign" at bounding box center [496, 125] width 367 height 21
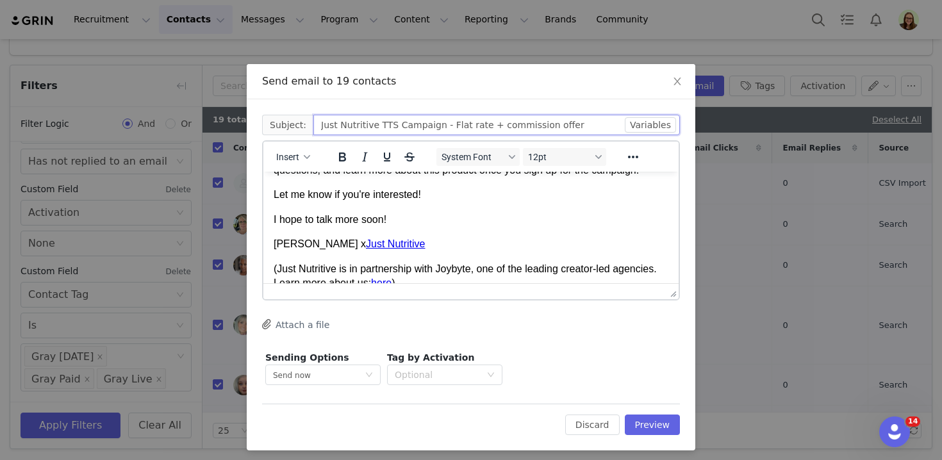
scroll to position [483, 0]
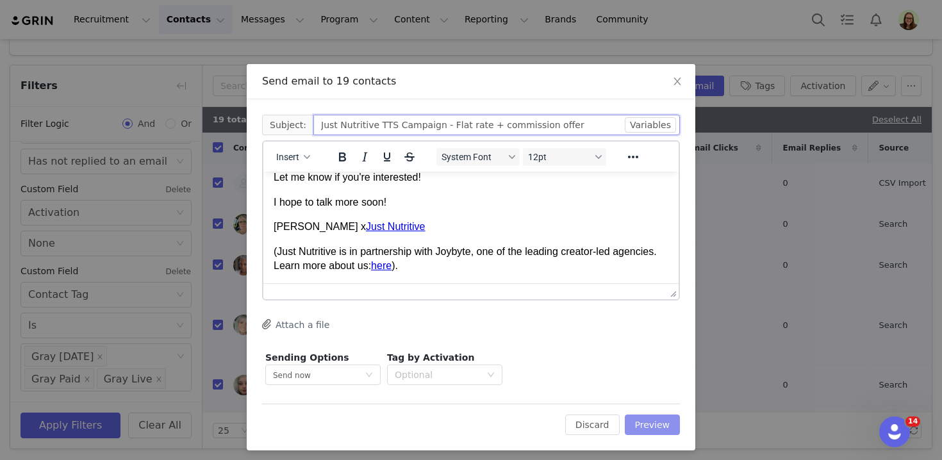
type input "Just Nutritive TTS Campaign - Flat rate + commission offer"
click at [653, 424] on button "Preview" at bounding box center [653, 425] width 56 height 21
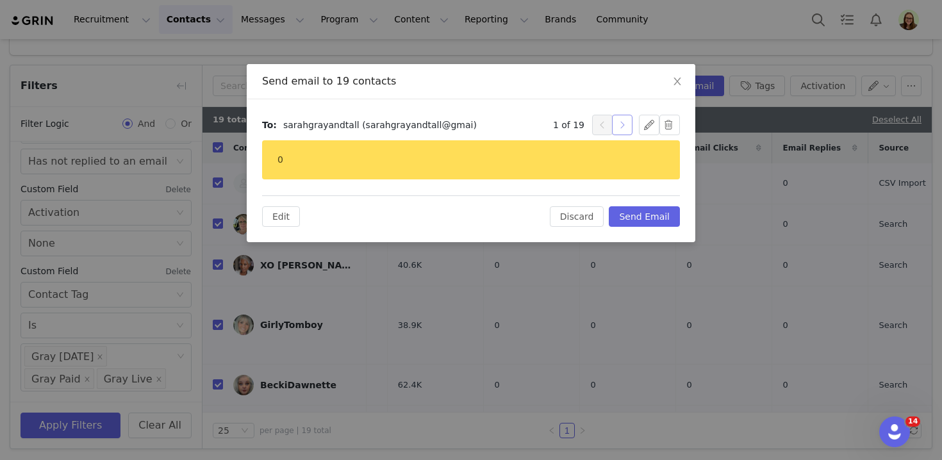
click at [621, 121] on button "button" at bounding box center [622, 125] width 21 height 21
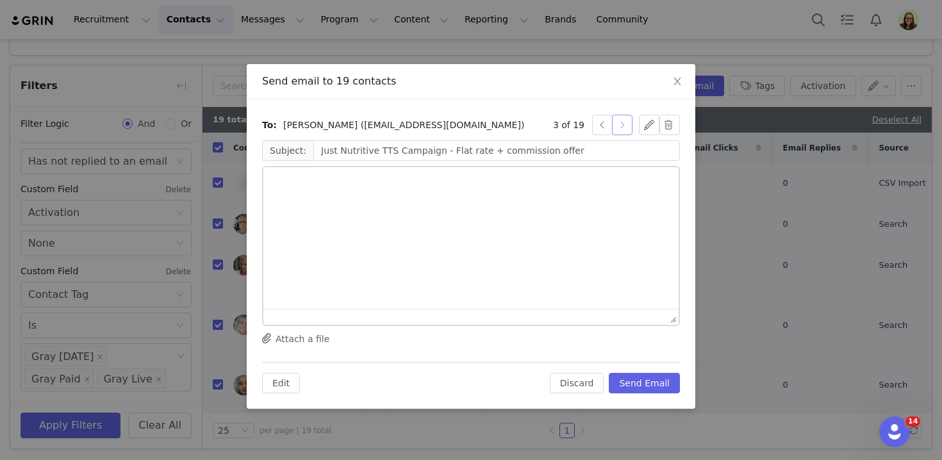
click at [621, 121] on button "button" at bounding box center [622, 125] width 21 height 21
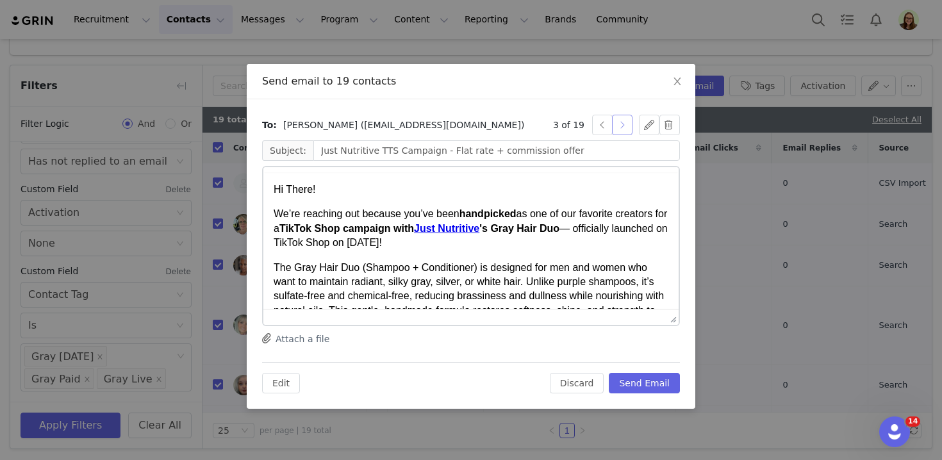
scroll to position [0, 0]
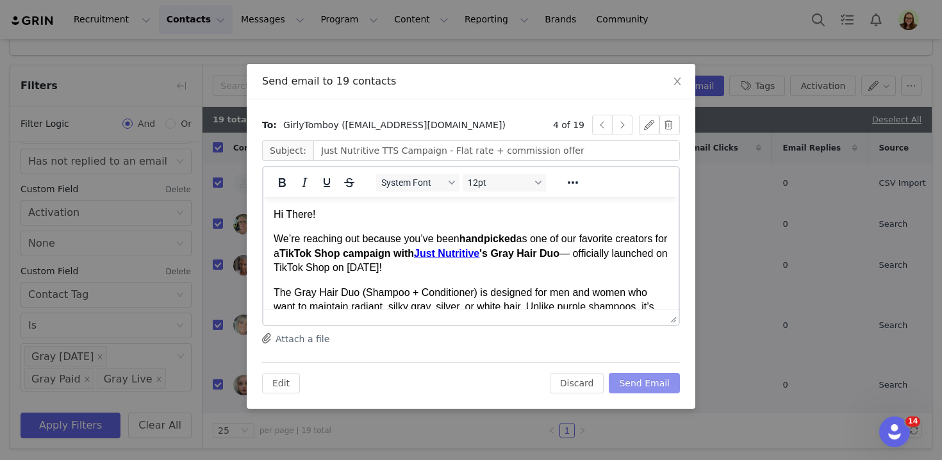
click at [642, 380] on button "Send Email" at bounding box center [644, 383] width 71 height 21
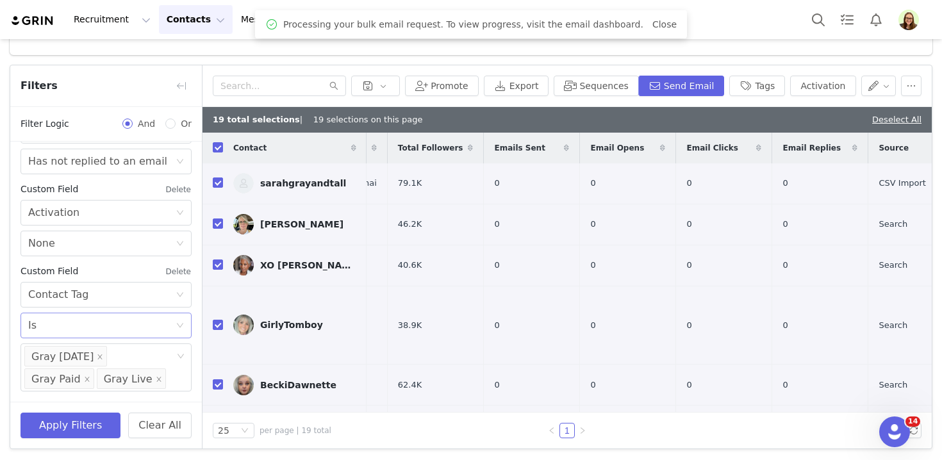
click at [133, 331] on div "Select Is" at bounding box center [101, 325] width 147 height 24
click at [124, 372] on li "Is not" at bounding box center [106, 373] width 171 height 21
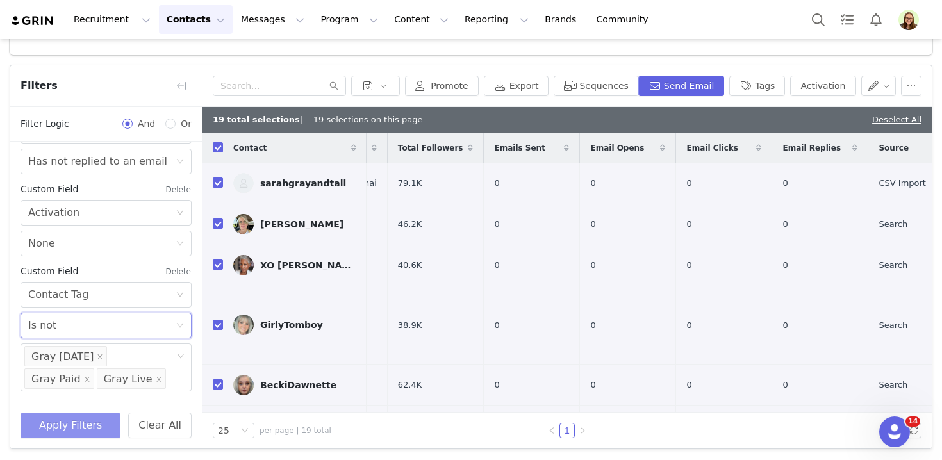
click at [106, 428] on button "Apply Filters" at bounding box center [71, 426] width 100 height 26
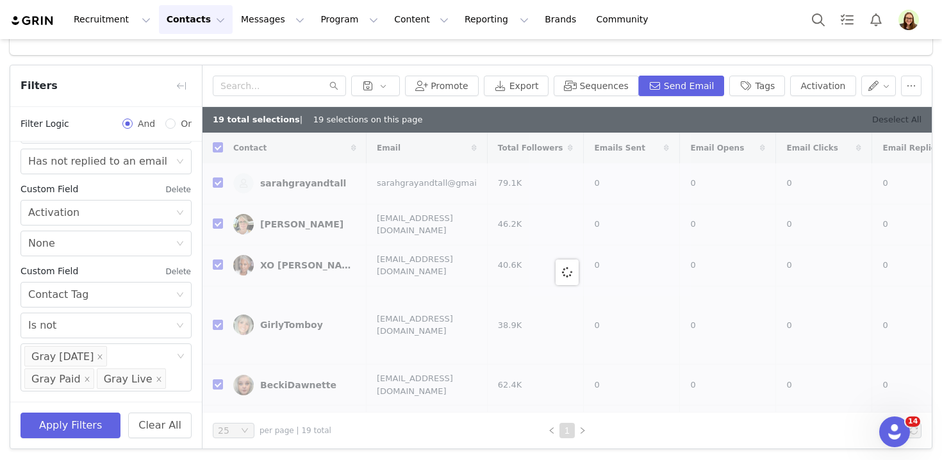
click at [885, 119] on link "Deselect All" at bounding box center [896, 120] width 49 height 10
checkbox input "false"
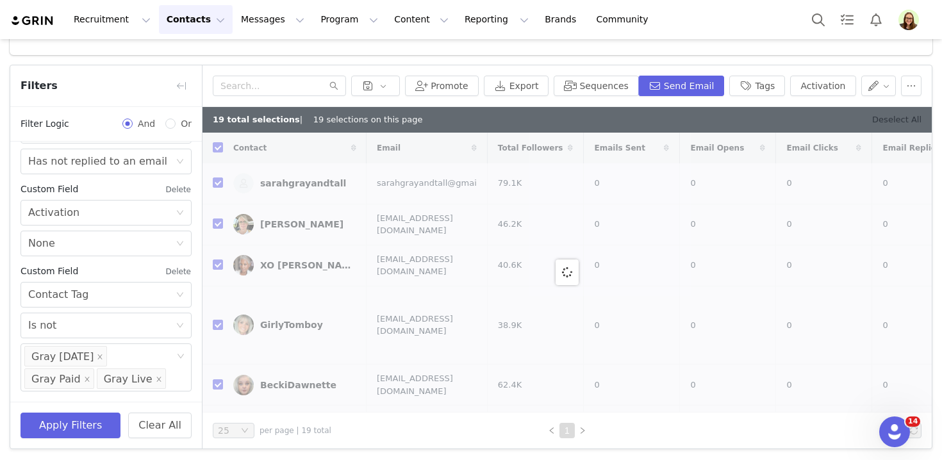
checkbox input "false"
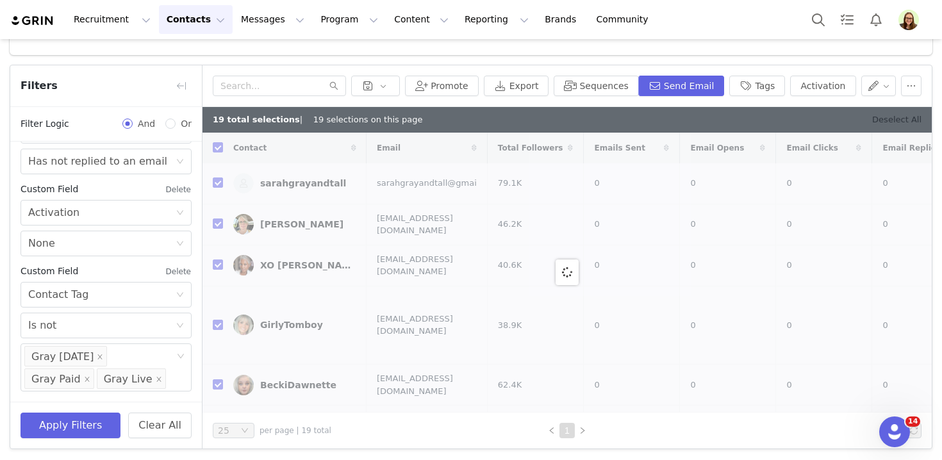
checkbox input "false"
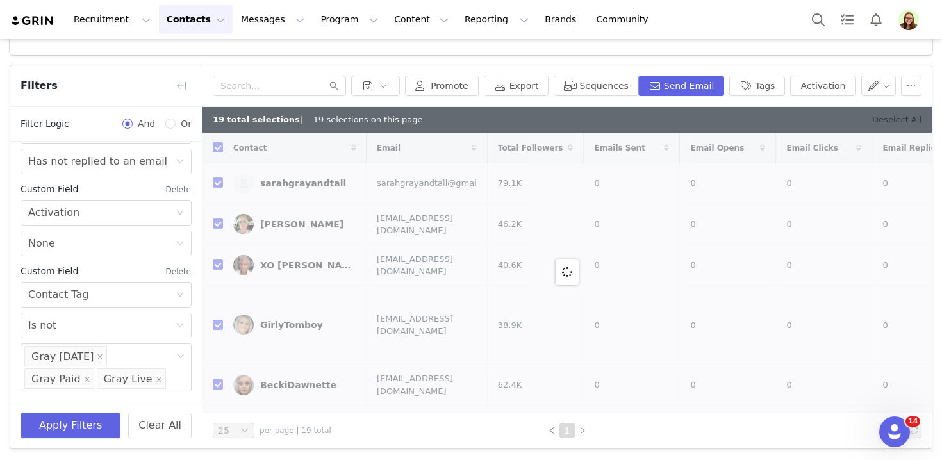
checkbox input "false"
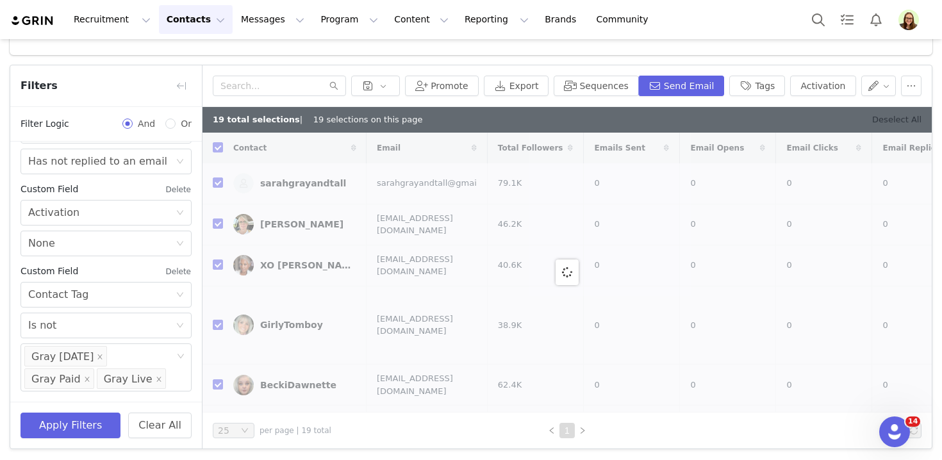
checkbox input "false"
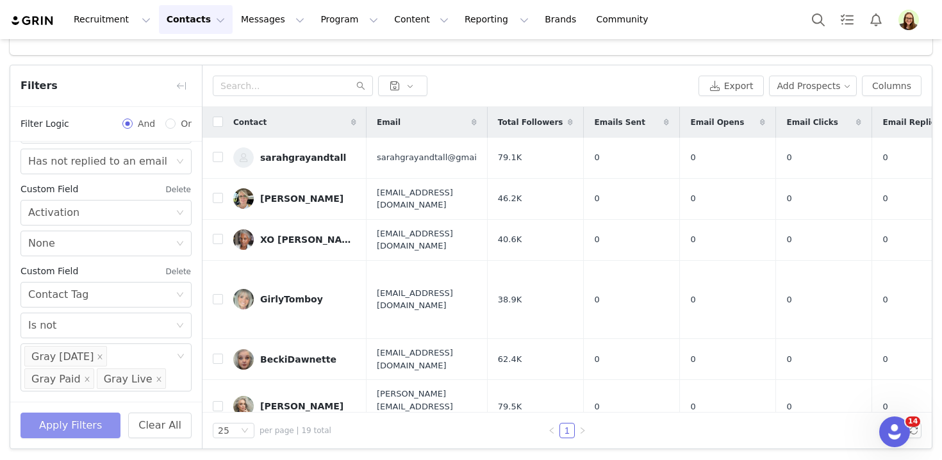
click at [101, 419] on button "Apply Filters" at bounding box center [71, 426] width 100 height 26
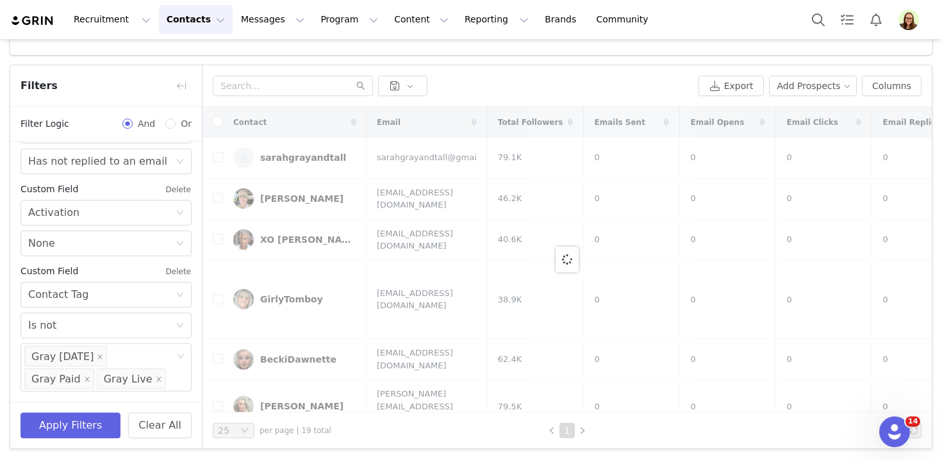
click at [161, 26] on button "Contacts Contacts" at bounding box center [196, 19] width 74 height 29
click at [171, 89] on link "Prospects" at bounding box center [200, 81] width 101 height 24
click at [331, 18] on button "Program Program" at bounding box center [349, 19] width 73 height 29
click at [333, 60] on p "Activations" at bounding box center [327, 56] width 49 height 13
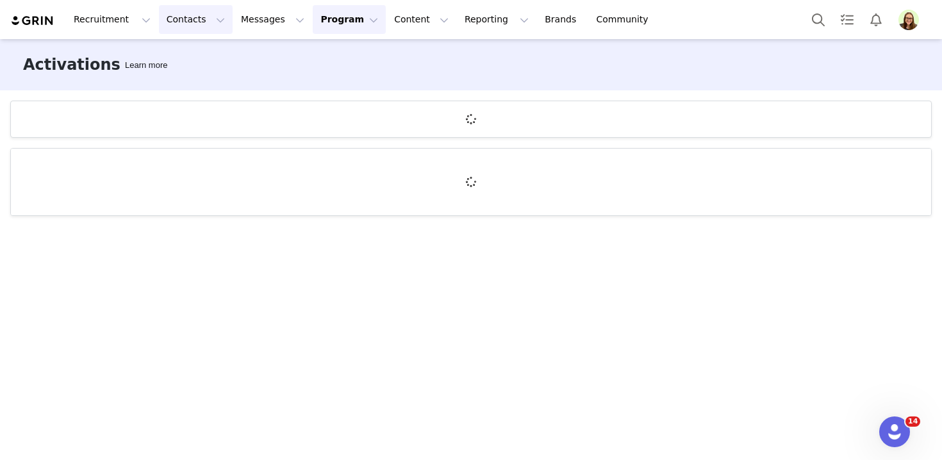
click at [179, 15] on button "Contacts Contacts" at bounding box center [196, 19] width 74 height 29
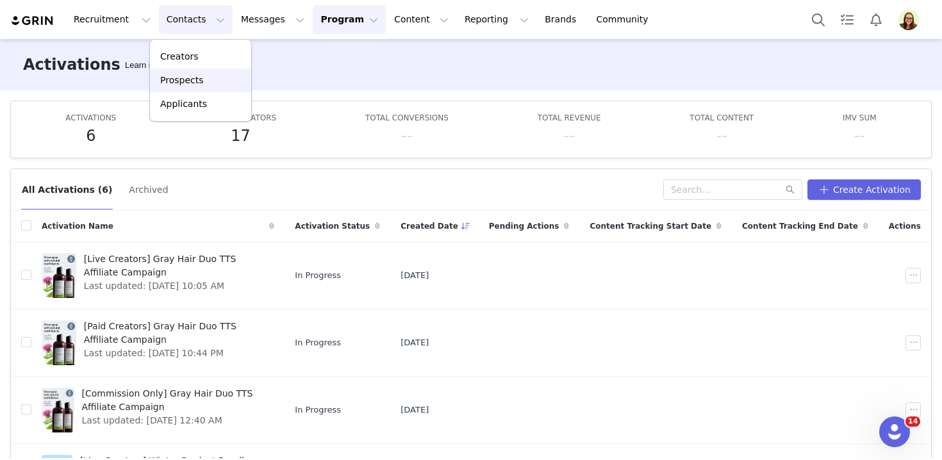
click at [187, 74] on p "Prospects" at bounding box center [181, 80] width 43 height 13
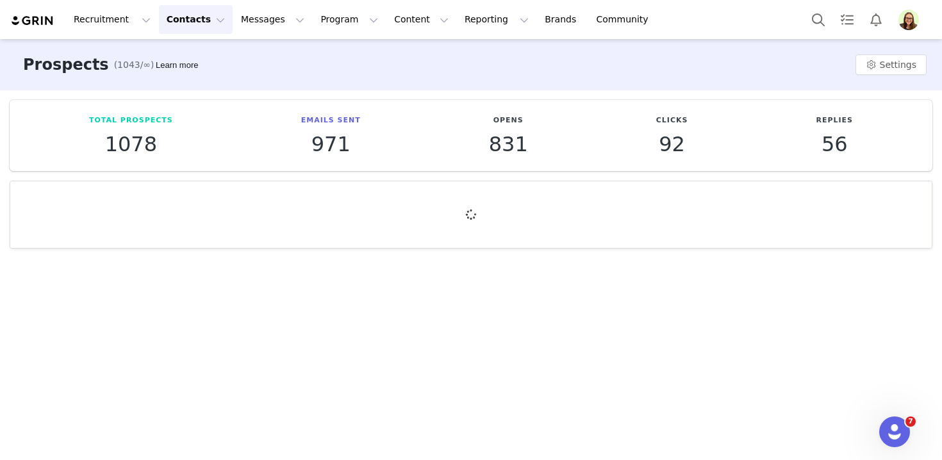
click at [187, 14] on button "Contacts Contacts" at bounding box center [196, 19] width 74 height 29
click at [190, 57] on p "Creators" at bounding box center [179, 56] width 38 height 13
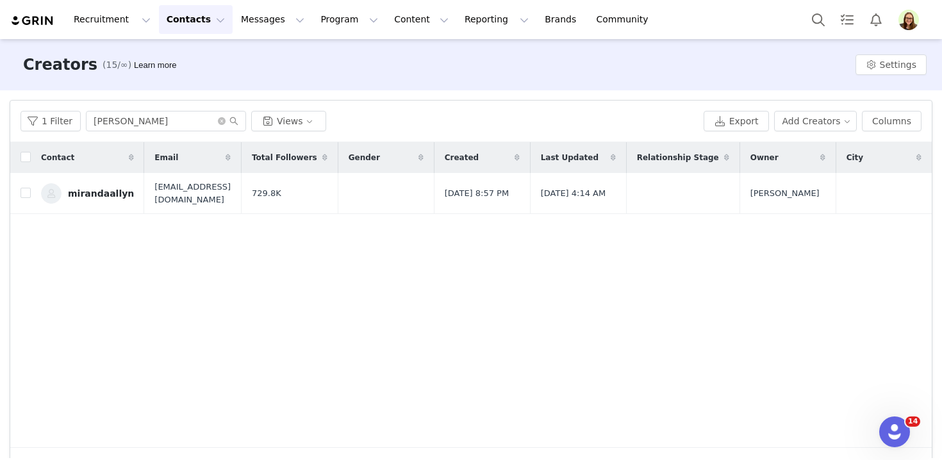
click at [200, 19] on button "Contacts Contacts" at bounding box center [196, 19] width 74 height 29
click at [176, 85] on p "Prospects" at bounding box center [181, 80] width 43 height 13
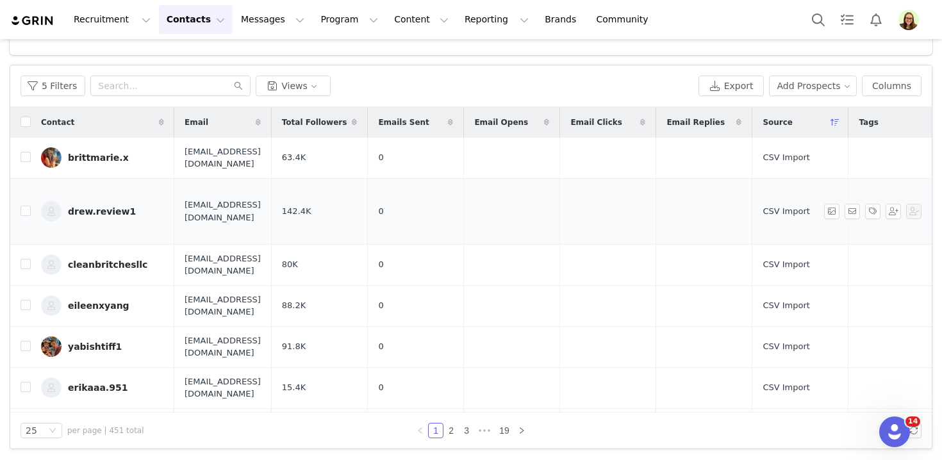
scroll to position [57, 0]
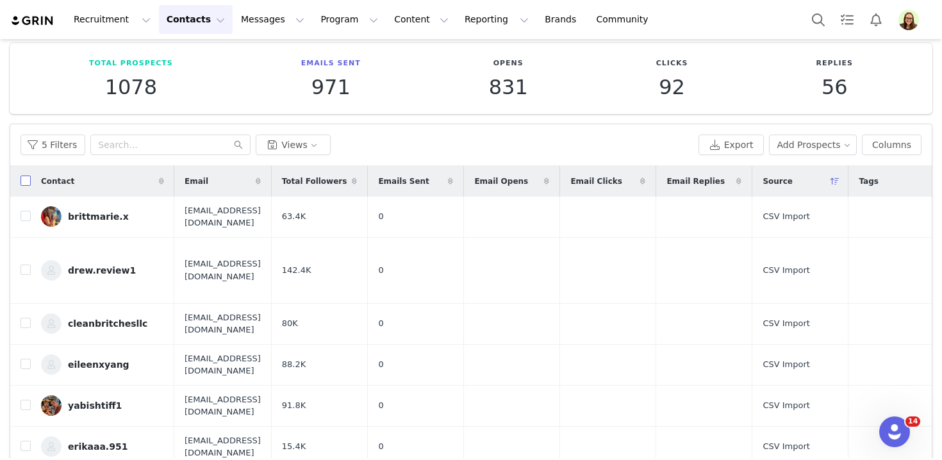
click at [21, 179] on input "checkbox" at bounding box center [26, 181] width 10 height 10
checkbox input "true"
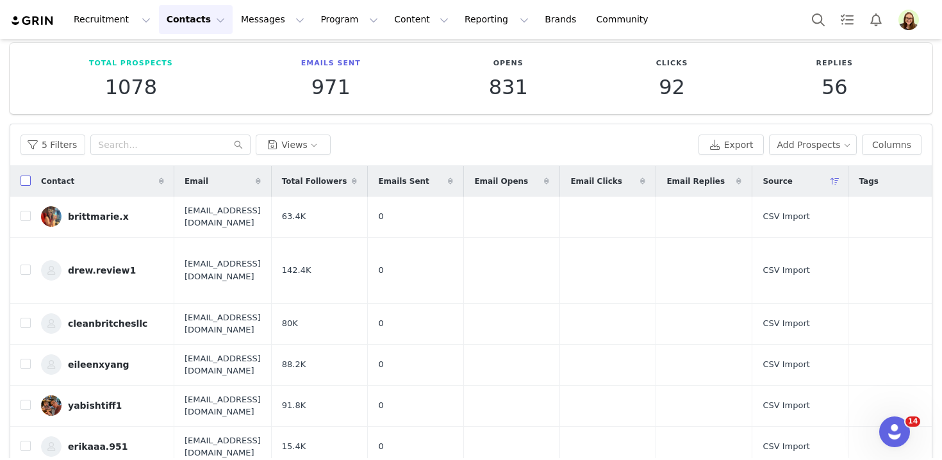
checkbox input "true"
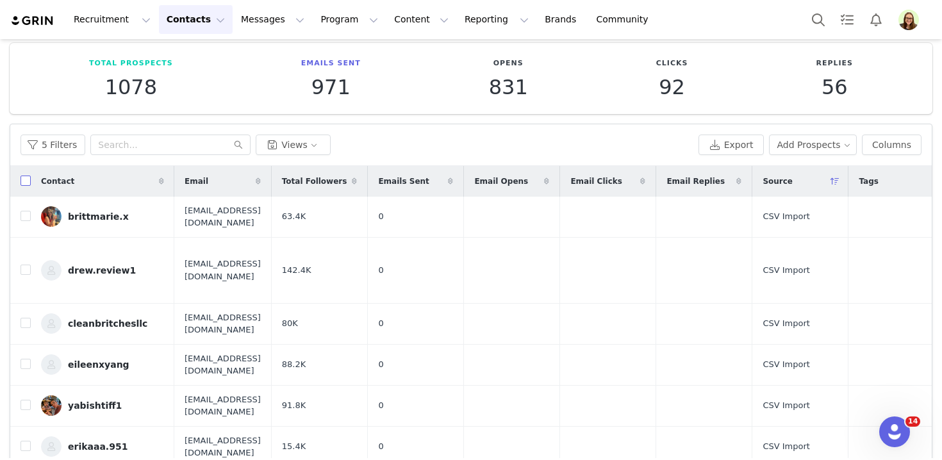
checkbox input "true"
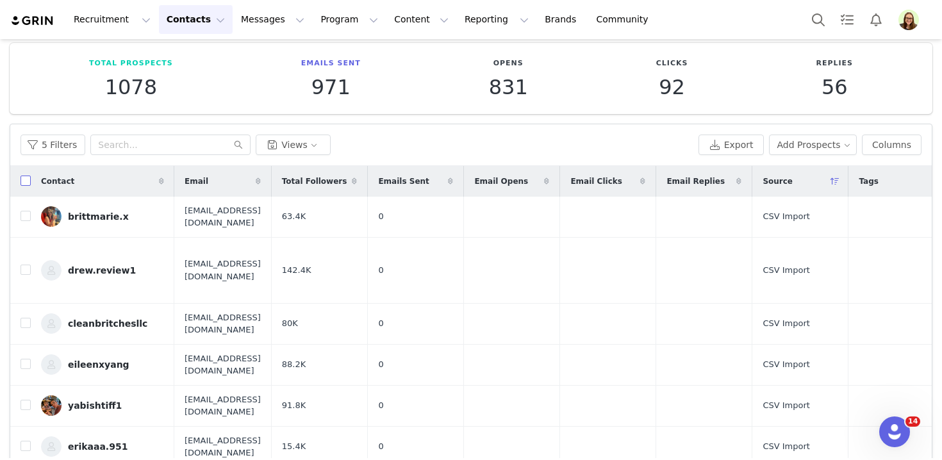
checkbox input "true"
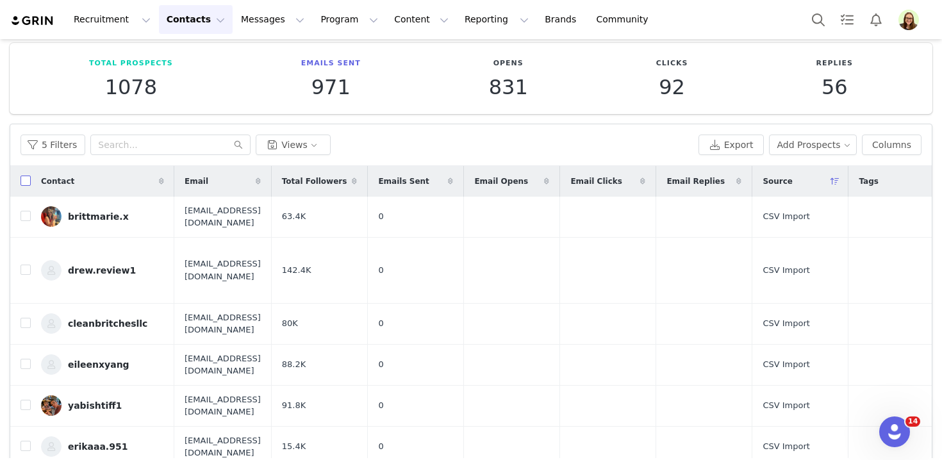
checkbox input "true"
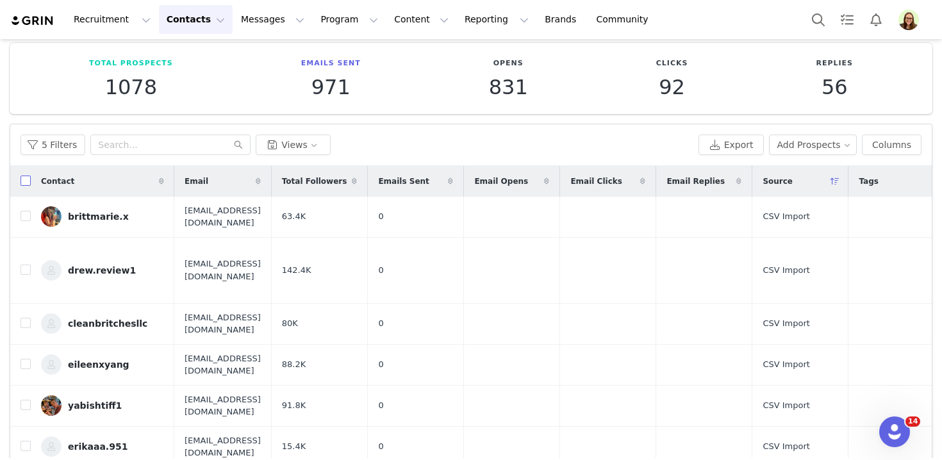
checkbox input "true"
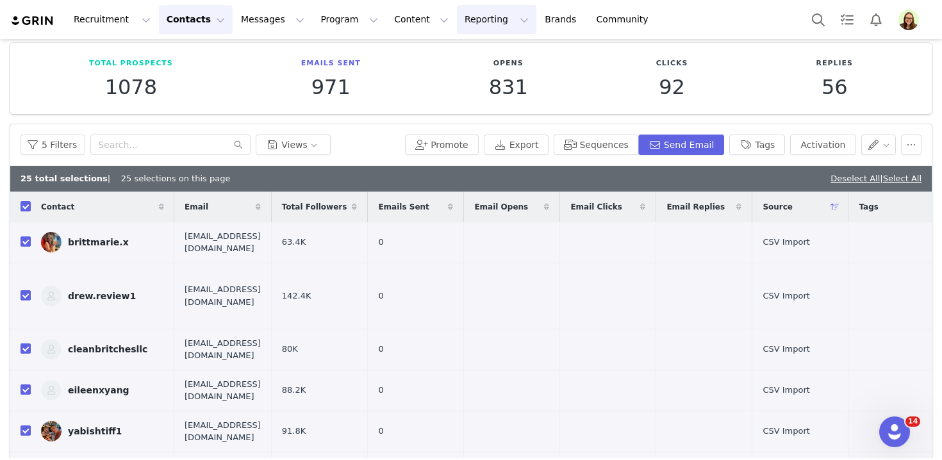
click at [495, 29] on button "Reporting Reporting" at bounding box center [496, 19] width 79 height 29
click at [498, 79] on div "Report Builder" at bounding box center [476, 80] width 86 height 13
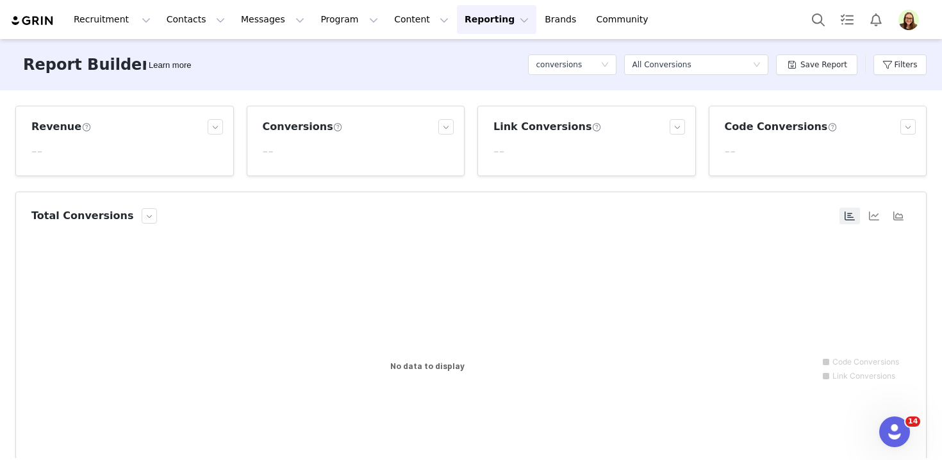
click at [912, 20] on img "Profile" at bounding box center [909, 20] width 21 height 21
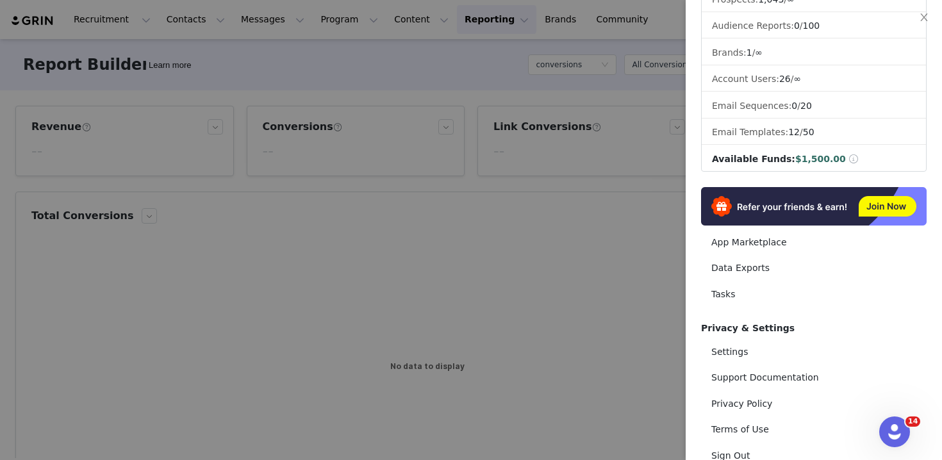
scroll to position [189, 0]
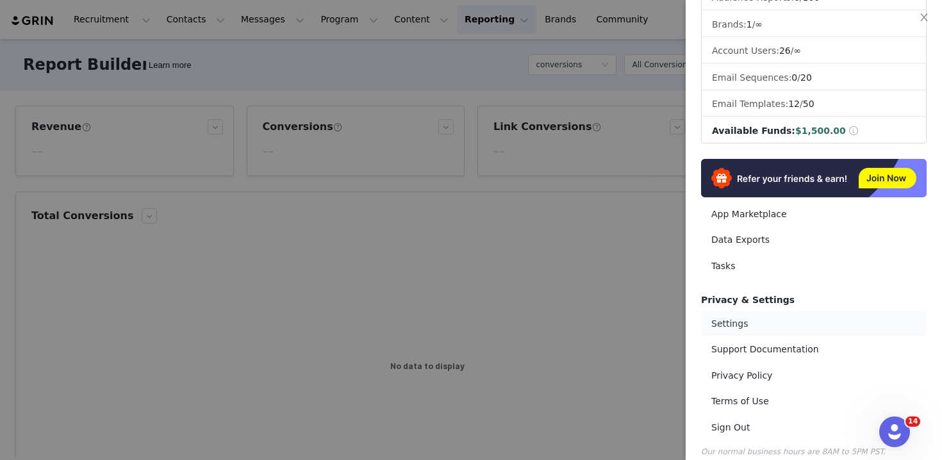
click at [759, 312] on link "Settings" at bounding box center [814, 324] width 226 height 24
select select "UTC"
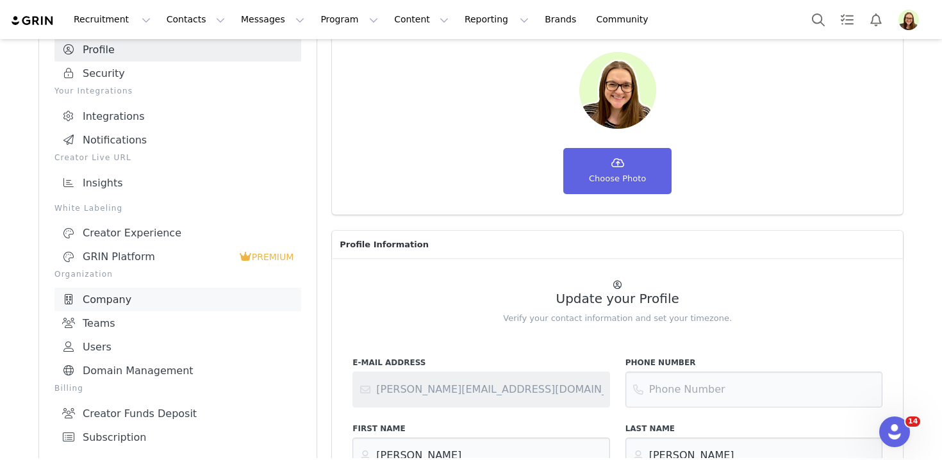
scroll to position [94, 0]
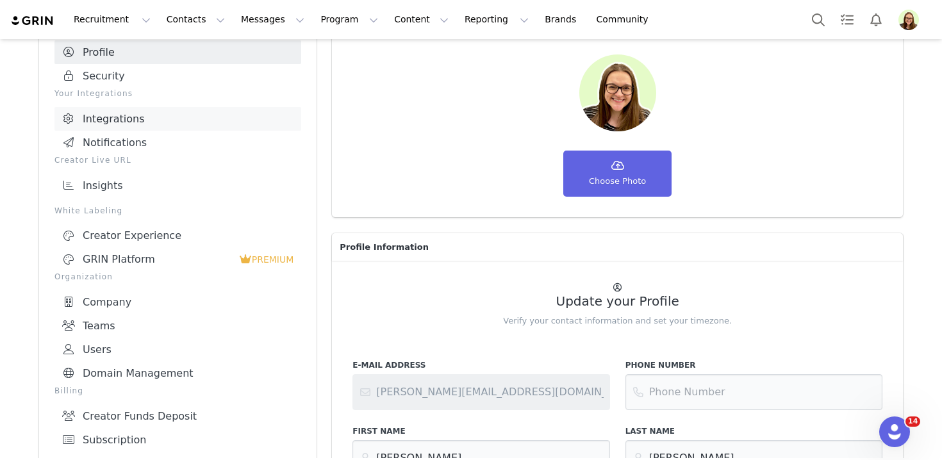
click at [163, 117] on link "Integrations" at bounding box center [177, 119] width 247 height 24
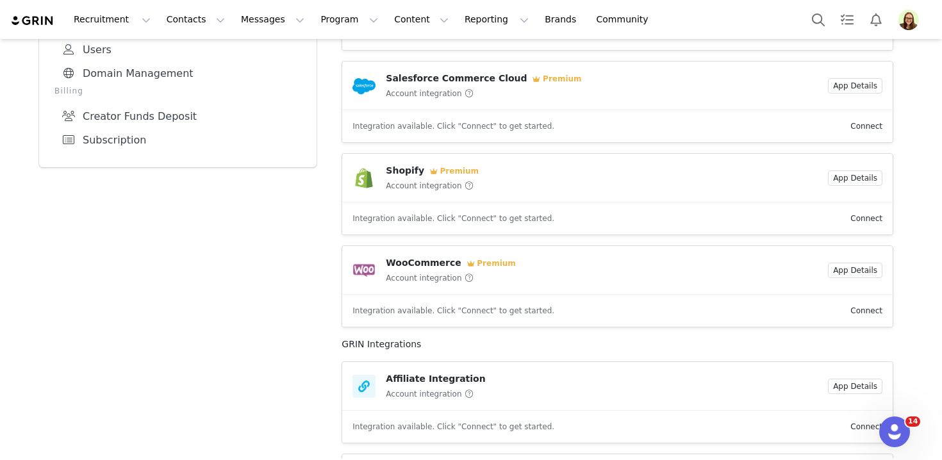
scroll to position [505, 0]
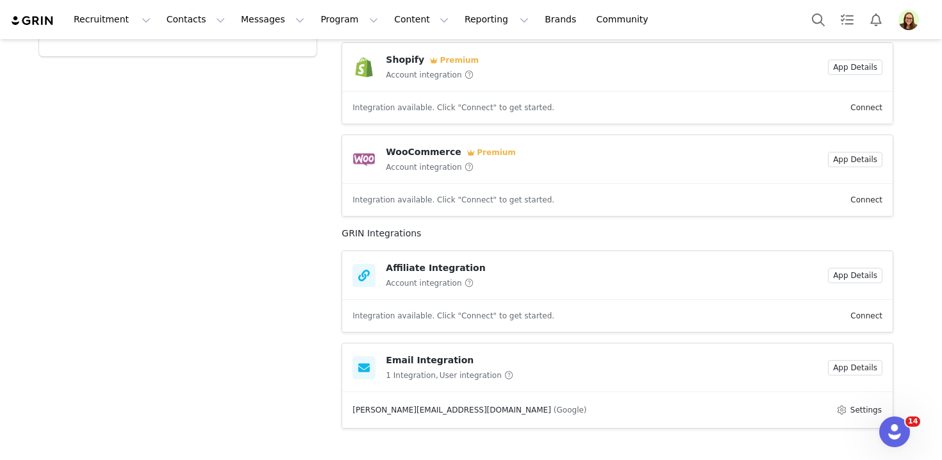
scroll to position [259, 0]
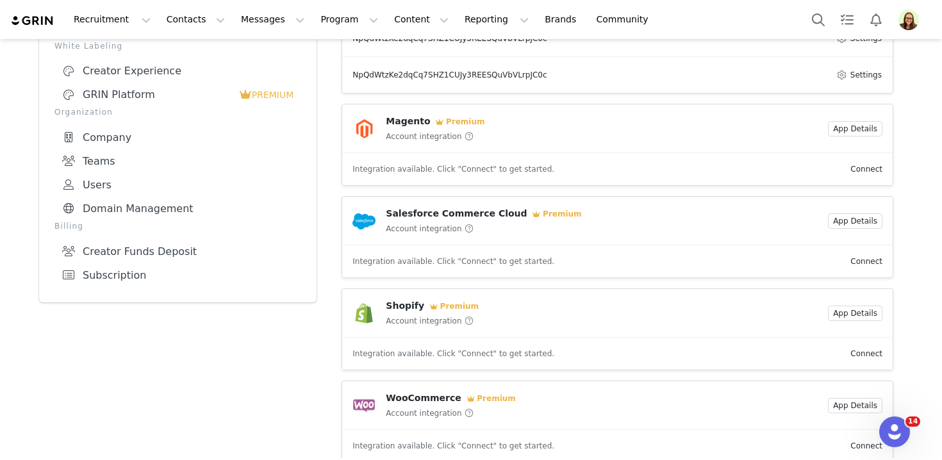
select select "UTC"
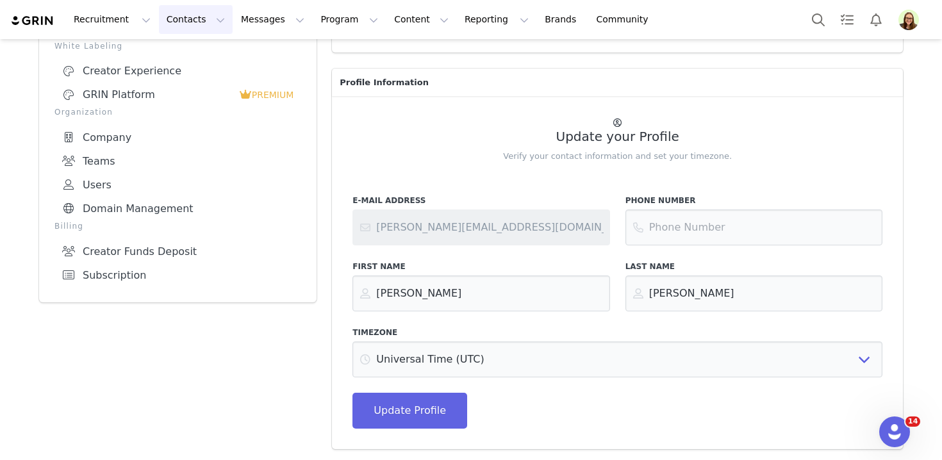
click at [177, 29] on button "Contacts Contacts" at bounding box center [196, 19] width 74 height 29
click at [185, 77] on p "Prospects" at bounding box center [181, 80] width 43 height 13
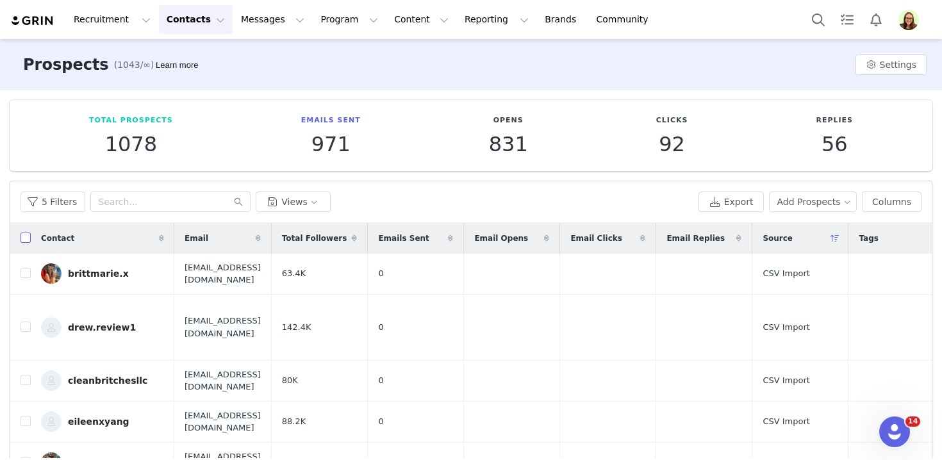
click at [24, 235] on input "checkbox" at bounding box center [26, 238] width 10 height 10
checkbox input "true"
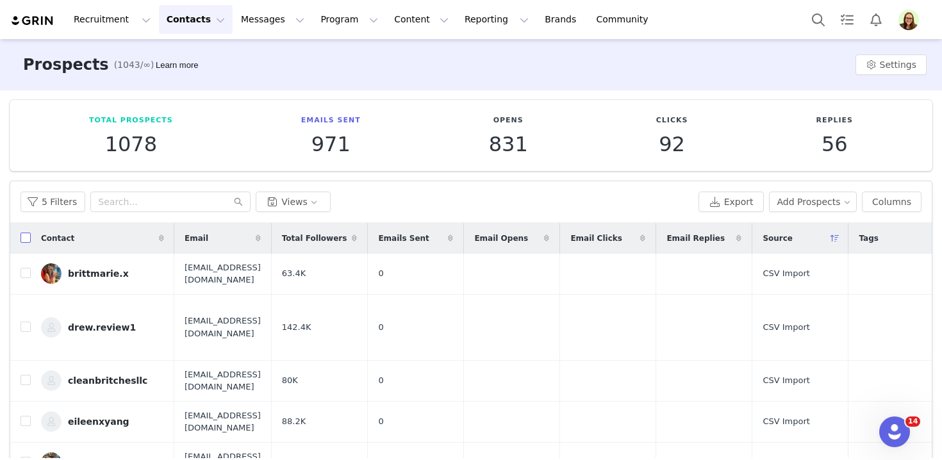
checkbox input "true"
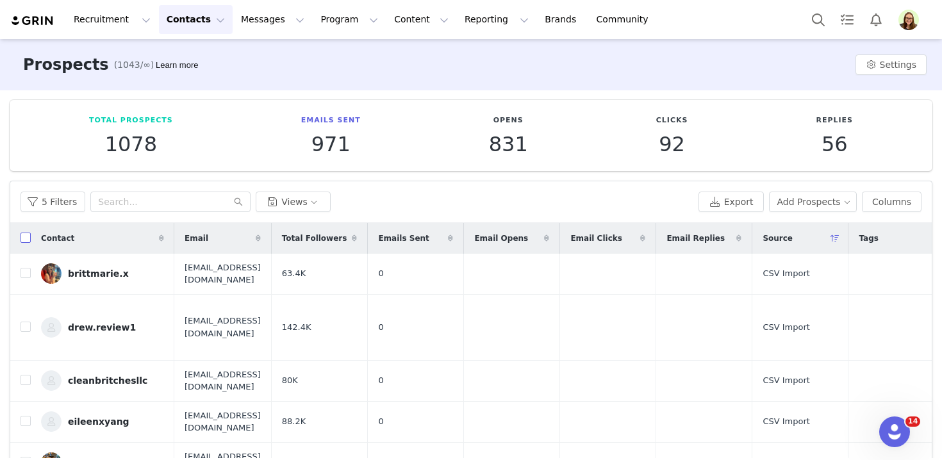
checkbox input "true"
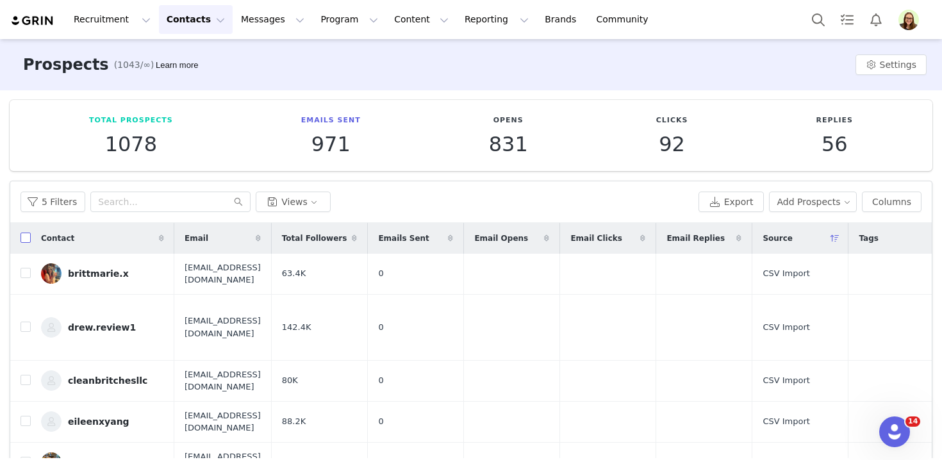
checkbox input "true"
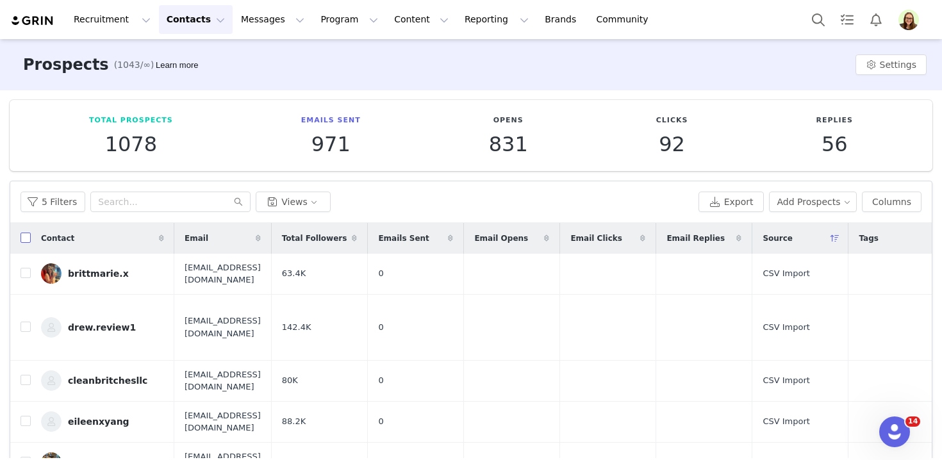
checkbox input "true"
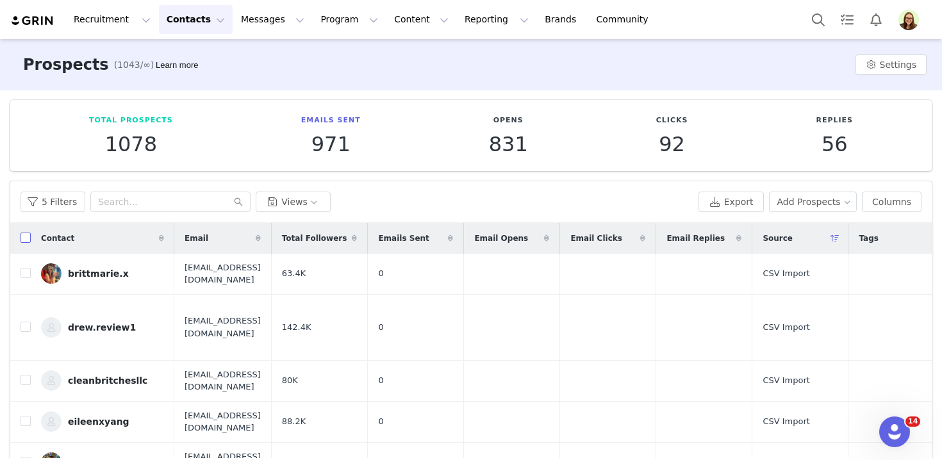
checkbox input "true"
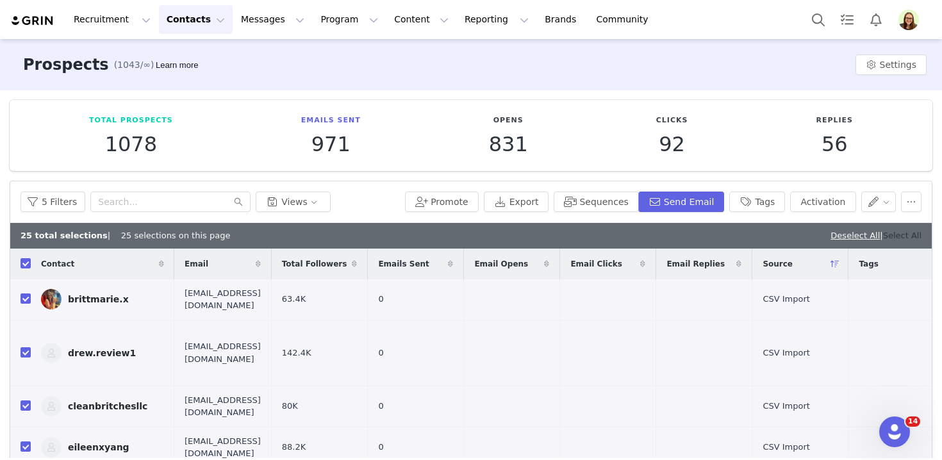
click at [897, 235] on link "Select All" at bounding box center [902, 236] width 38 height 10
click at [56, 204] on button "5 Filters" at bounding box center [53, 202] width 65 height 21
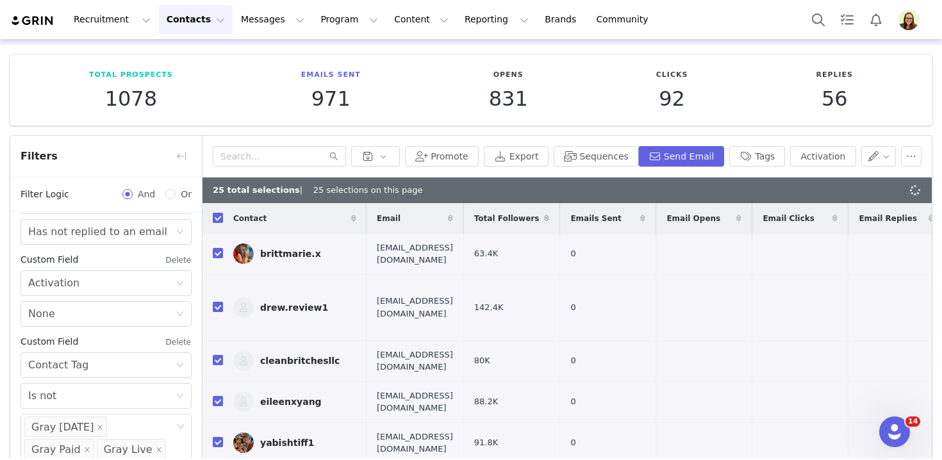
scroll to position [49, 0]
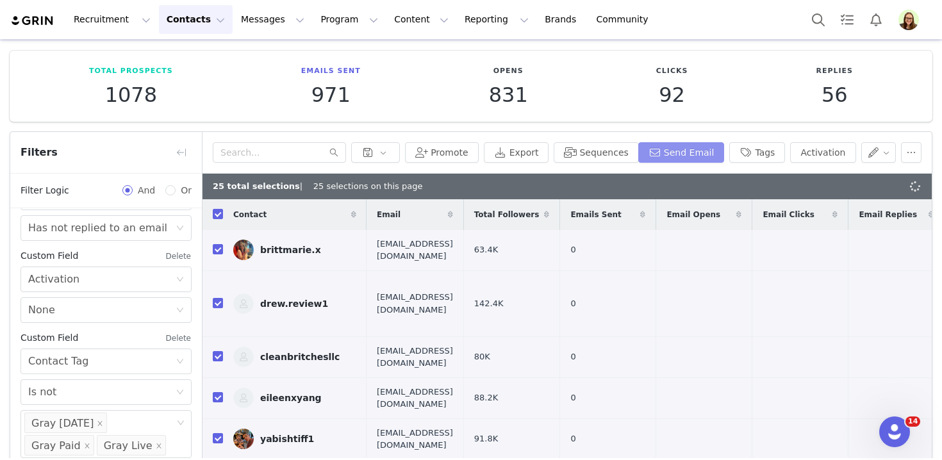
click at [657, 151] on button "Send Email" at bounding box center [681, 152] width 87 height 21
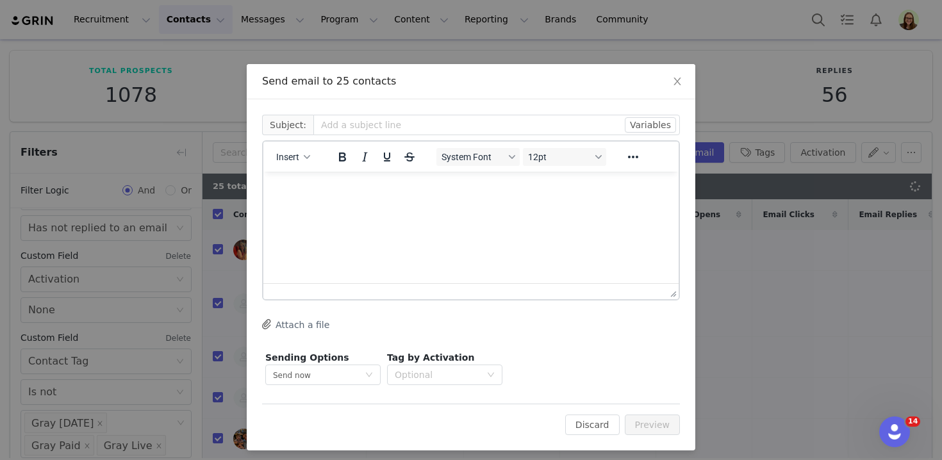
scroll to position [0, 0]
click at [307, 148] on button "Insert" at bounding box center [293, 157] width 44 height 18
click at [309, 175] on div "Insert Template" at bounding box center [339, 179] width 115 height 15
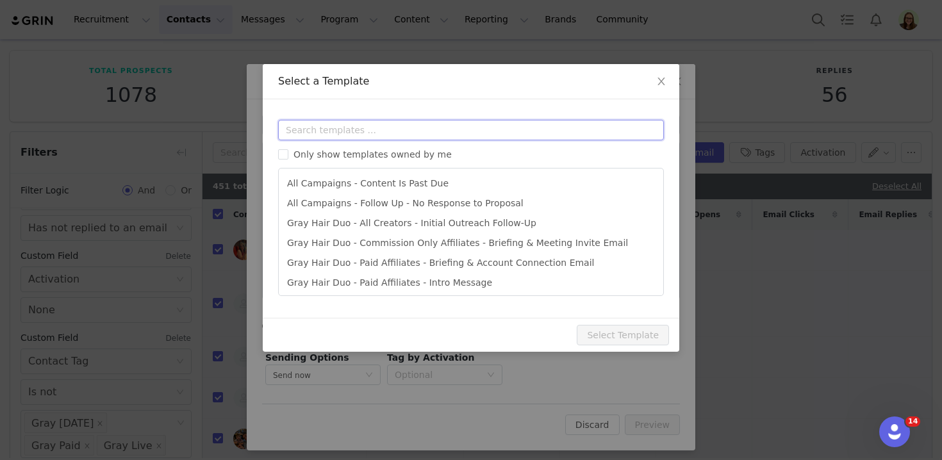
click at [313, 124] on input "text" at bounding box center [471, 130] width 386 height 21
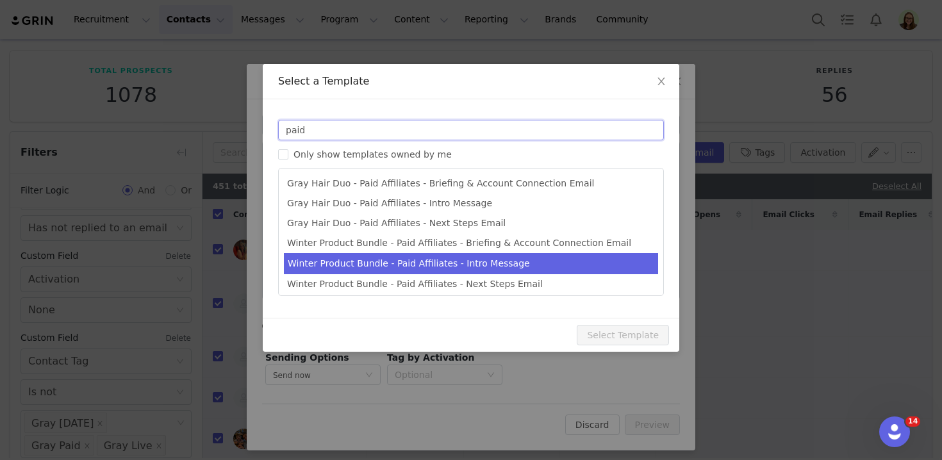
type input "paid"
click at [362, 269] on li "Winter Product Bundle - Paid Affiliates - Intro Message" at bounding box center [471, 263] width 374 height 21
type input "You’ve Been Shortlisted for an Exclusive Just Nutritive TikTok Shop Campaign"
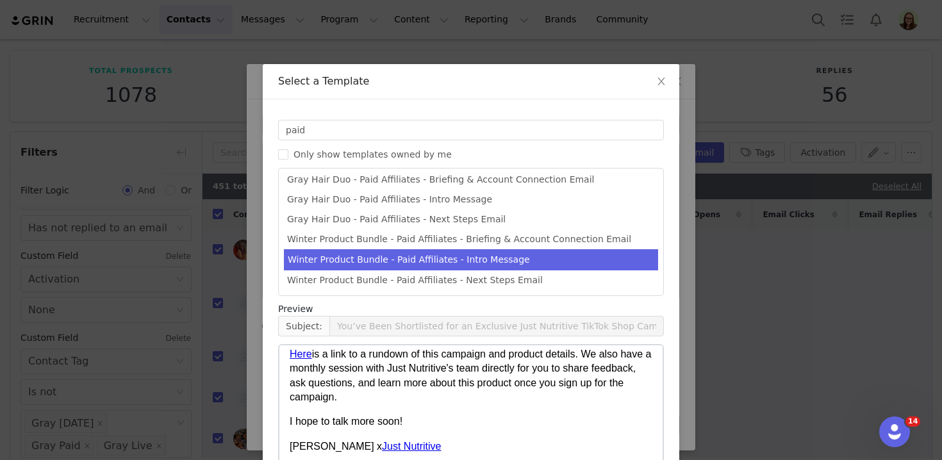
scroll to position [109, 0]
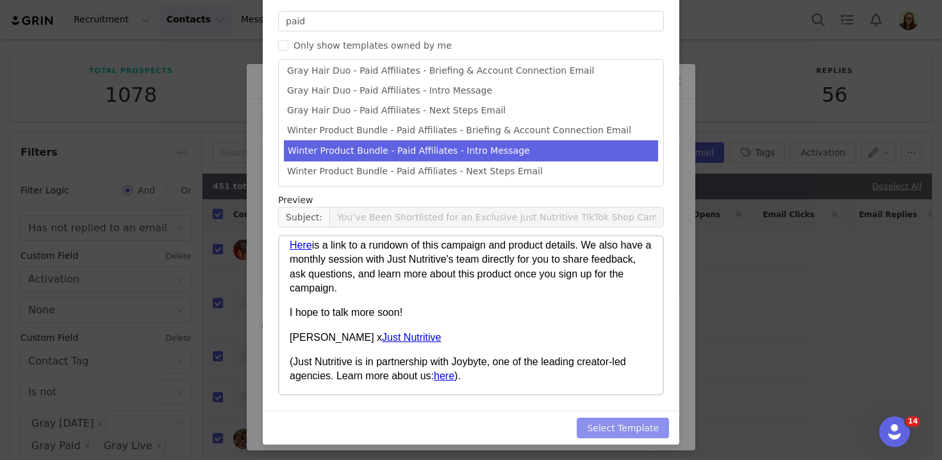
click at [618, 428] on button "Select Template" at bounding box center [623, 428] width 92 height 21
type input "You’ve Been Shortlisted for an Exclusive Just Nutritive TikTok Shop Campaign"
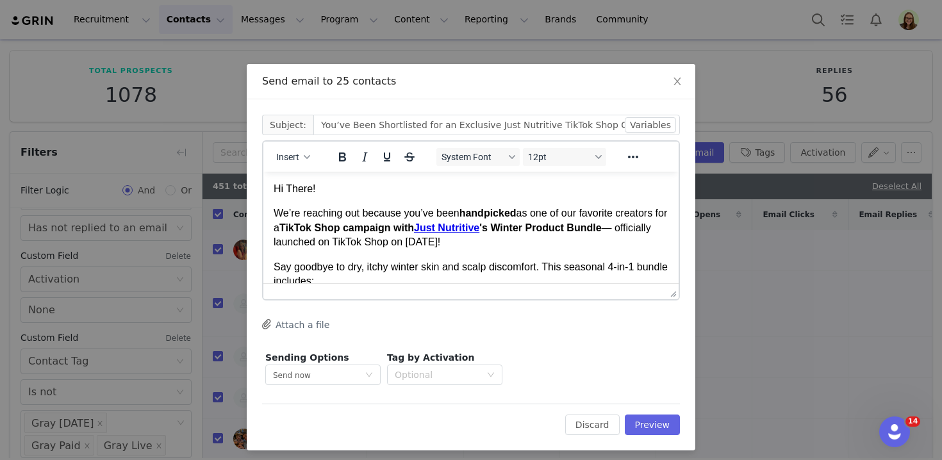
scroll to position [0, 0]
click at [307, 188] on p "Hi There!" at bounding box center [471, 189] width 395 height 14
click at [284, 217] on p "We’re reaching out because you’ve been handpicked as one of our favorite creato…" at bounding box center [471, 227] width 395 height 43
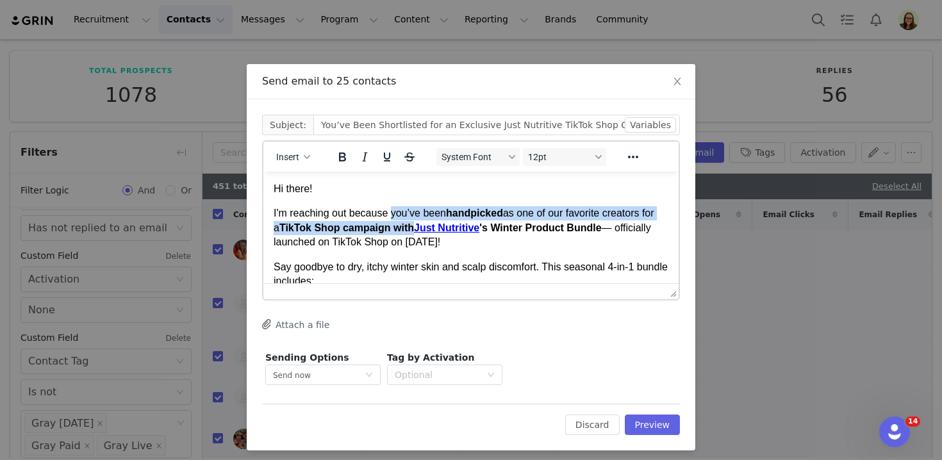
drag, startPoint x: 394, startPoint y: 214, endPoint x: 418, endPoint y: 229, distance: 27.9
click at [418, 229] on p "I'm reaching out because you’ve been handpicked as one of our favorite creators…" at bounding box center [471, 227] width 395 height 43
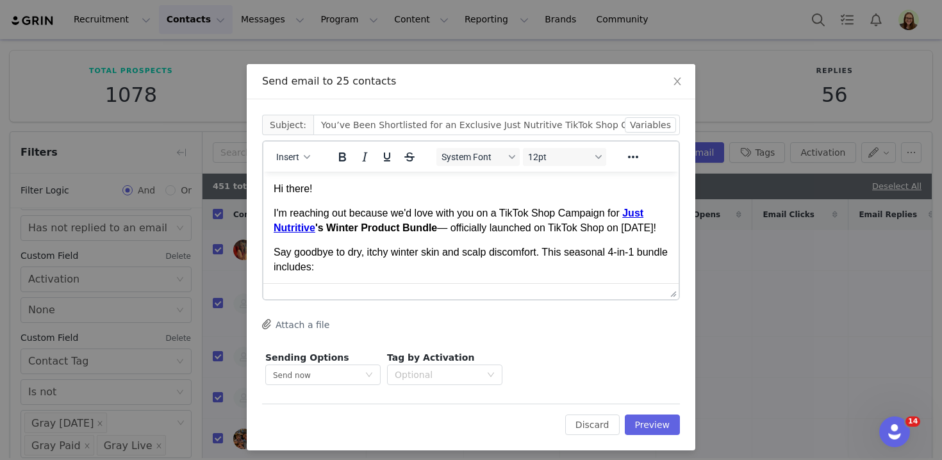
drag, startPoint x: 360, startPoint y: 244, endPoint x: 440, endPoint y: 228, distance: 82.5
click at [440, 228] on p "I'm reaching out because we'd love with you on a TikTok Shop Campaign for Just …" at bounding box center [471, 220] width 395 height 29
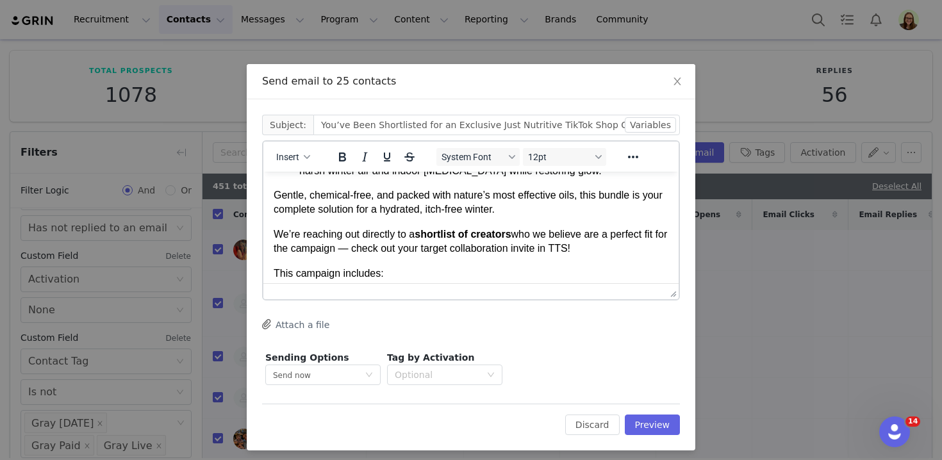
scroll to position [254, 0]
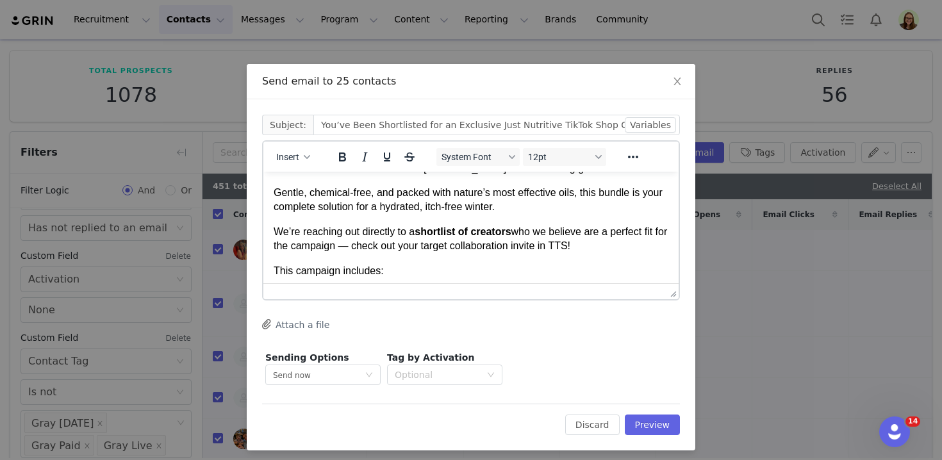
click at [429, 243] on p "We’re reaching out directly to a shortlist of creators who we believe are a per…" at bounding box center [471, 239] width 395 height 29
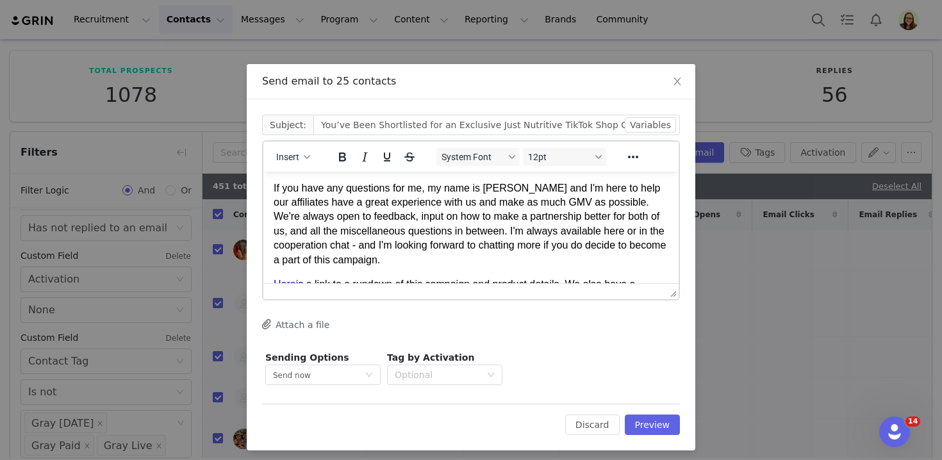
scroll to position [472, 0]
click at [429, 221] on p "If you have any questions for me, my name is [PERSON_NAME] and I'm here to help…" at bounding box center [471, 223] width 395 height 86
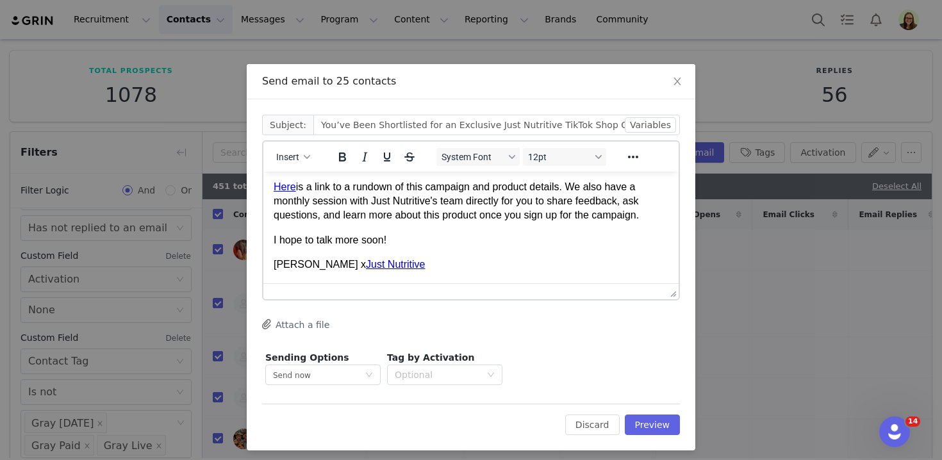
scroll to position [510, 0]
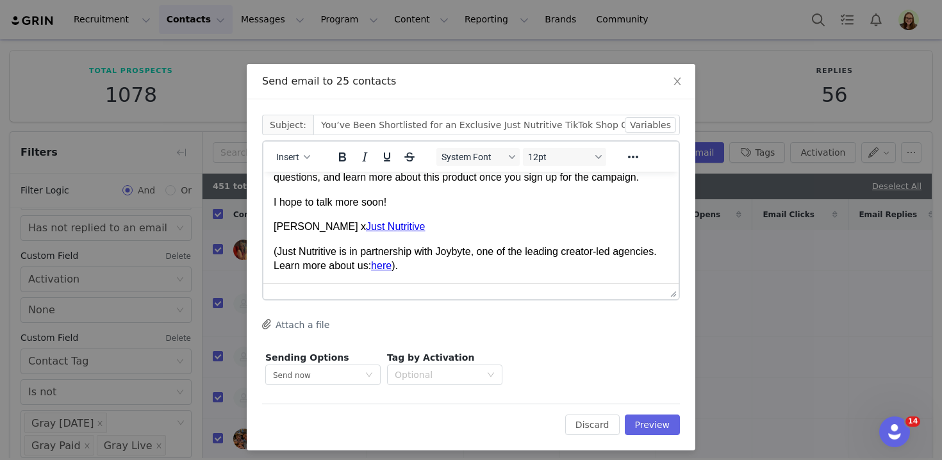
click at [296, 226] on p "[PERSON_NAME] x Just Nutritive" at bounding box center [471, 227] width 395 height 14
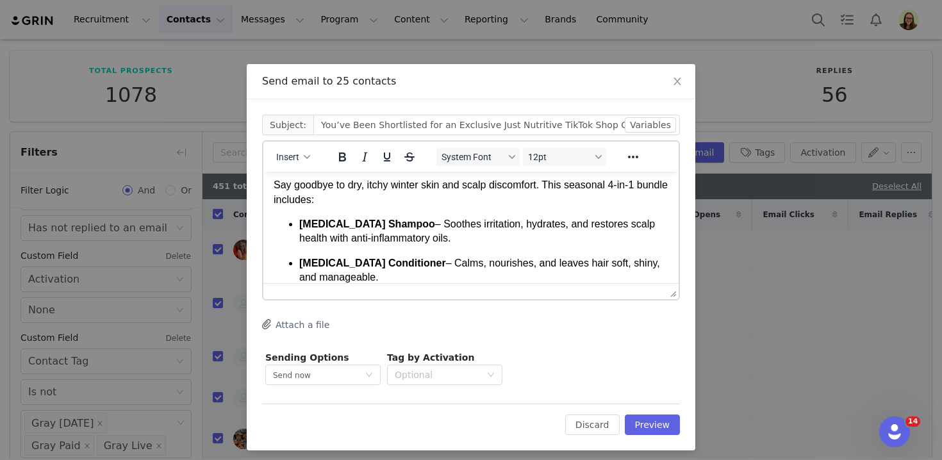
scroll to position [63, 0]
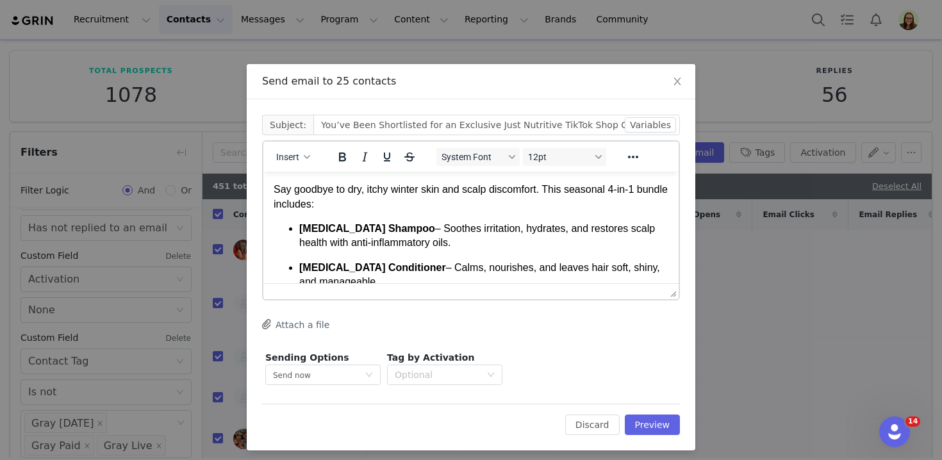
click at [528, 231] on p "[MEDICAL_DATA] Shampoo – Soothes irritation, hydrates, and restores scalp healt…" at bounding box center [483, 236] width 369 height 29
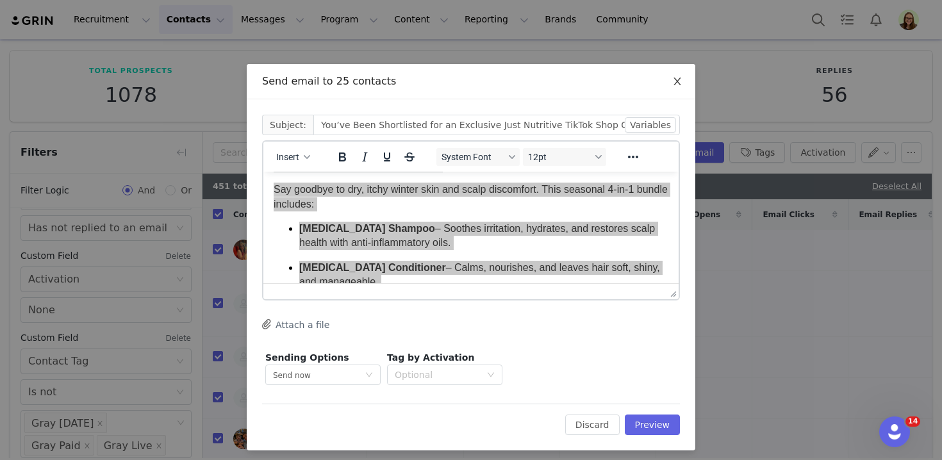
click at [684, 81] on span "Close" at bounding box center [678, 82] width 36 height 36
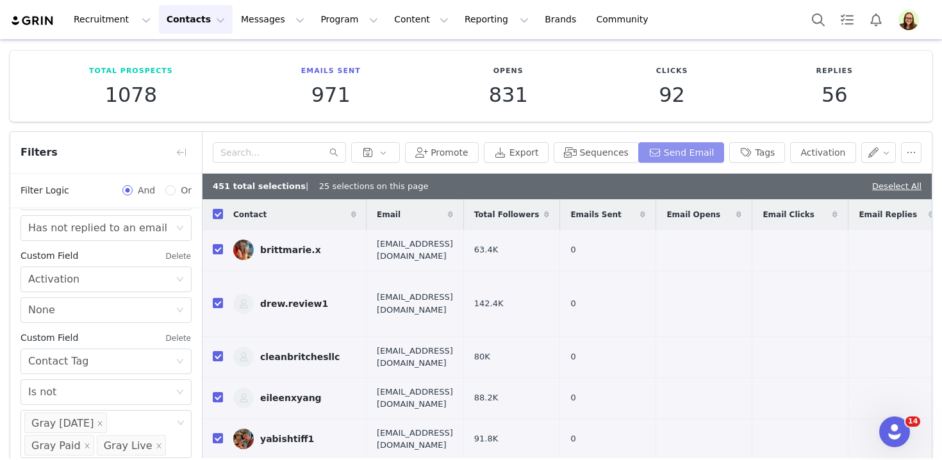
scroll to position [0, 0]
click at [879, 183] on link "Deselect All" at bounding box center [896, 186] width 49 height 10
checkbox input "false"
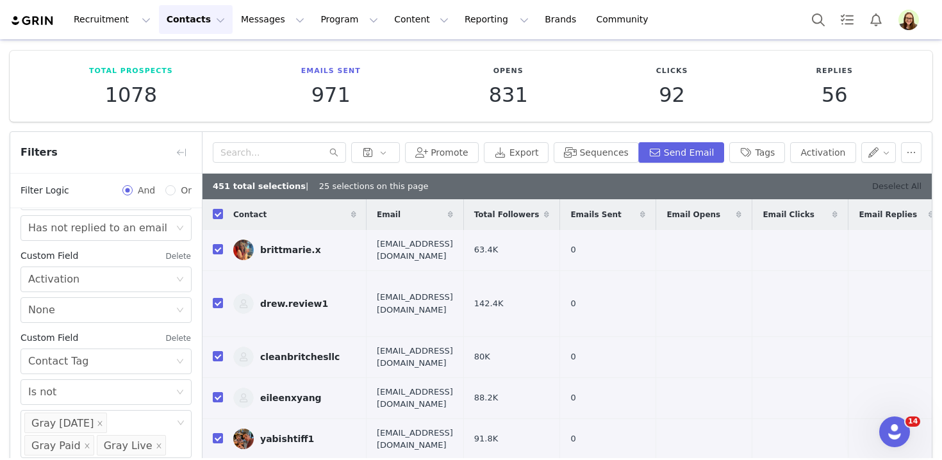
checkbox input "false"
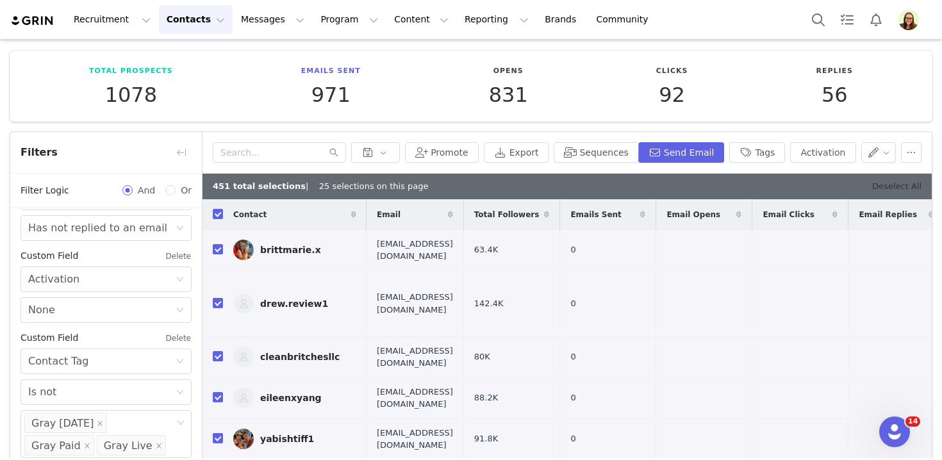
checkbox input "false"
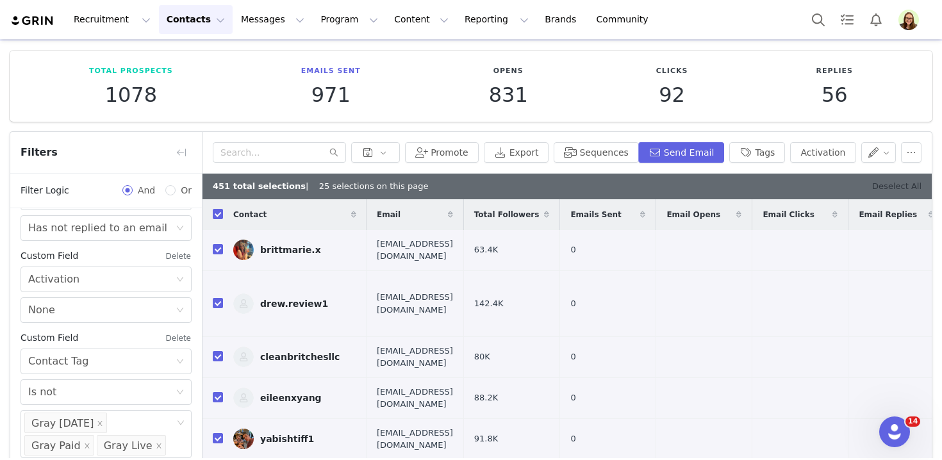
checkbox input "false"
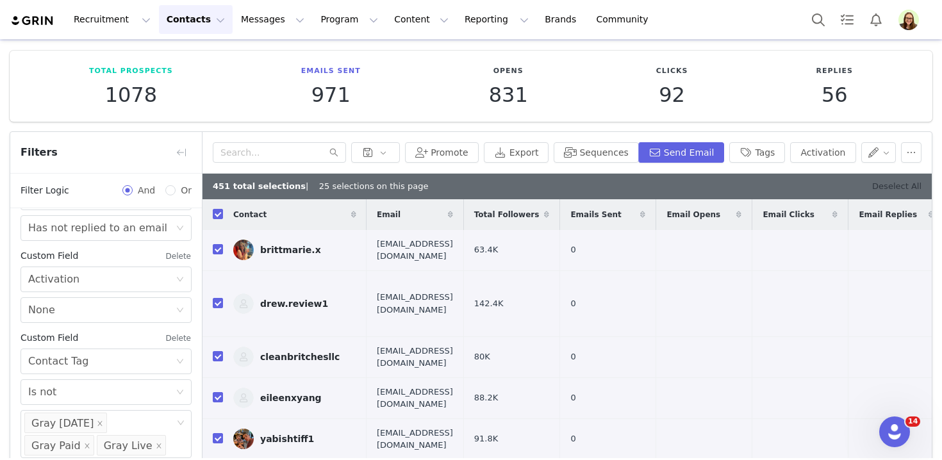
checkbox input "false"
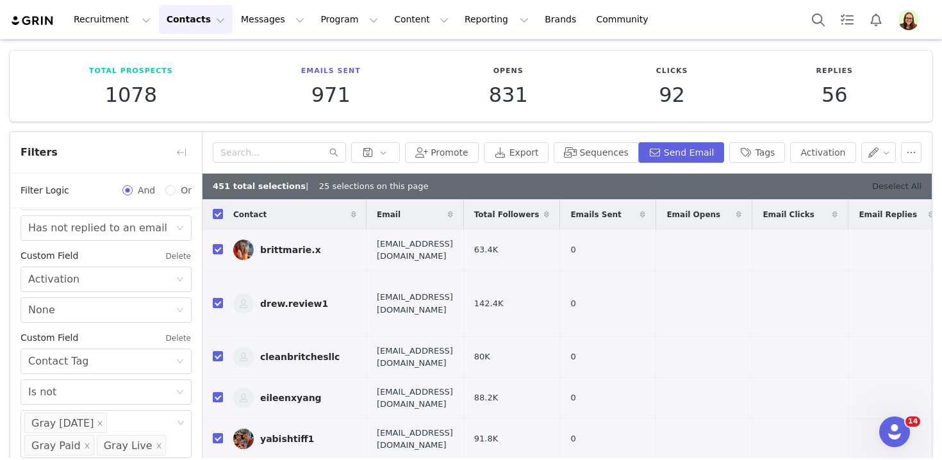
checkbox input "false"
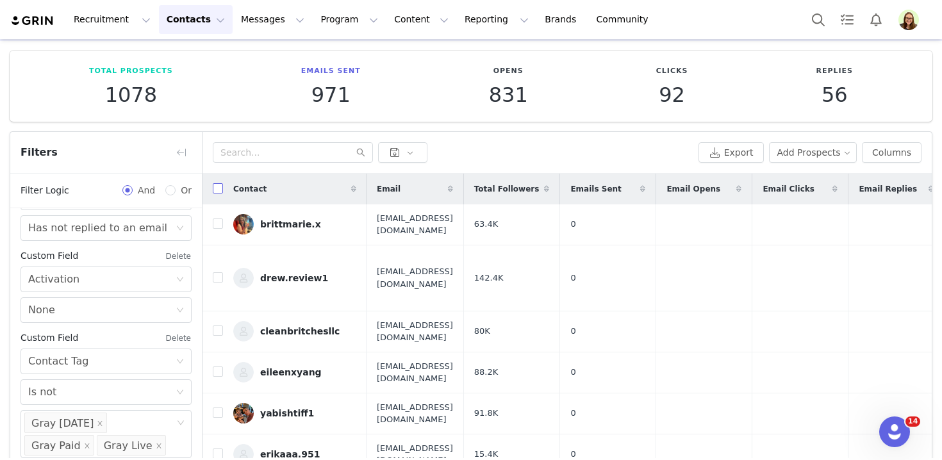
click at [217, 189] on input "checkbox" at bounding box center [218, 188] width 10 height 10
checkbox input "true"
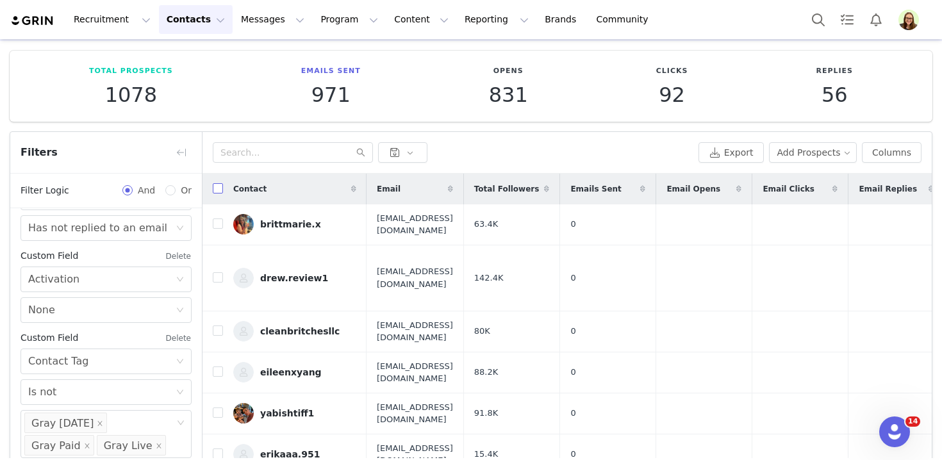
checkbox input "true"
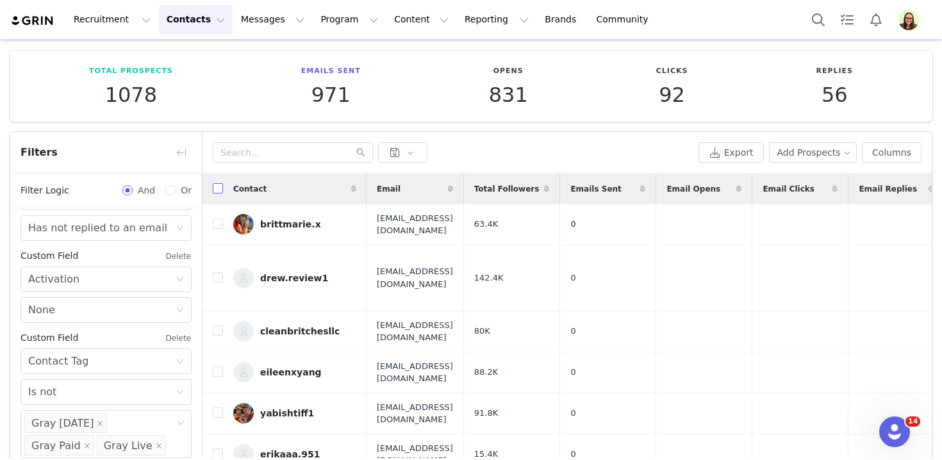
checkbox input "true"
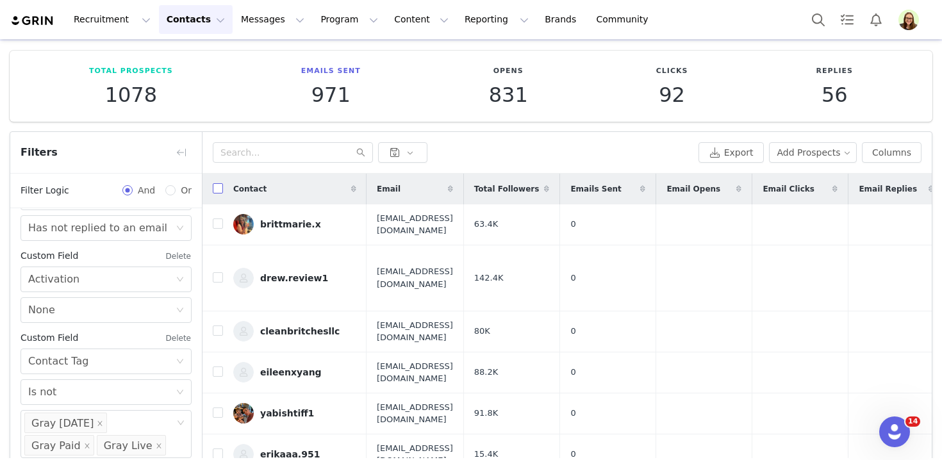
checkbox input "true"
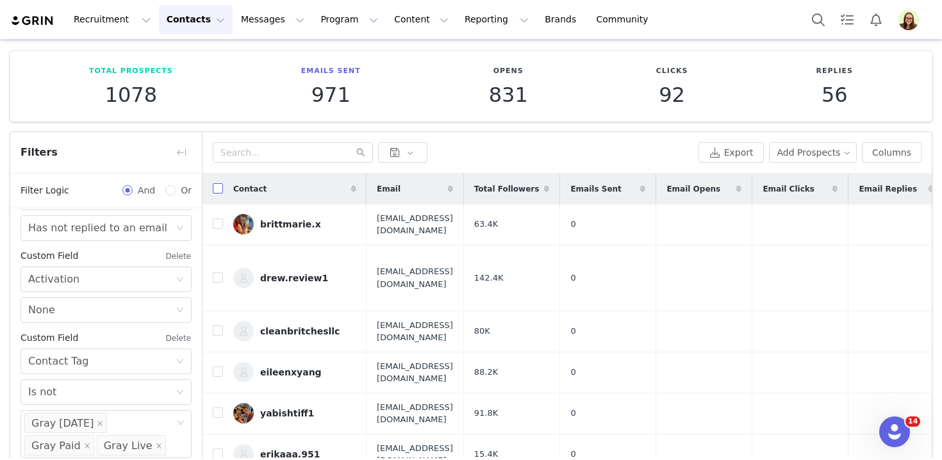
checkbox input "true"
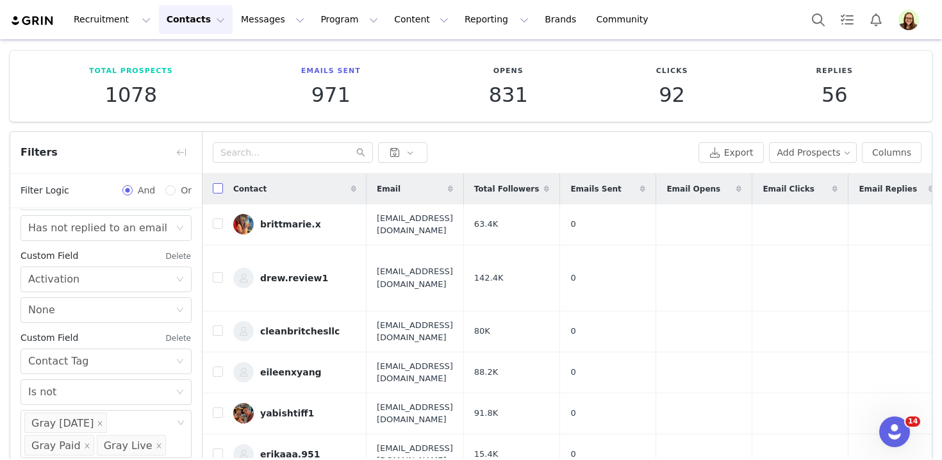
checkbox input "true"
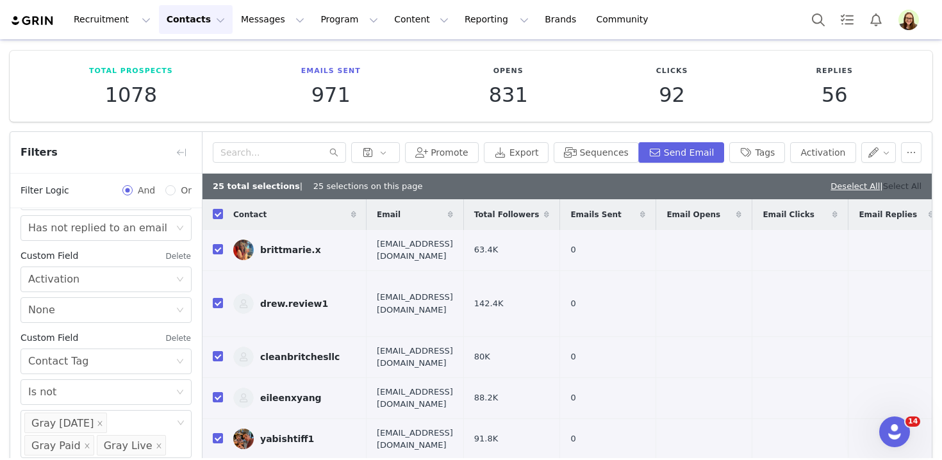
click at [897, 188] on link "Select All" at bounding box center [902, 186] width 38 height 10
click at [706, 156] on button "Send Email" at bounding box center [681, 152] width 87 height 21
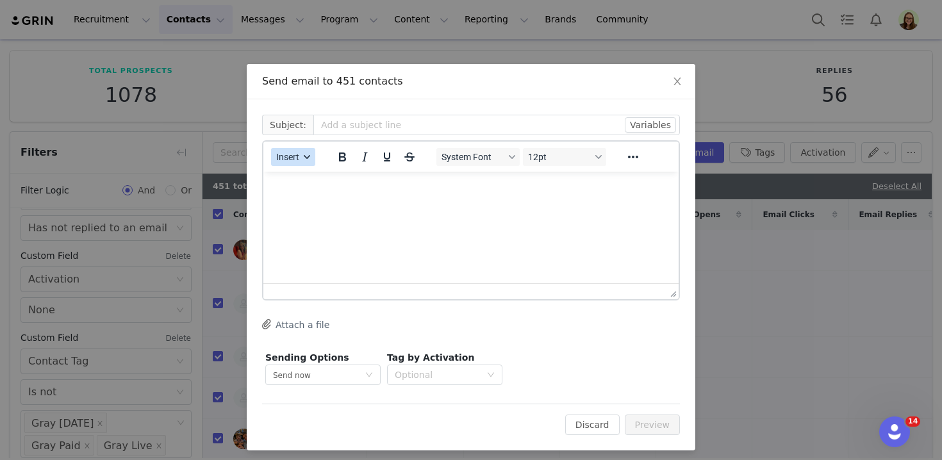
click at [306, 158] on icon "button" at bounding box center [307, 157] width 6 height 6
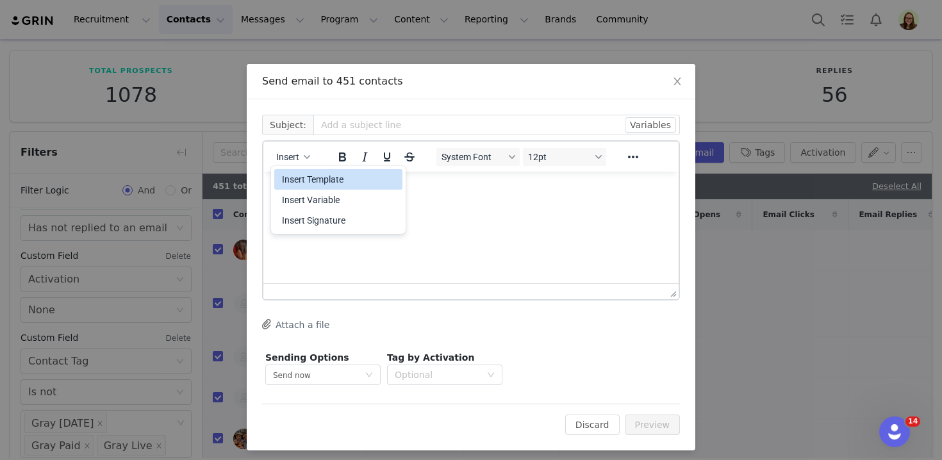
click at [312, 172] on div "Insert Template" at bounding box center [339, 179] width 115 height 15
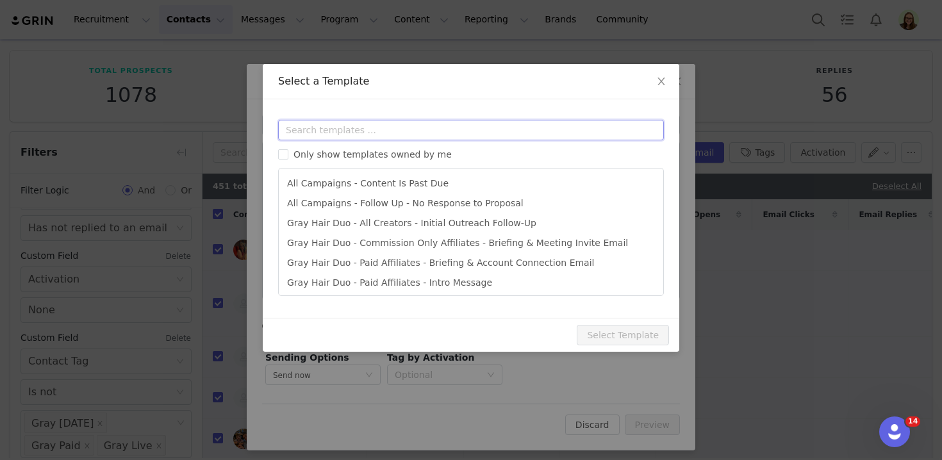
click at [321, 133] on input "text" at bounding box center [471, 130] width 386 height 21
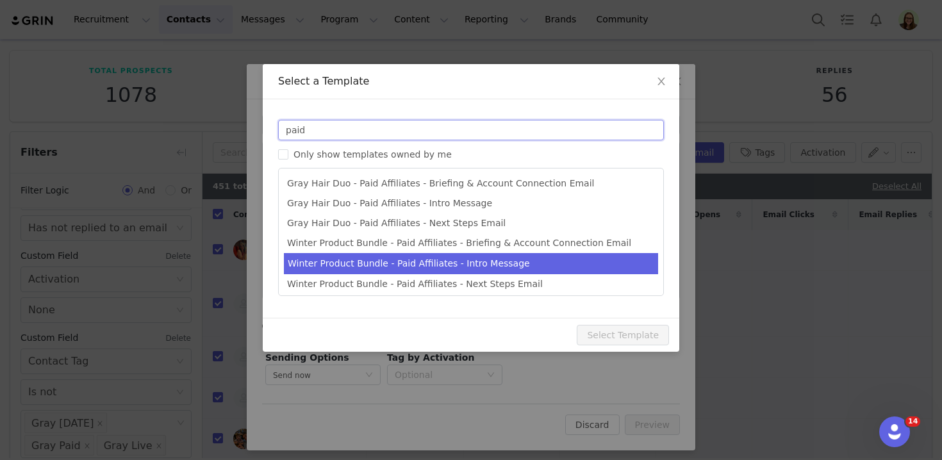
type input "paid"
click at [379, 272] on li "Winter Product Bundle - Paid Affiliates - Intro Message" at bounding box center [471, 263] width 374 height 21
type input "You’ve Been Shortlisted for an Exclusive Just Nutritive TikTok Shop Campaign"
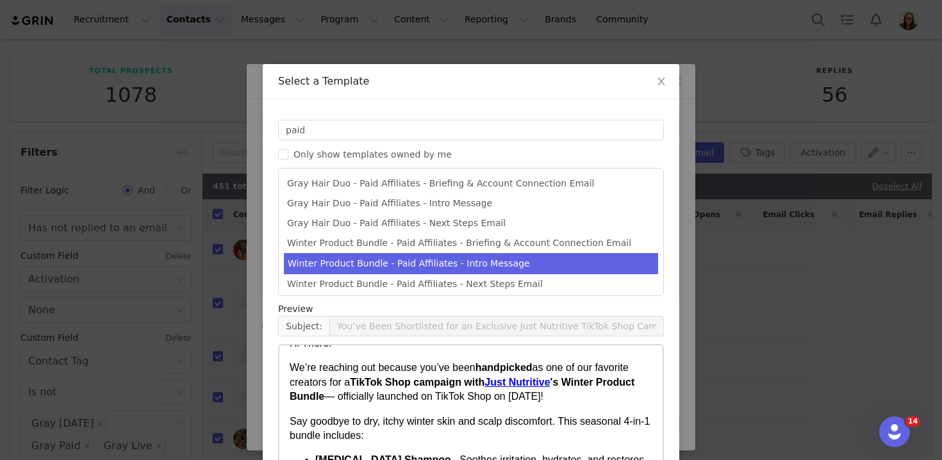
scroll to position [24, 0]
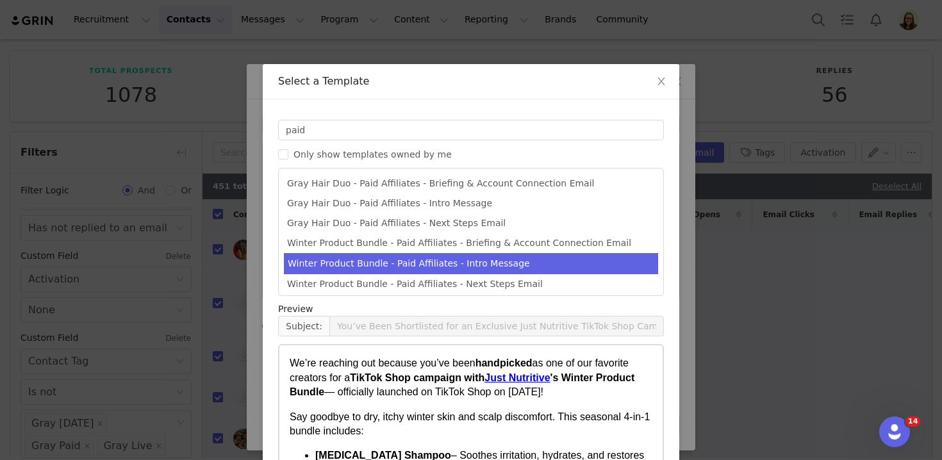
click at [397, 380] on strong "TikTok Shop campaign with Just Nutritive 's Winter Product Bundle" at bounding box center [462, 384] width 345 height 25
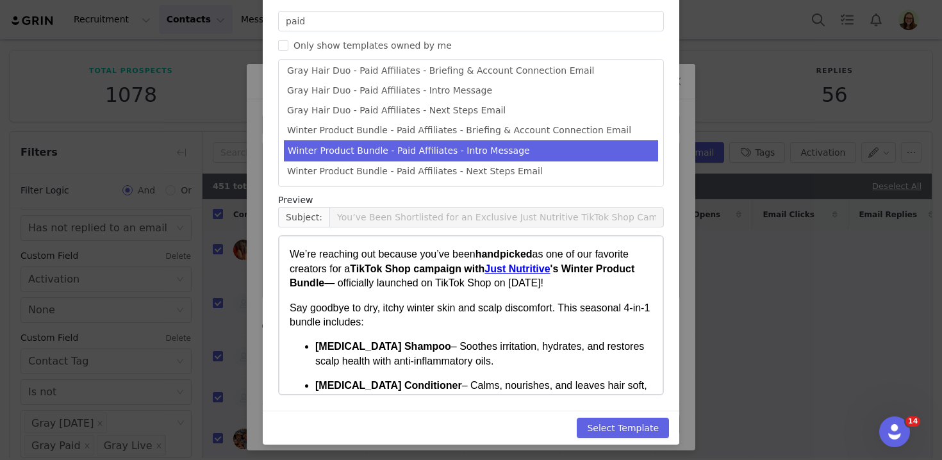
scroll to position [4, 0]
click at [627, 426] on button "Select Template" at bounding box center [623, 428] width 92 height 21
type input "You’ve Been Shortlisted for an Exclusive Just Nutritive TikTok Shop Campaign"
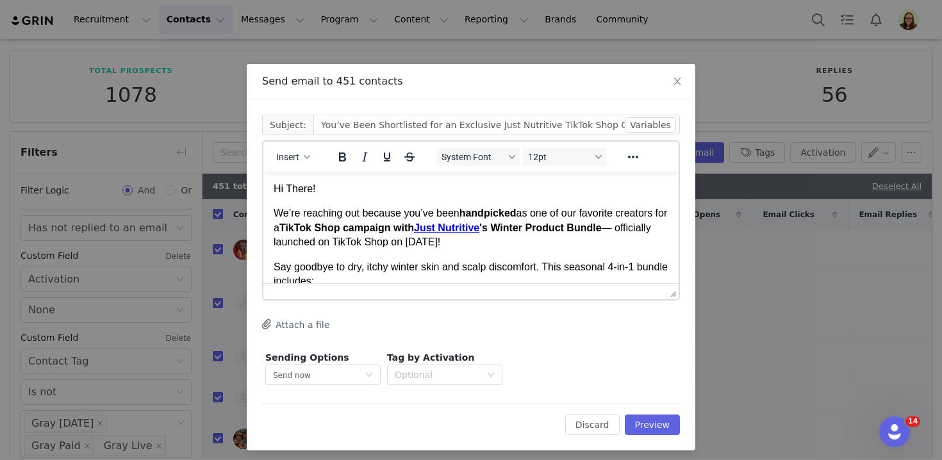
scroll to position [0, 0]
click at [473, 239] on p "We’re reaching out because you’ve been handpicked as one of our favorite creato…" at bounding box center [471, 227] width 395 height 43
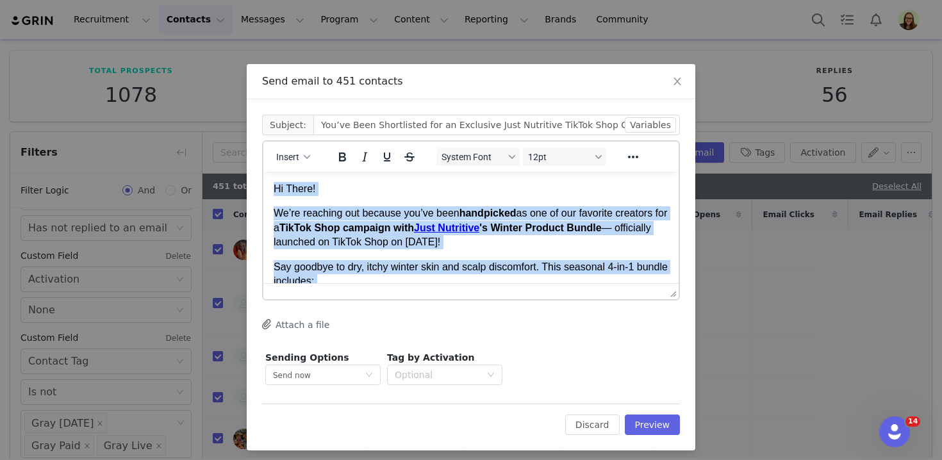
paste body "Rich Text Area. Press ALT-0 for help."
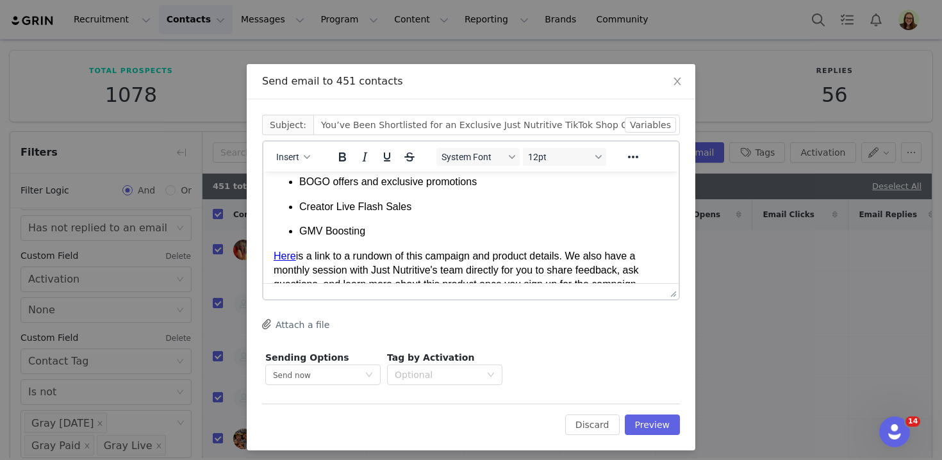
scroll to position [524, 0]
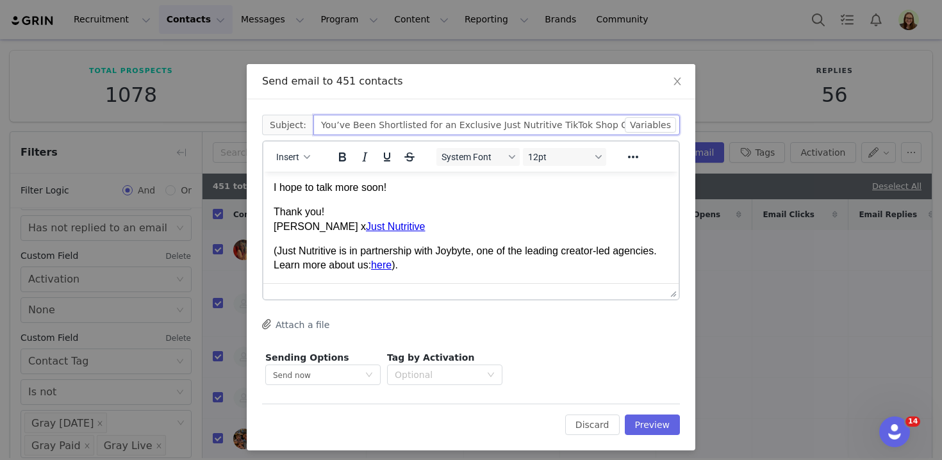
click at [444, 123] on input "You’ve Been Shortlisted for an Exclusive Just Nutritive TikTok Shop Campaign" at bounding box center [496, 125] width 367 height 21
type input "TTS Campaign for Just Nutritive - Flat rate + commission available"
click at [646, 424] on button "Preview" at bounding box center [653, 425] width 56 height 21
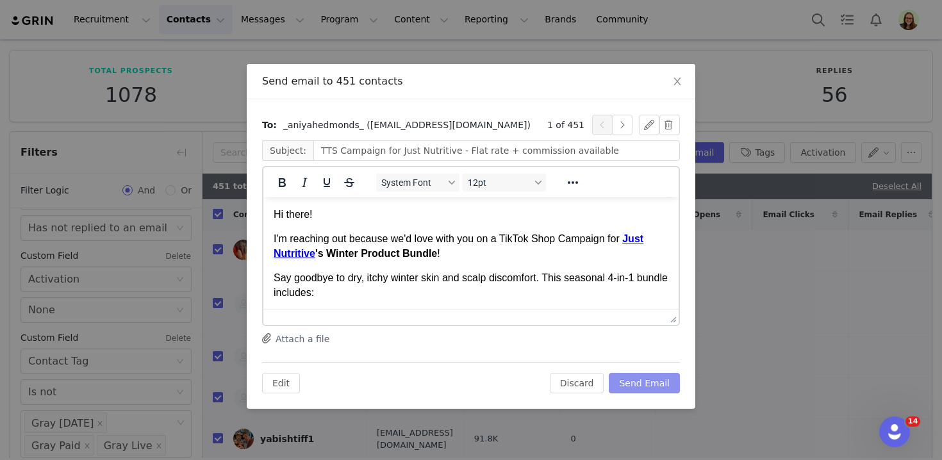
scroll to position [0, 0]
click at [651, 381] on button "Send Email" at bounding box center [644, 383] width 71 height 21
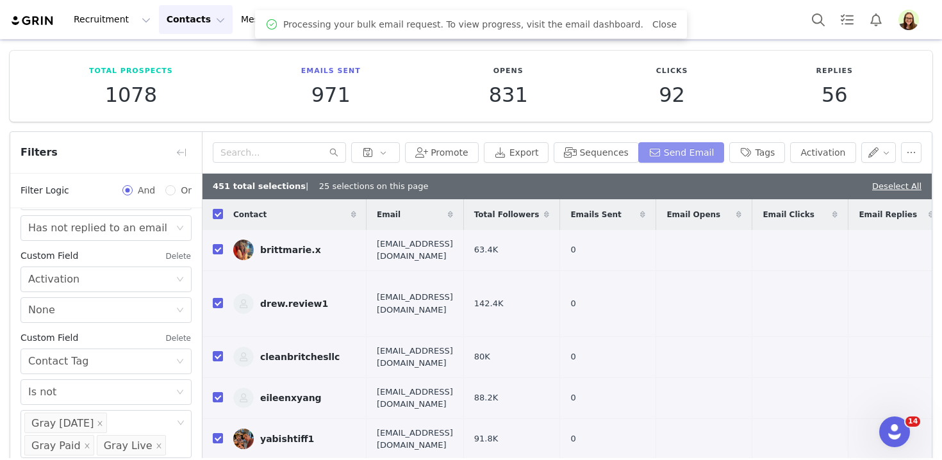
scroll to position [3, 0]
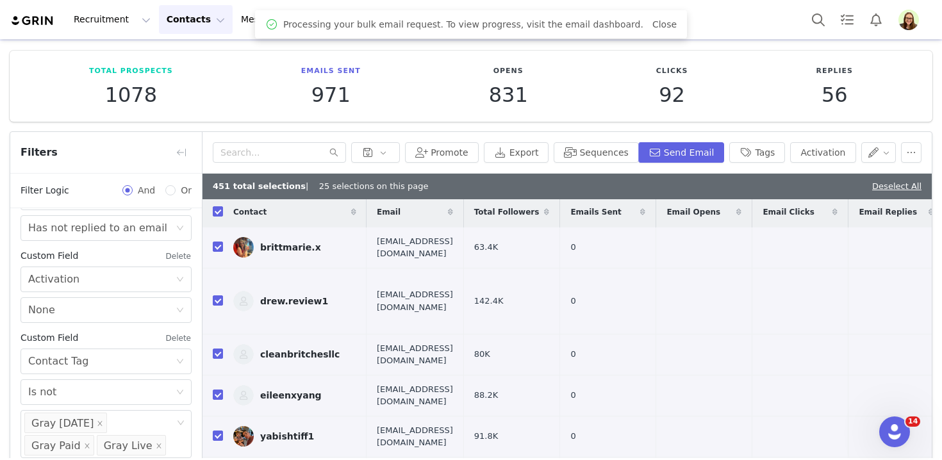
click at [30, 26] on img at bounding box center [32, 21] width 45 height 12
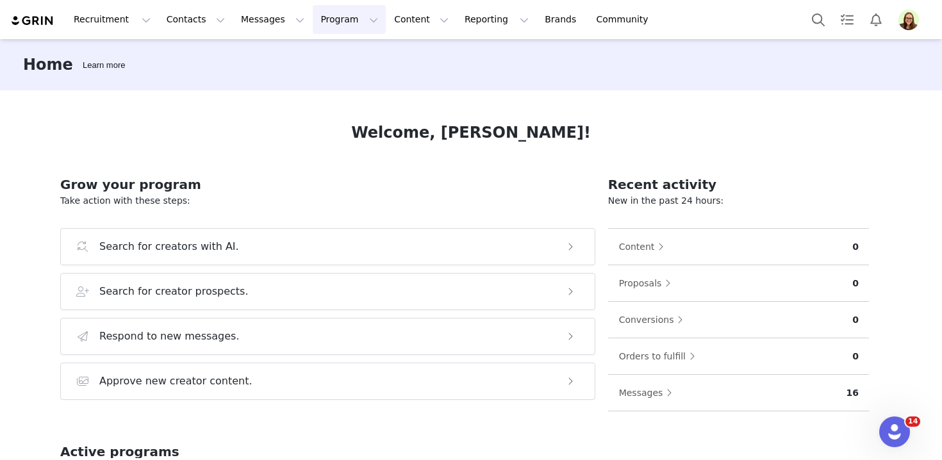
click at [314, 5] on button "Program Program" at bounding box center [349, 19] width 73 height 29
click at [329, 56] on p "Activations" at bounding box center [327, 56] width 49 height 13
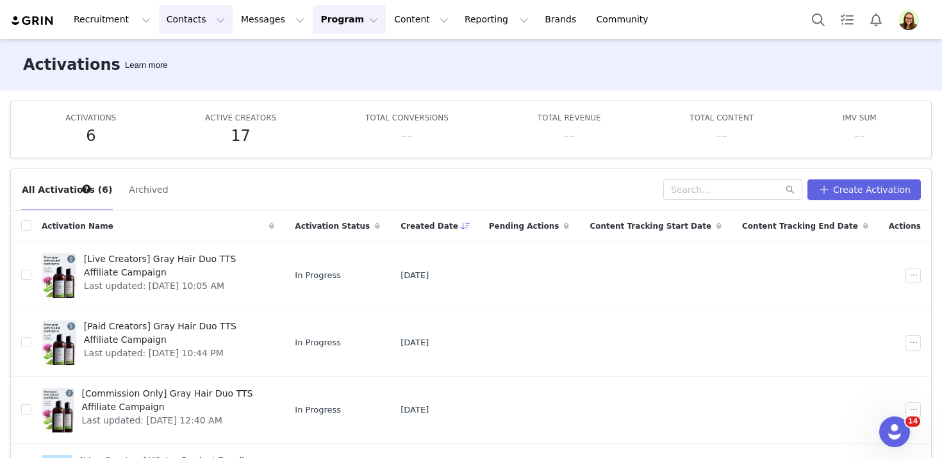
click at [159, 20] on button "Contacts Contacts" at bounding box center [196, 19] width 74 height 29
click at [195, 58] on p "Creators" at bounding box center [179, 56] width 38 height 13
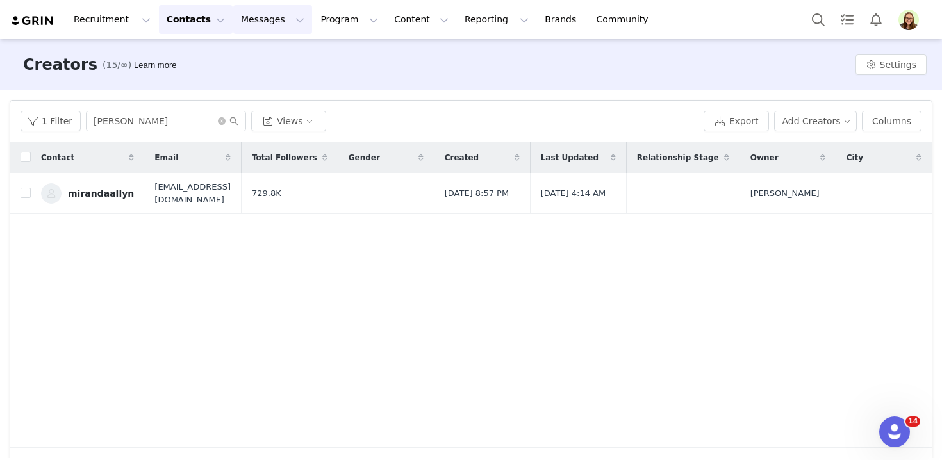
click at [250, 13] on button "Messages Messages" at bounding box center [272, 19] width 79 height 29
click at [162, 22] on button "Contacts Contacts" at bounding box center [196, 19] width 74 height 29
click at [246, 17] on button "Messages Messages" at bounding box center [272, 19] width 79 height 29
click at [238, 87] on p "Inbox" at bounding box center [241, 80] width 24 height 13
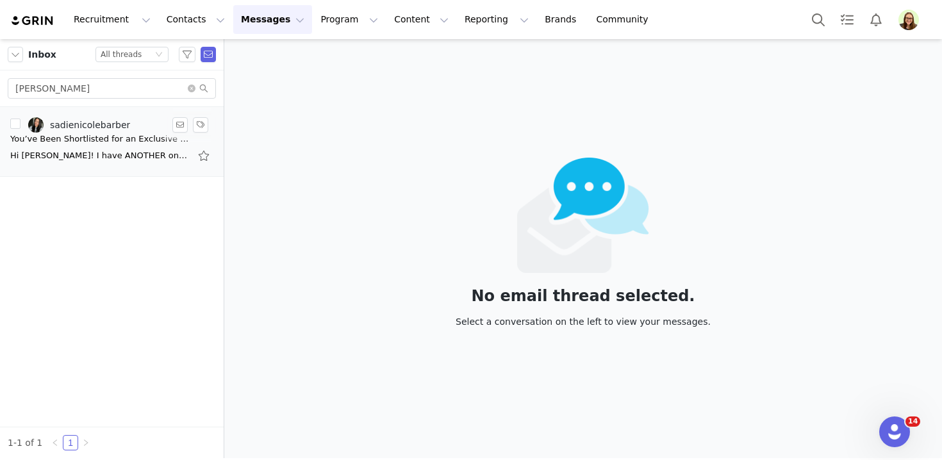
click at [96, 128] on div "sadienicolebarber" at bounding box center [90, 125] width 80 height 10
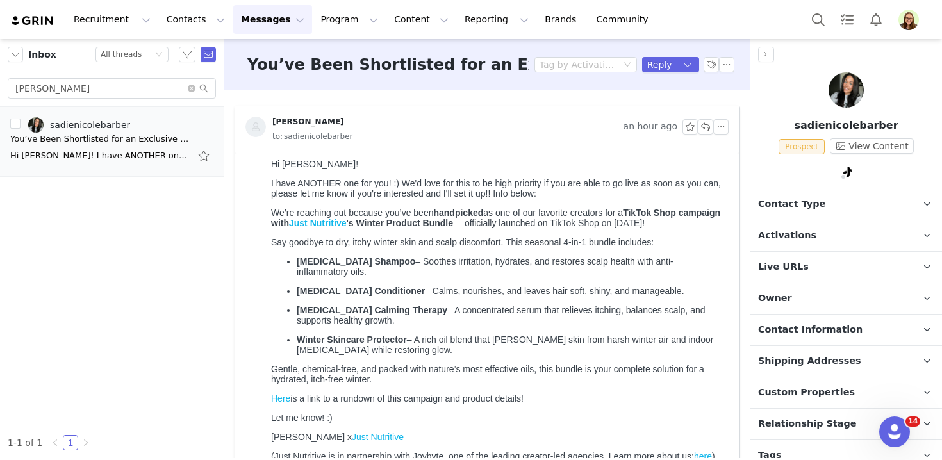
click at [854, 90] on img at bounding box center [846, 89] width 35 height 35
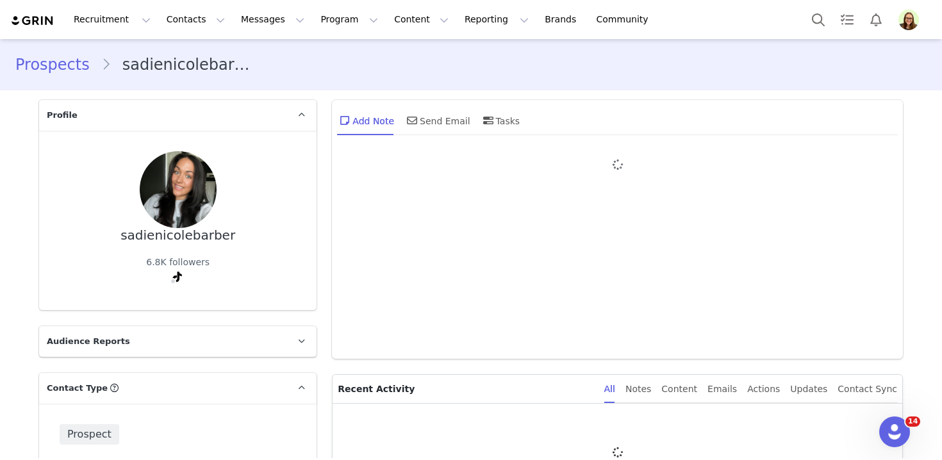
type input "+1 ([GEOGRAPHIC_DATA])"
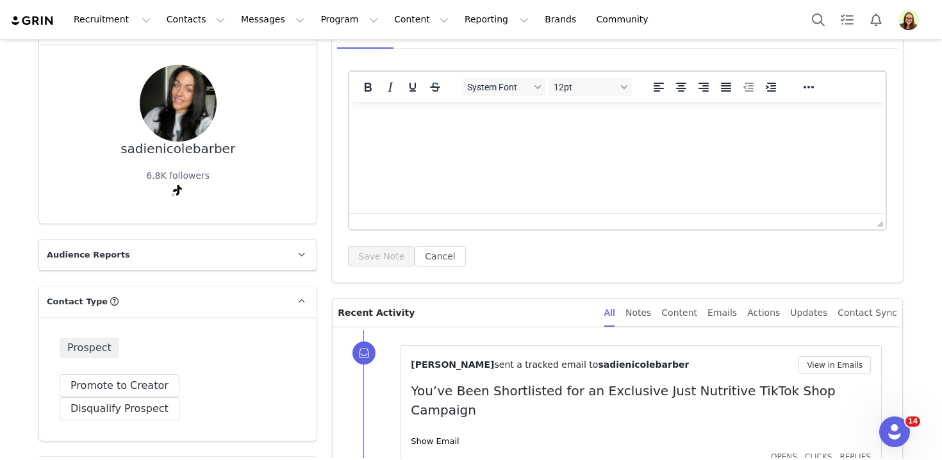
scroll to position [32, 0]
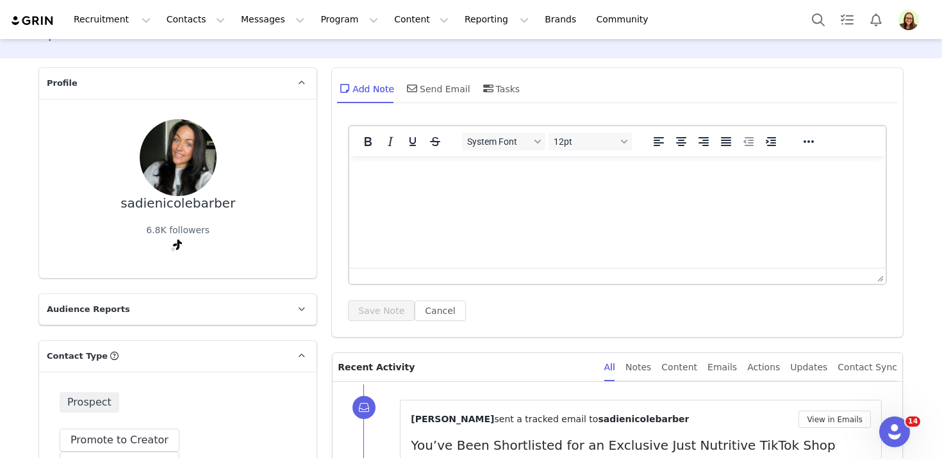
click at [909, 23] on img "Profile" at bounding box center [909, 20] width 21 height 21
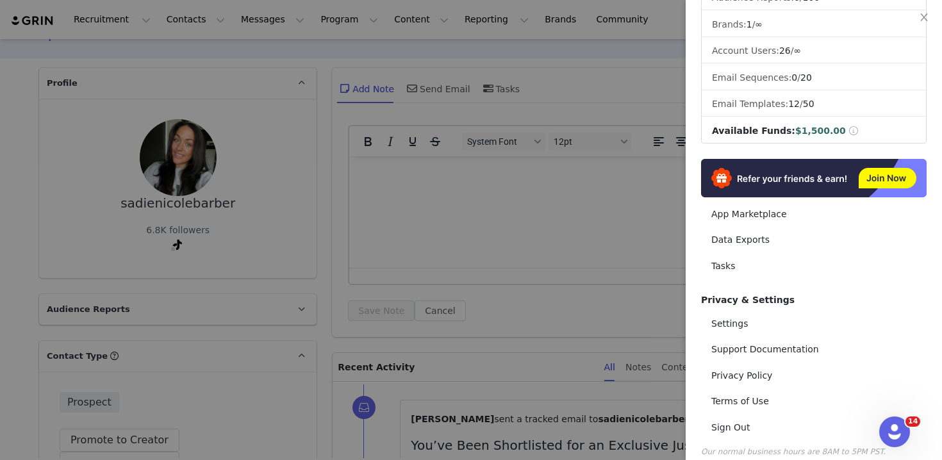
scroll to position [0, 0]
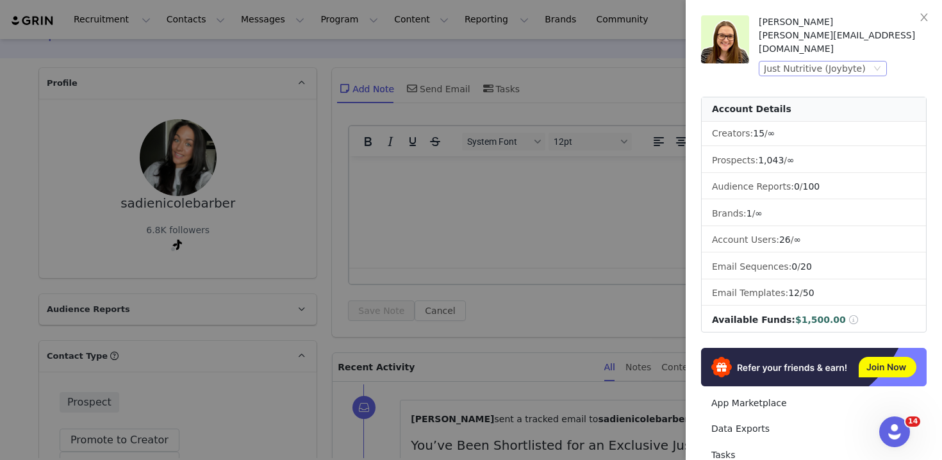
click at [812, 62] on div "Just Nutritive (Joybyte)" at bounding box center [815, 69] width 102 height 14
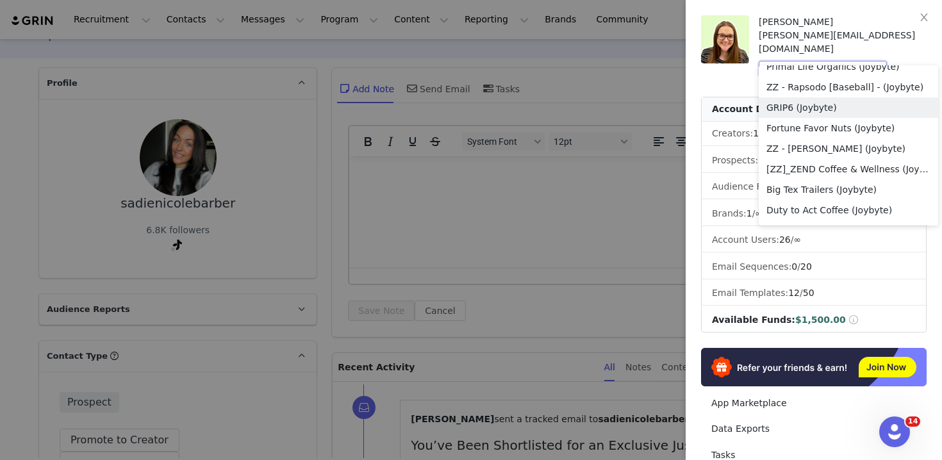
scroll to position [1374, 0]
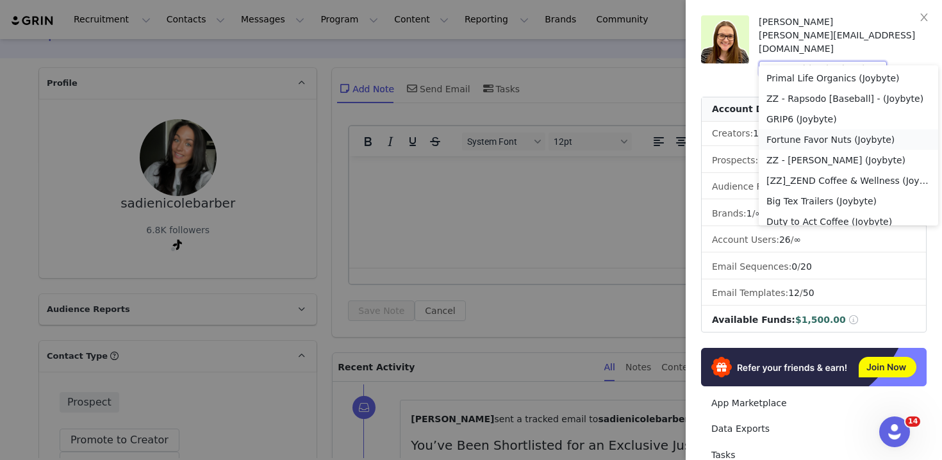
click at [801, 143] on li "Fortune Favor Nuts (Joybyte)" at bounding box center [848, 139] width 179 height 21
